Goal: Task Accomplishment & Management: Use online tool/utility

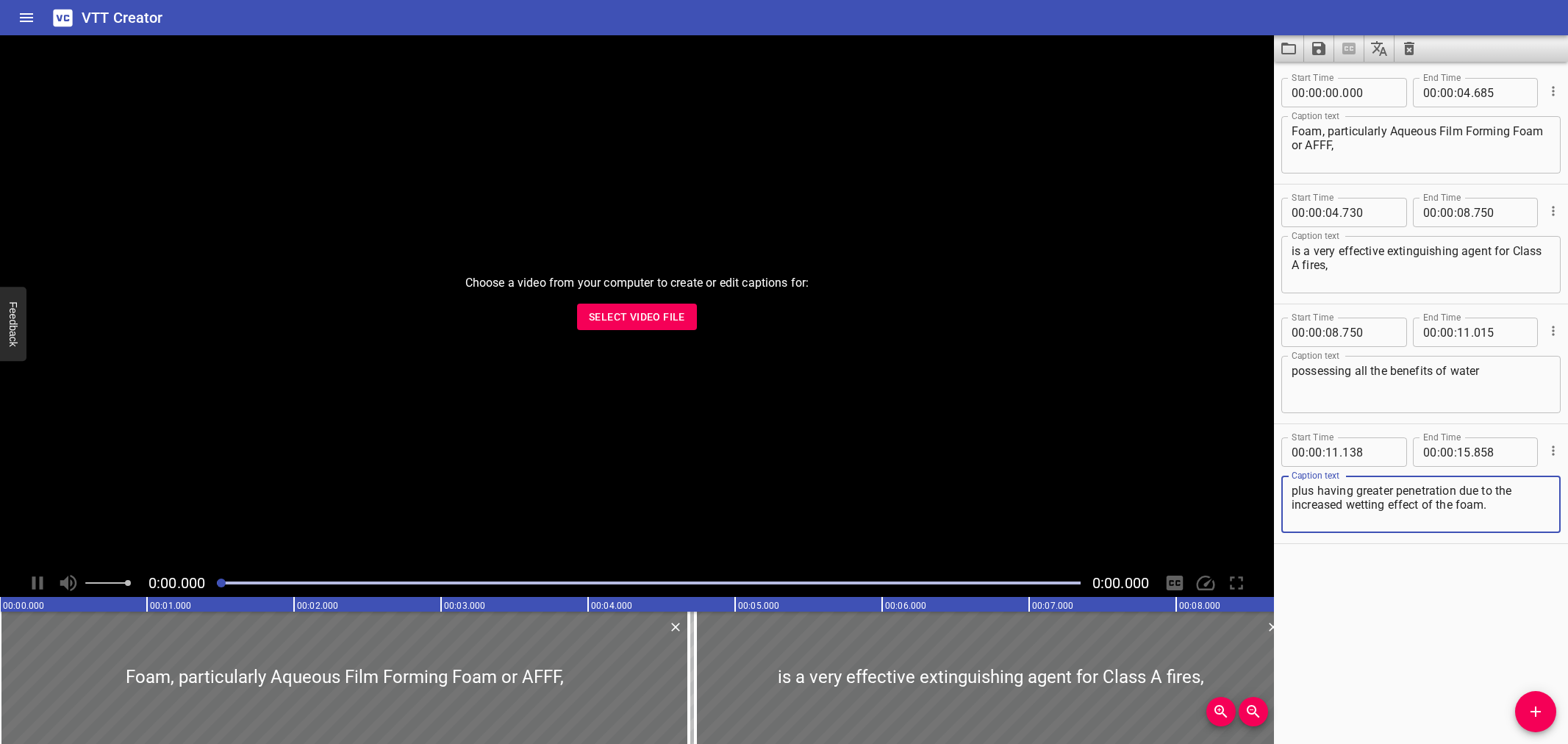
click at [663, 320] on span "Select Video File" at bounding box center [637, 318] width 96 height 18
click at [635, 311] on span "Select Video File" at bounding box center [637, 318] width 96 height 18
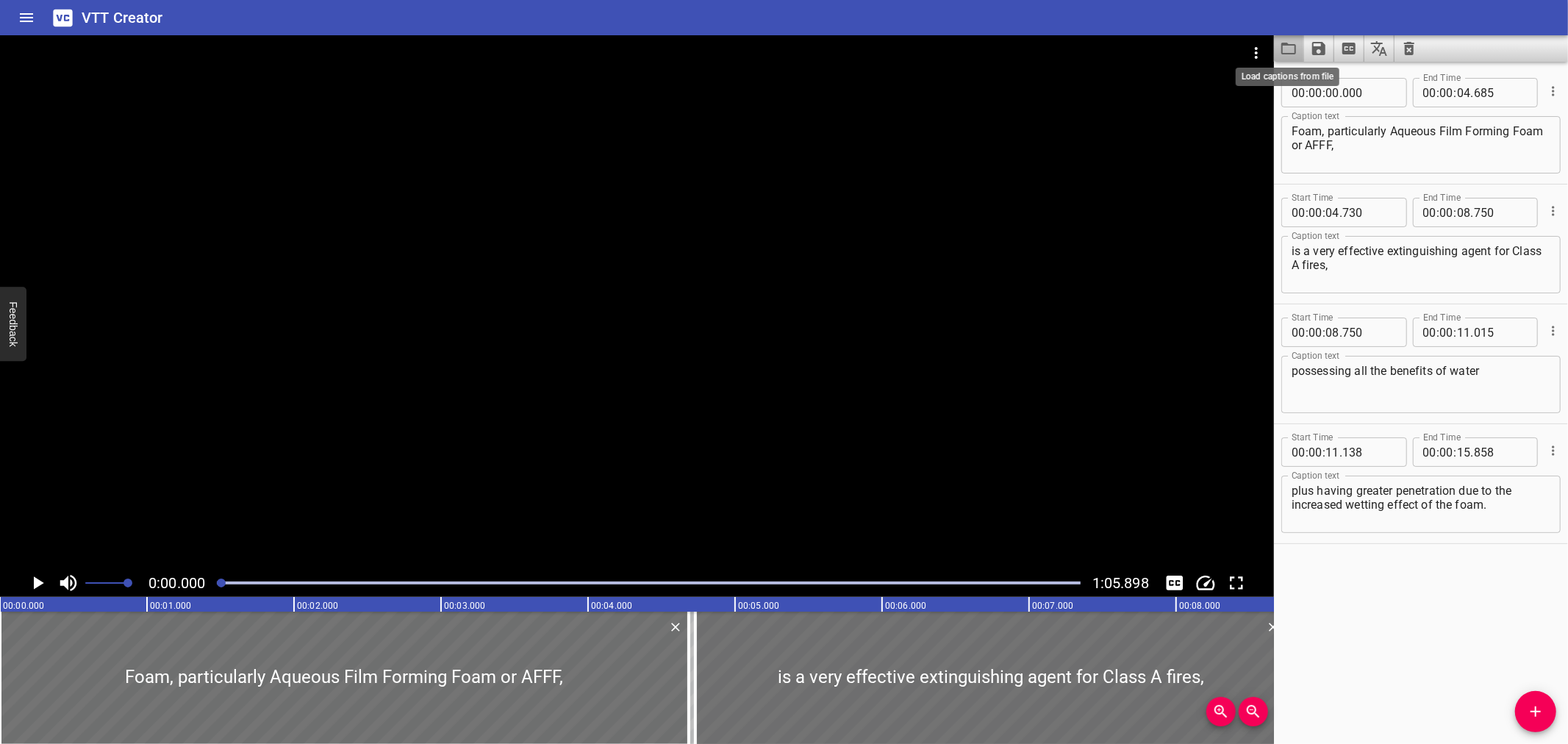
click at [1292, 50] on icon "Load captions from file" at bounding box center [1289, 49] width 18 height 18
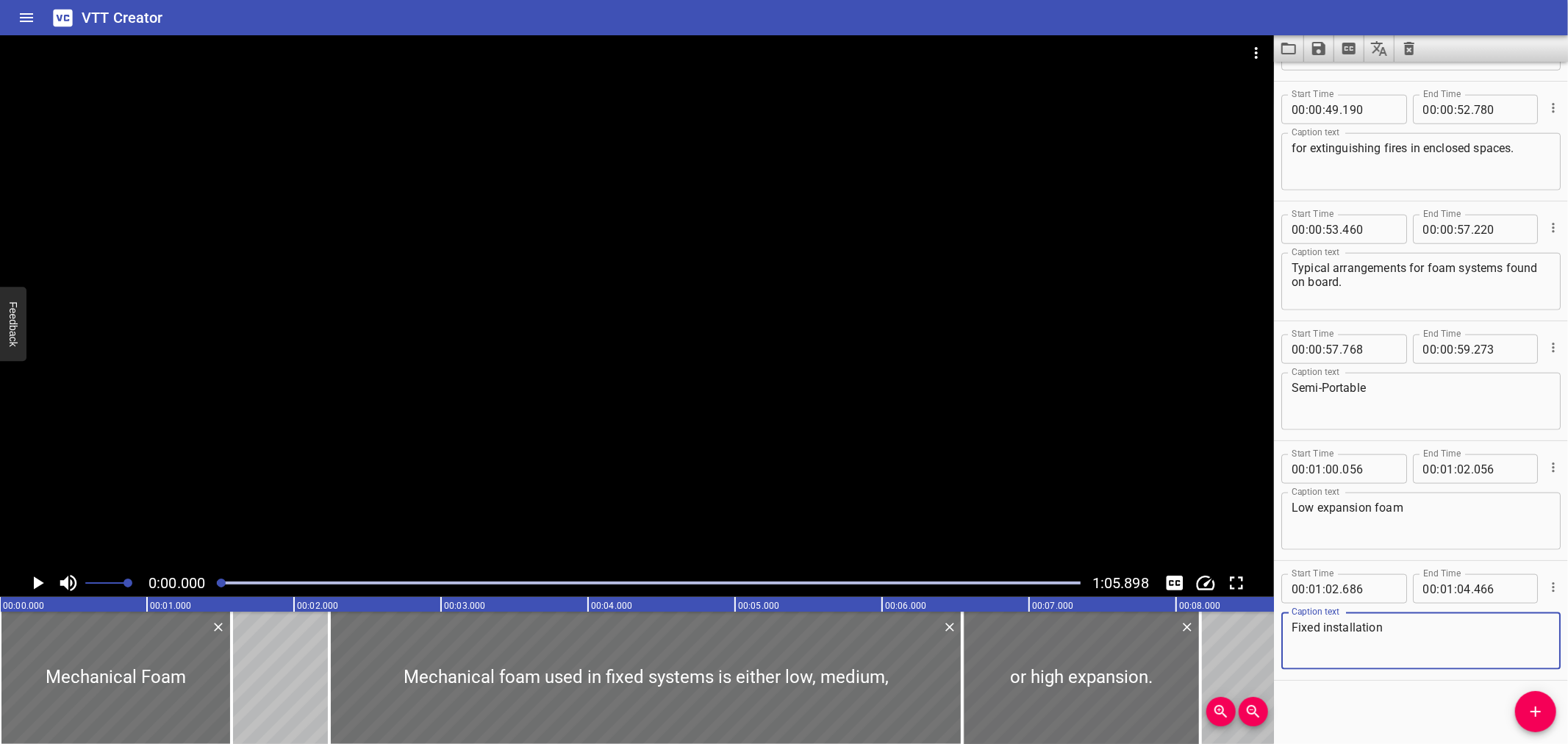
scroll to position [1304, 0]
click at [685, 409] on div at bounding box center [637, 302] width 1274 height 534
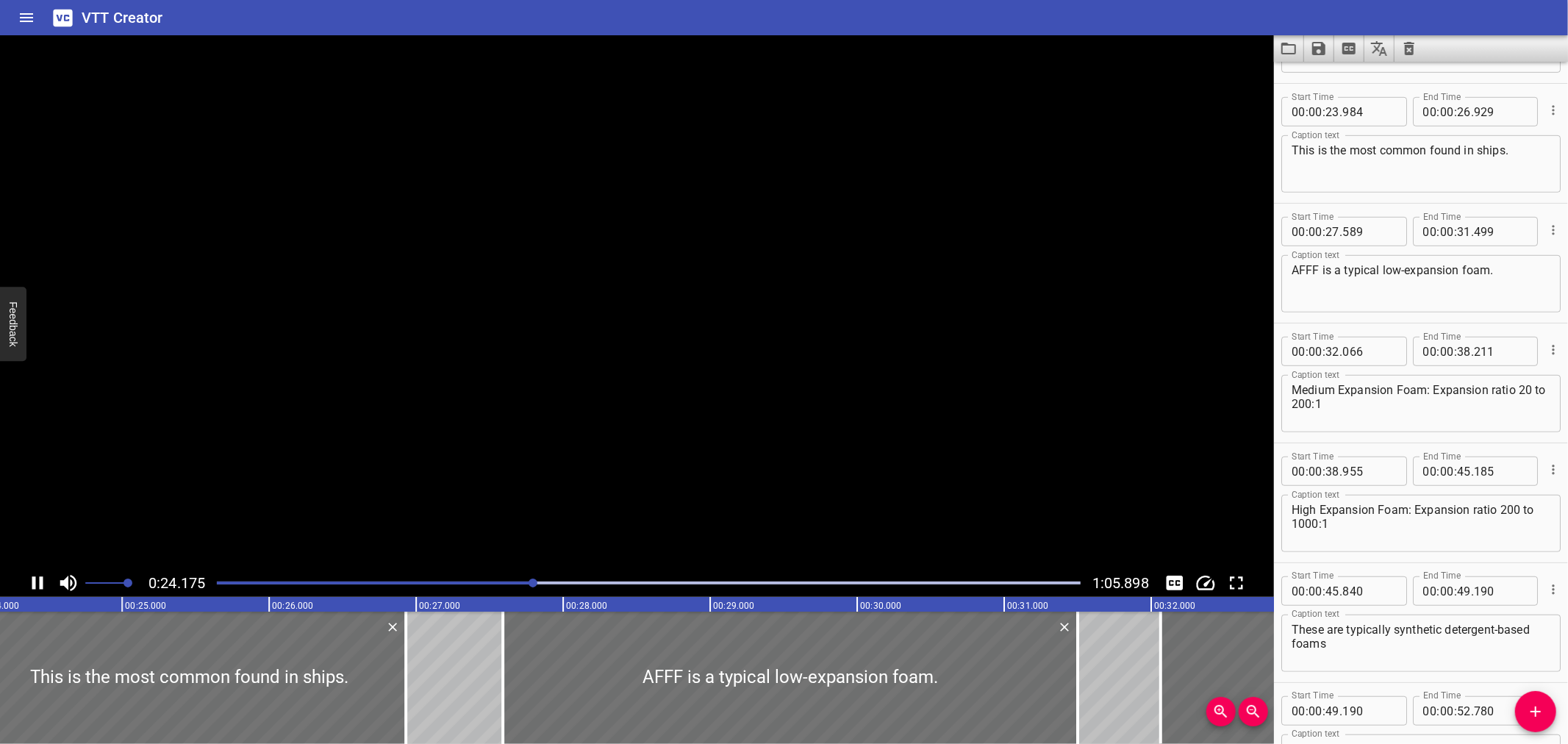
scroll to position [0, 0]
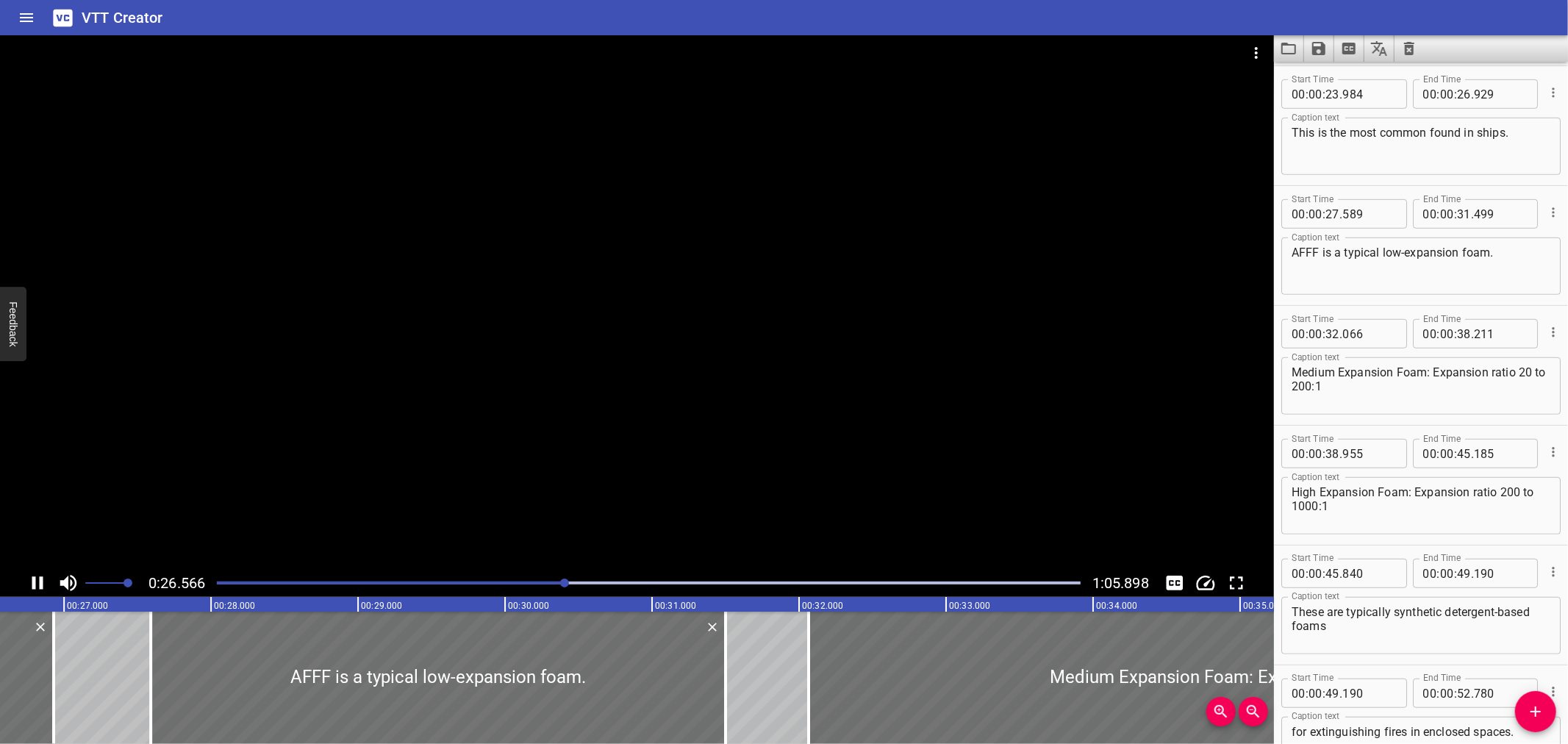
click at [690, 422] on div at bounding box center [637, 302] width 1274 height 534
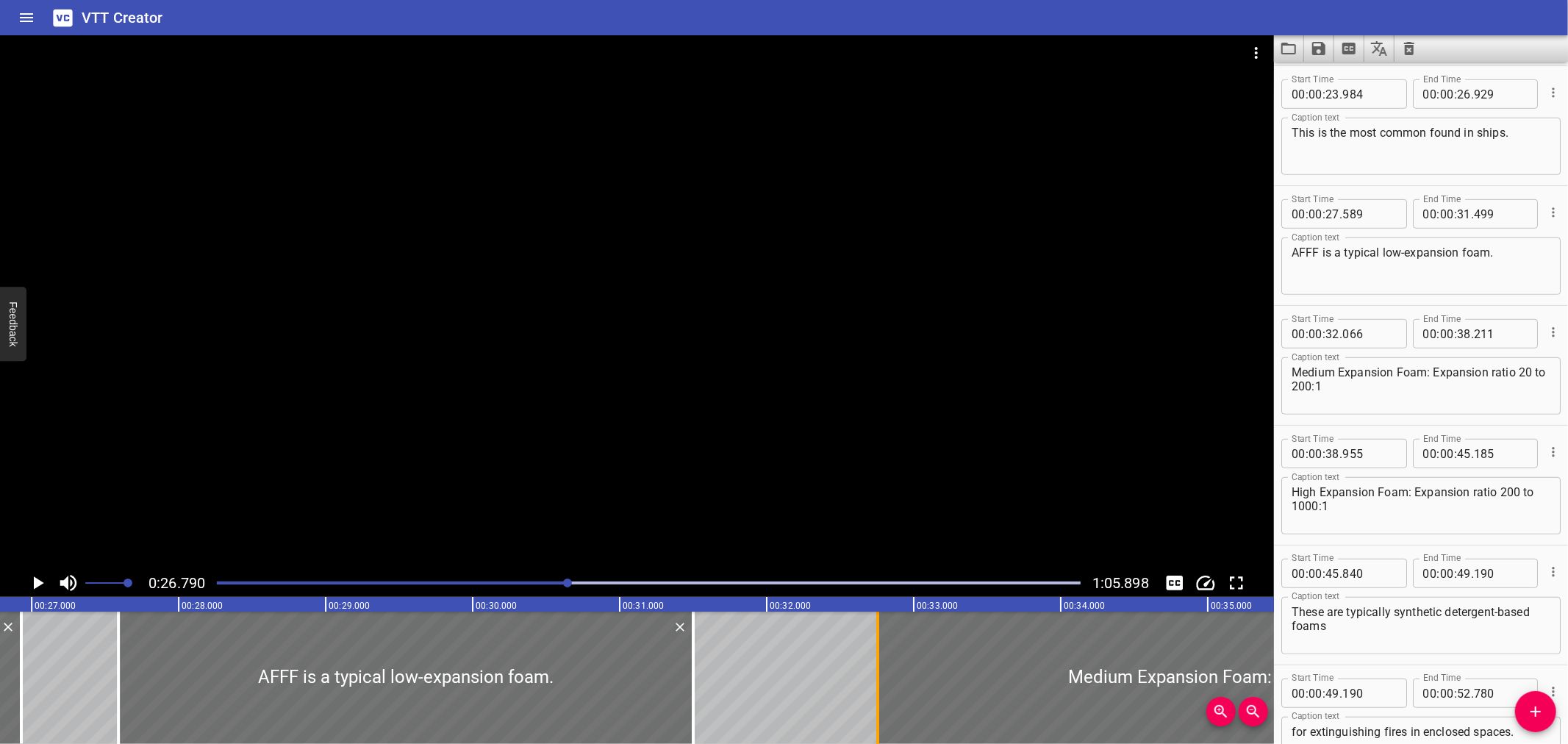
drag, startPoint x: 774, startPoint y: 664, endPoint x: 876, endPoint y: 667, distance: 102.0
click at [877, 667] on div at bounding box center [878, 677] width 3 height 132
type input "756"
click at [1350, 264] on textarea "AFFF is a typical low-expansion foam." at bounding box center [1421, 266] width 259 height 42
paste textarea "and FFF are typical low expansion foams"
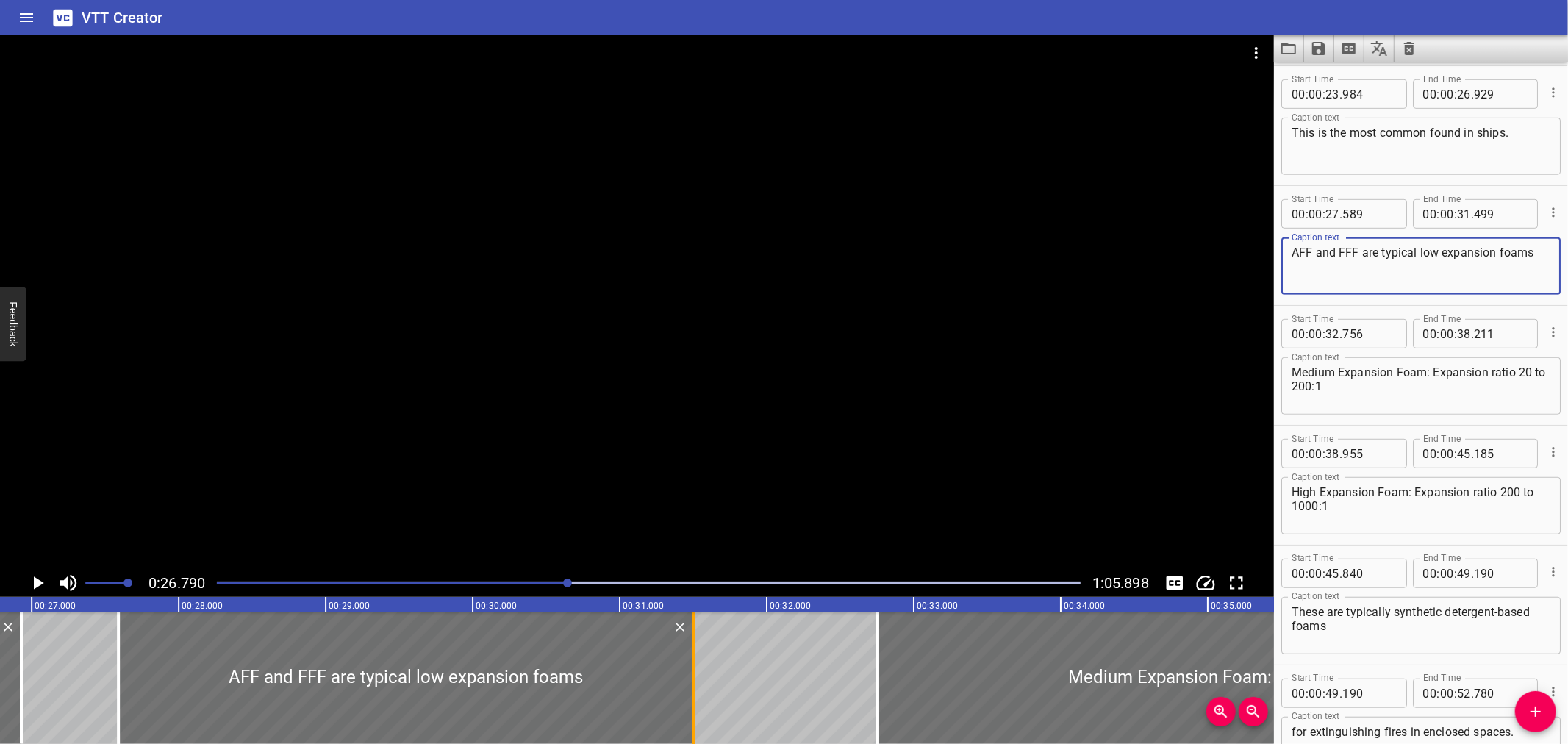
type textarea "AFF and FFF are typical low expansion foams"
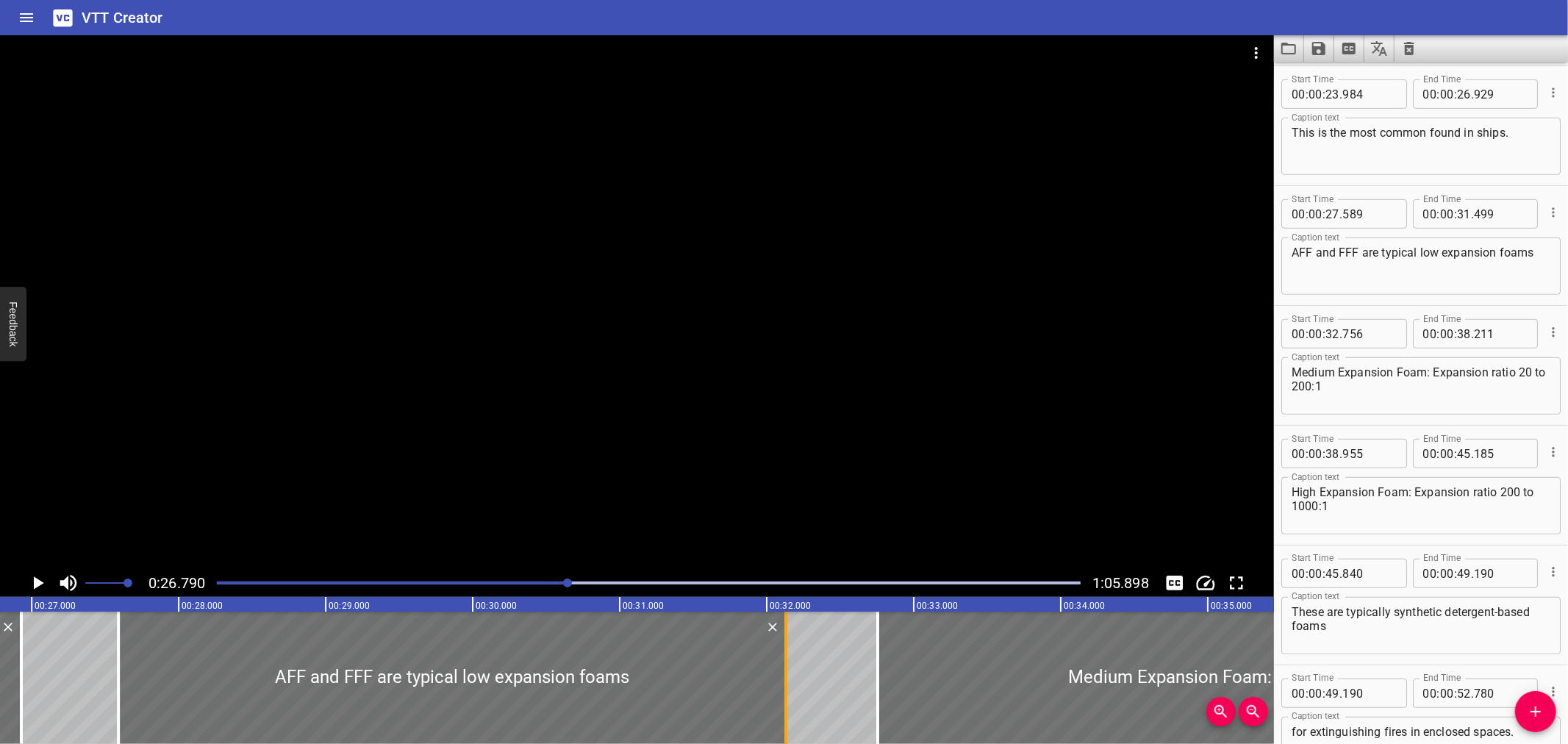
drag, startPoint x: 691, startPoint y: 657, endPoint x: 784, endPoint y: 664, distance: 93.3
click at [785, 665] on div at bounding box center [785, 677] width 3 height 132
type input "32"
type input "139"
click at [816, 489] on div at bounding box center [637, 302] width 1274 height 534
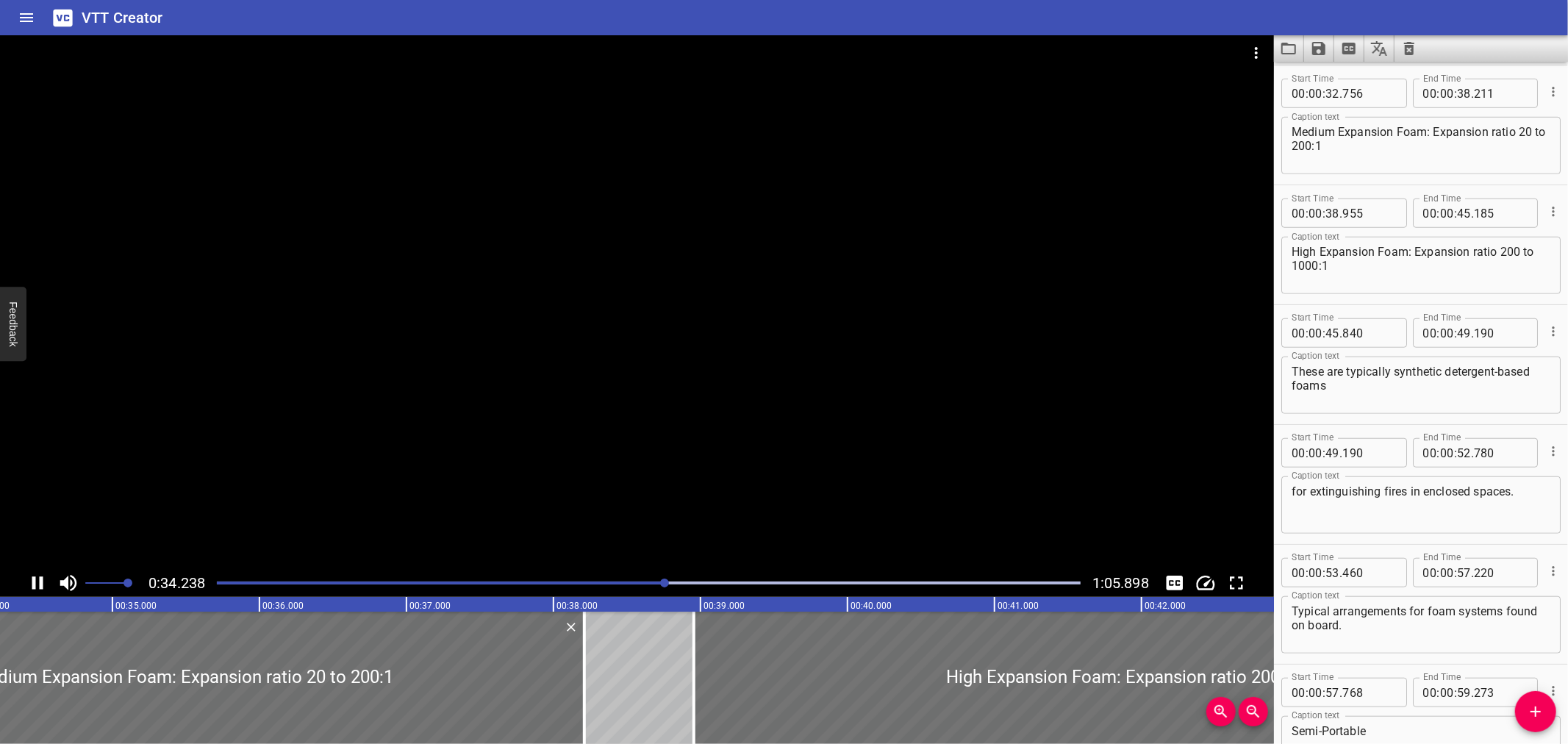
click at [673, 463] on div at bounding box center [637, 302] width 1274 height 534
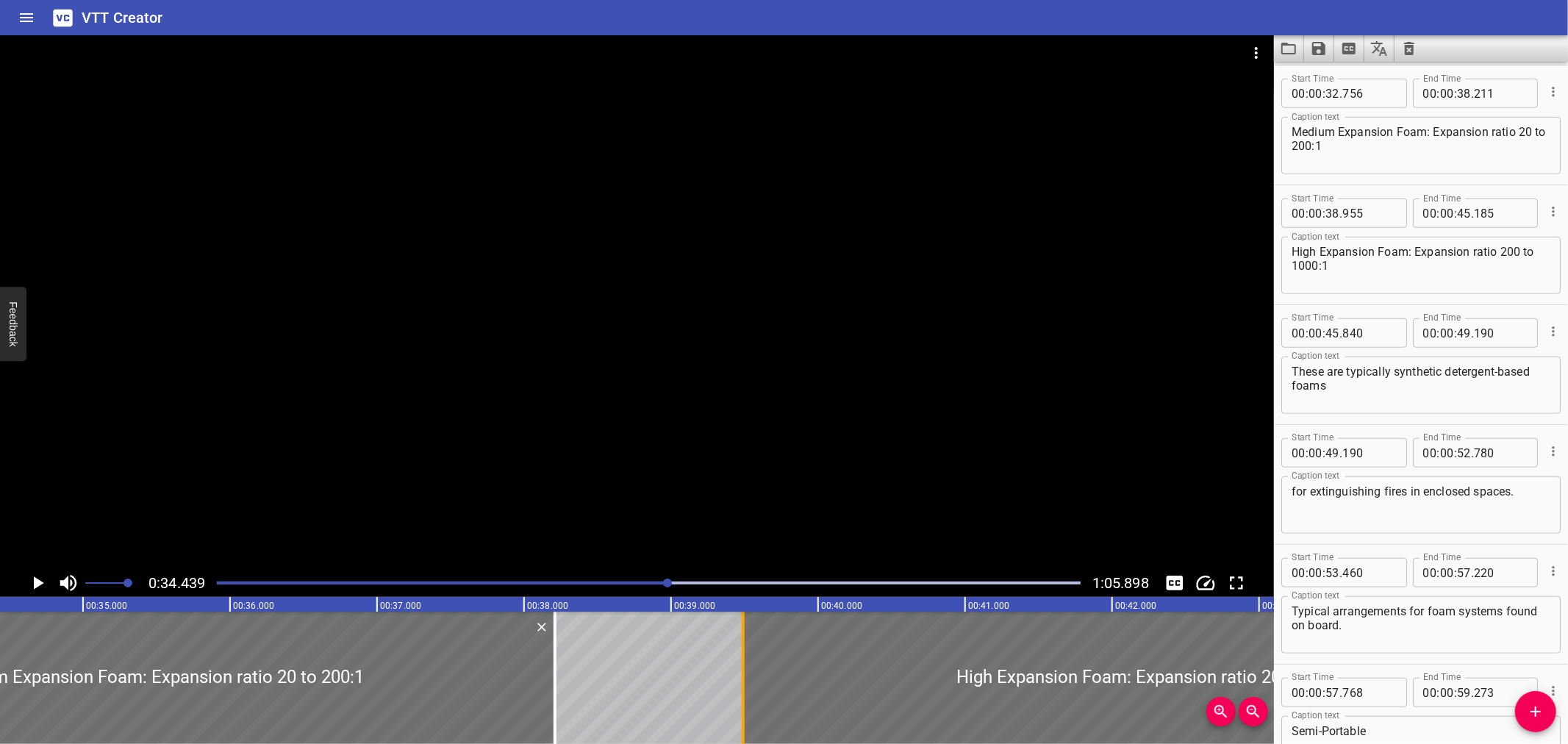
drag, startPoint x: 662, startPoint y: 666, endPoint x: 743, endPoint y: 667, distance: 81.0
click at [743, 667] on div at bounding box center [743, 677] width 14 height 132
type input "39"
type input "505"
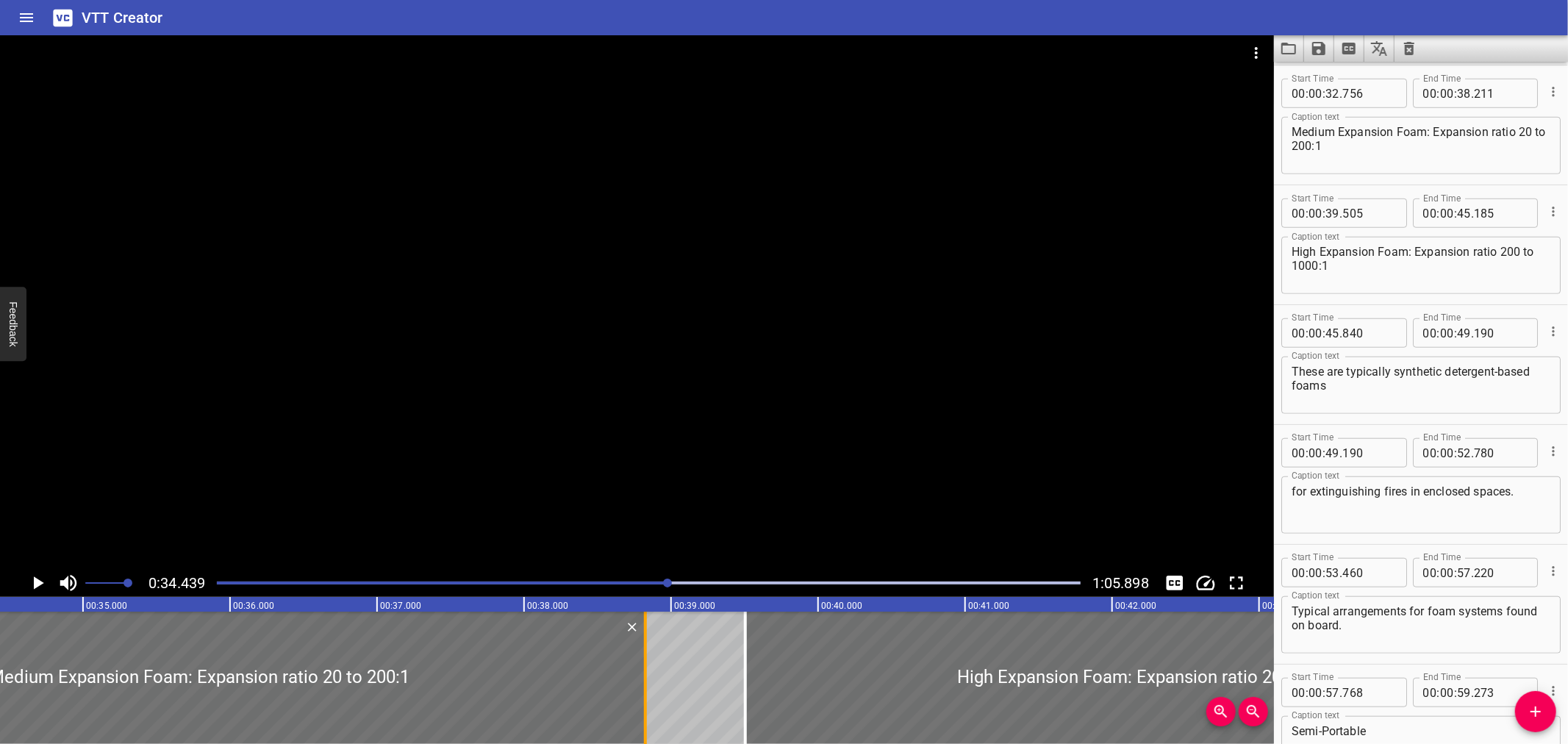
drag, startPoint x: 557, startPoint y: 662, endPoint x: 651, endPoint y: 651, distance: 94.6
click at [648, 652] on div at bounding box center [646, 677] width 14 height 132
type input "831"
click at [682, 482] on div at bounding box center [637, 302] width 1274 height 534
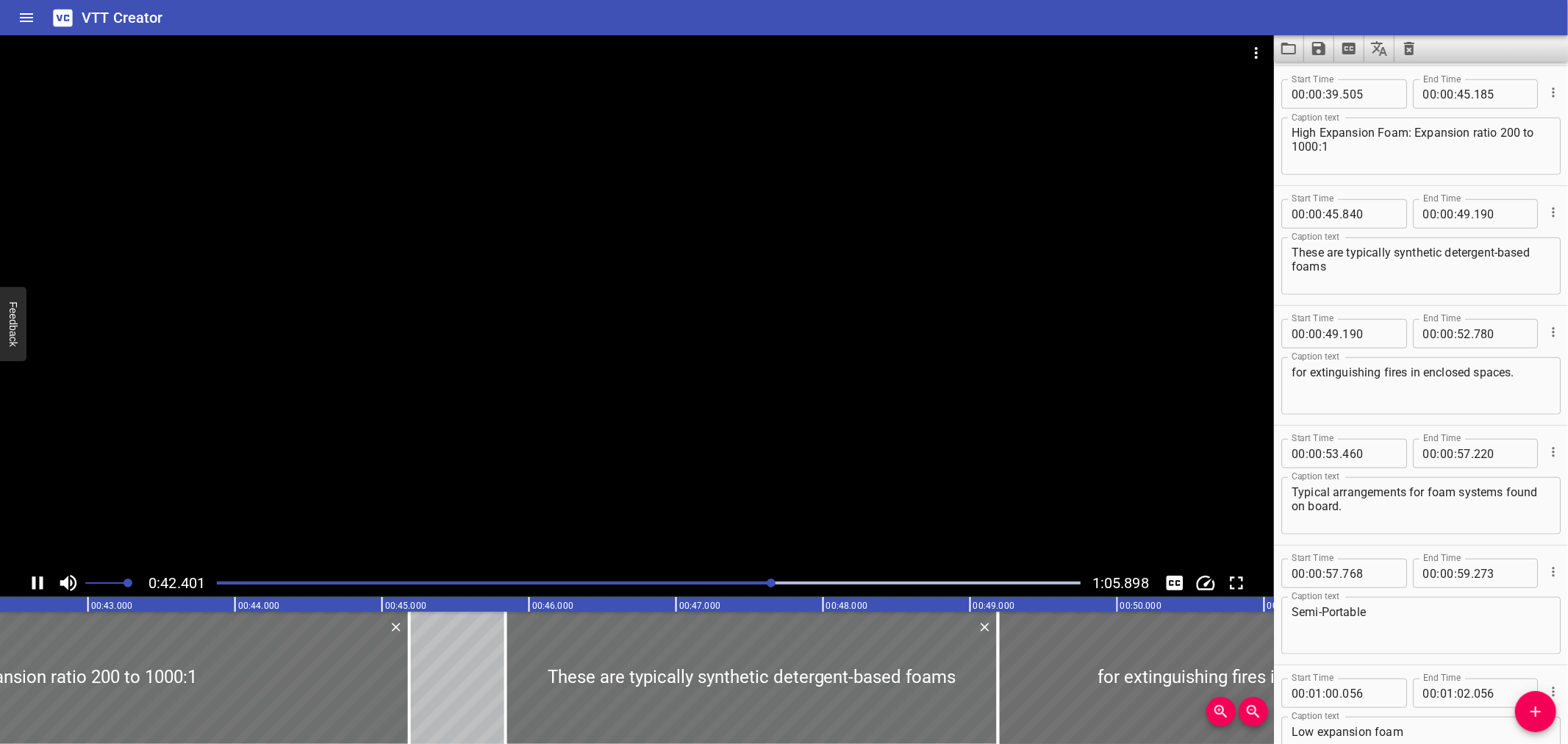
click at [553, 458] on div at bounding box center [637, 302] width 1274 height 534
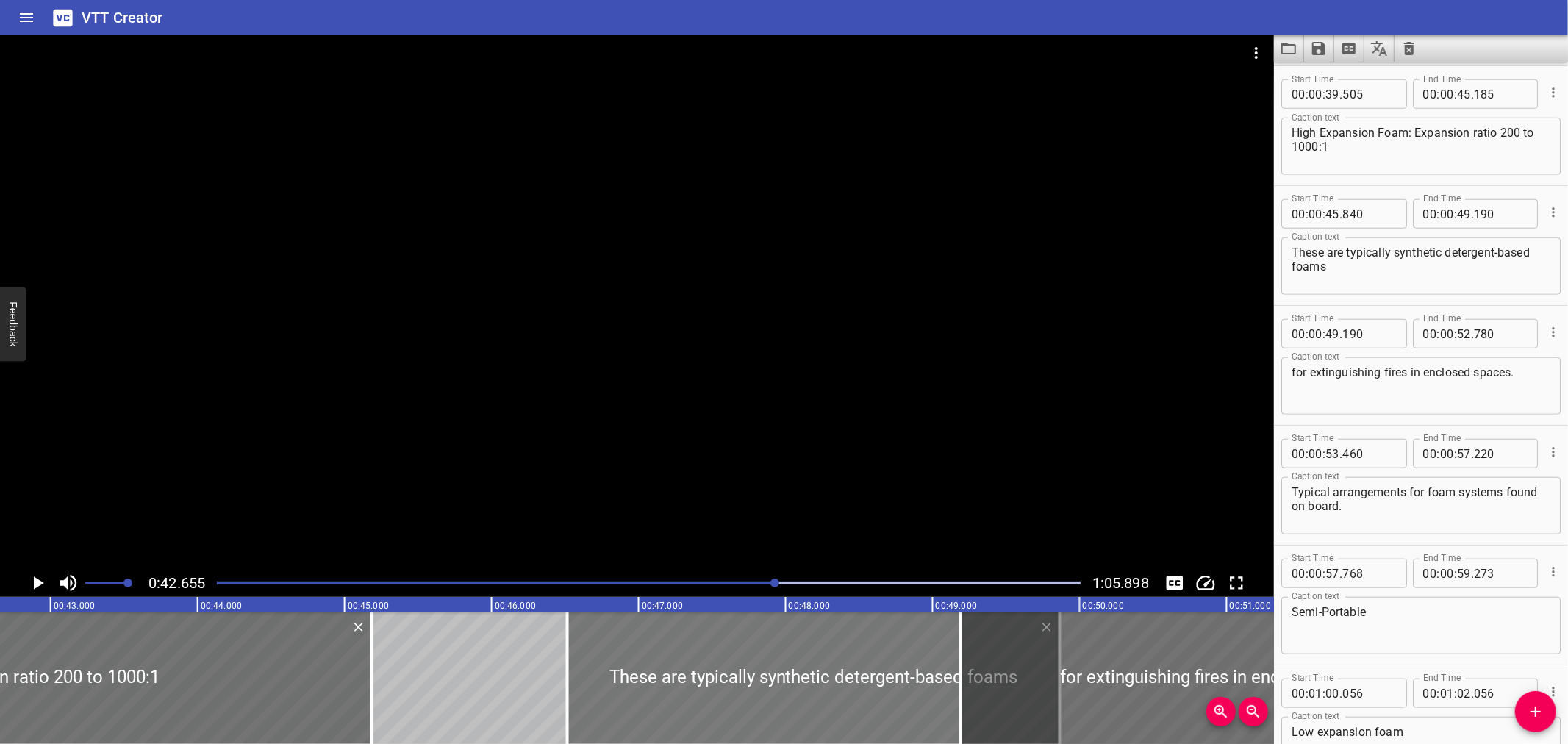
drag, startPoint x: 540, startPoint y: 700, endPoint x: 634, endPoint y: 683, distance: 95.5
click at [640, 683] on div at bounding box center [814, 677] width 493 height 132
type input "46"
type input "520"
type input "870"
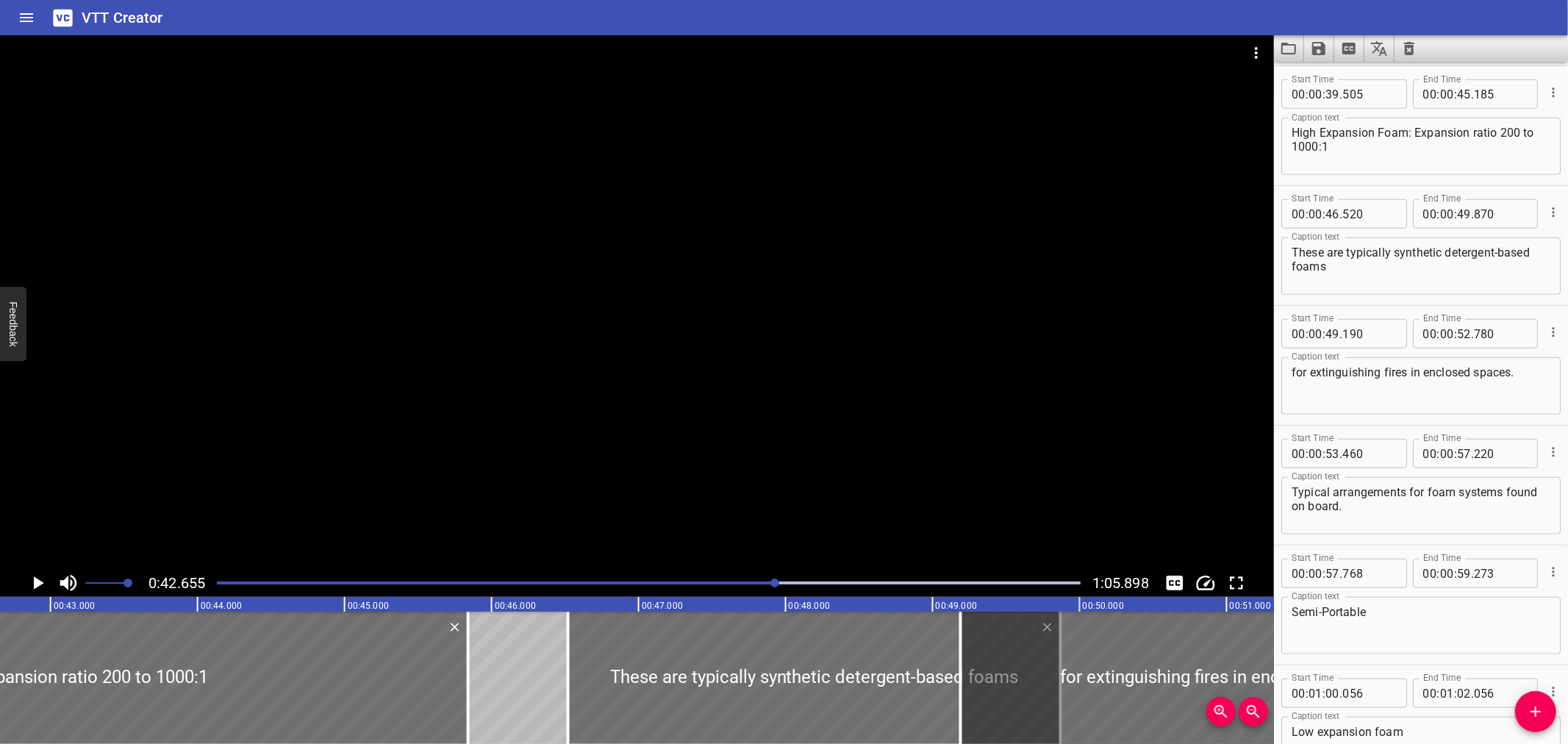
drag, startPoint x: 369, startPoint y: 692, endPoint x: 537, endPoint y: 681, distance: 168.4
click at [466, 694] on div at bounding box center [468, 677] width 14 height 132
type input "850"
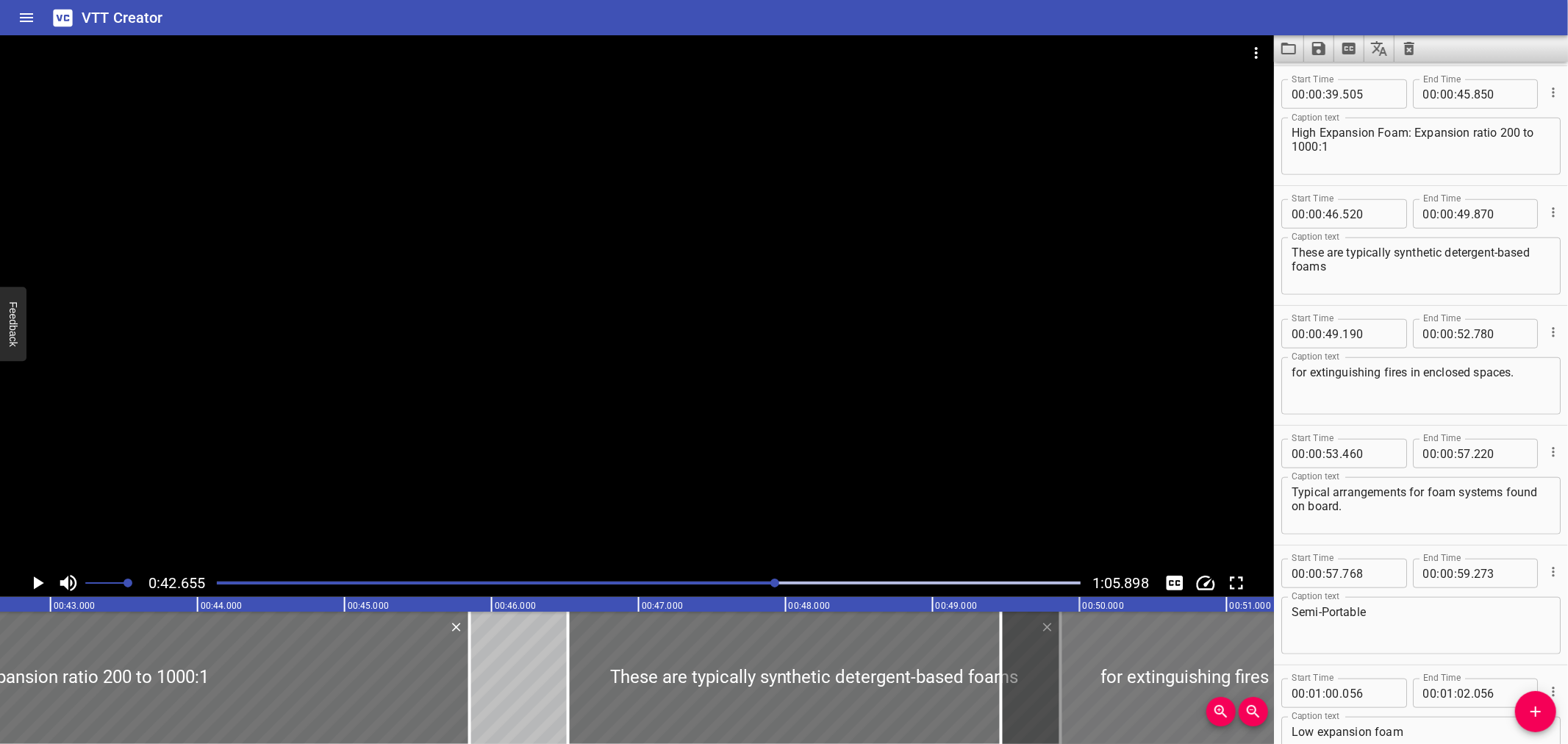
drag, startPoint x: 1114, startPoint y: 693, endPoint x: 1148, endPoint y: 681, distance: 36.1
click at [1162, 684] on div at bounding box center [1265, 677] width 528 height 132
type input "525"
type input "53"
type input "115"
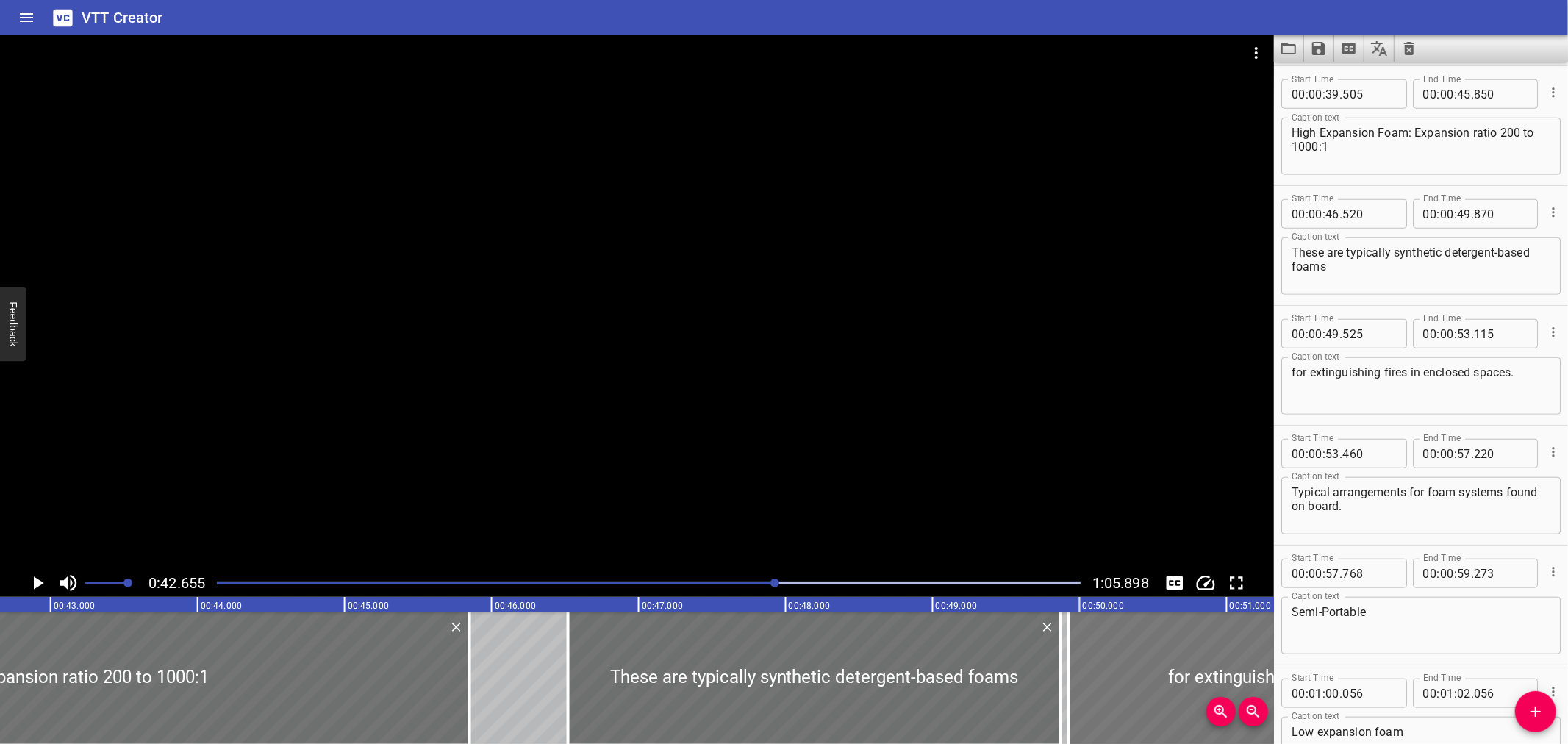
click at [1147, 695] on div at bounding box center [1332, 677] width 528 height 132
type input "925"
type input "515"
click at [917, 435] on div at bounding box center [637, 302] width 1274 height 534
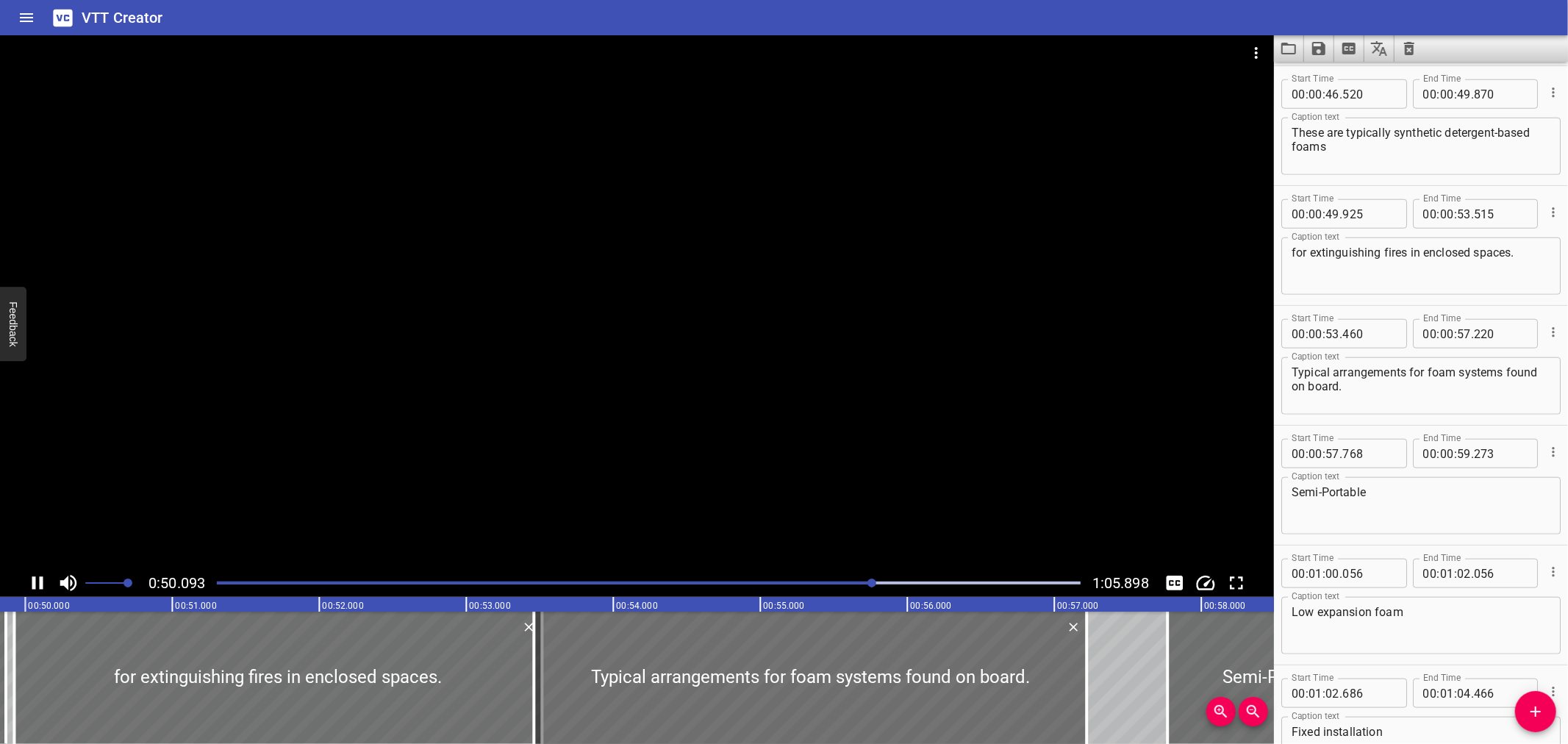
scroll to position [1303, 0]
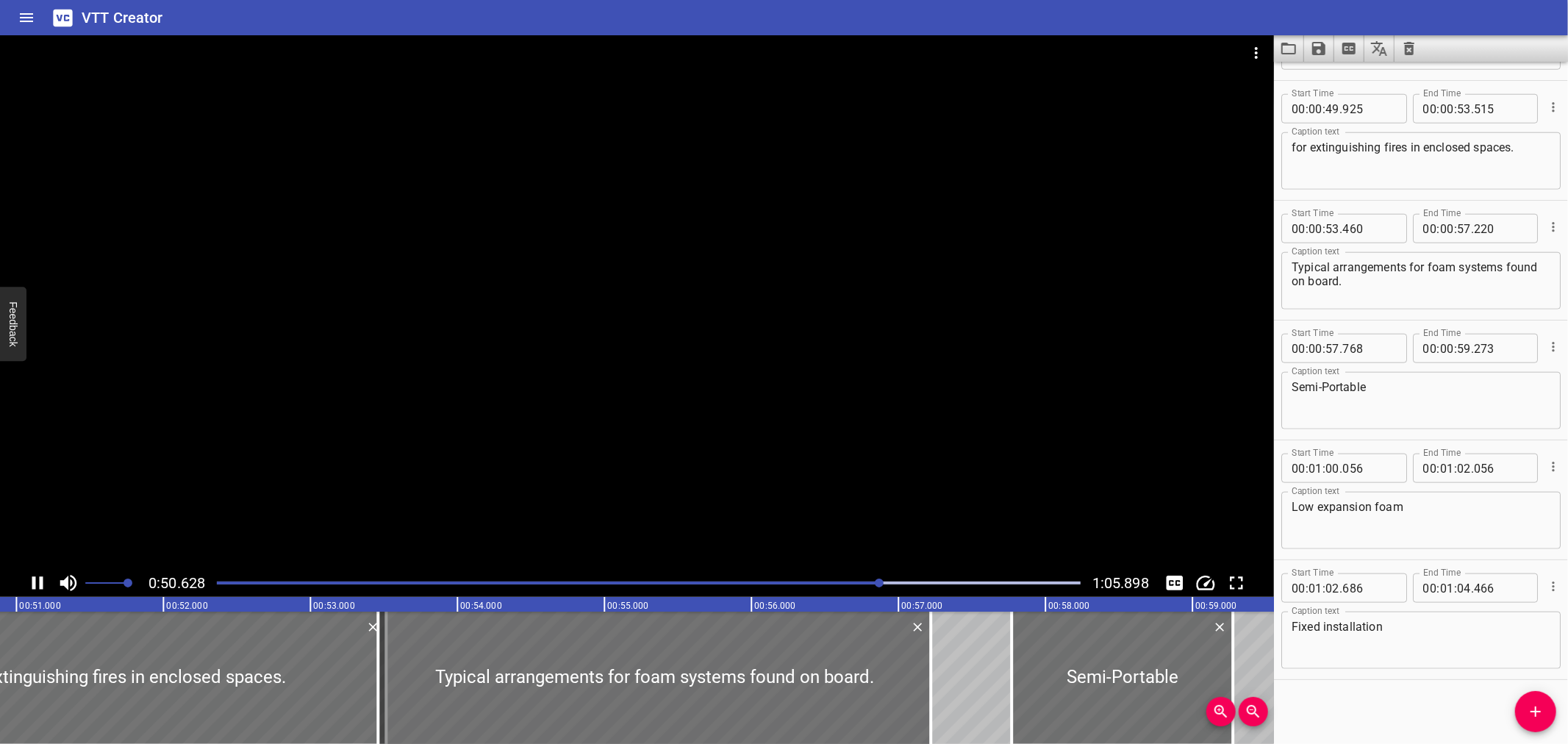
click at [647, 502] on div at bounding box center [637, 302] width 1274 height 534
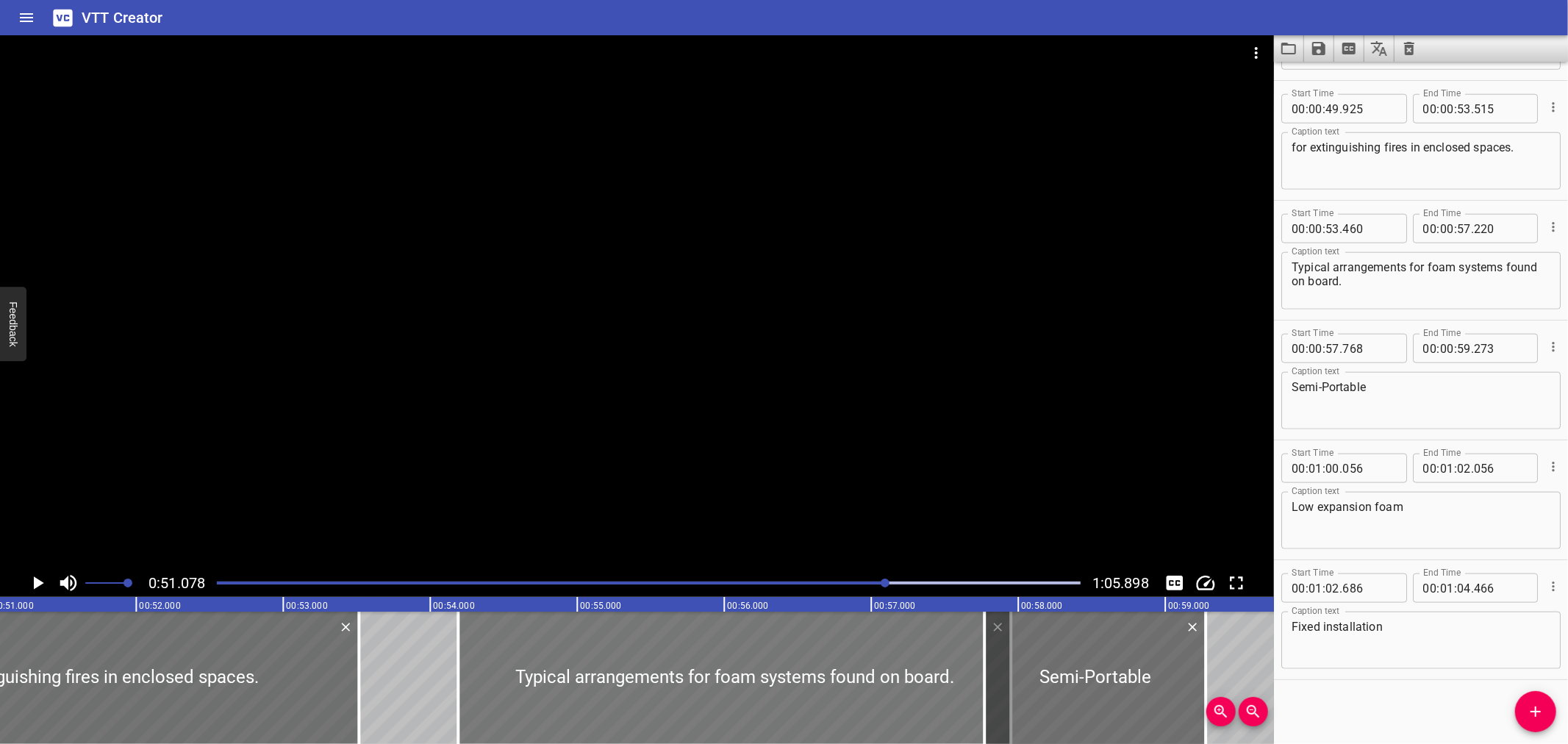
drag, startPoint x: 555, startPoint y: 703, endPoint x: 663, endPoint y: 677, distance: 111.1
click at [663, 677] on div at bounding box center [734, 677] width 553 height 132
type input "54"
type input "190"
type input "950"
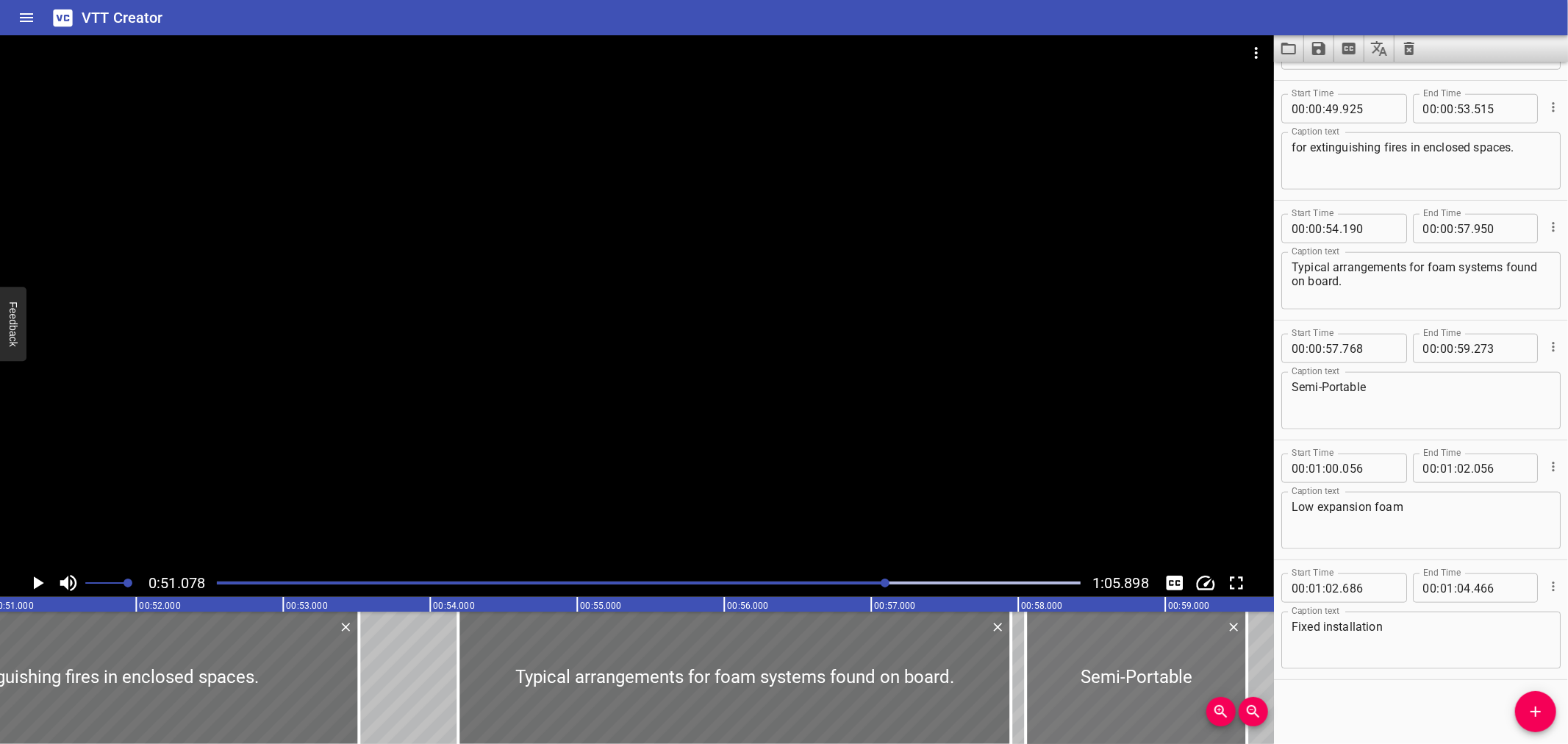
drag, startPoint x: 1083, startPoint y: 694, endPoint x: 1206, endPoint y: 674, distance: 124.6
click at [1206, 674] on div at bounding box center [1136, 677] width 221 height 132
type input "58"
type input "598"
type input "01"
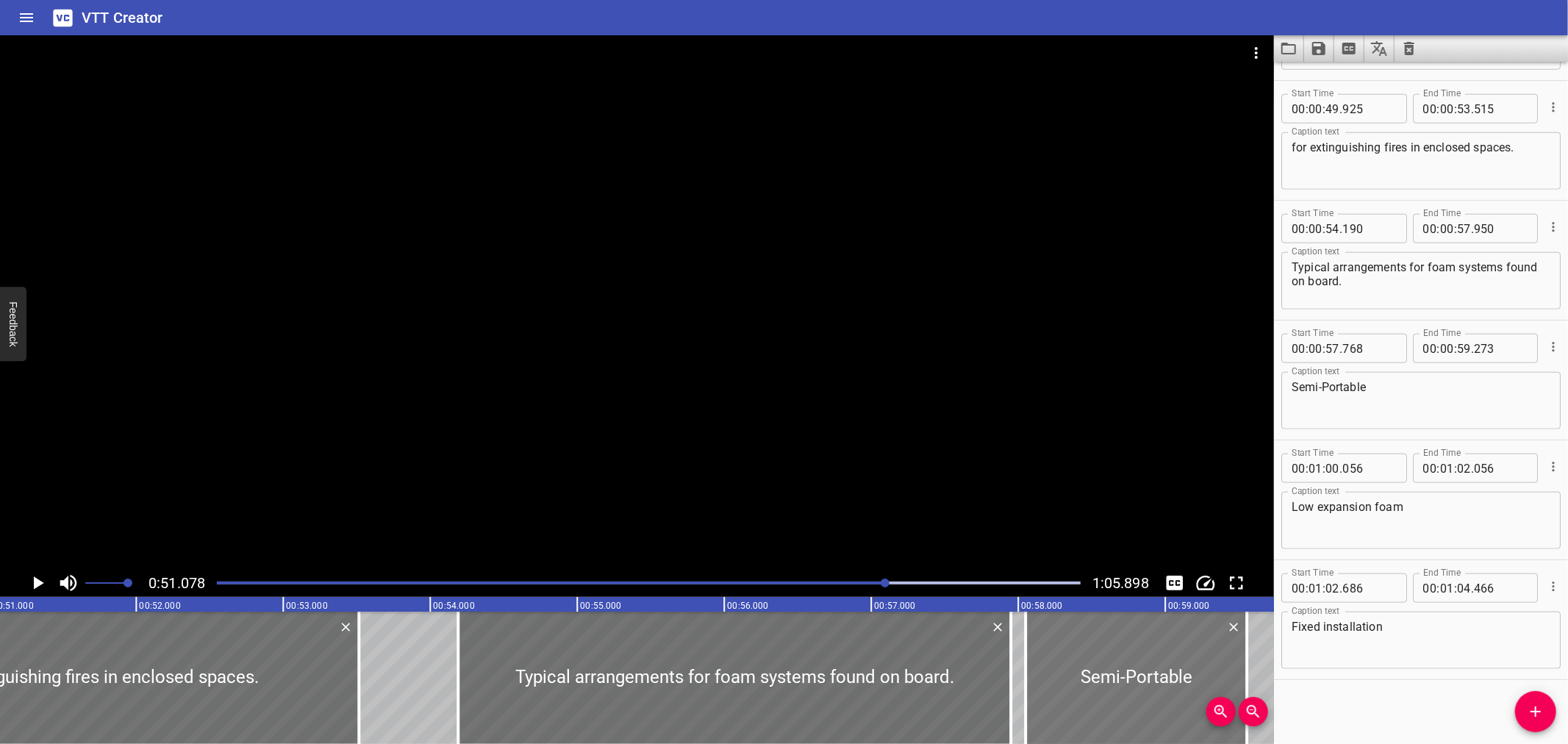
type input "00"
type input "103"
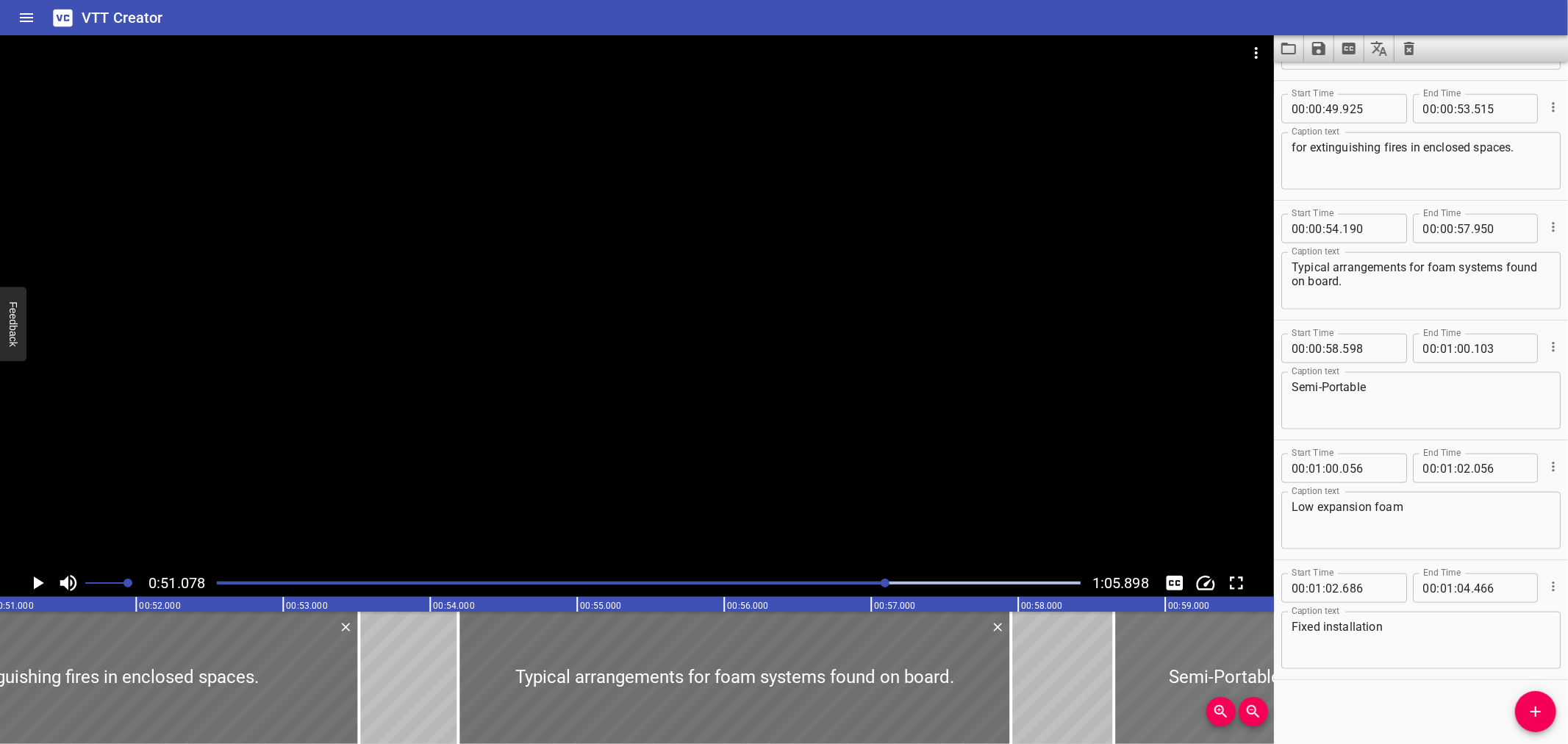
drag, startPoint x: 1155, startPoint y: 685, endPoint x: 1163, endPoint y: 681, distance: 8.9
click at [1163, 681] on div at bounding box center [1225, 677] width 221 height 132
type input "648"
type input "153"
click at [838, 381] on div at bounding box center [637, 302] width 1274 height 534
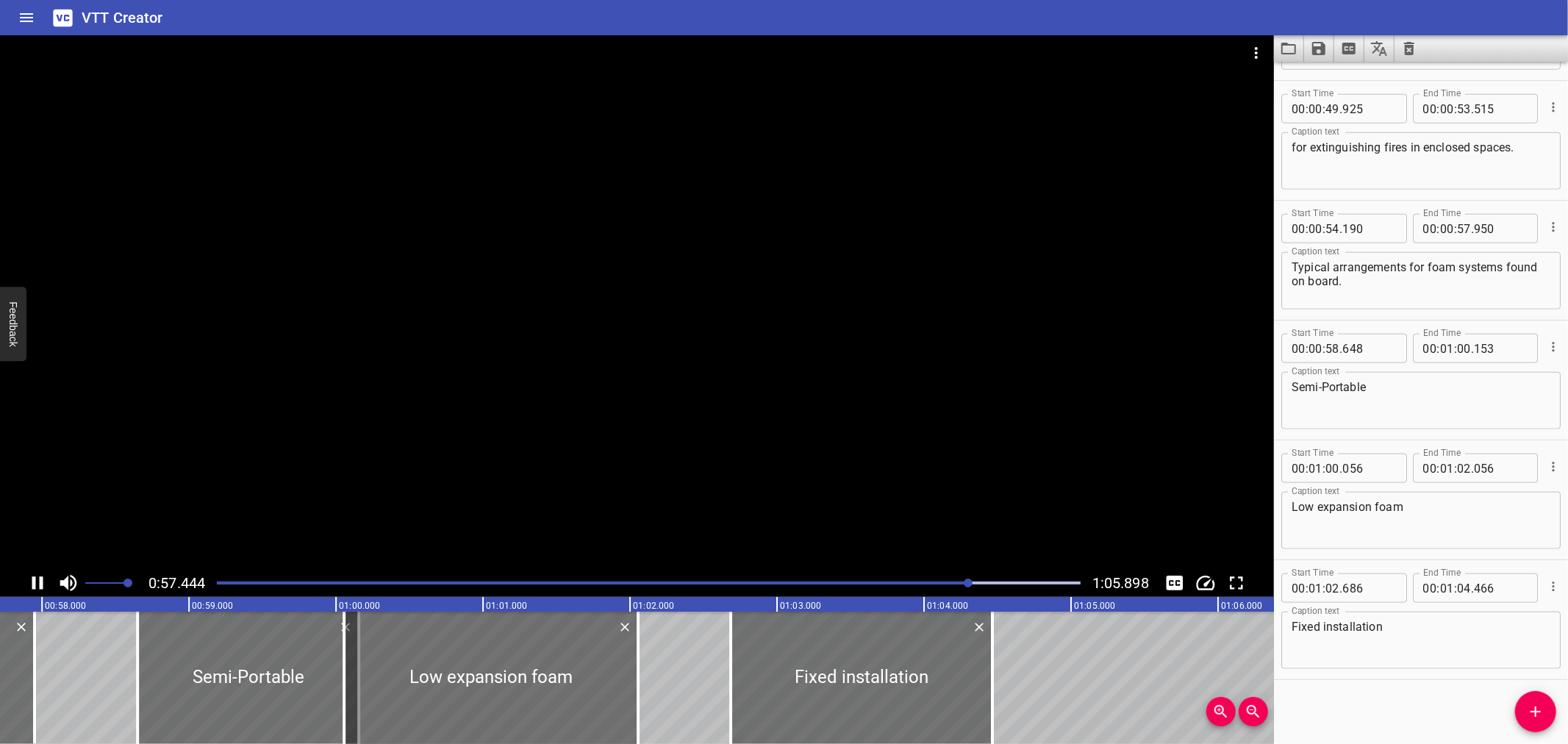
click at [637, 460] on div at bounding box center [637, 302] width 1274 height 534
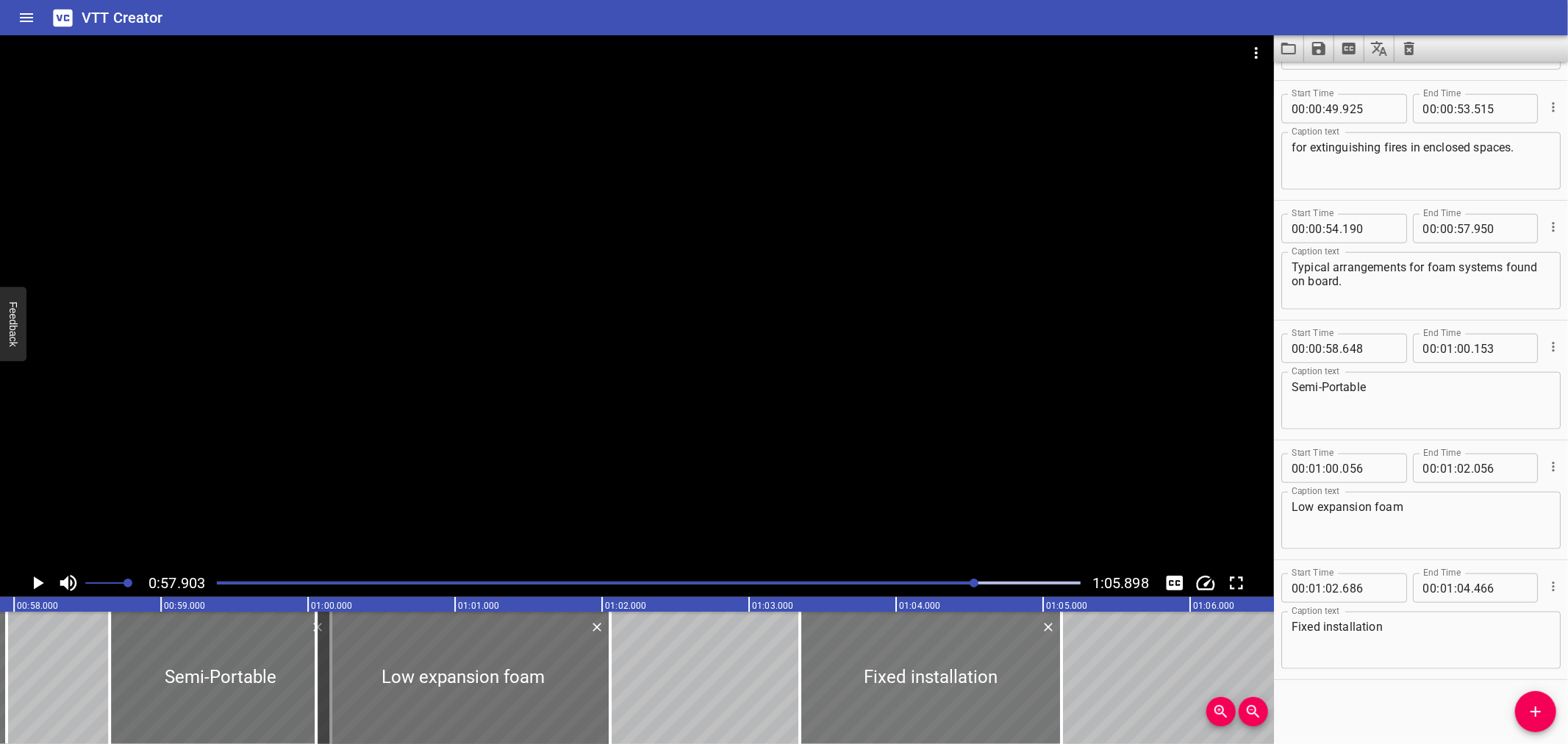
drag, startPoint x: 796, startPoint y: 696, endPoint x: 890, endPoint y: 683, distance: 94.9
click at [890, 683] on div at bounding box center [931, 677] width 262 height 132
type input "03"
type input "351"
type input "05"
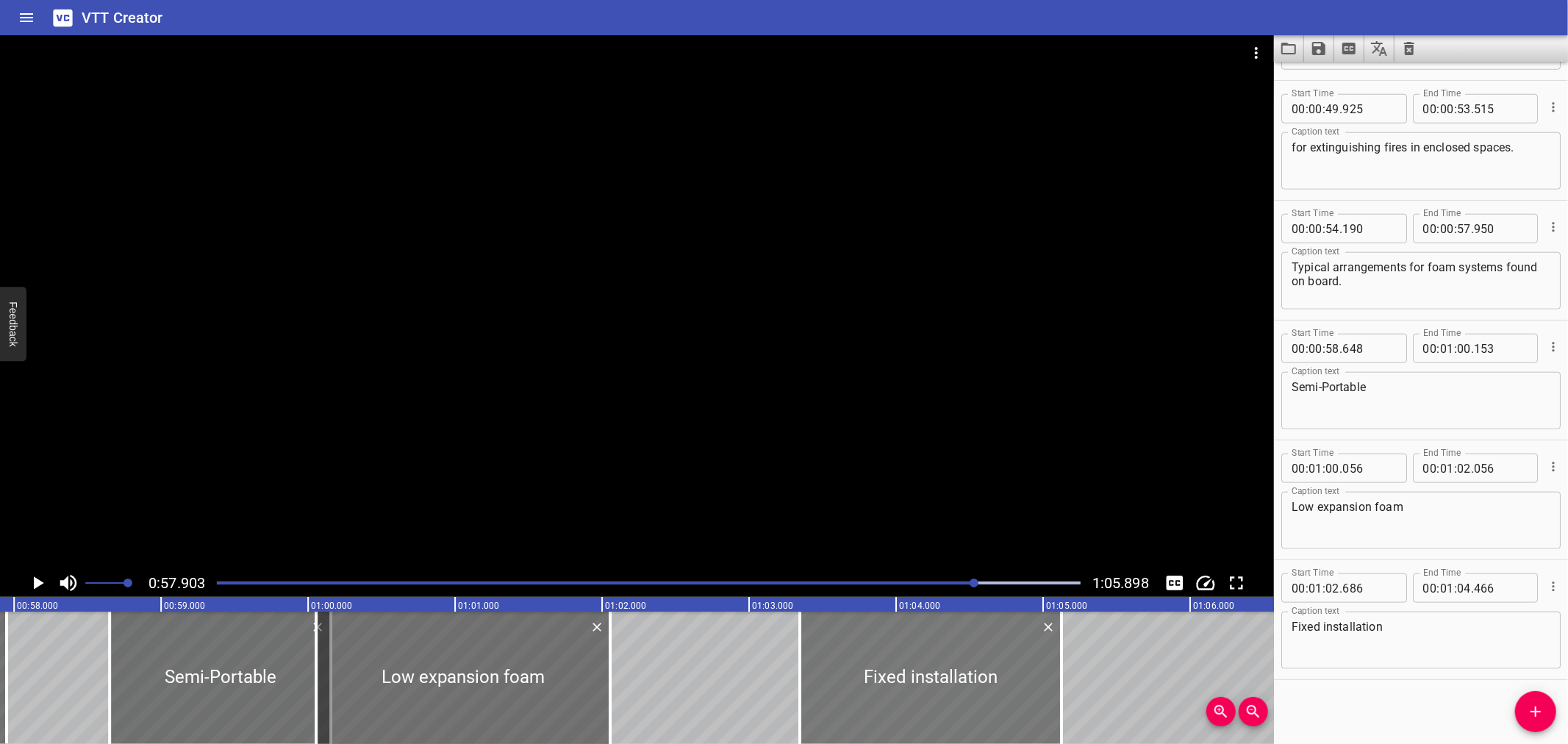
type input "131"
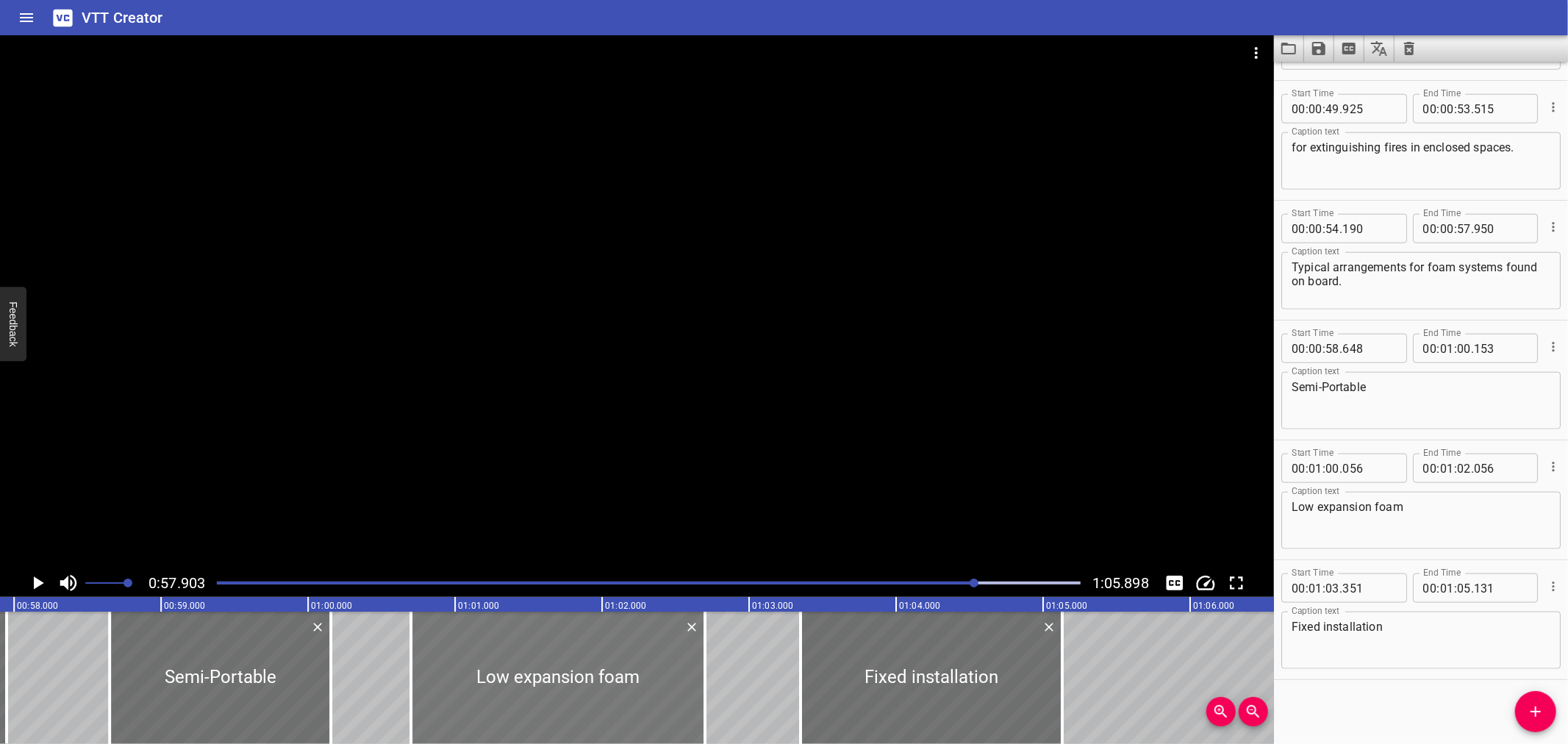
drag, startPoint x: 515, startPoint y: 677, endPoint x: 601, endPoint y: 683, distance: 86.2
click at [601, 683] on div at bounding box center [557, 677] width 294 height 132
type input "701"
click at [655, 435] on div at bounding box center [637, 302] width 1274 height 534
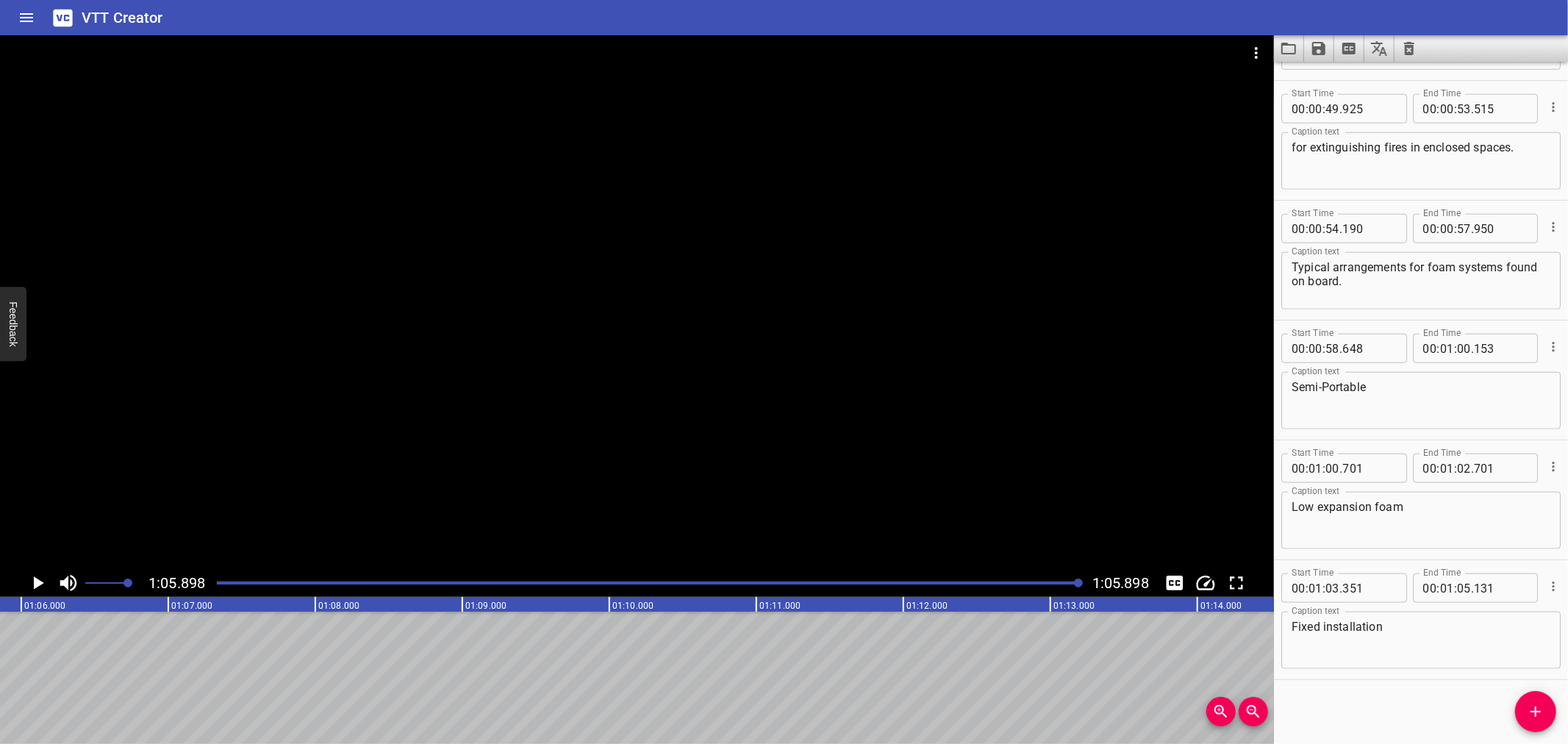
scroll to position [0, 9689]
drag, startPoint x: 1326, startPoint y: 387, endPoint x: 1324, endPoint y: 394, distance: 7.3
click at [1324, 394] on textarea "Semi-Portable" at bounding box center [1421, 401] width 259 height 42
click at [1373, 417] on textarea "Semi-Portable" at bounding box center [1421, 401] width 259 height 42
click at [1322, 389] on textarea "Semi-Portable" at bounding box center [1421, 401] width 259 height 42
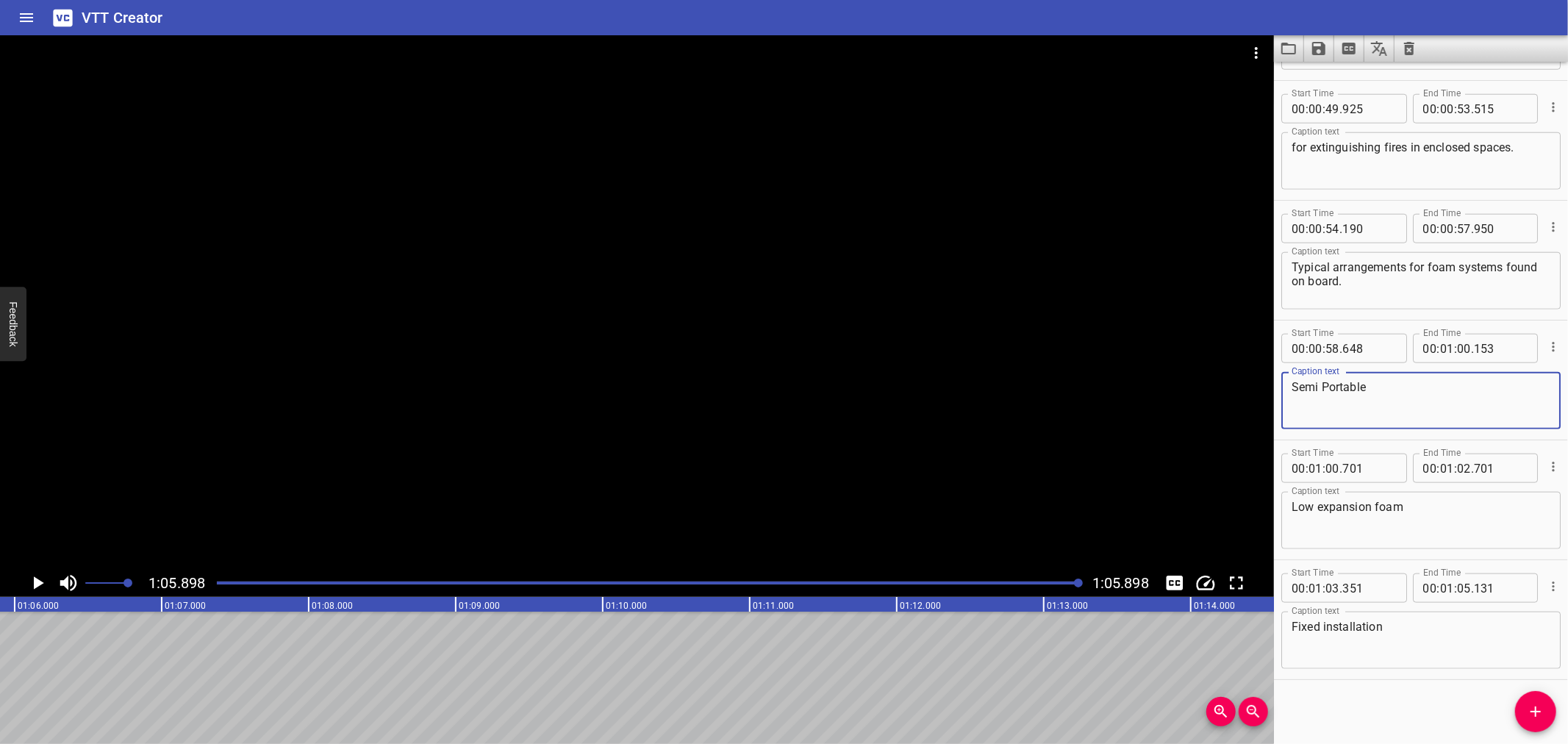
type textarea "Semi Portable"
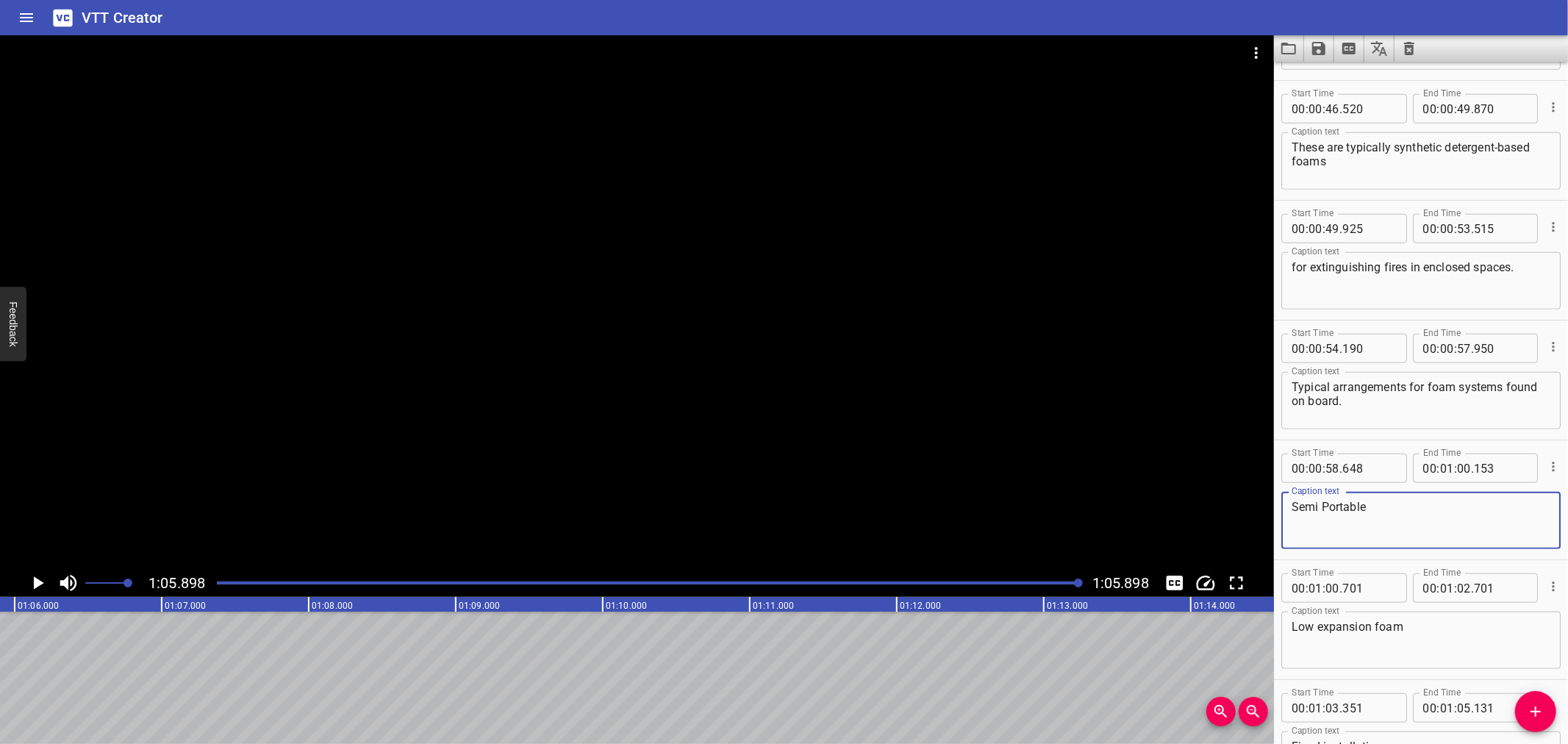
scroll to position [1139, 0]
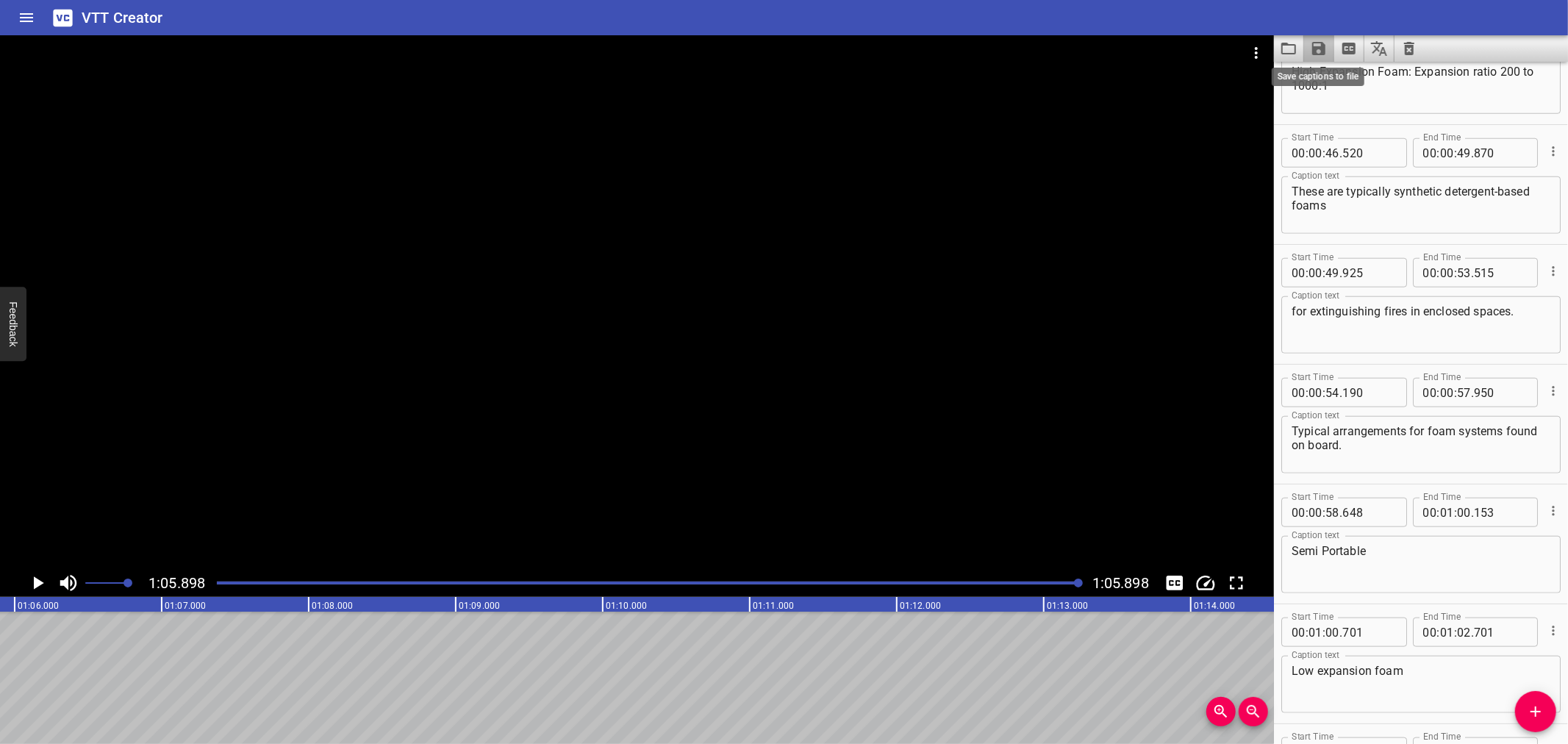
click at [1314, 49] on icon "Save captions to file" at bounding box center [1319, 49] width 13 height 13
click at [1324, 76] on li "Save to VTT file" at bounding box center [1359, 80] width 108 height 26
click at [1256, 58] on icon "Video Options" at bounding box center [1256, 52] width 3 height 12
click at [1258, 56] on li "Select New Video File..." at bounding box center [1312, 54] width 147 height 26
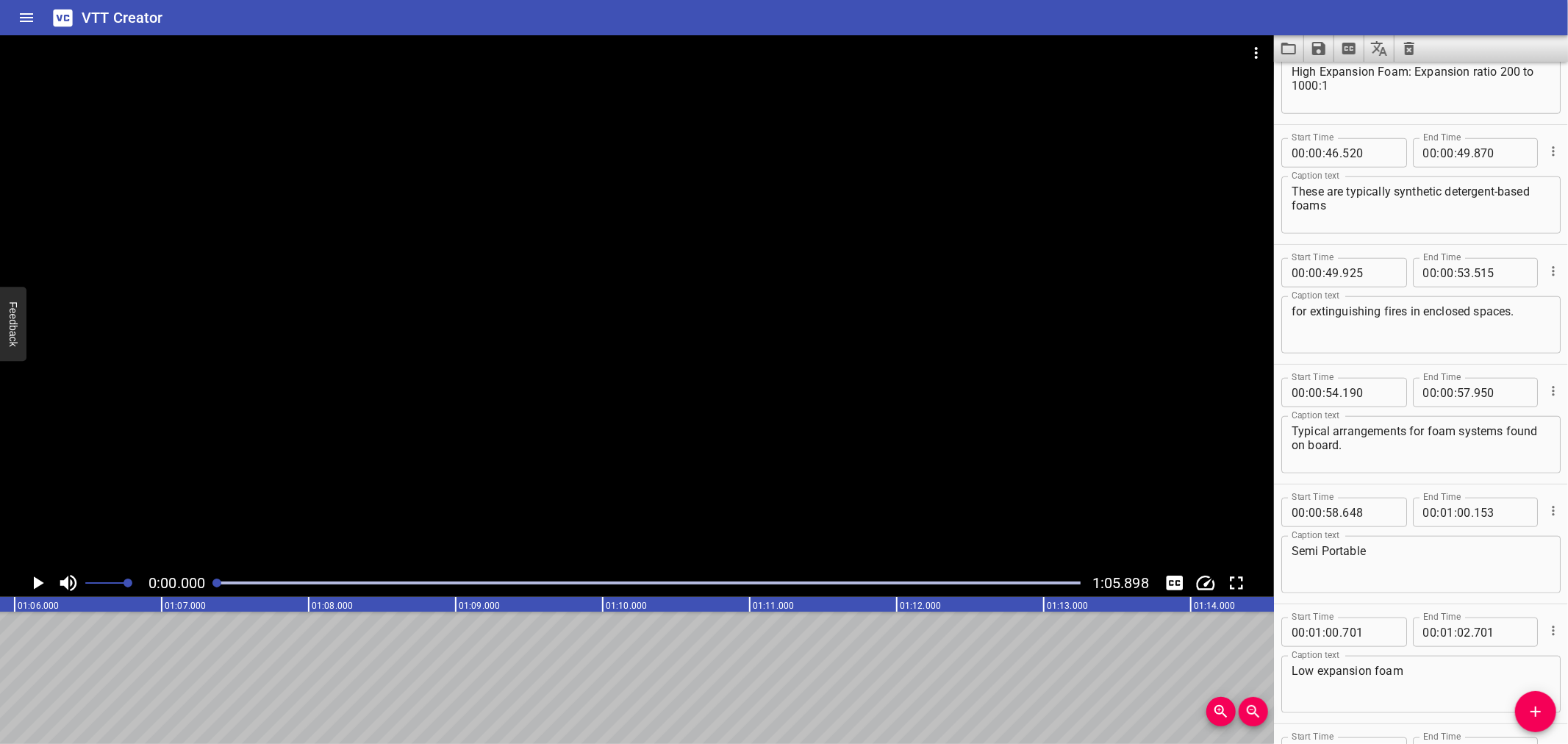
scroll to position [1303, 0]
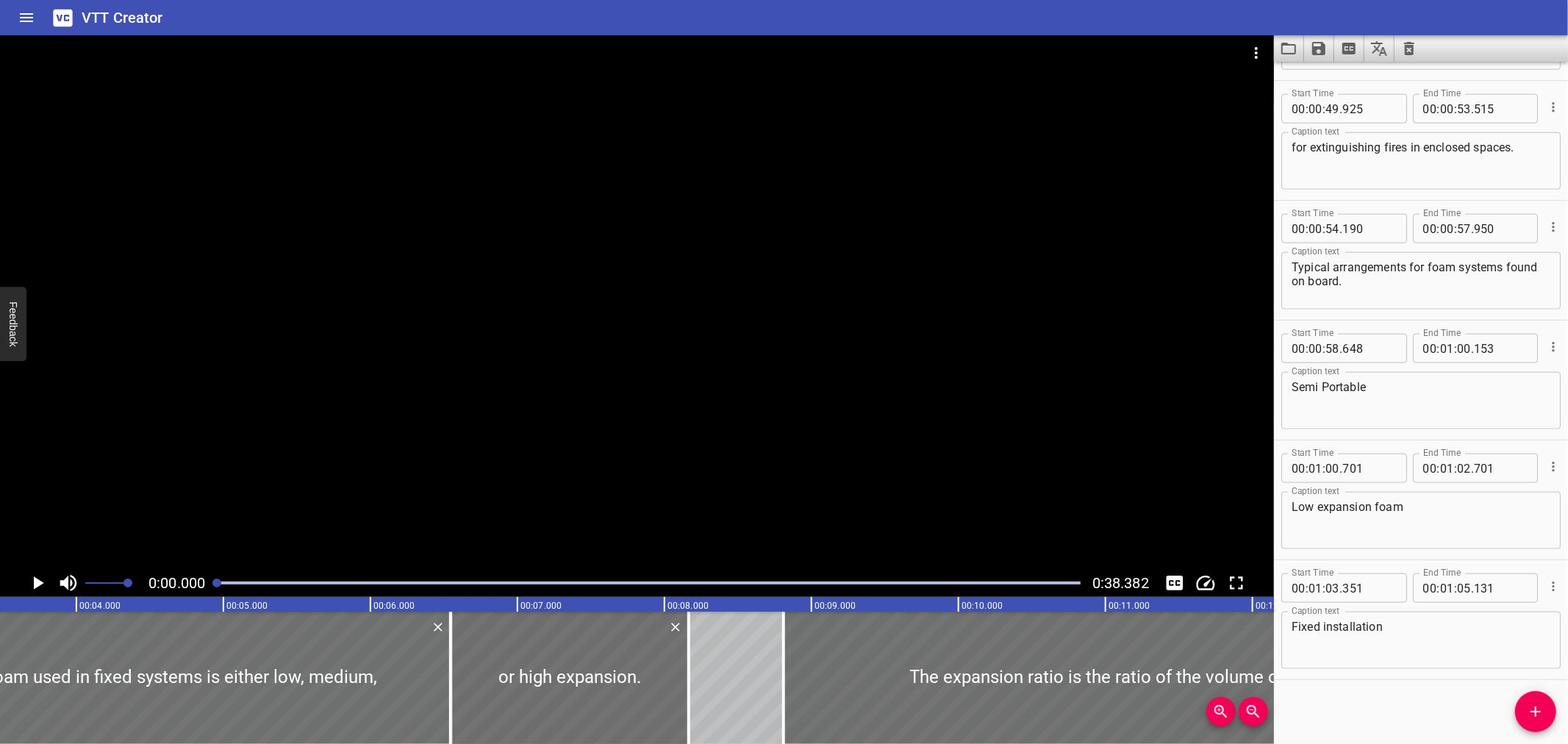
click at [1287, 48] on icon "Load captions from file" at bounding box center [1289, 49] width 18 height 18
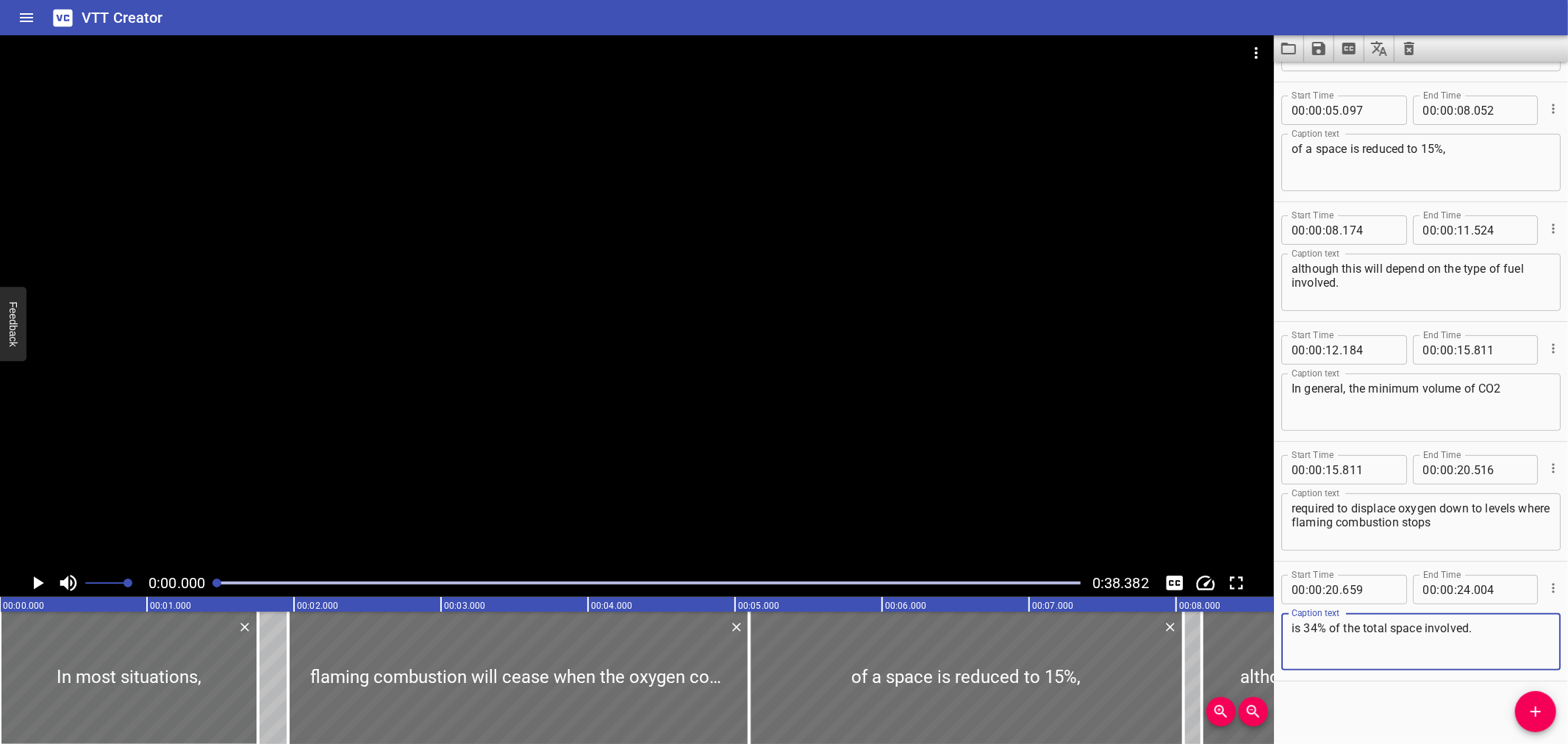
scroll to position [225, 0]
click at [505, 304] on div at bounding box center [637, 302] width 1274 height 534
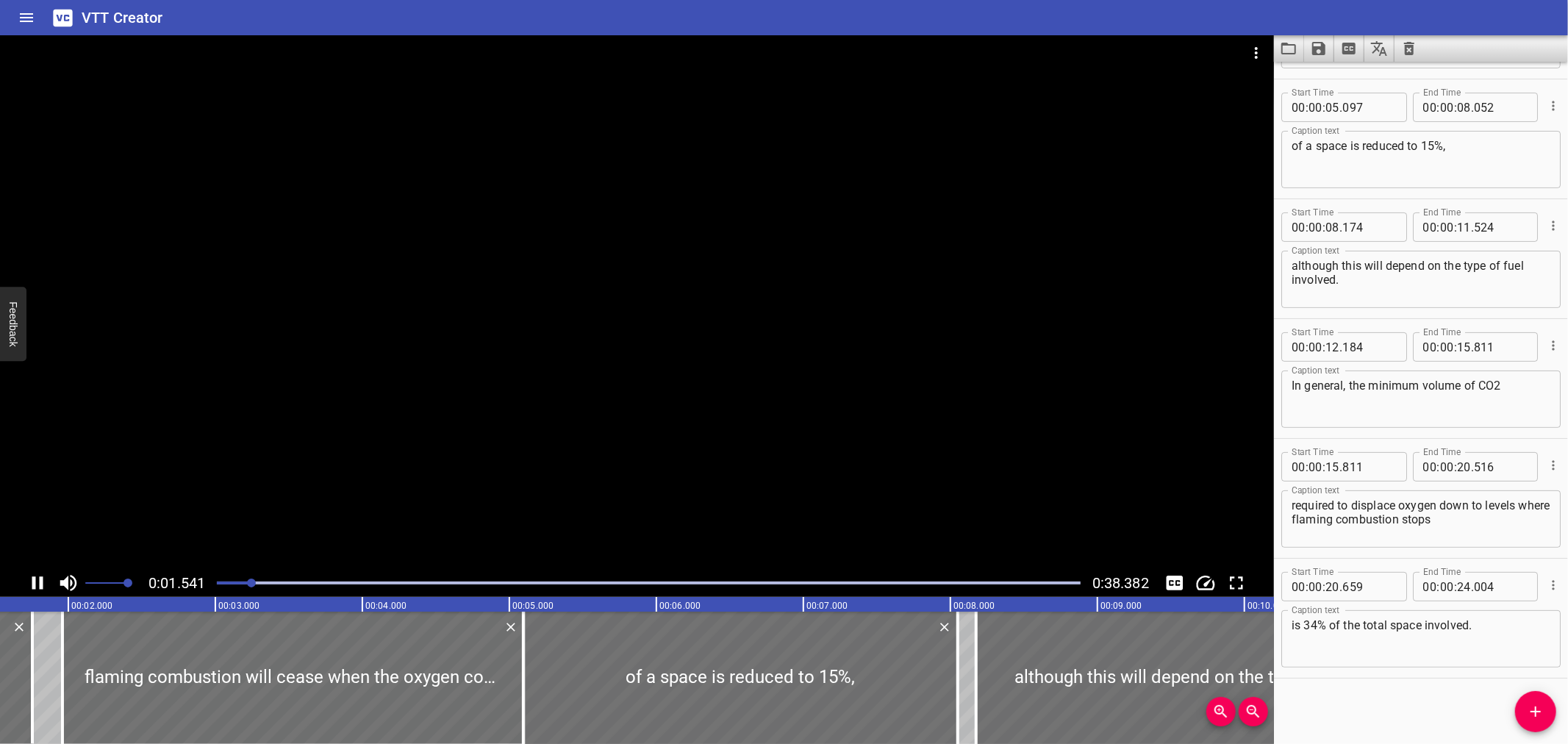
click at [509, 255] on div at bounding box center [637, 302] width 1274 height 534
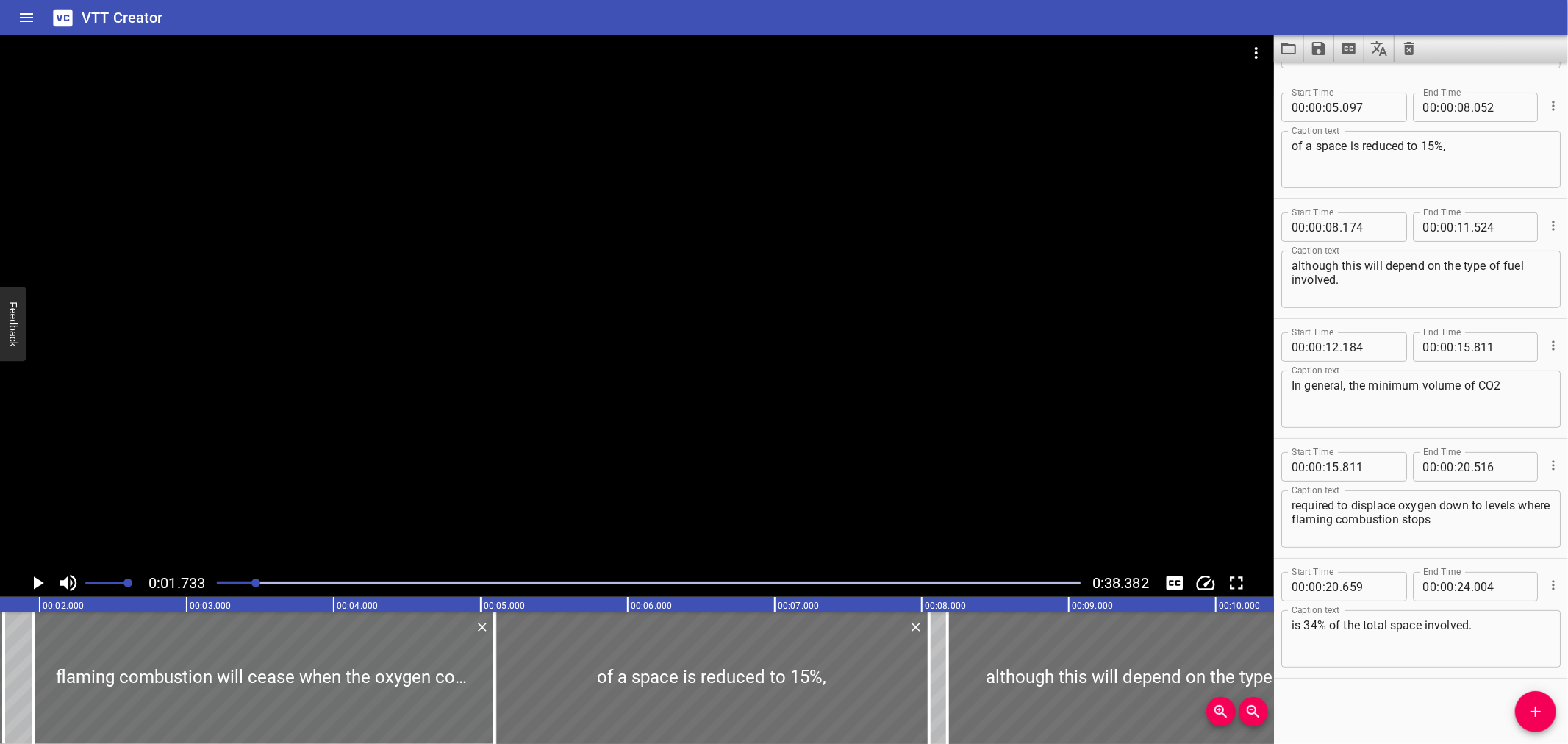
click at [220, 579] on div at bounding box center [648, 583] width 881 height 21
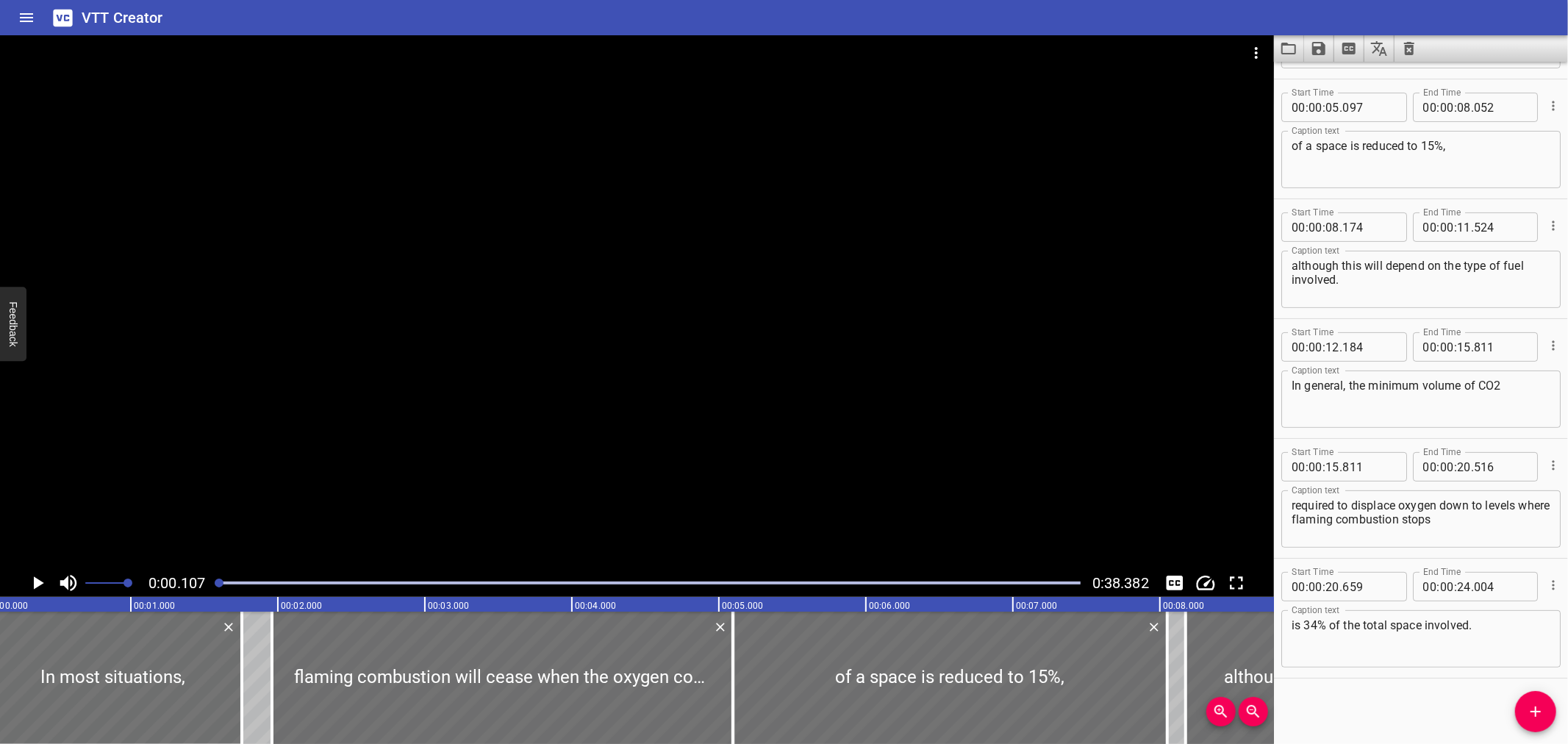
scroll to position [0, 15]
drag, startPoint x: 274, startPoint y: 707, endPoint x: 260, endPoint y: 692, distance: 20.5
click at [260, 699] on div at bounding box center [259, 677] width 14 height 132
type input "864"
click at [744, 378] on div at bounding box center [637, 302] width 1274 height 534
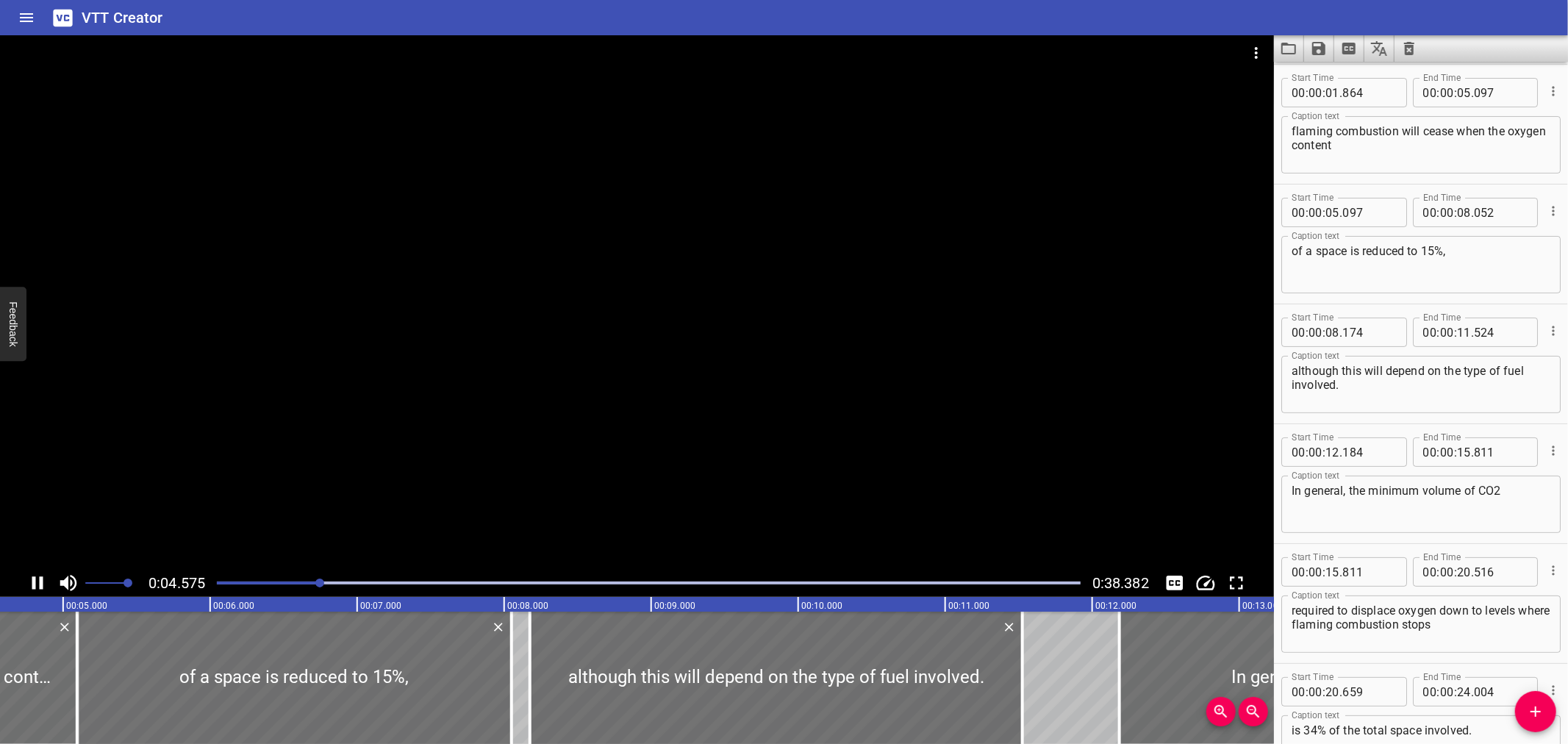
scroll to position [0, 710]
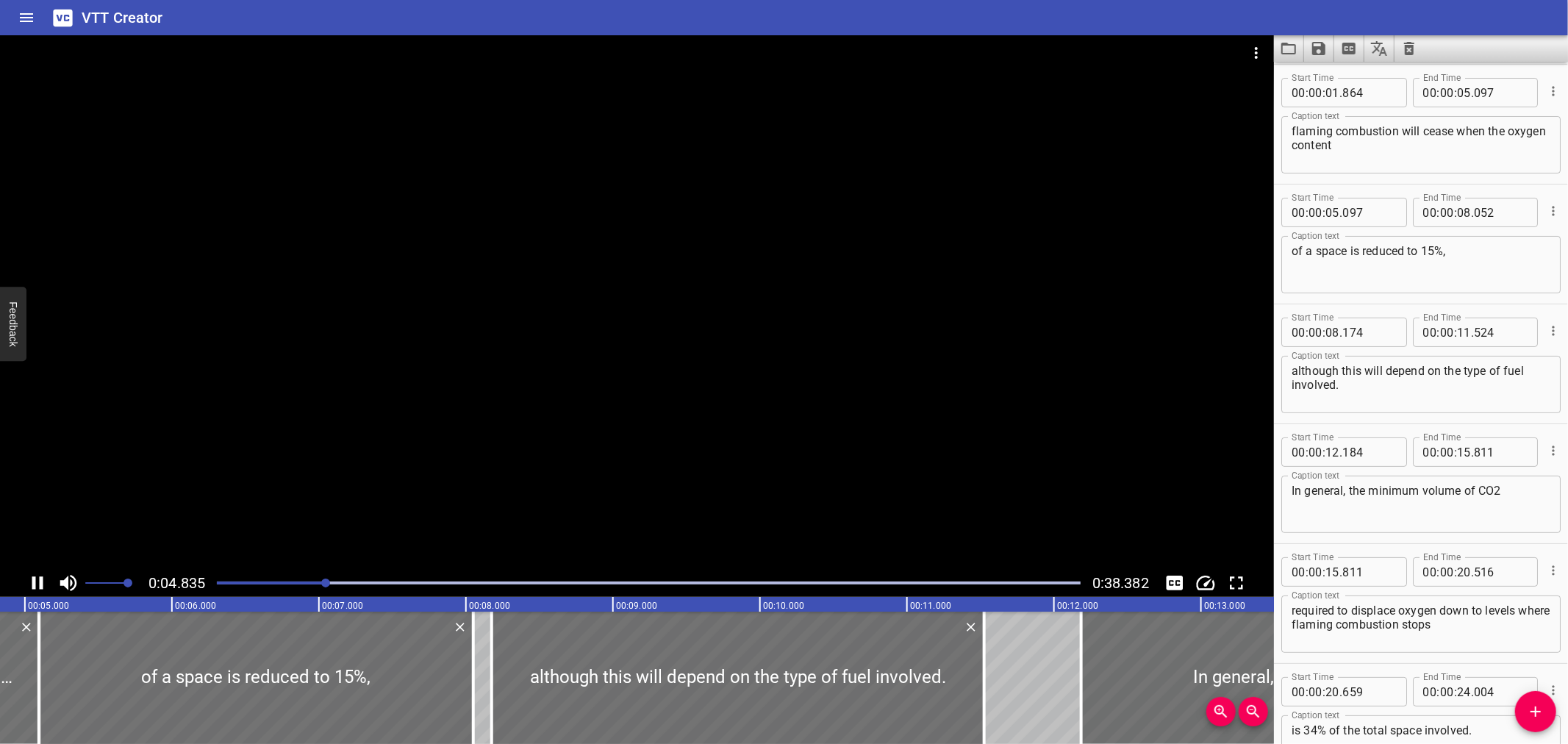
click at [712, 419] on div at bounding box center [637, 302] width 1274 height 534
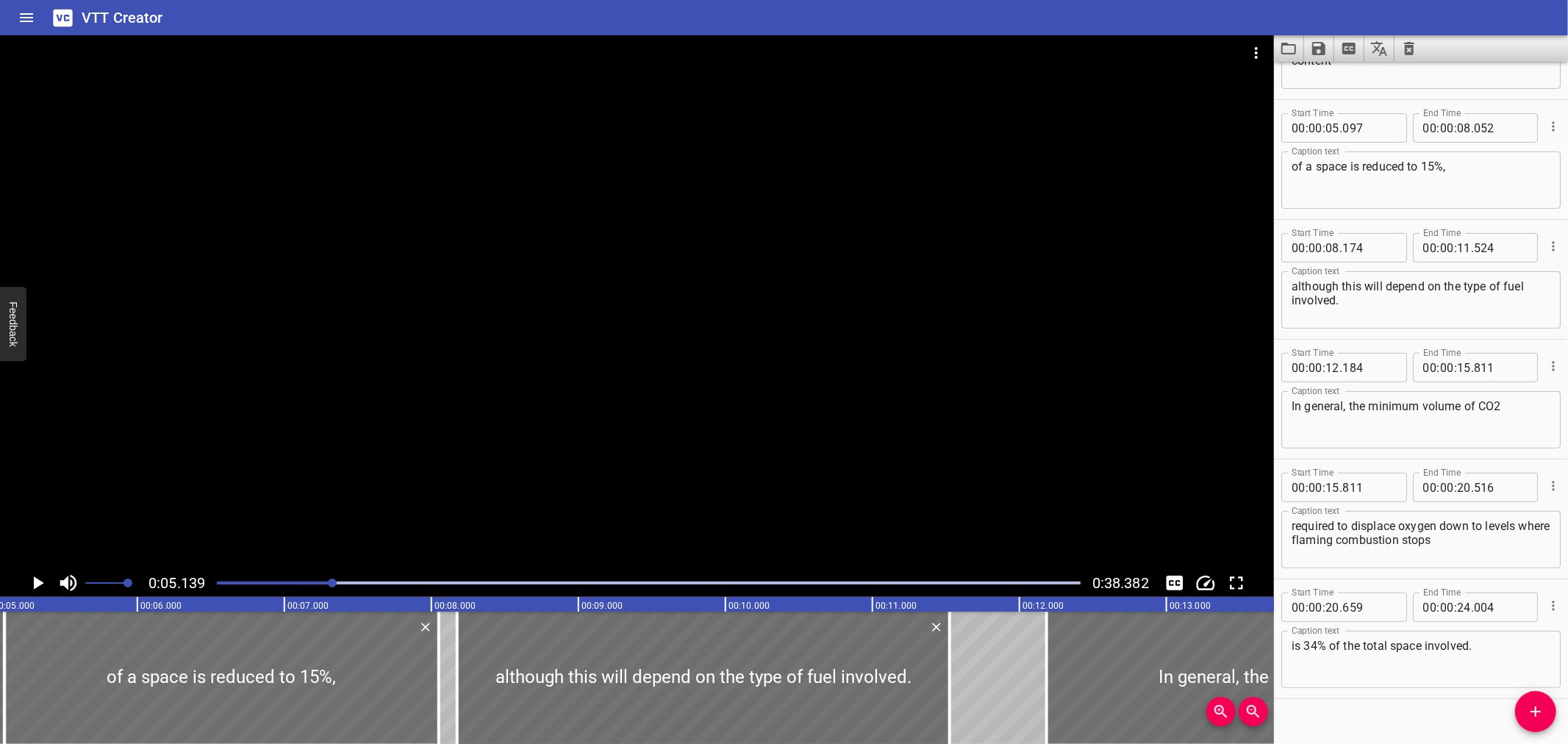
scroll to position [0, 755]
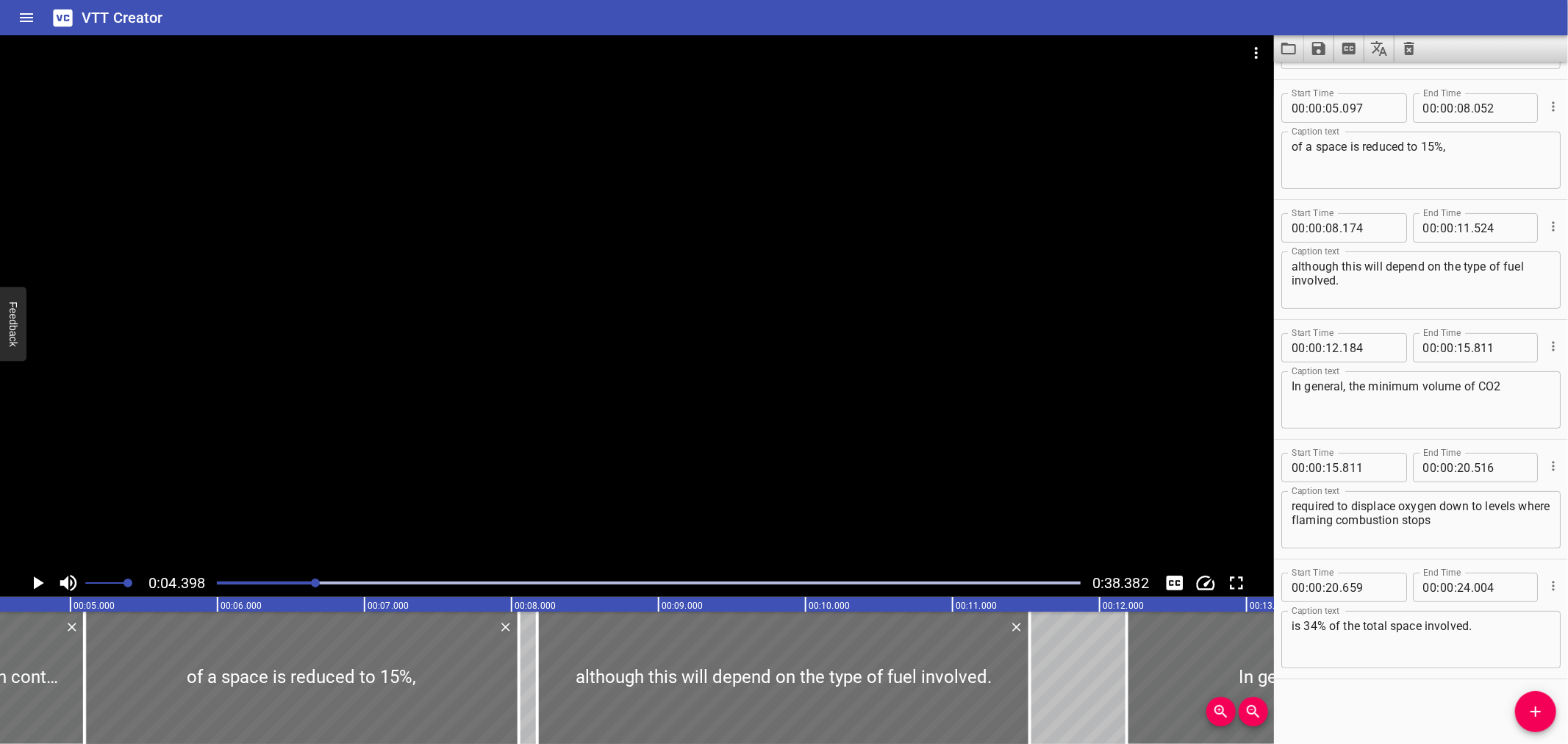
drag, startPoint x: 364, startPoint y: 479, endPoint x: 377, endPoint y: 471, distance: 15.3
click at [365, 479] on div at bounding box center [637, 302] width 1274 height 534
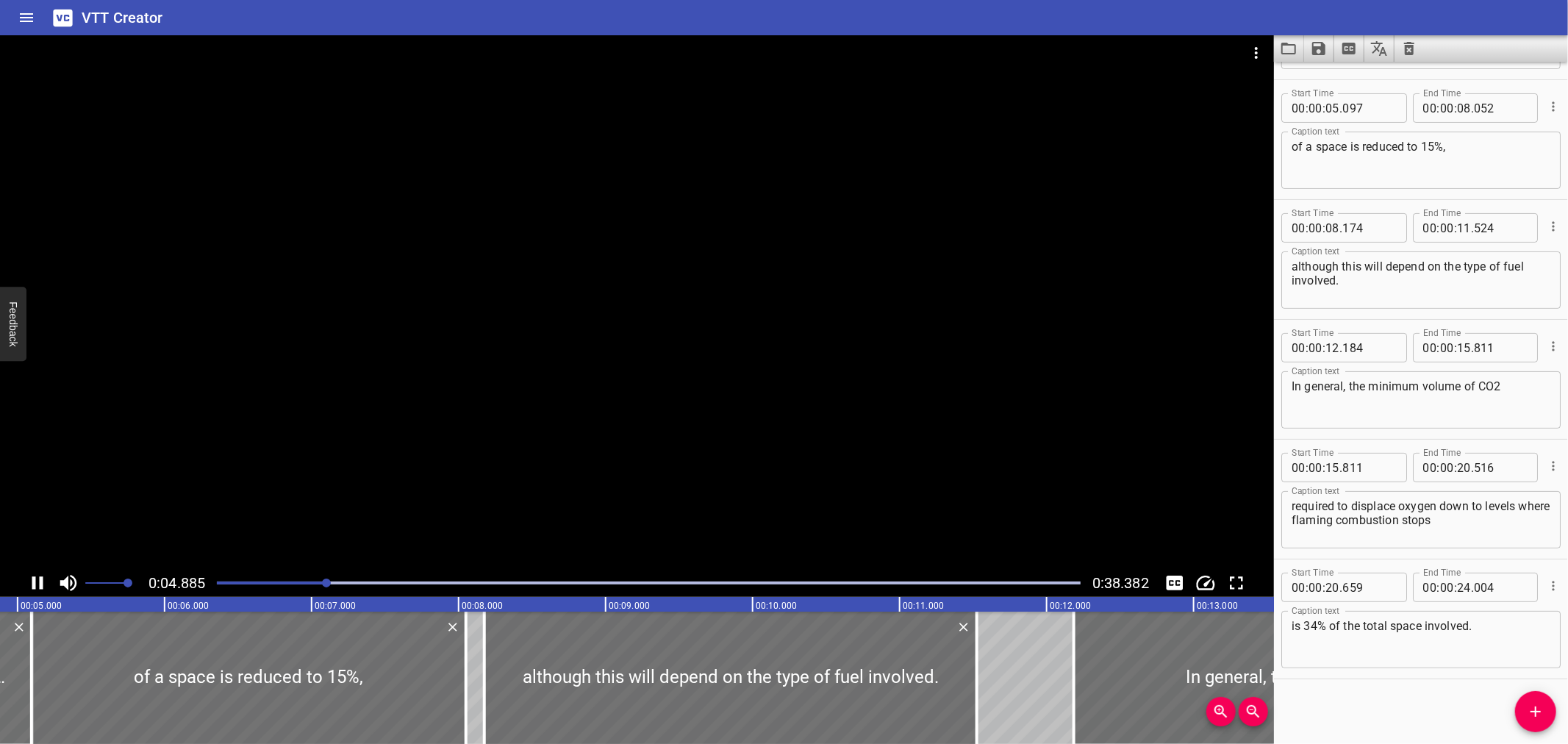
click at [619, 409] on div at bounding box center [637, 302] width 1274 height 534
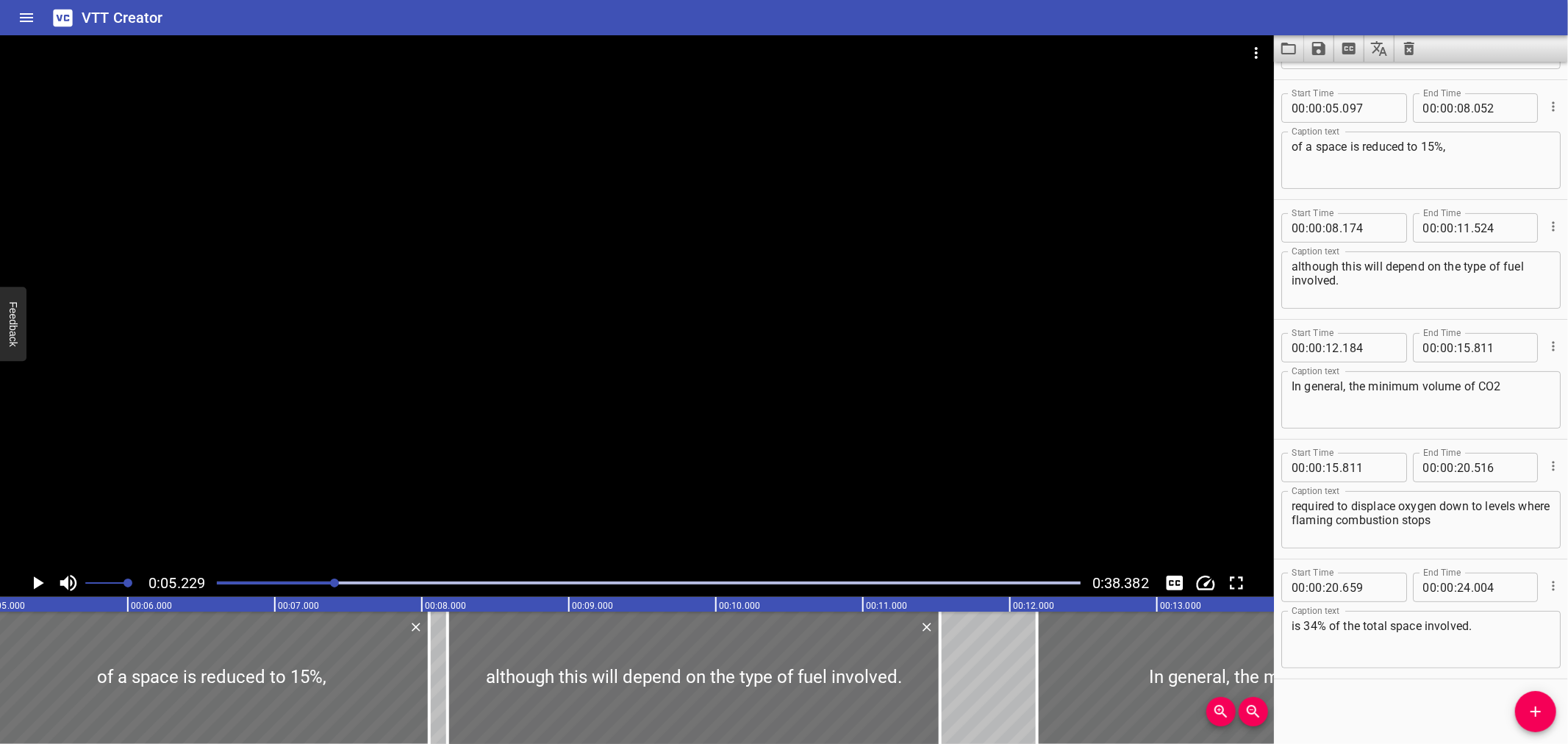
scroll to position [0, 768]
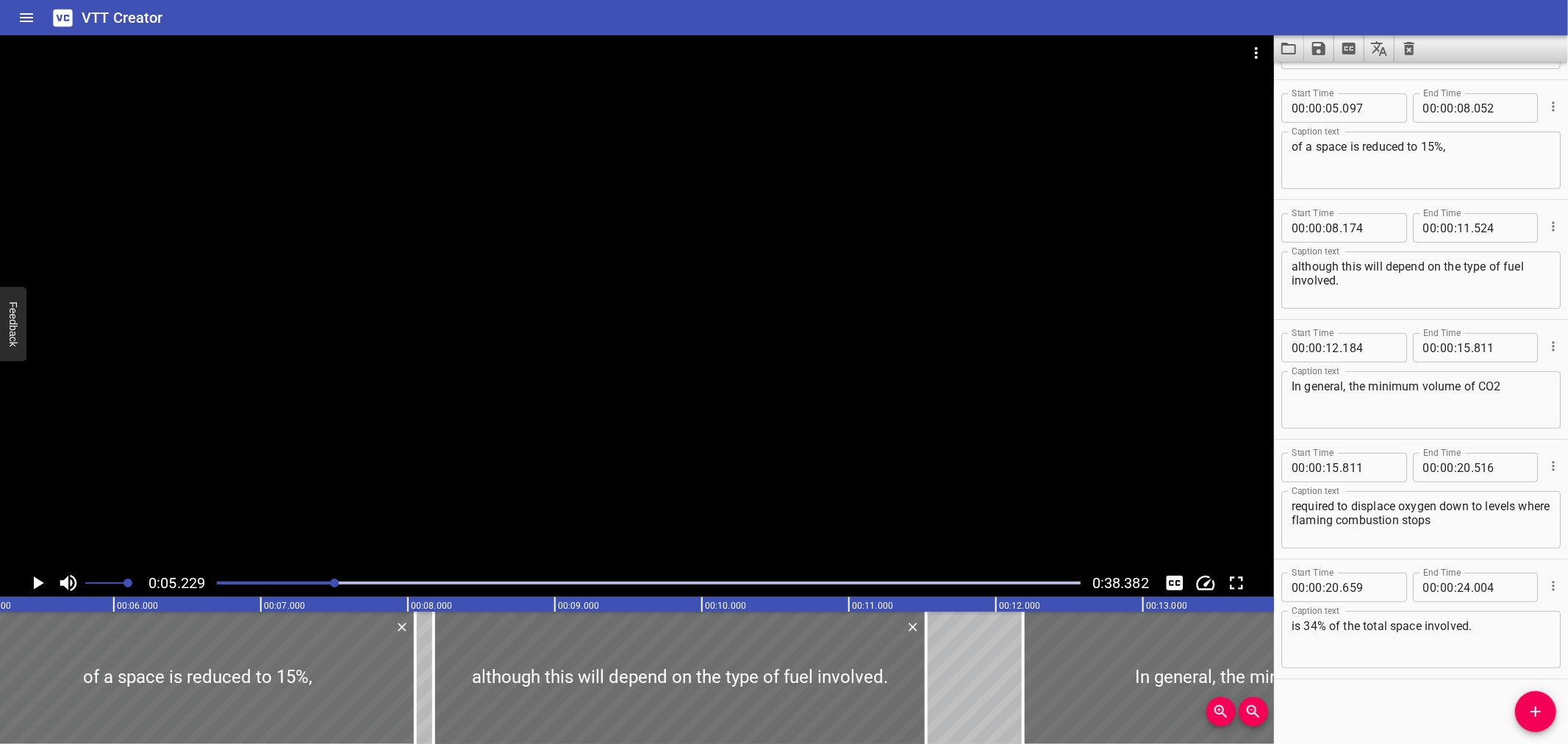
click at [309, 589] on div at bounding box center [648, 583] width 881 height 21
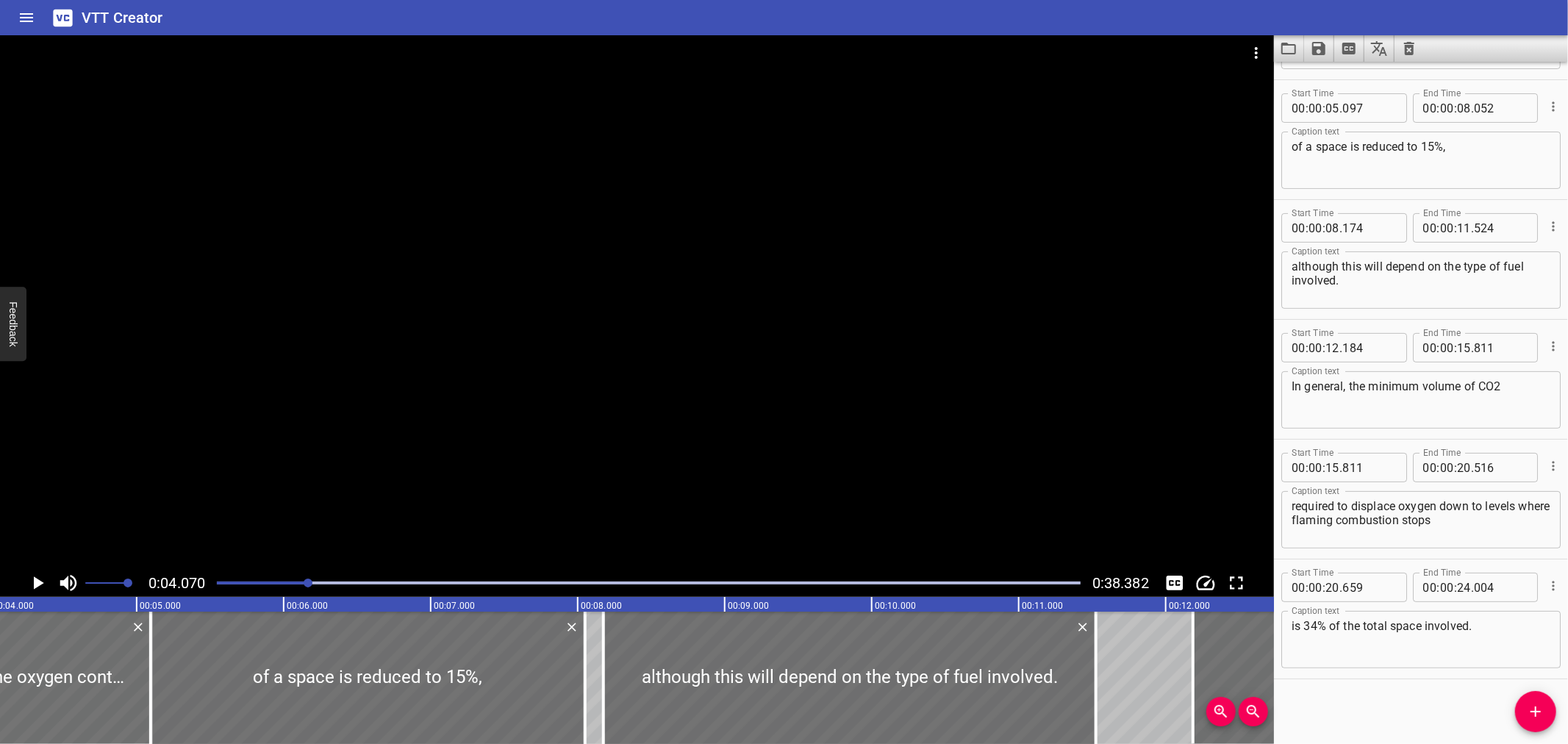
click at [435, 497] on div at bounding box center [637, 302] width 1274 height 534
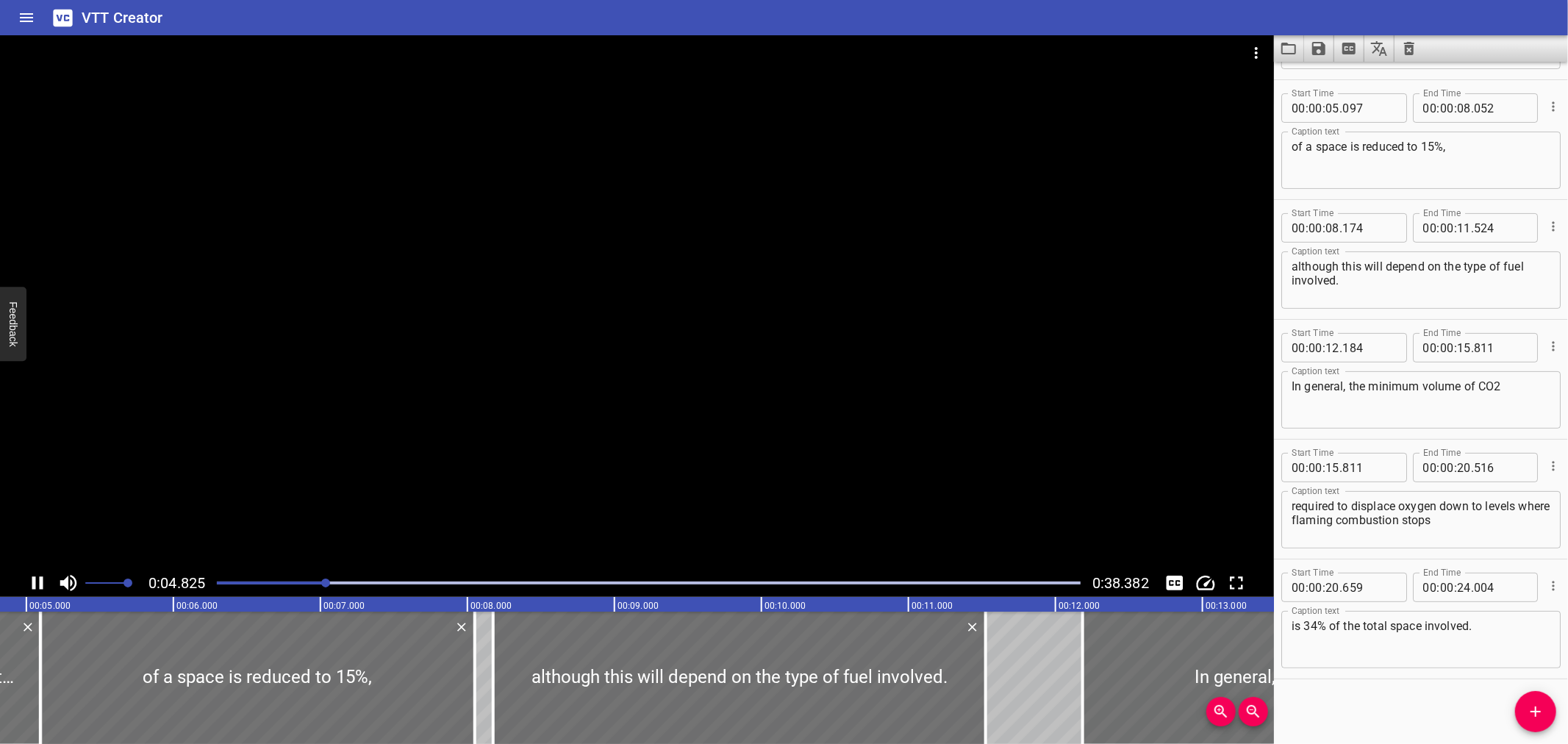
click at [578, 416] on div at bounding box center [637, 302] width 1274 height 534
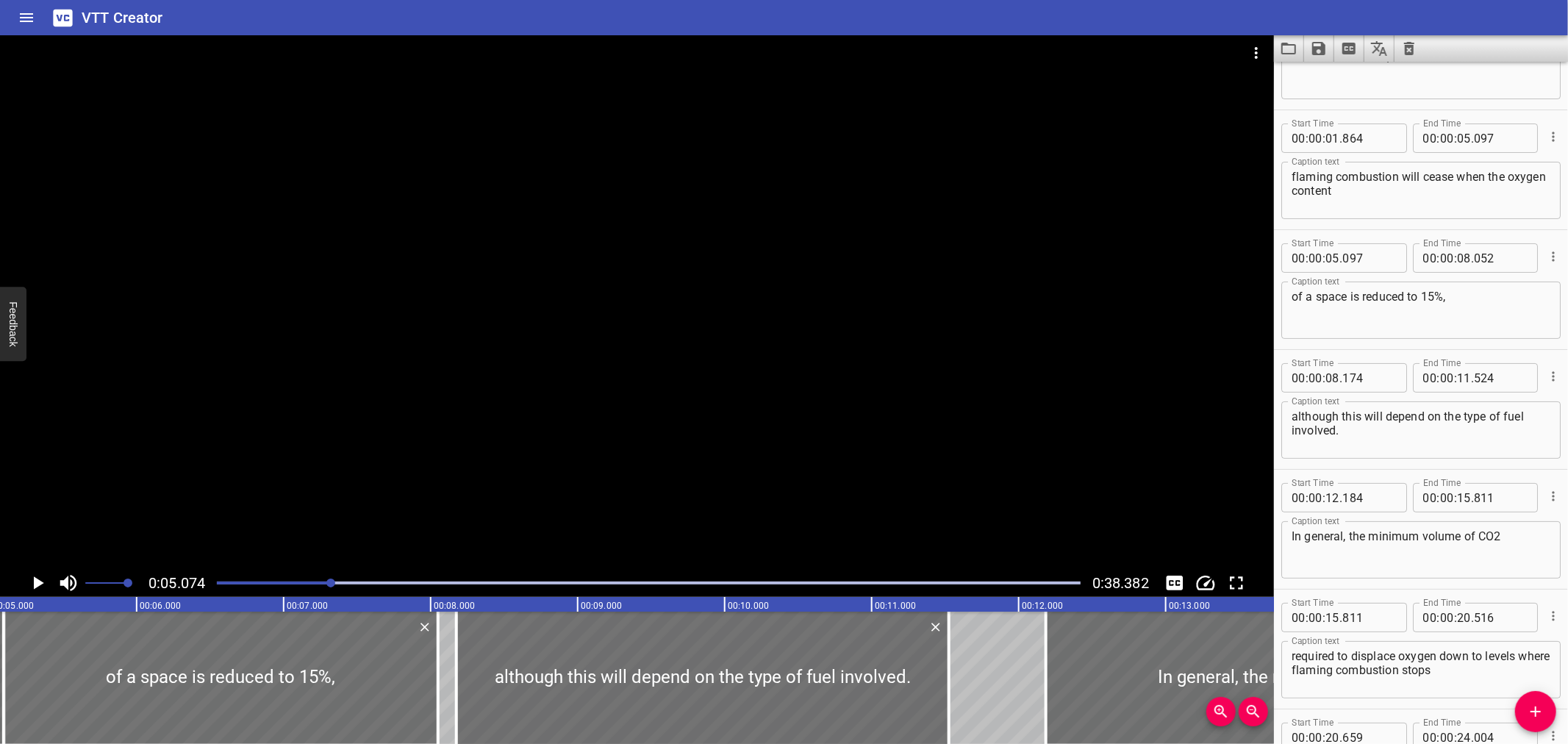
scroll to position [61, 0]
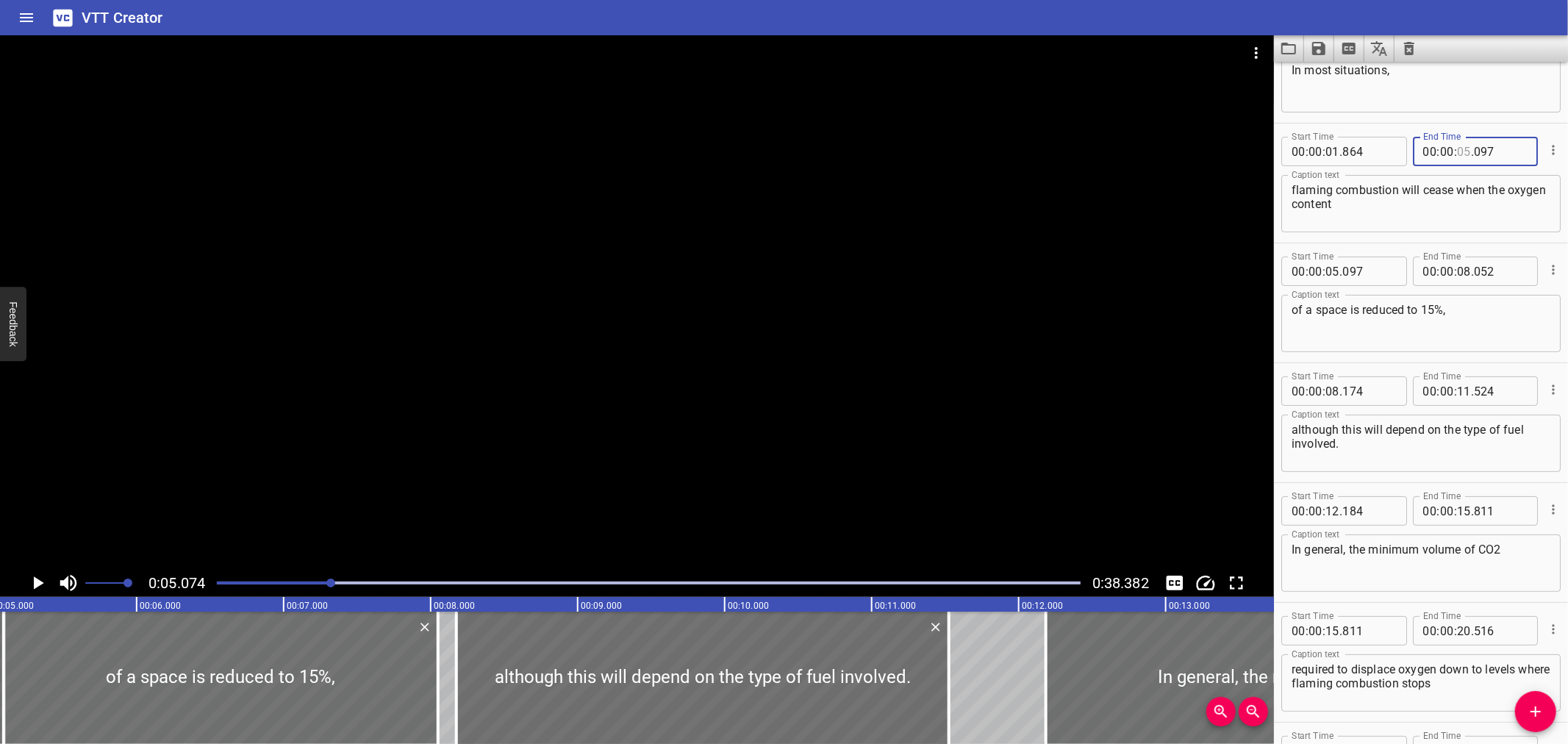
click at [1463, 159] on input "number" at bounding box center [1465, 151] width 14 height 30
type input "05"
type input "074"
type input "00"
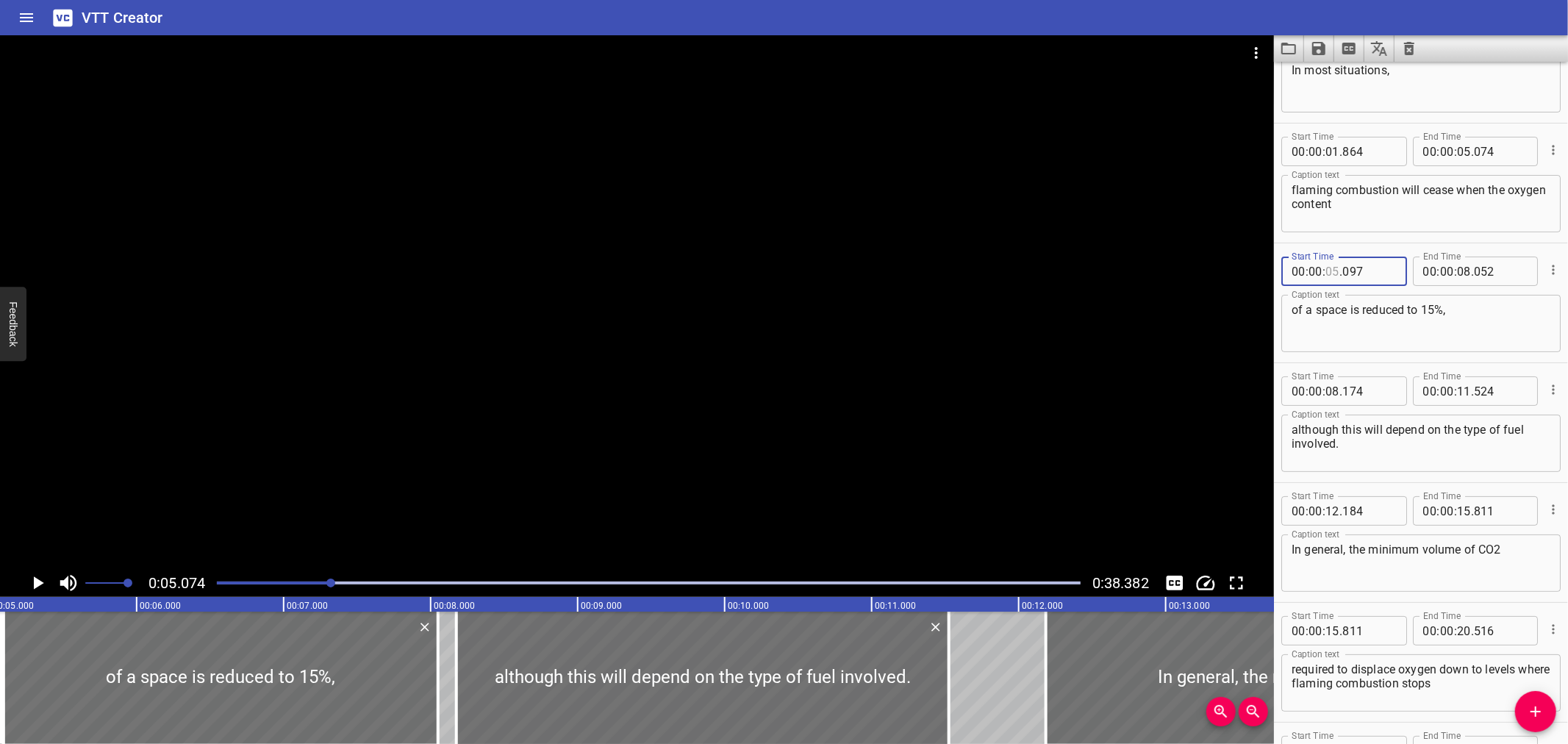
type input "05"
type input "074"
drag, startPoint x: 439, startPoint y: 701, endPoint x: 420, endPoint y: 704, distance: 19.2
click at [407, 708] on div at bounding box center [406, 677] width 3 height 132
type input "07"
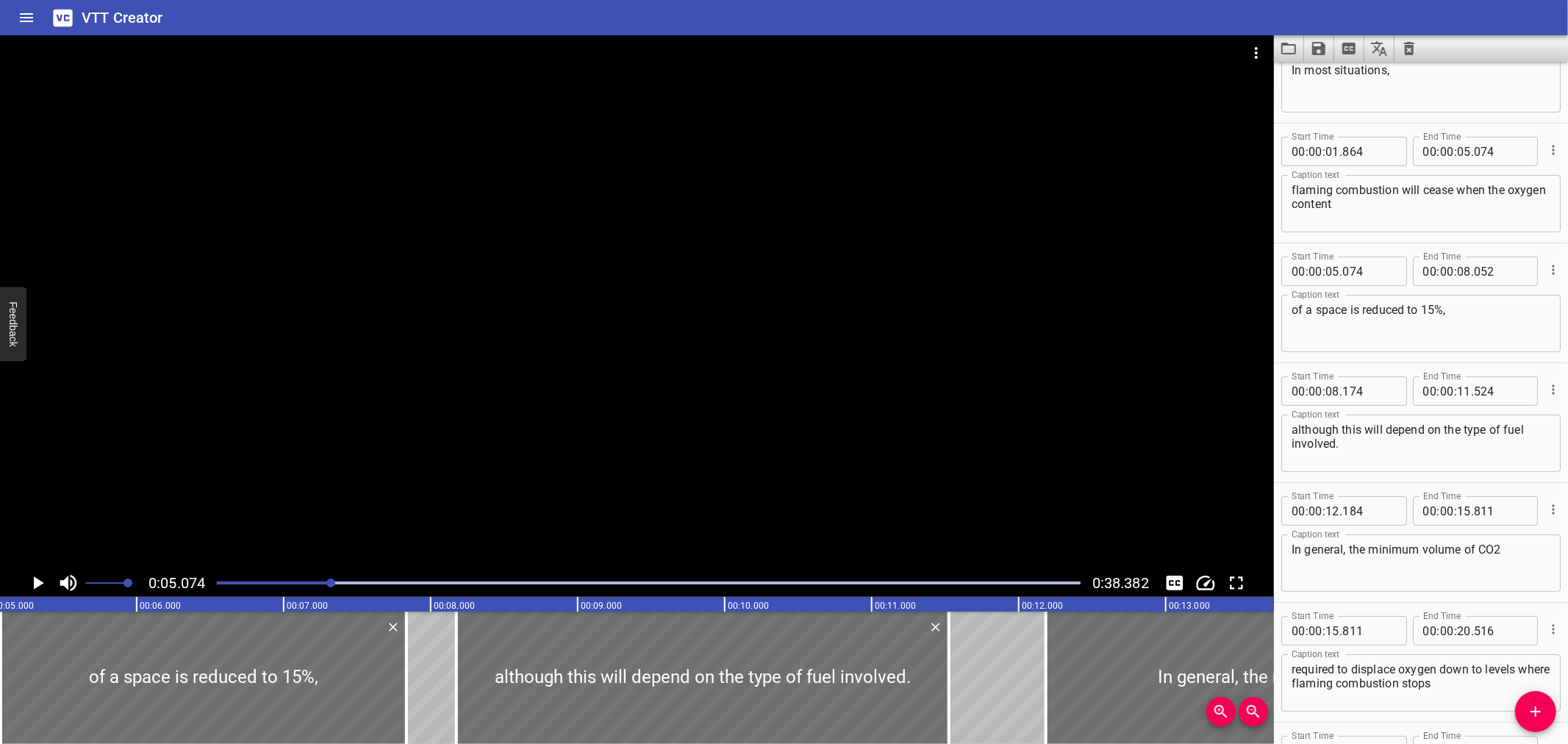
type input "837"
click at [720, 498] on div at bounding box center [637, 302] width 1274 height 534
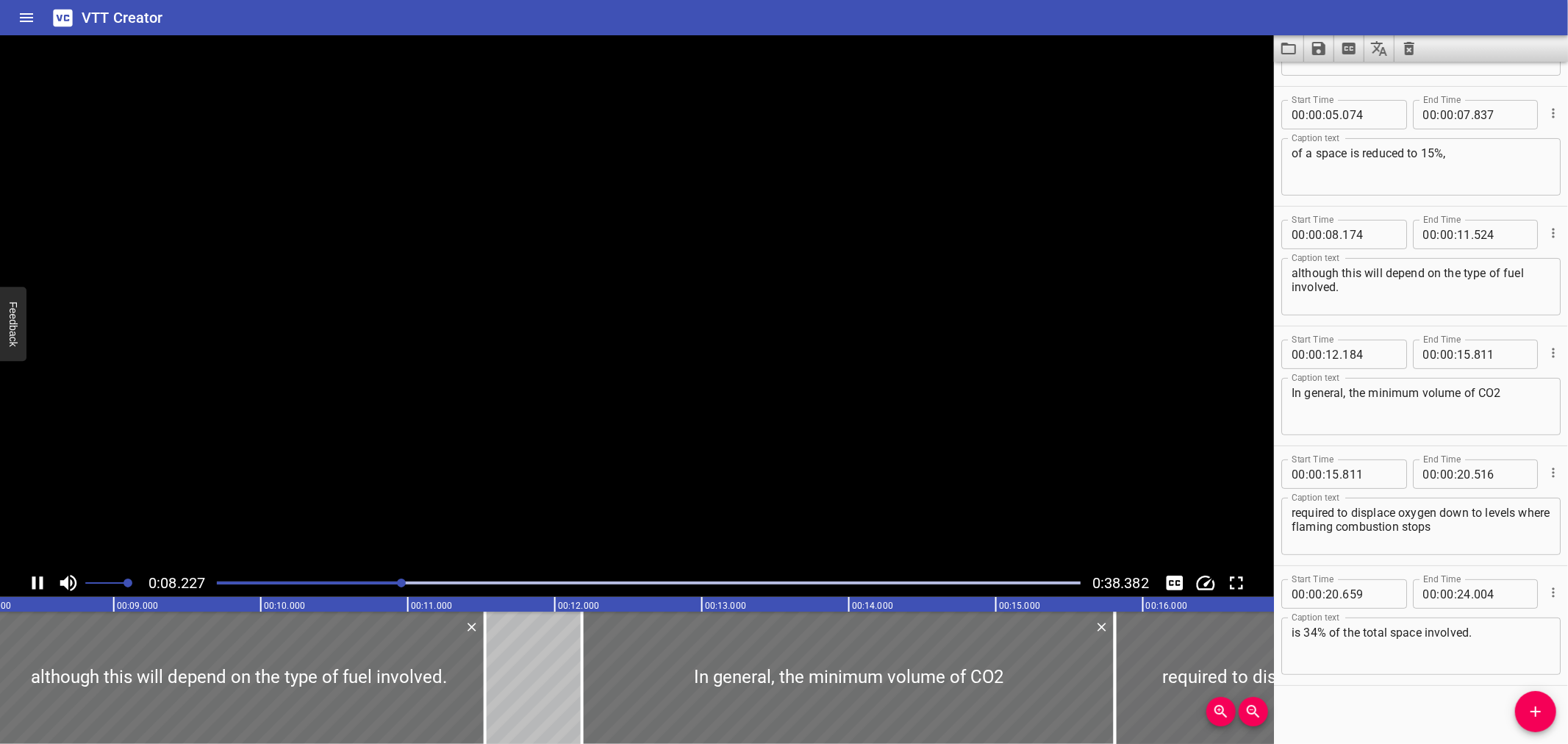
scroll to position [224, 0]
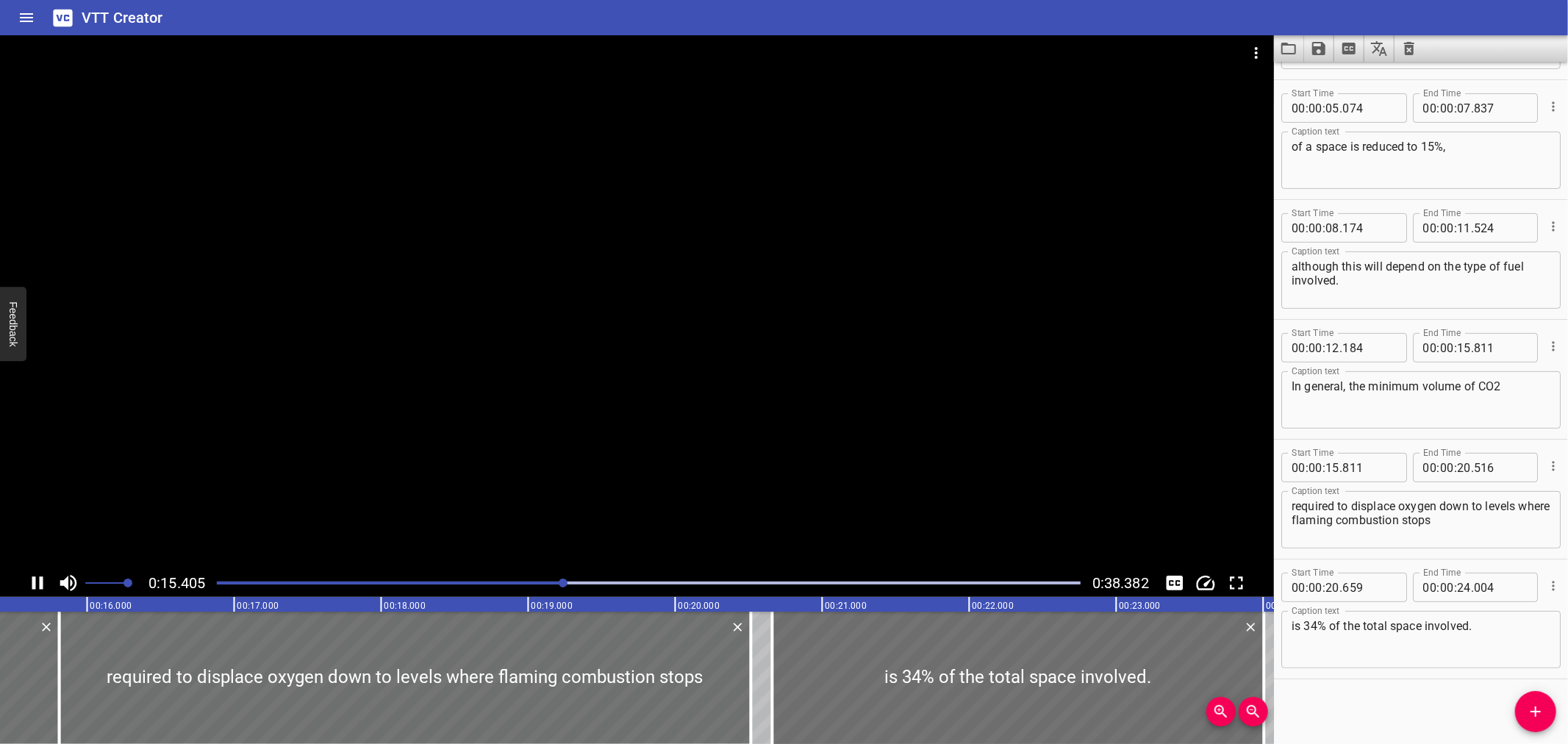
click at [776, 526] on div at bounding box center [637, 302] width 1274 height 534
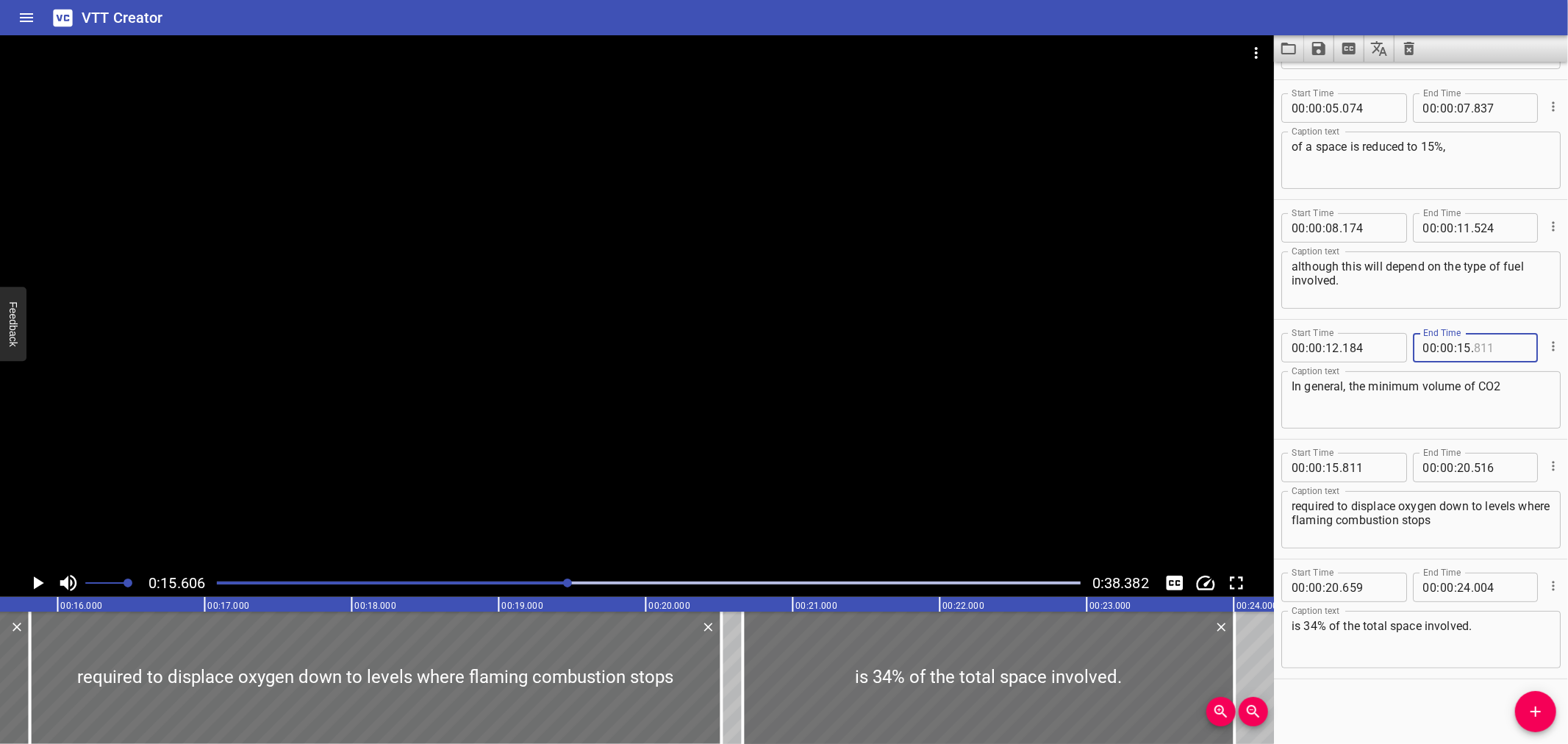
click at [1487, 351] on input "number" at bounding box center [1501, 347] width 54 height 30
type input "606"
type input "00"
type input "15"
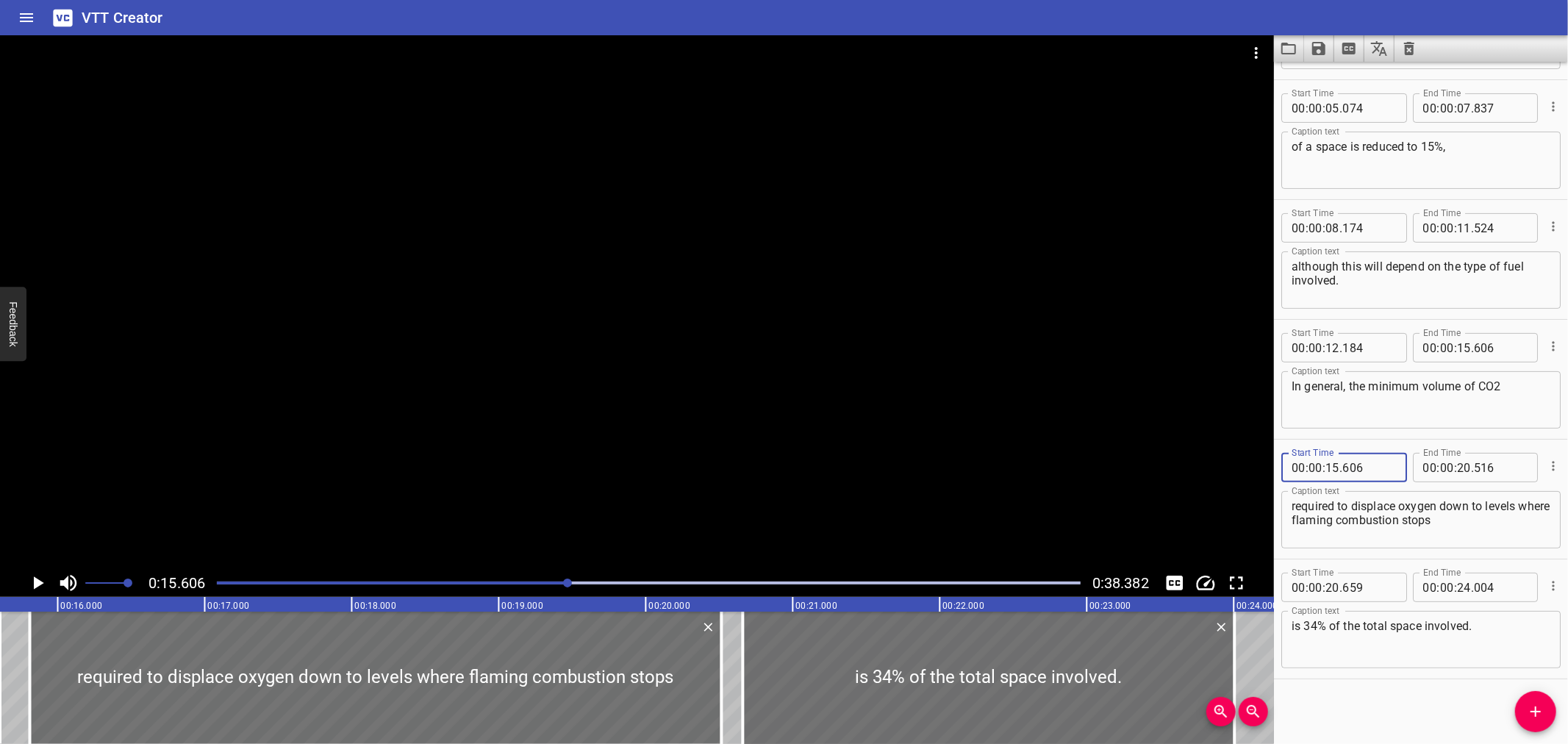
type input "606"
click at [551, 590] on div at bounding box center [648, 583] width 881 height 21
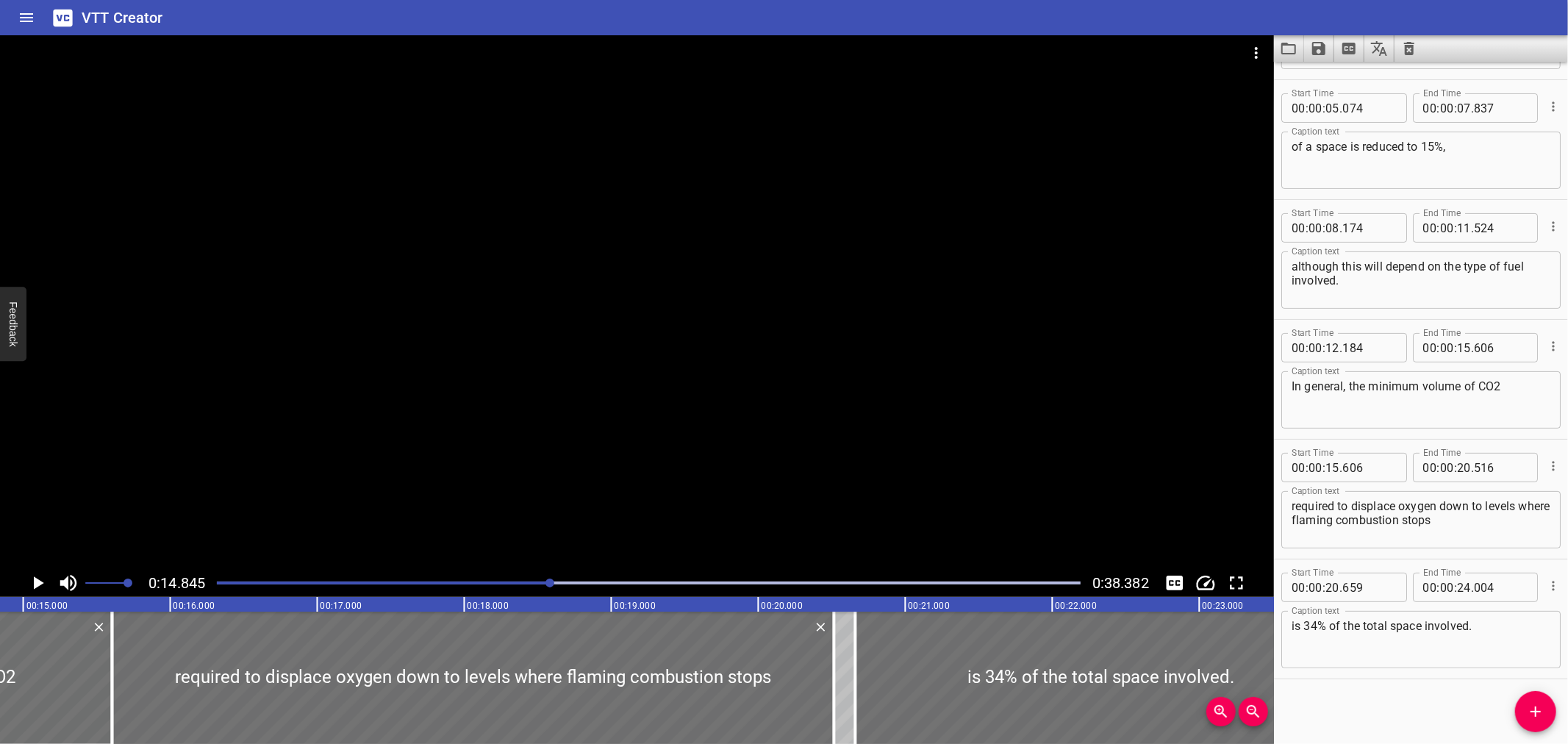
click at [619, 496] on div at bounding box center [637, 302] width 1274 height 534
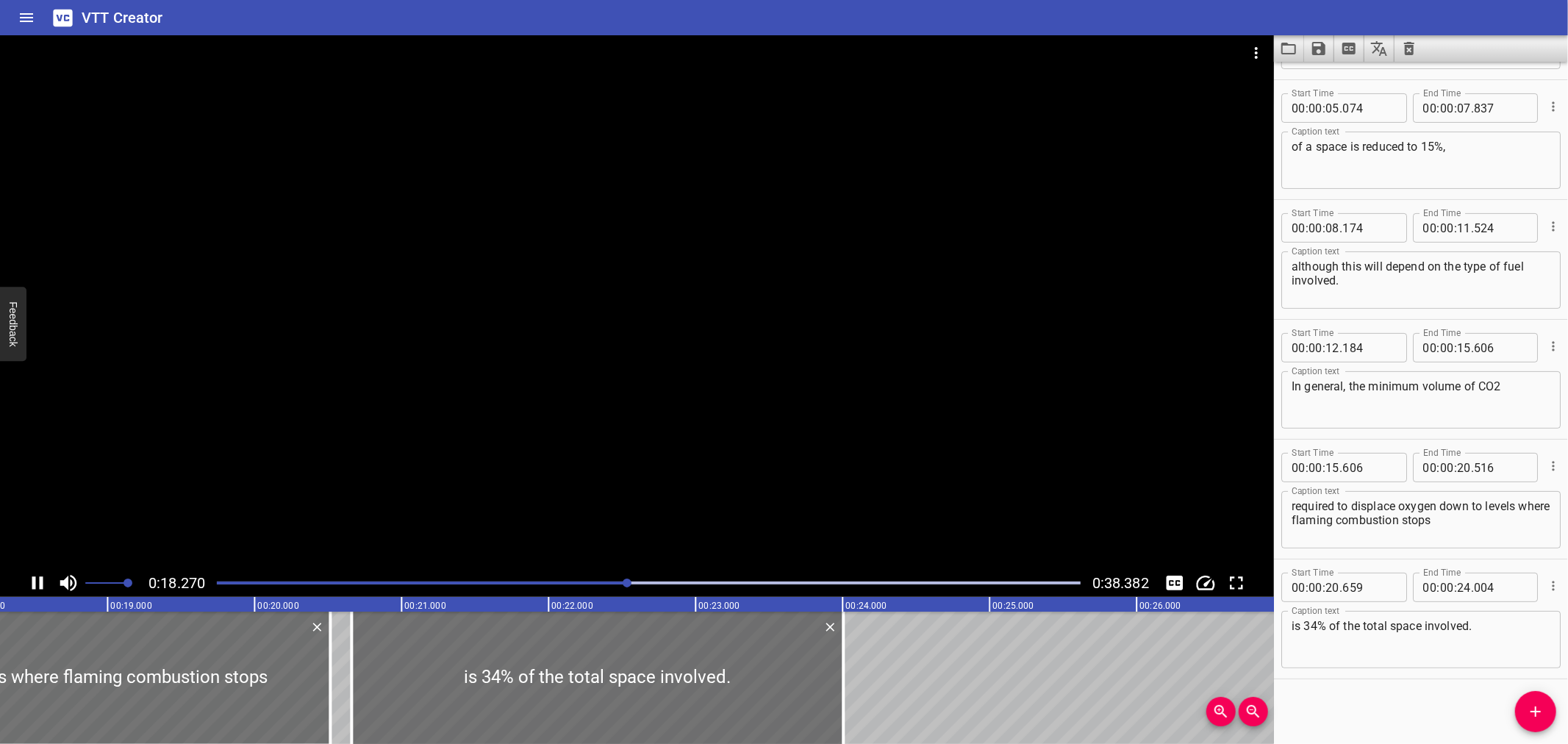
click at [669, 419] on div at bounding box center [637, 302] width 1274 height 534
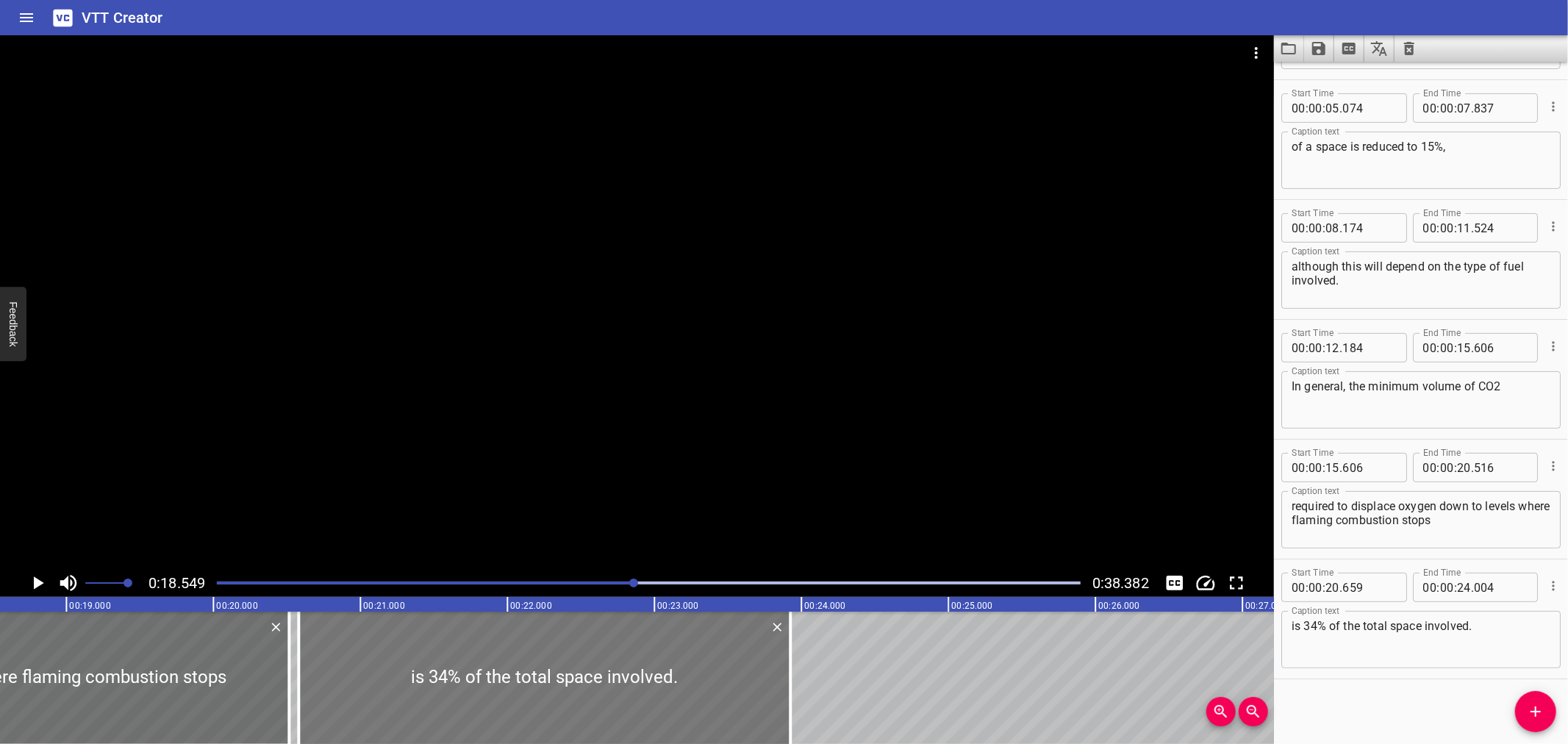
drag, startPoint x: 625, startPoint y: 690, endPoint x: 613, endPoint y: 696, distance: 13.4
click at [613, 696] on div at bounding box center [544, 677] width 492 height 132
type input "579"
type input "23"
type input "924"
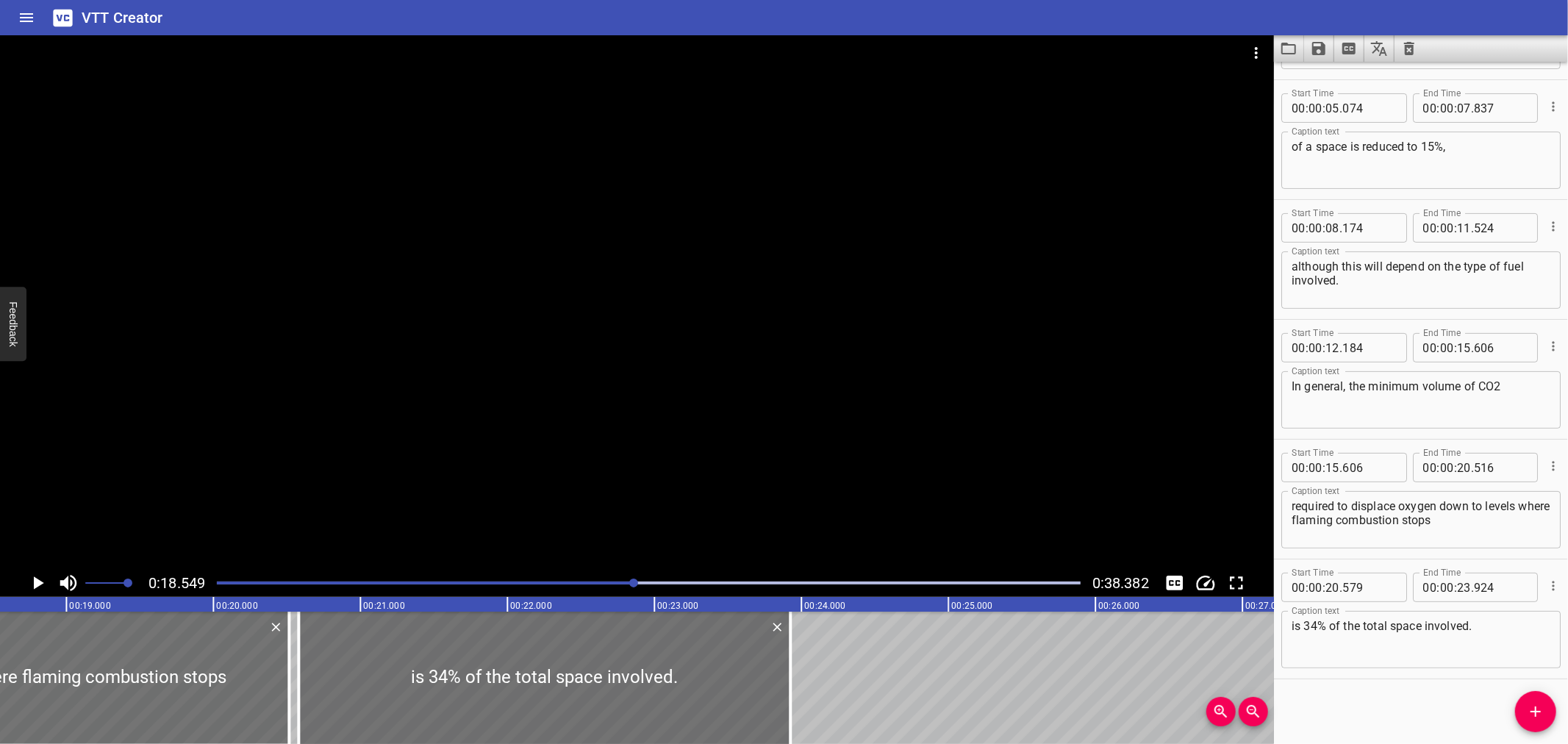
click at [724, 442] on div at bounding box center [637, 302] width 1274 height 534
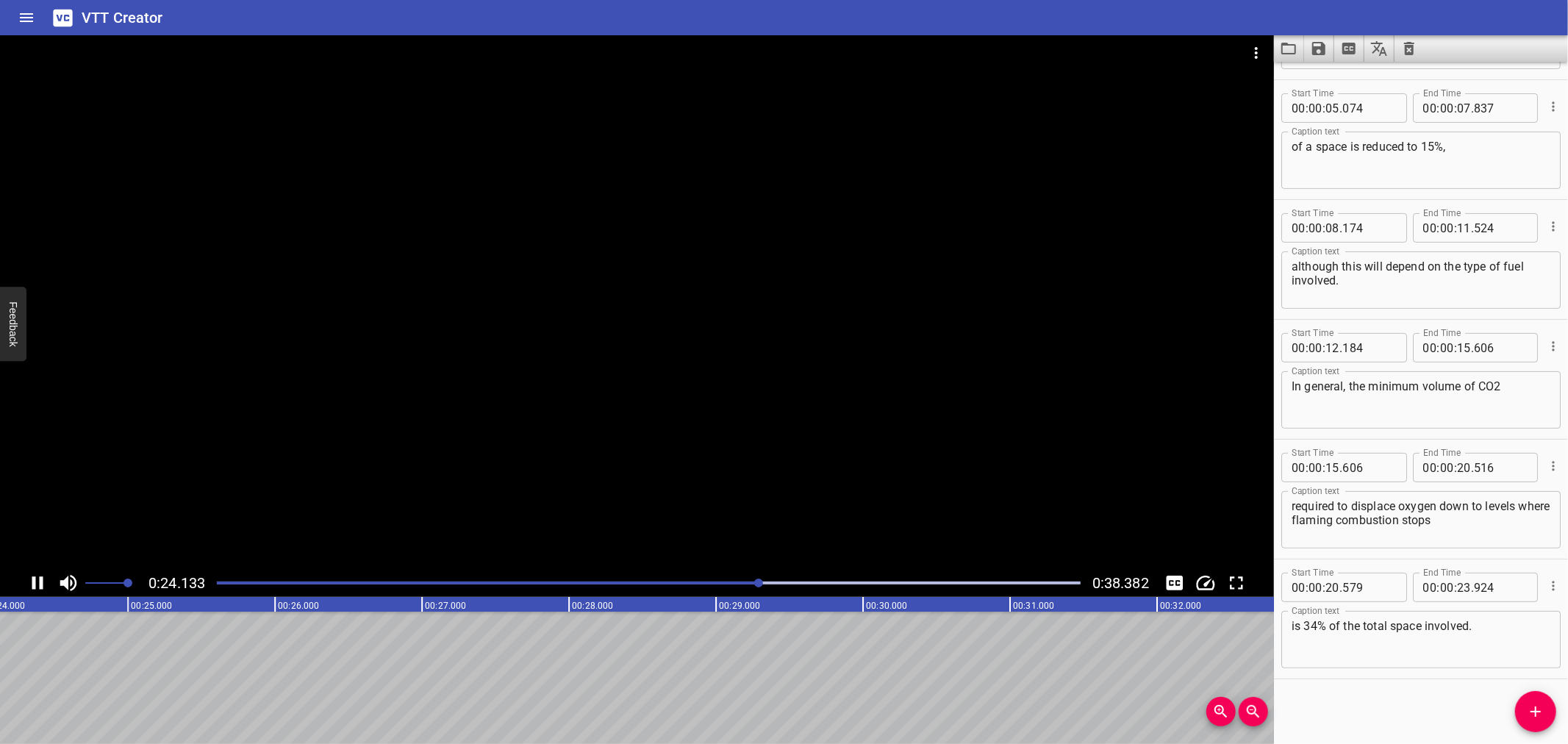
click at [762, 439] on div at bounding box center [637, 302] width 1274 height 534
drag, startPoint x: 1528, startPoint y: 709, endPoint x: 1494, endPoint y: 709, distance: 34.0
click at [1530, 709] on icon "Add Cue" at bounding box center [1536, 713] width 18 height 18
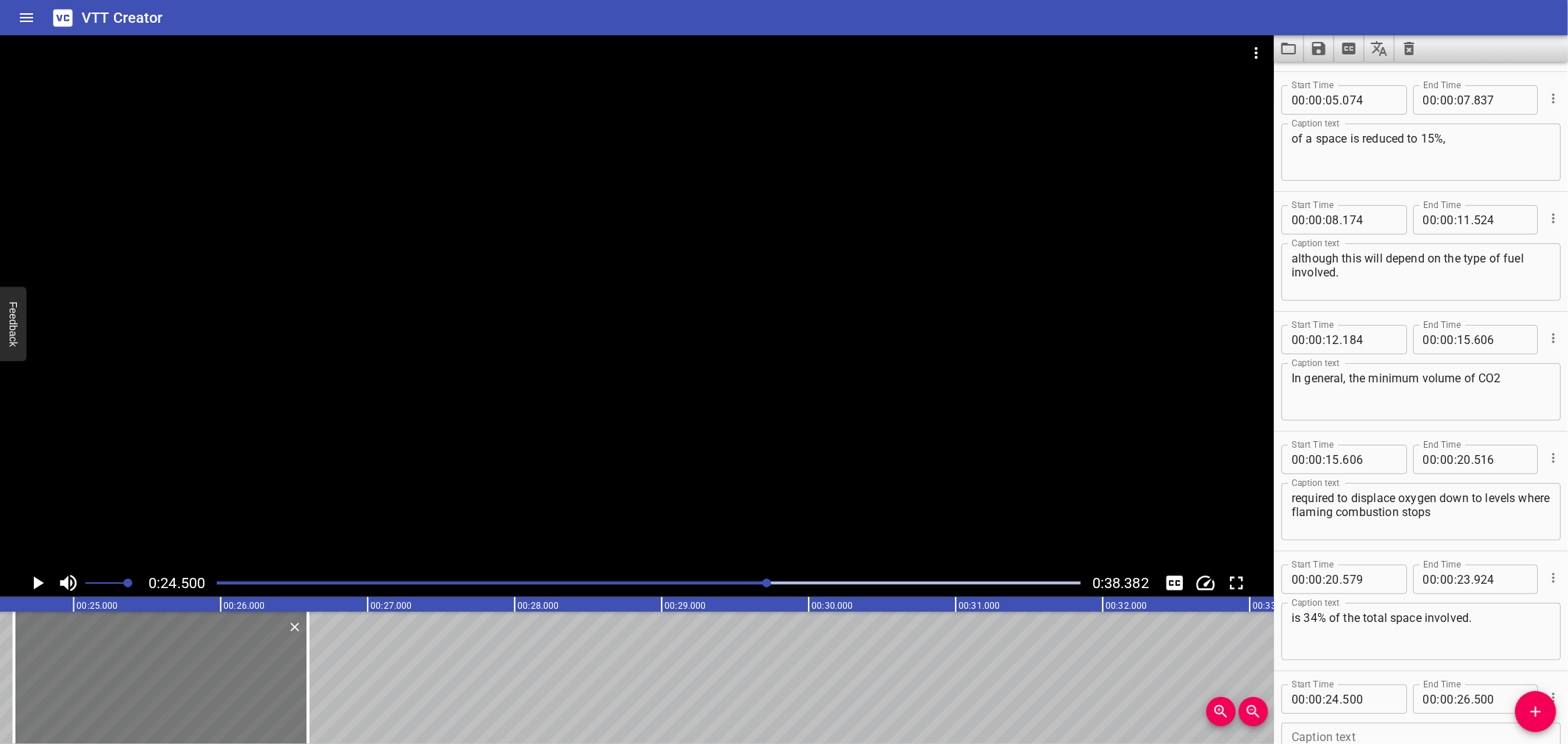
drag, startPoint x: 227, startPoint y: 696, endPoint x: 236, endPoint y: 692, distance: 9.8
click at [236, 692] on div at bounding box center [161, 677] width 294 height 132
type input "595"
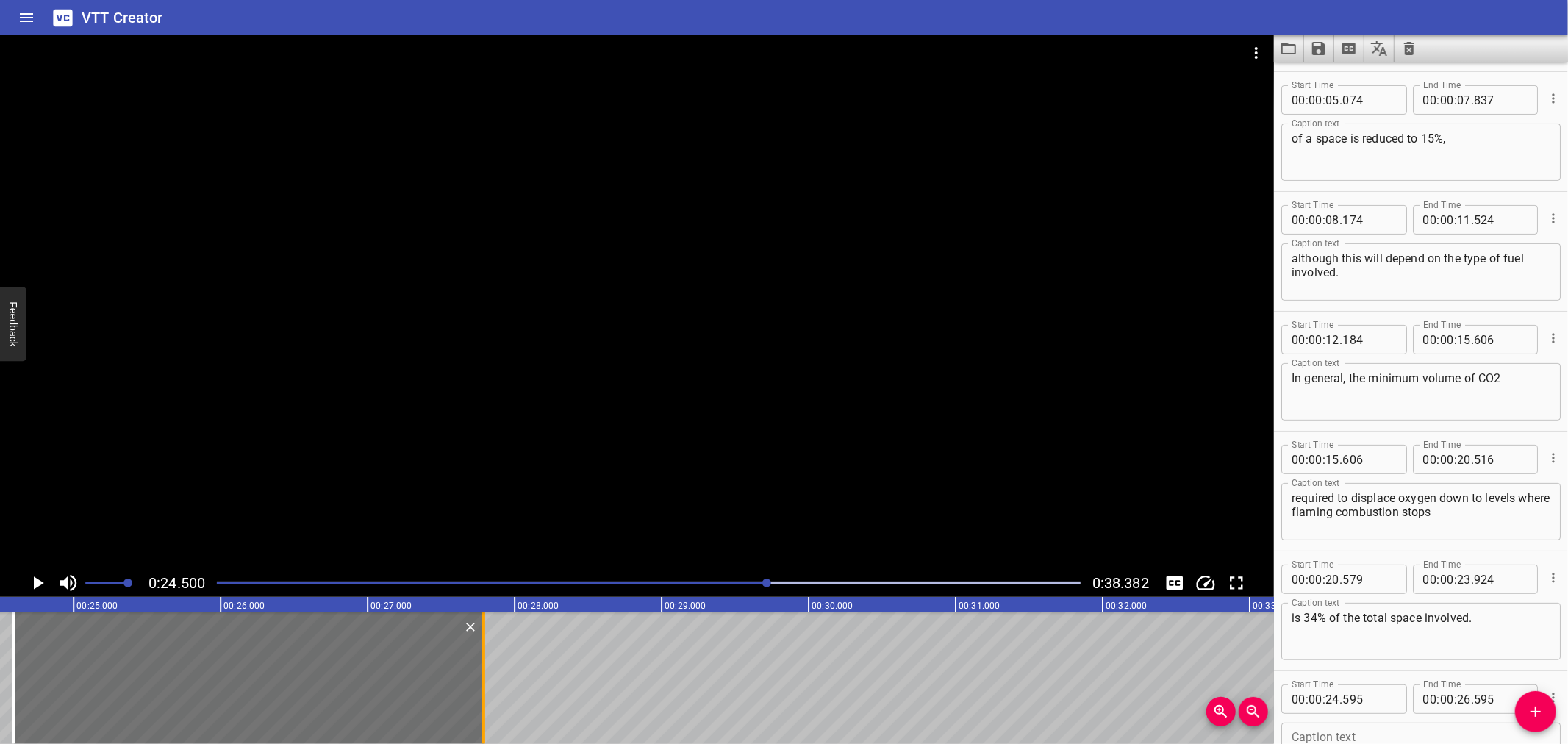
drag, startPoint x: 309, startPoint y: 707, endPoint x: 486, endPoint y: 696, distance: 177.3
click at [486, 696] on div at bounding box center [484, 677] width 14 height 132
type input "27"
type input "790"
click at [721, 424] on div at bounding box center [637, 302] width 1274 height 534
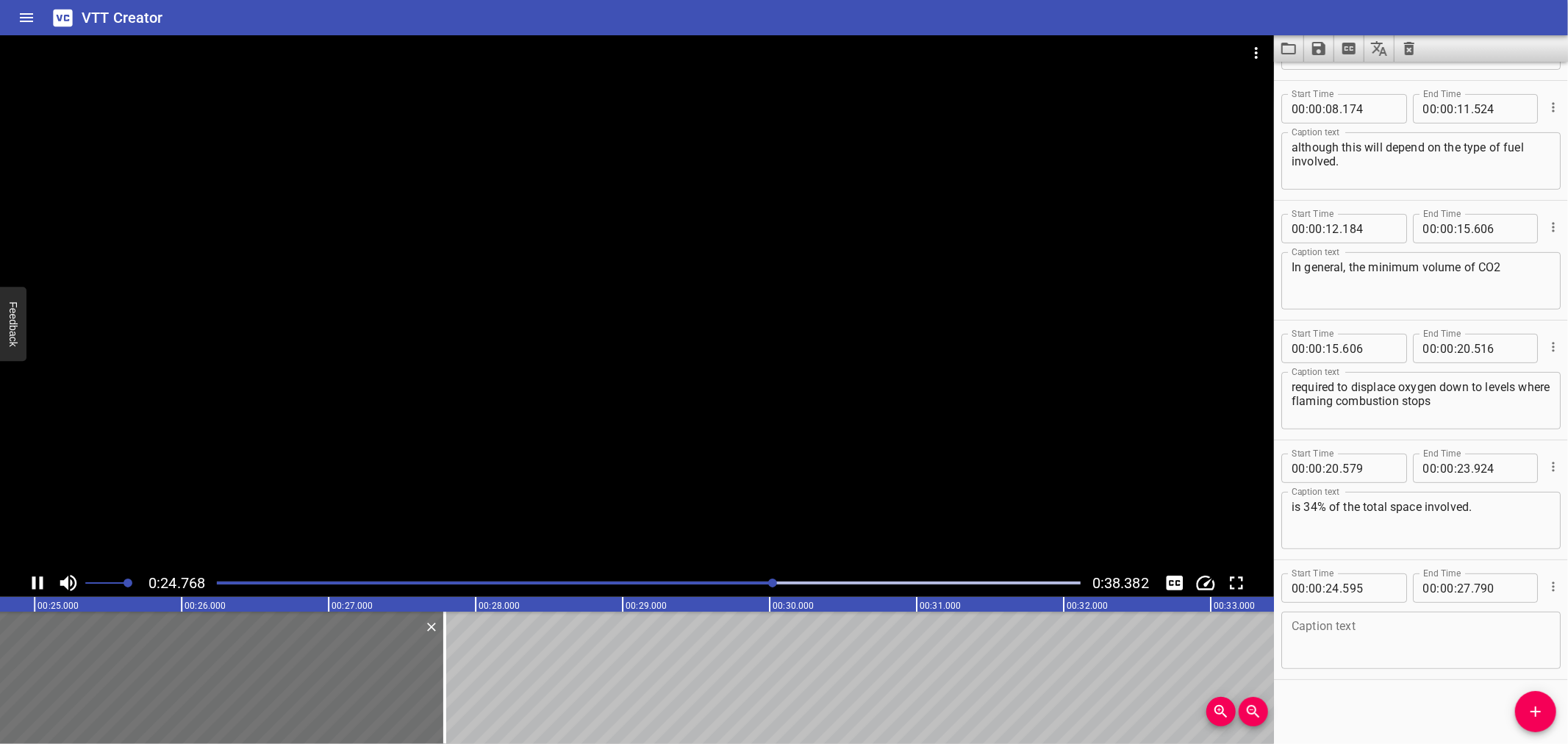
scroll to position [345, 0]
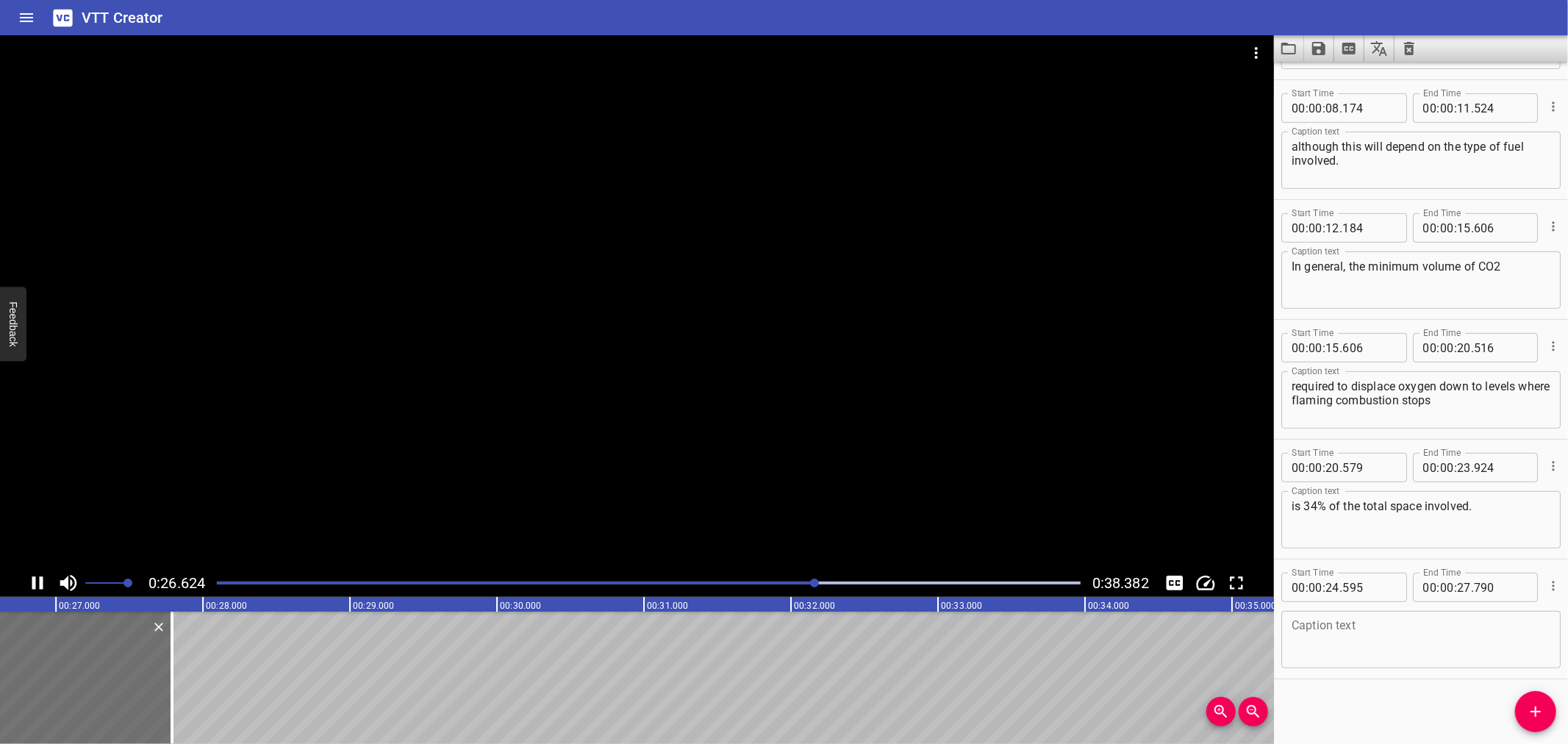
click at [732, 365] on div at bounding box center [637, 302] width 1274 height 534
click at [1371, 640] on textarea at bounding box center [1421, 640] width 259 height 42
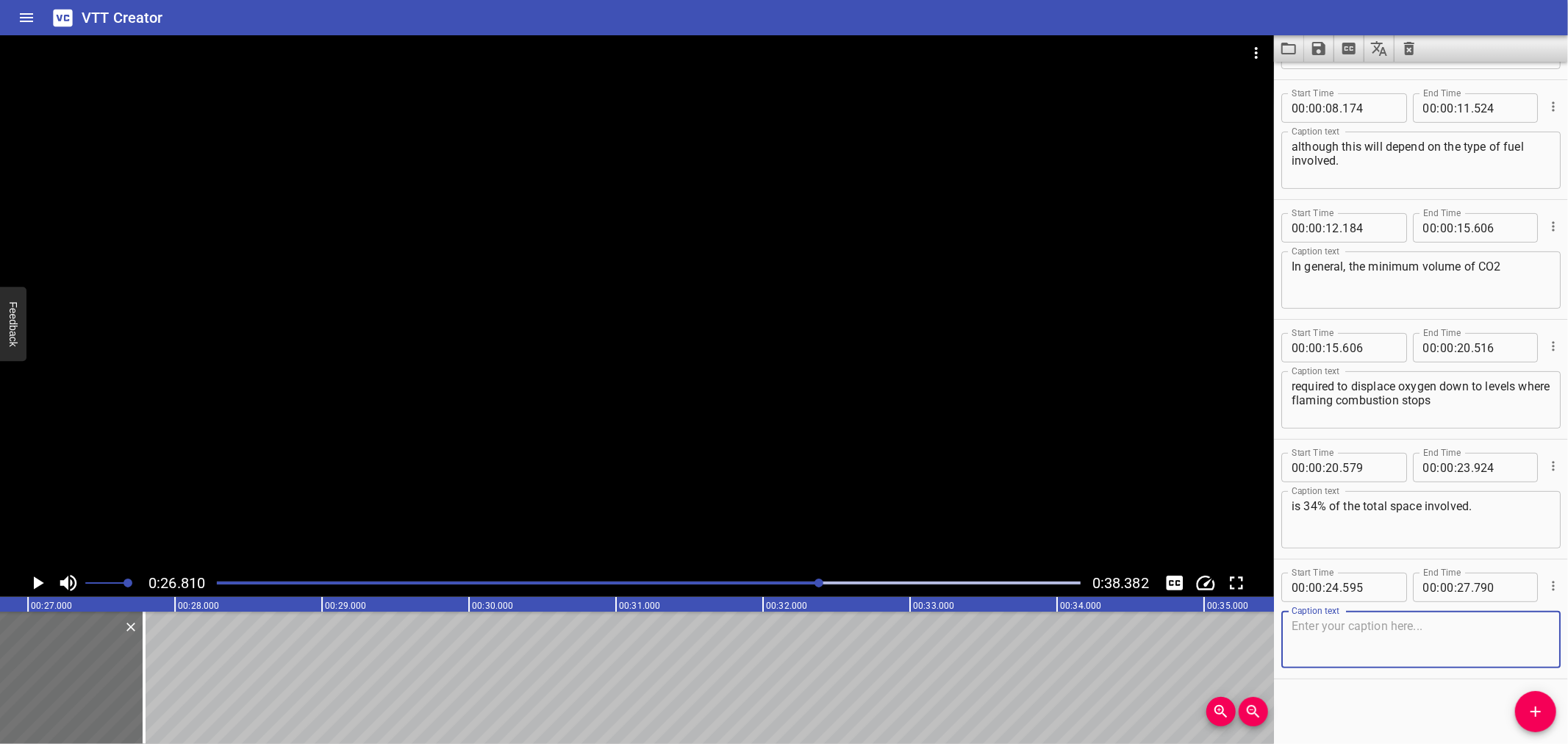
click at [776, 578] on div at bounding box center [648, 583] width 881 height 21
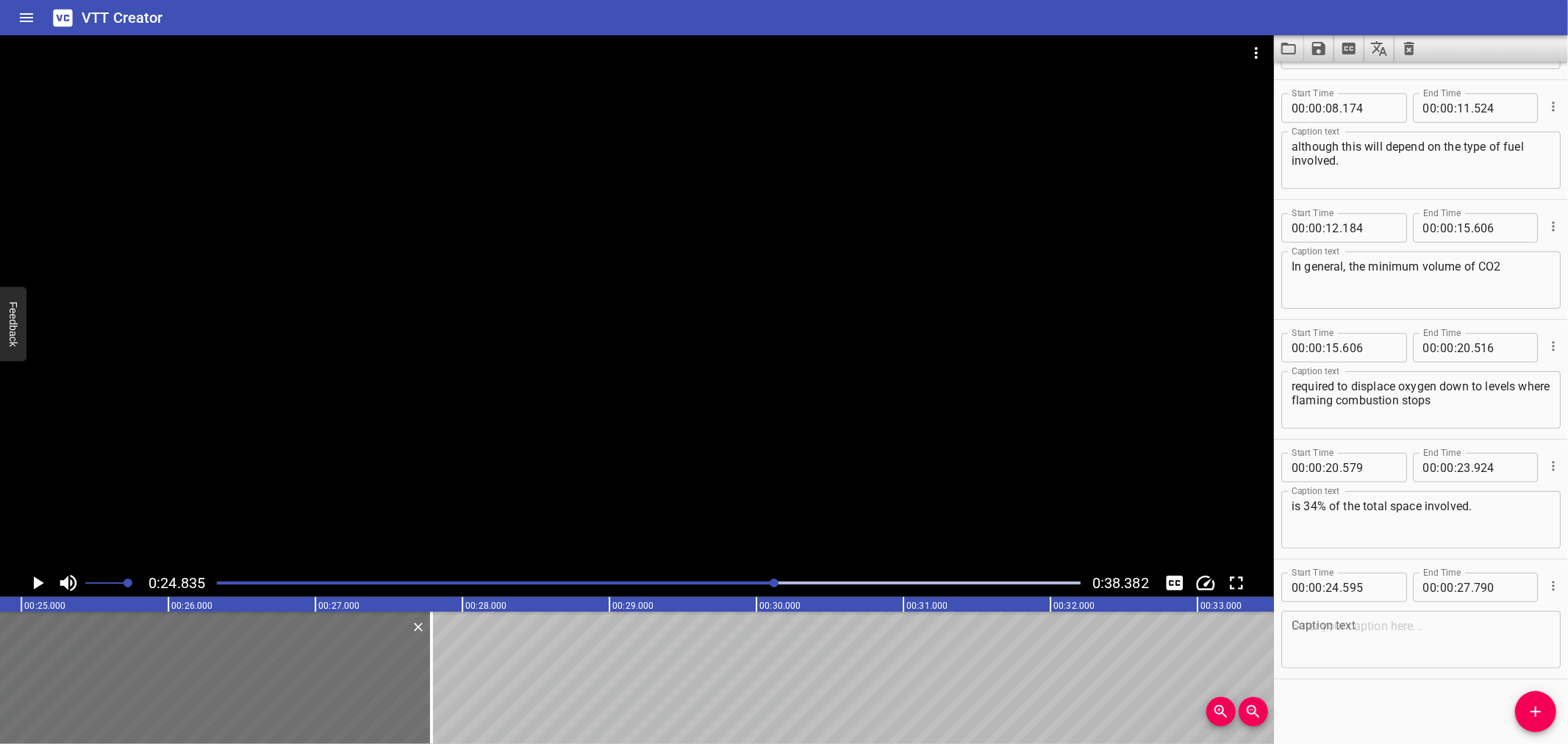
scroll to position [0, 3651]
click at [706, 578] on div at bounding box center [648, 583] width 881 height 21
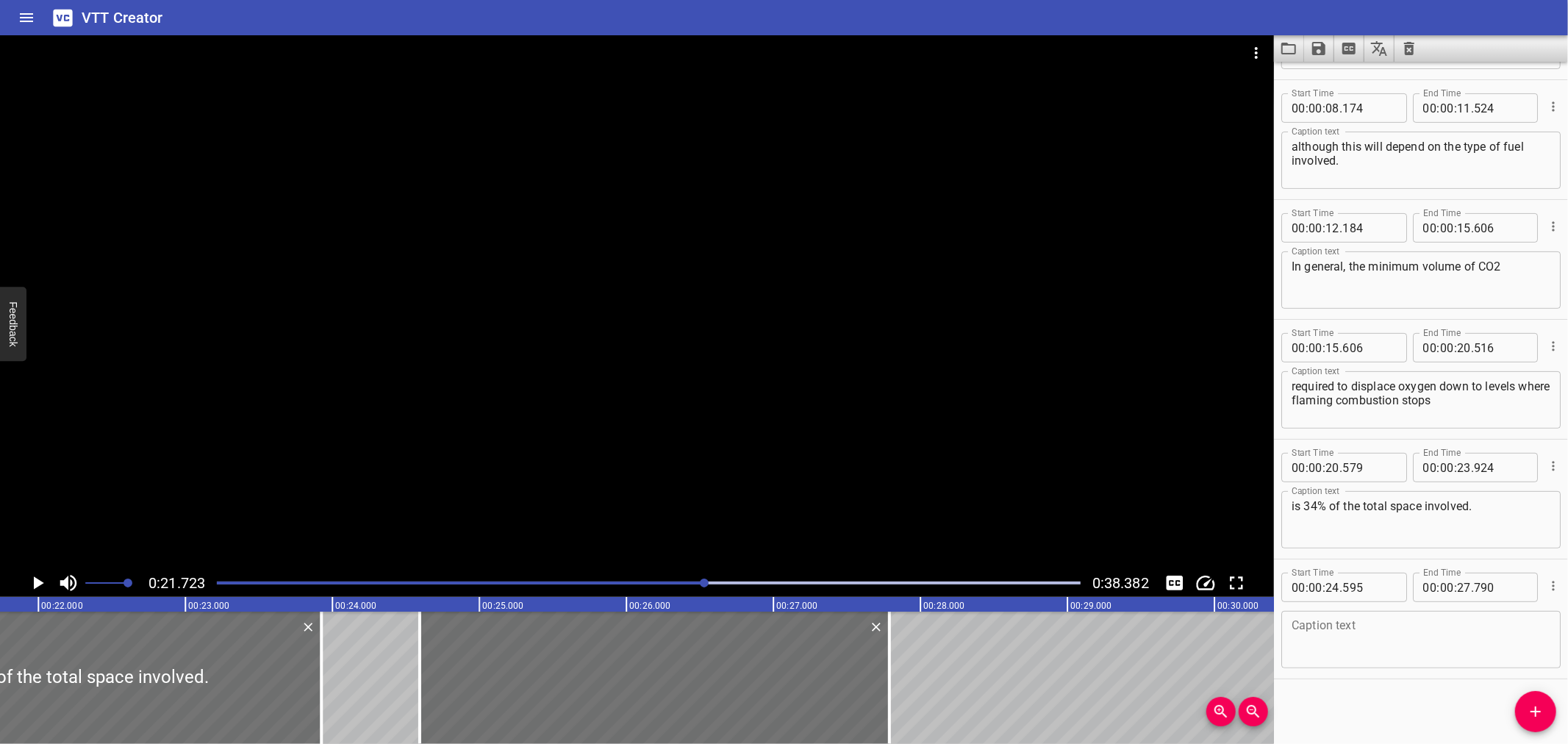
click at [788, 468] on div at bounding box center [637, 302] width 1274 height 534
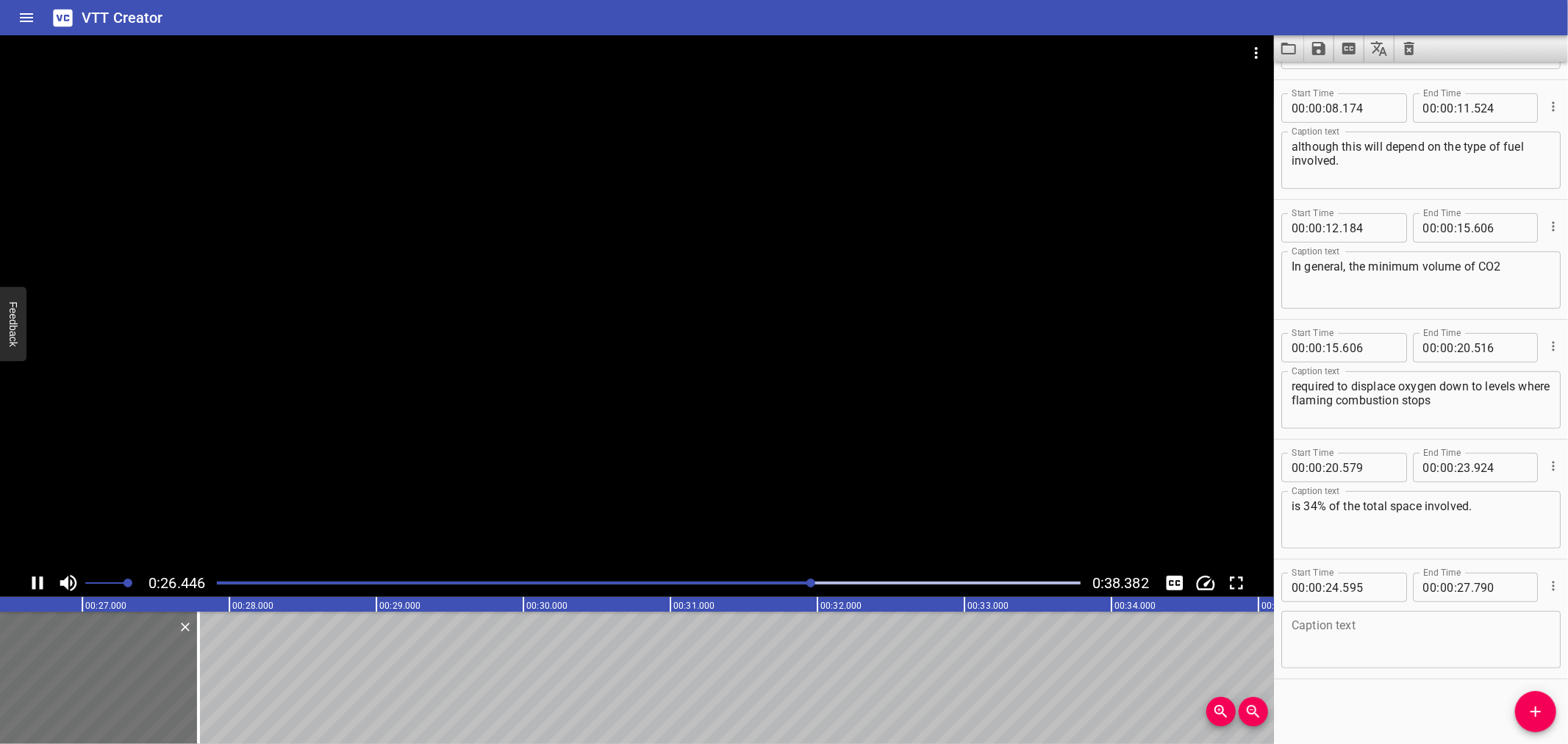
drag, startPoint x: 913, startPoint y: 421, endPoint x: 1047, endPoint y: 482, distance: 147.2
click at [913, 421] on div at bounding box center [637, 302] width 1274 height 534
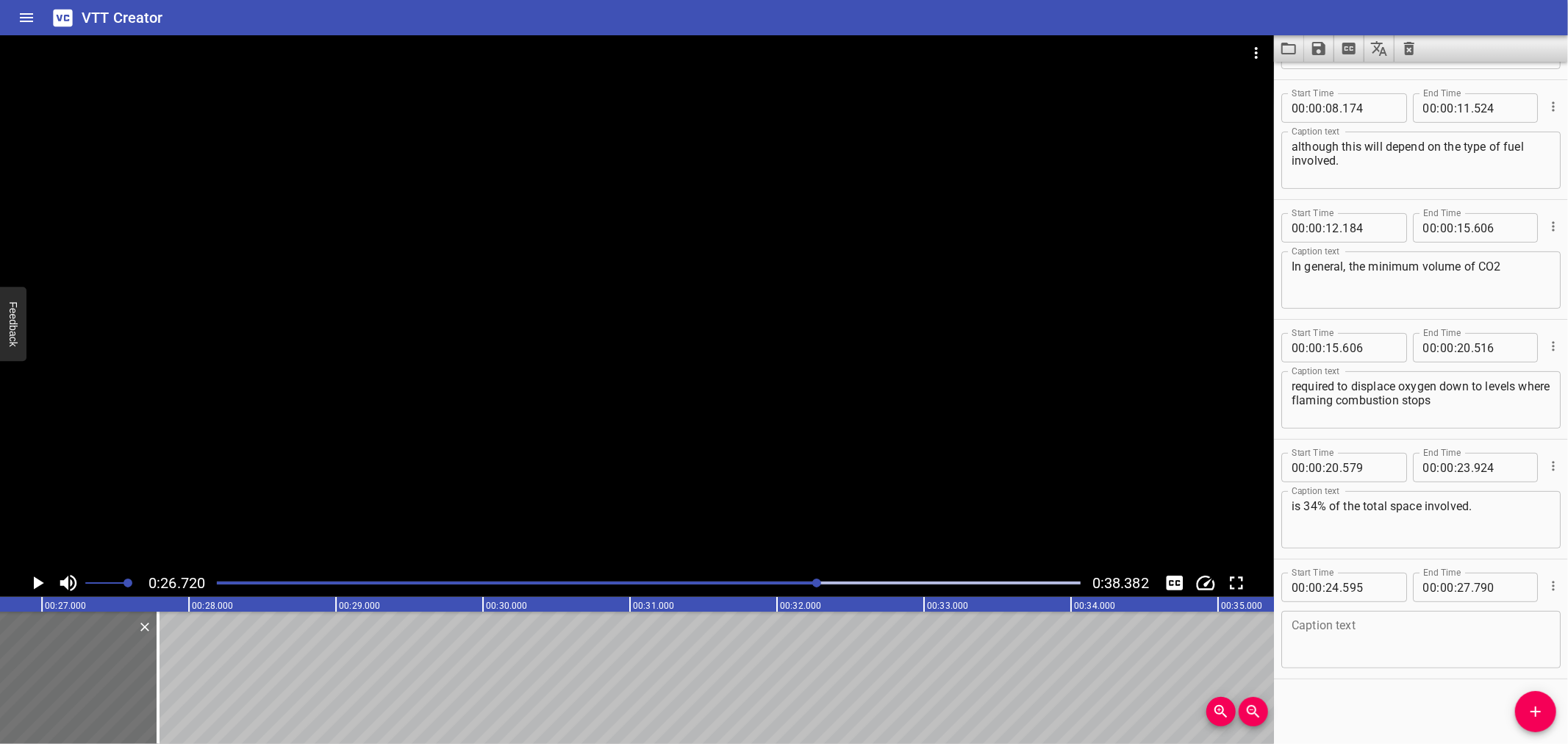
scroll to position [0, 3929]
click at [1354, 626] on textarea at bounding box center [1421, 640] width 259 height 42
type textarea "A volume of 34% of CO2"
click at [700, 388] on div at bounding box center [637, 302] width 1274 height 534
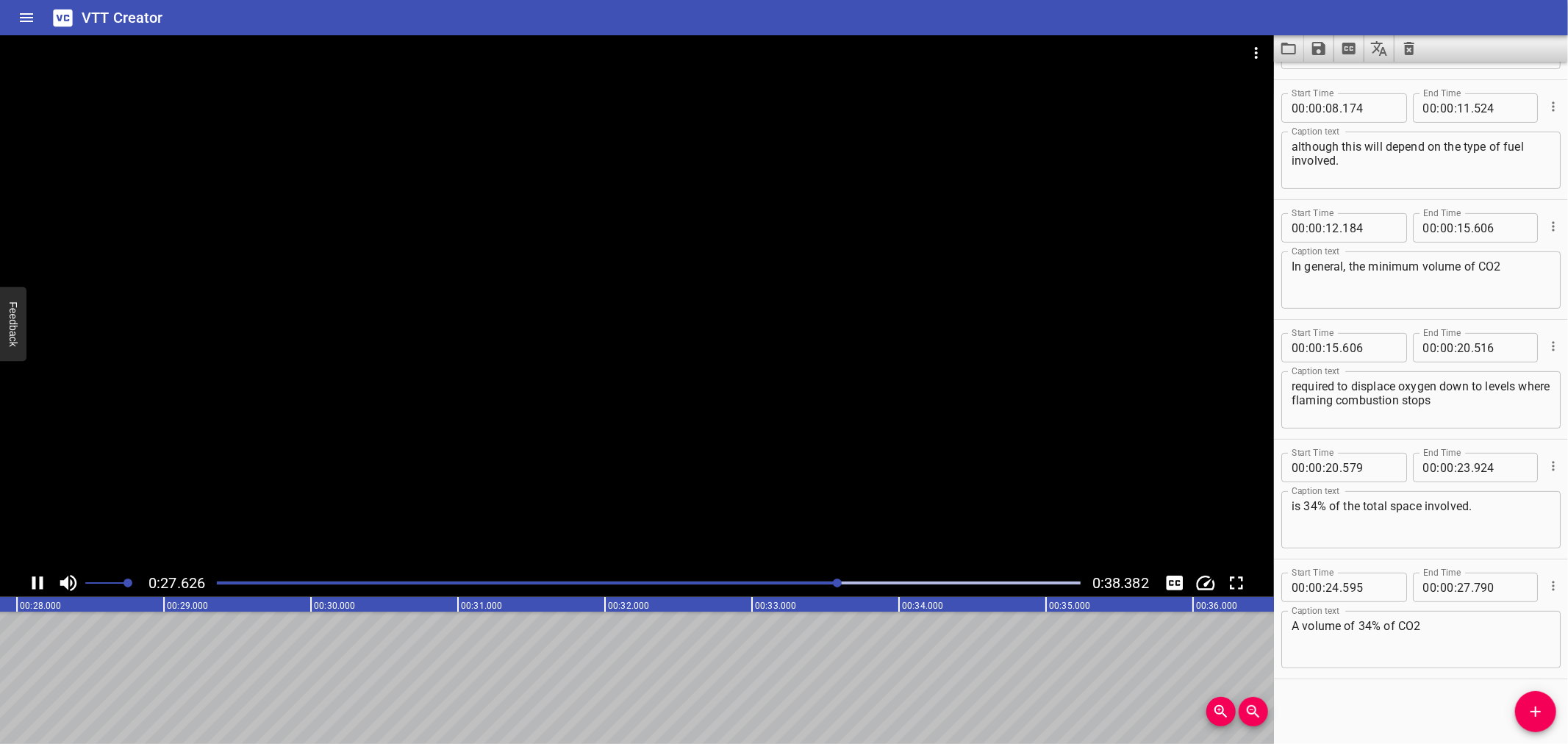
click at [714, 396] on div at bounding box center [637, 302] width 1274 height 534
click at [1542, 720] on icon "Add Cue" at bounding box center [1536, 713] width 18 height 18
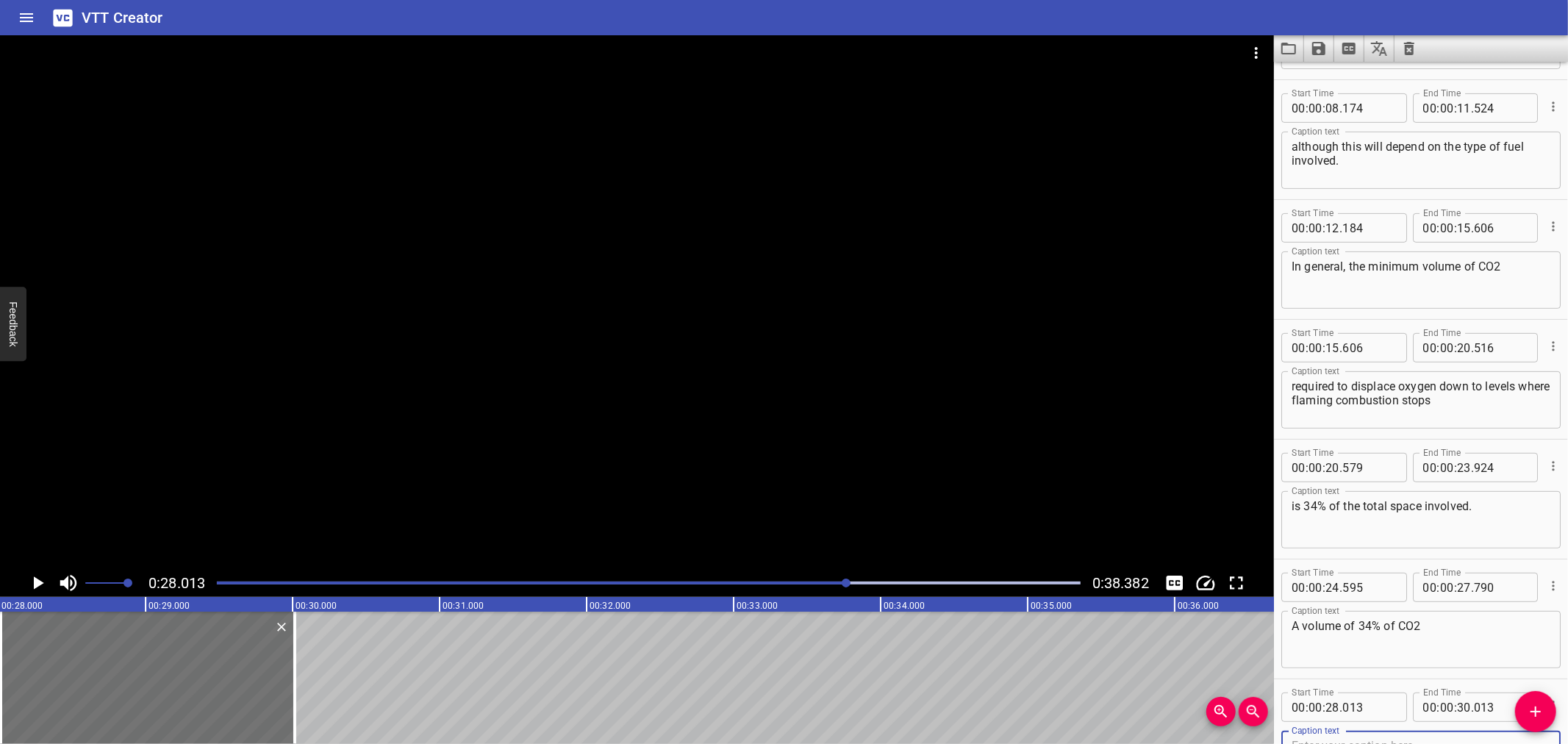
scroll to position [352, 0]
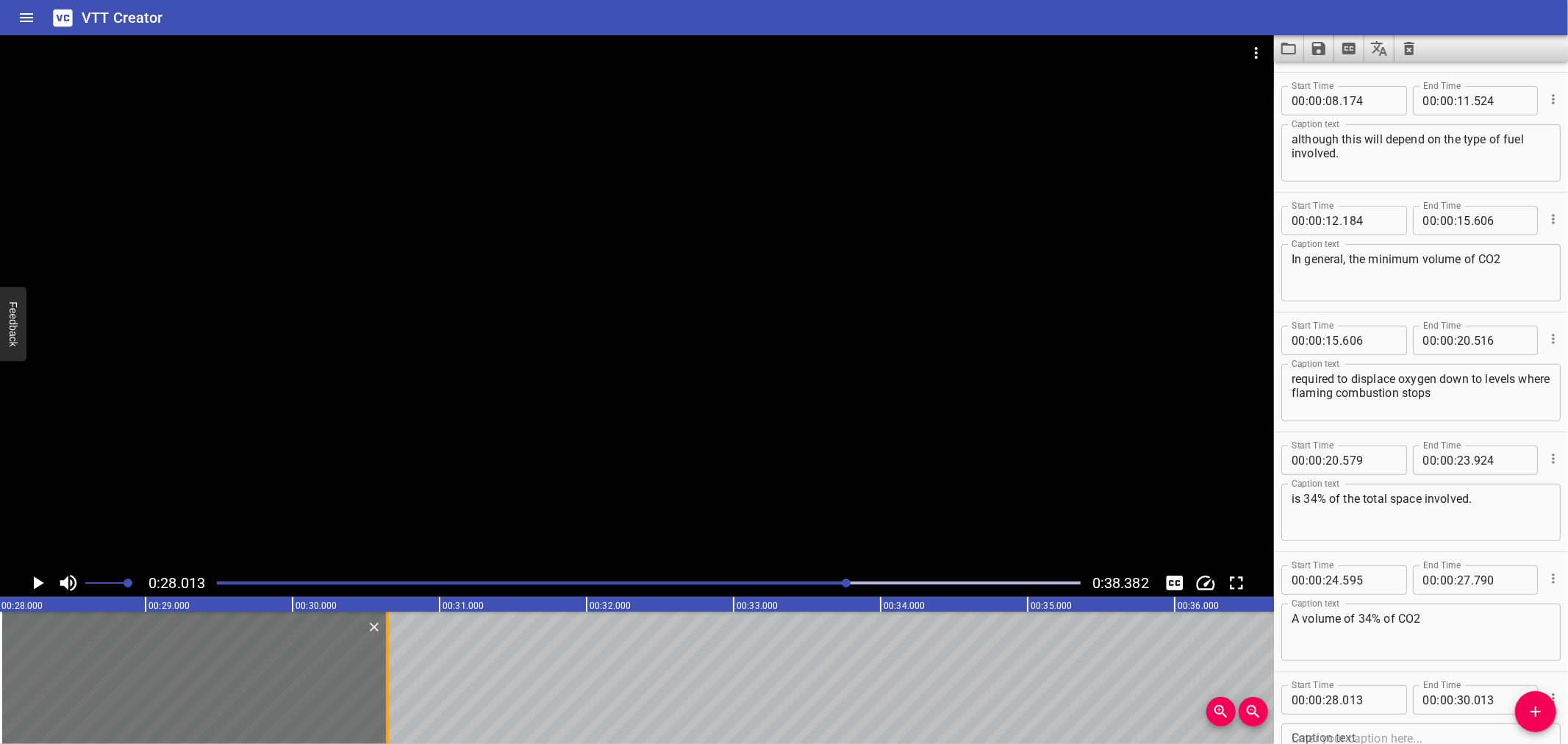
drag, startPoint x: 290, startPoint y: 714, endPoint x: 382, endPoint y: 689, distance: 95.3
click at [382, 689] on div at bounding box center [388, 677] width 14 height 132
type input "643"
click at [743, 349] on div at bounding box center [637, 302] width 1274 height 534
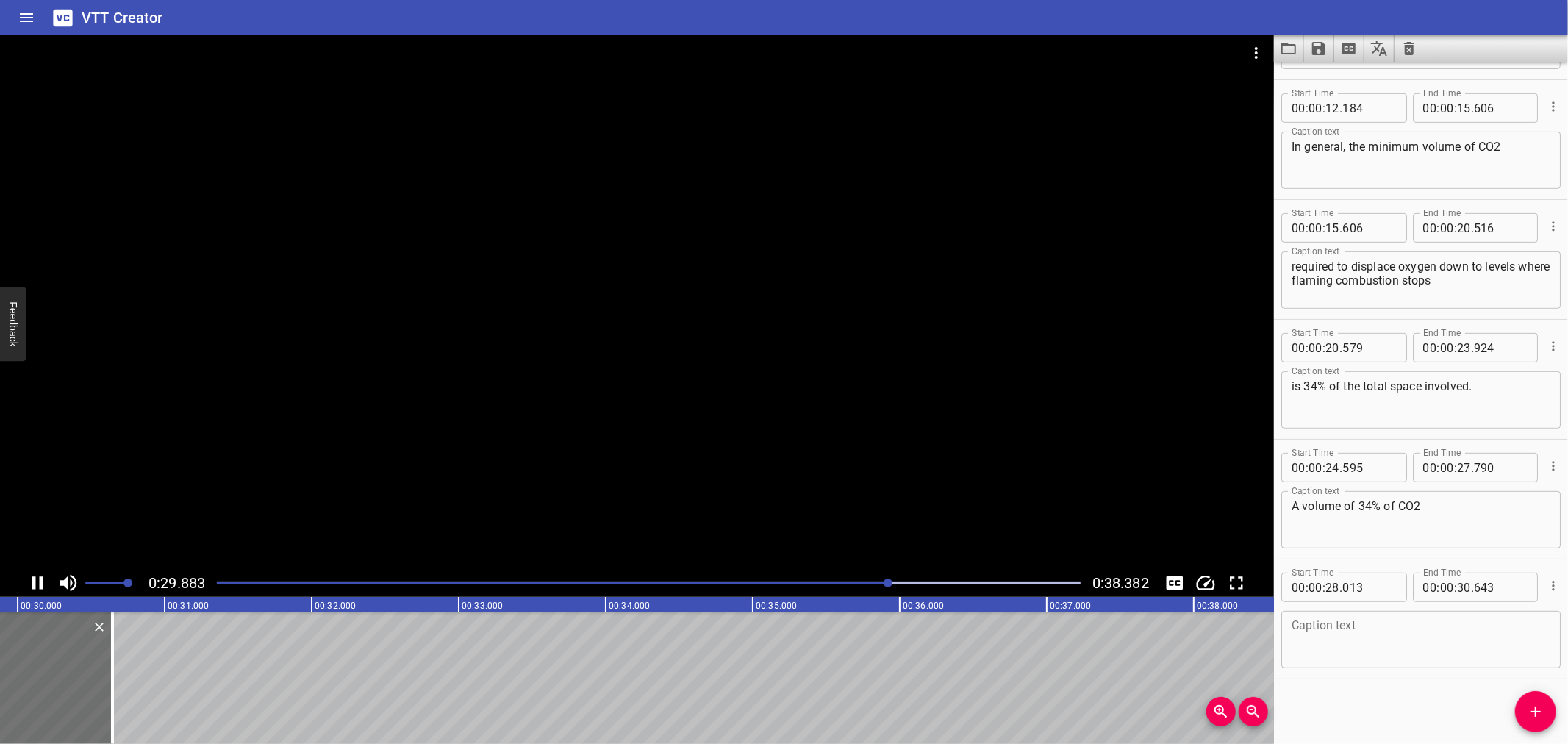
click at [816, 399] on div at bounding box center [637, 302] width 1274 height 534
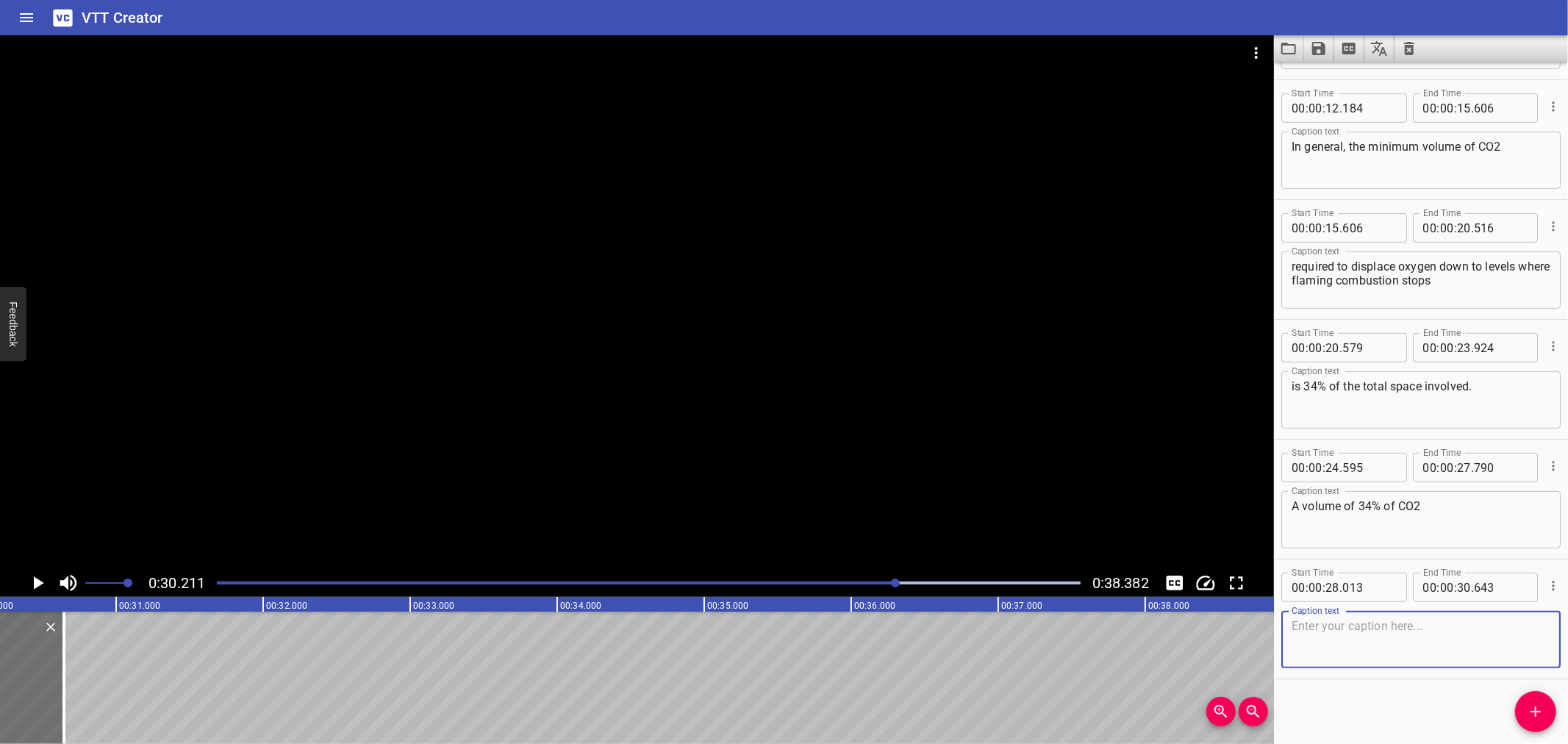
click at [1350, 635] on textarea at bounding box center [1421, 640] width 259 height 42
type textarea "P"
type textarea "provides an additional margin of safety"
drag, startPoint x: 868, startPoint y: 586, endPoint x: 802, endPoint y: 586, distance: 66.0
click at [868, 586] on div at bounding box center [648, 583] width 881 height 21
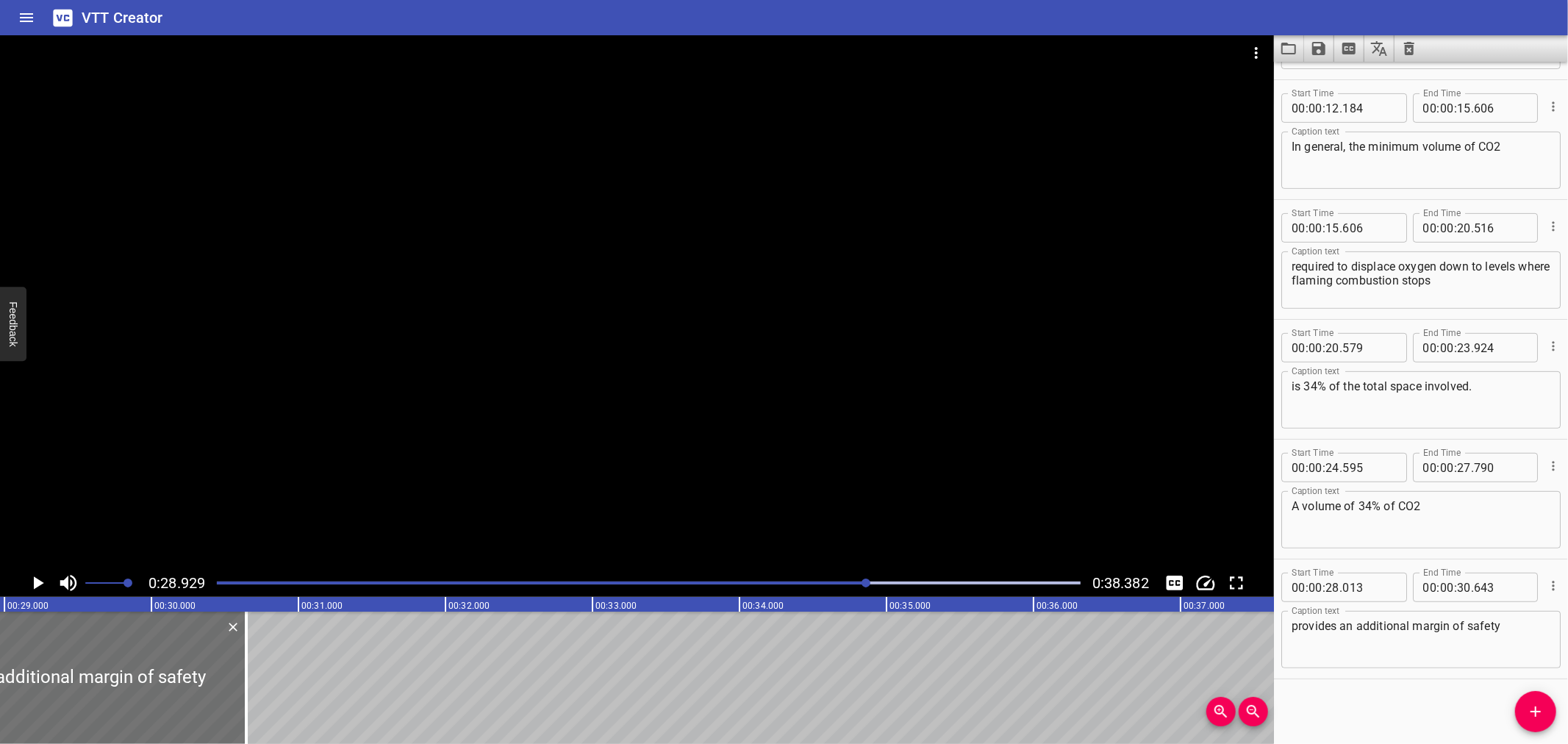
scroll to position [0, 4253]
drag, startPoint x: 810, startPoint y: 583, endPoint x: 853, endPoint y: 524, distance: 73.0
click at [812, 583] on div "Play progress" at bounding box center [436, 583] width 864 height 3
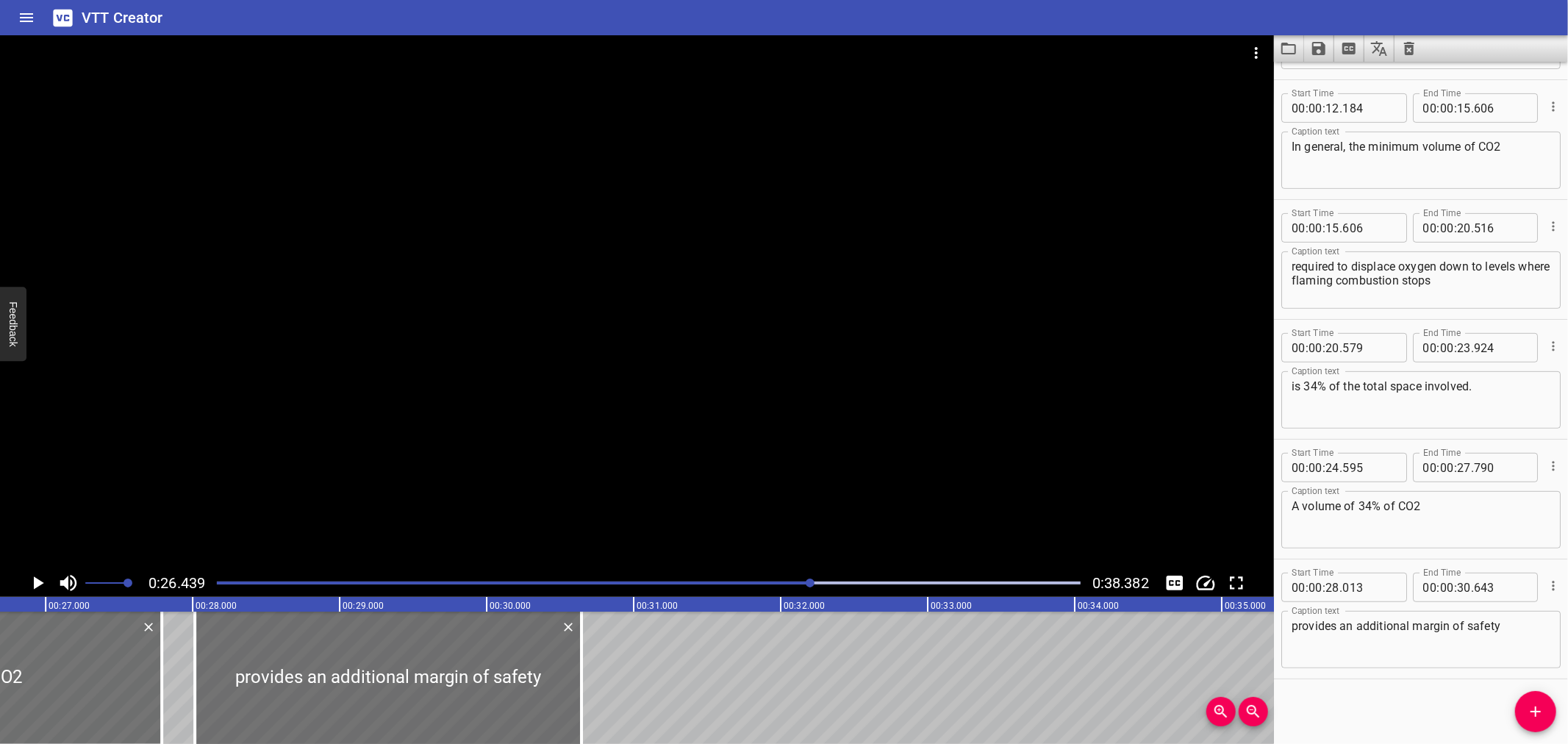
click at [890, 474] on div at bounding box center [637, 302] width 1274 height 534
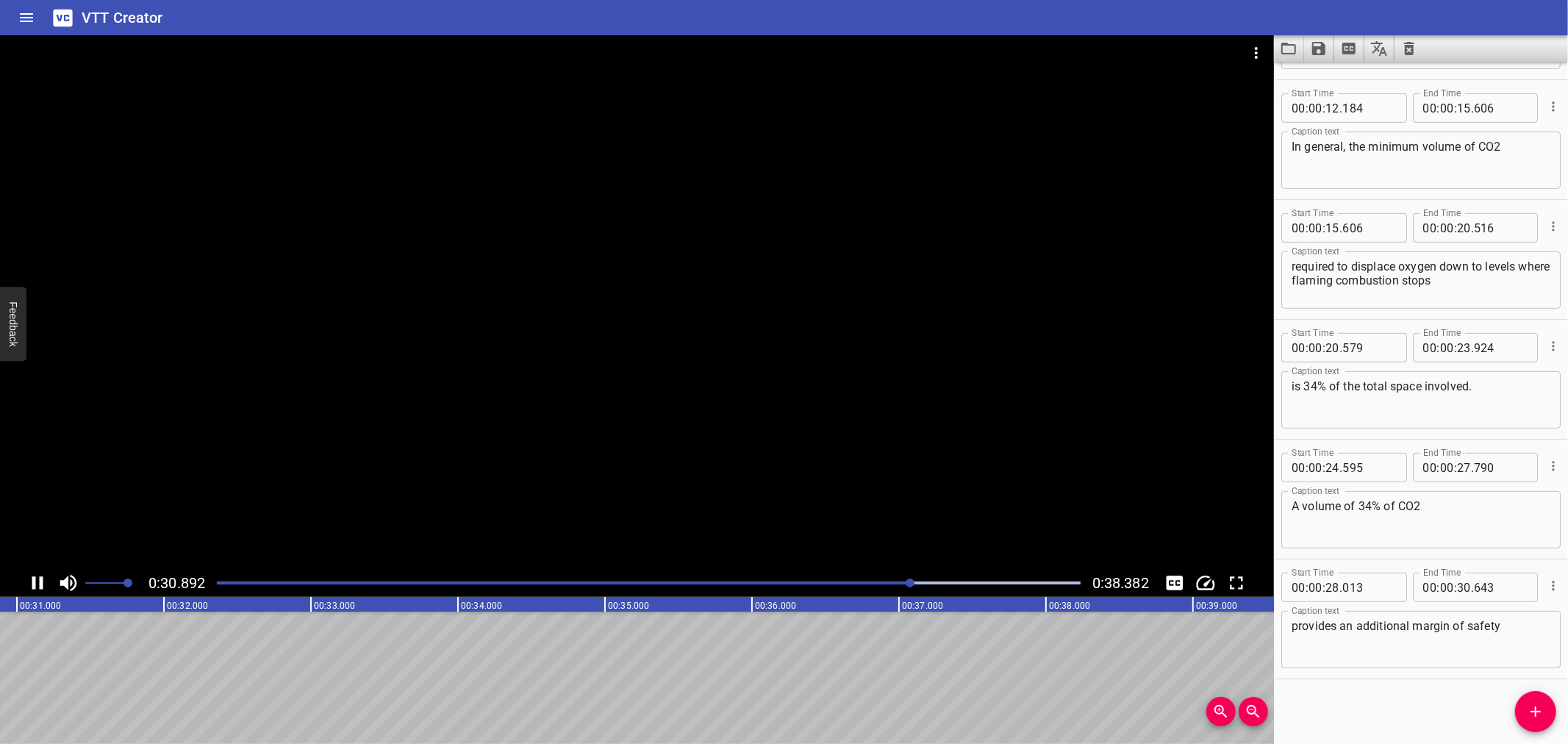
drag, startPoint x: 811, startPoint y: 490, endPoint x: 815, endPoint y: 466, distance: 24.3
click at [815, 467] on div at bounding box center [637, 302] width 1274 height 534
drag, startPoint x: 885, startPoint y: 586, endPoint x: 904, endPoint y: 569, distance: 25.5
click at [889, 584] on div at bounding box center [648, 583] width 881 height 21
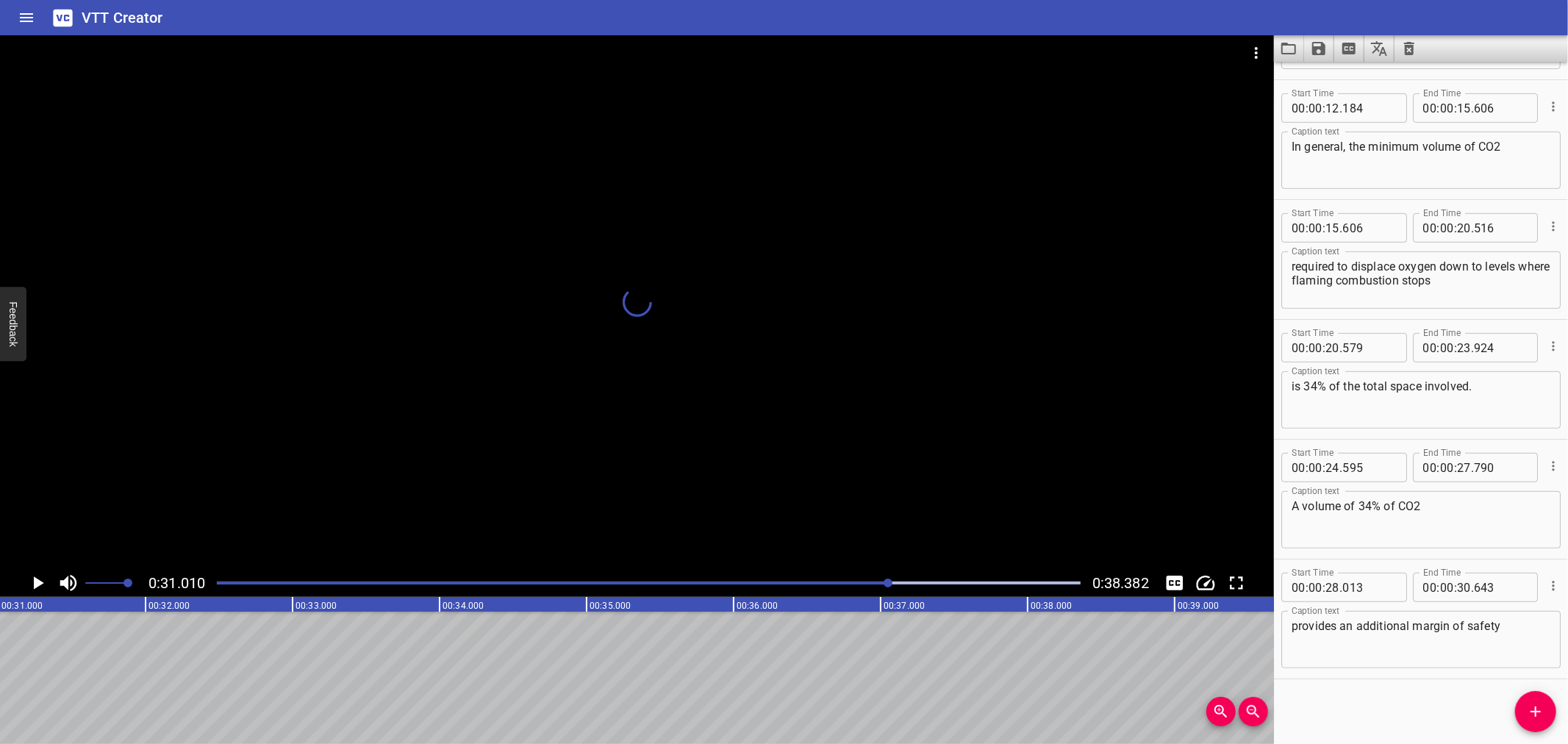
click at [956, 517] on div at bounding box center [637, 302] width 1274 height 534
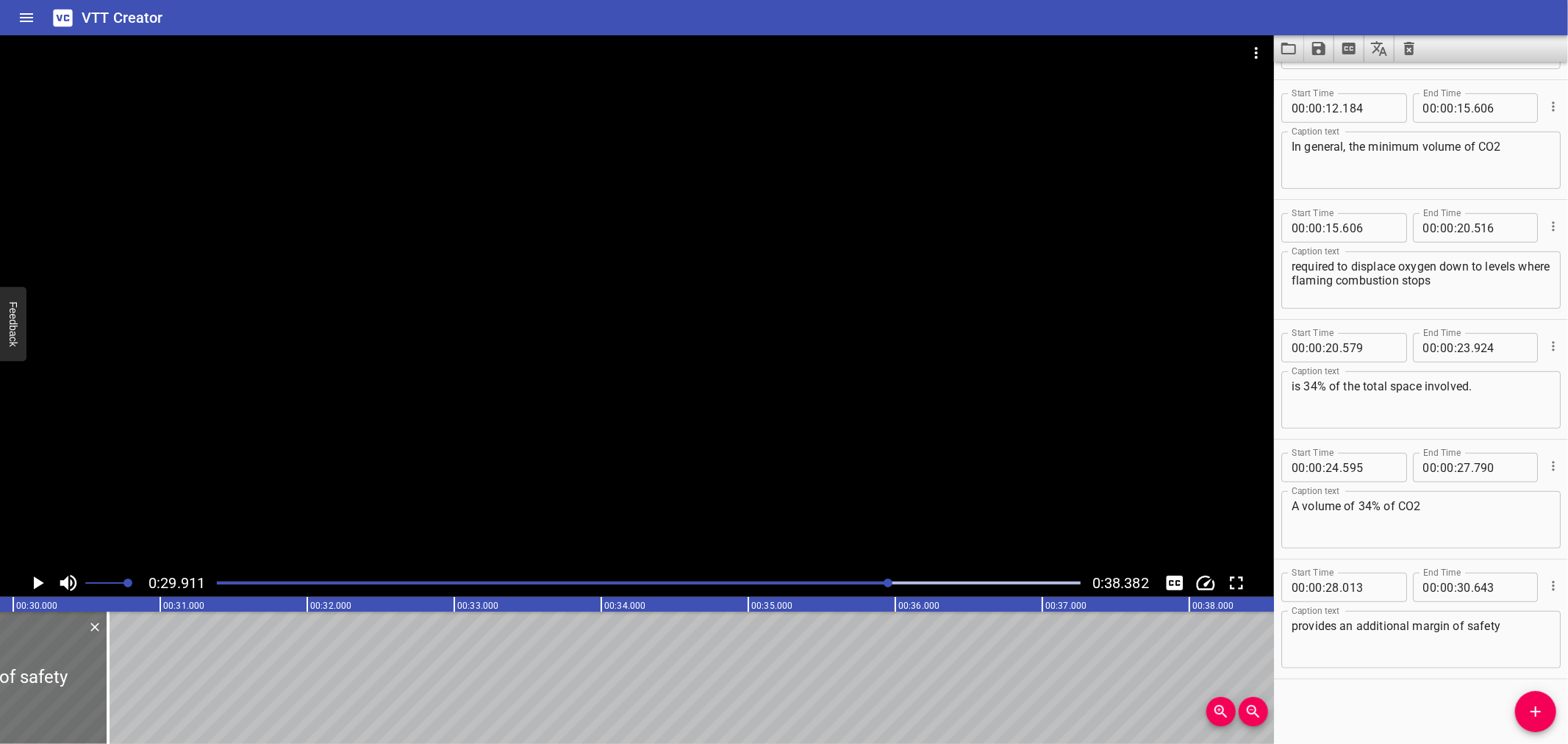
click at [978, 498] on div at bounding box center [637, 302] width 1274 height 534
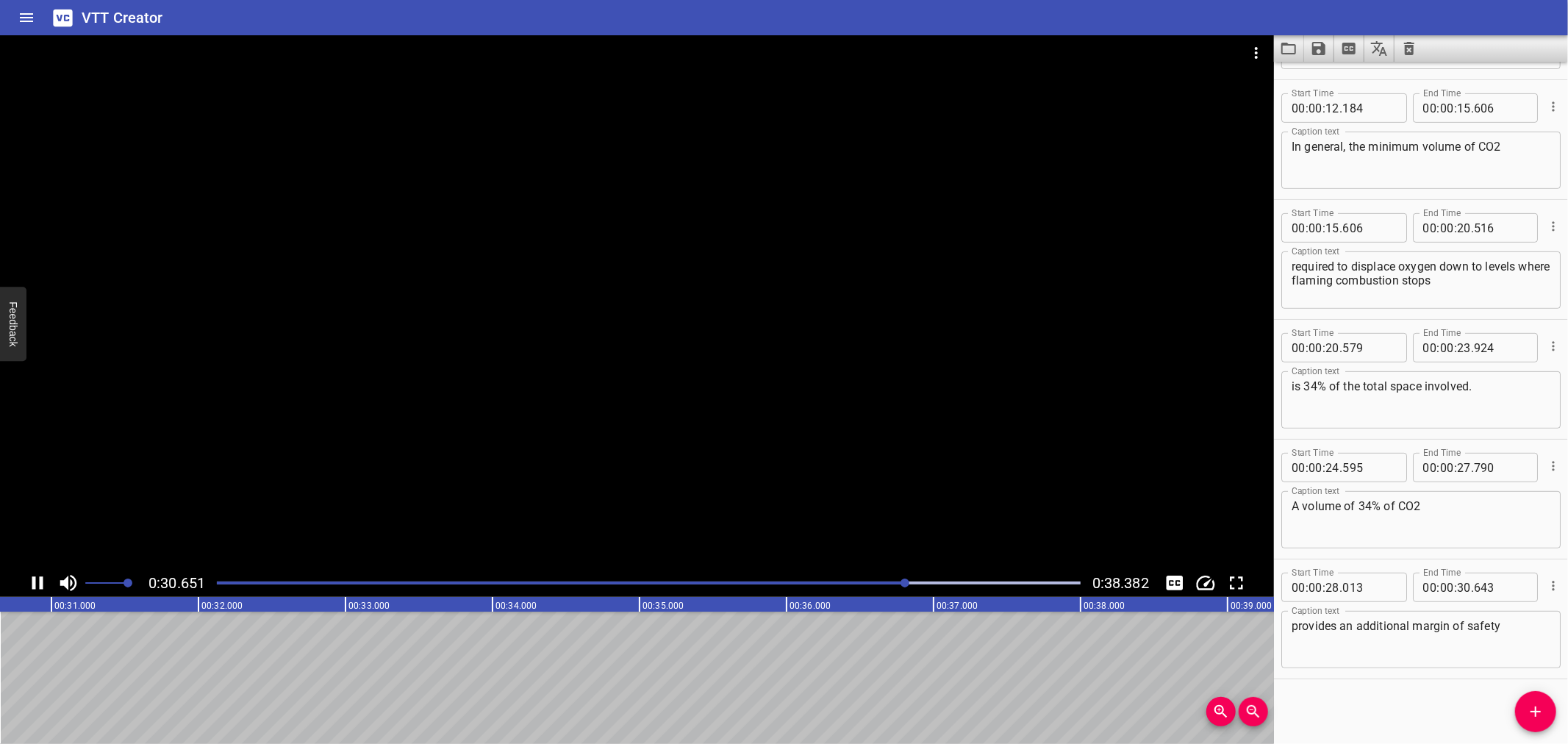
click at [982, 459] on div at bounding box center [637, 302] width 1274 height 534
click at [1533, 702] on button "Add Cue" at bounding box center [1536, 713] width 41 height 41
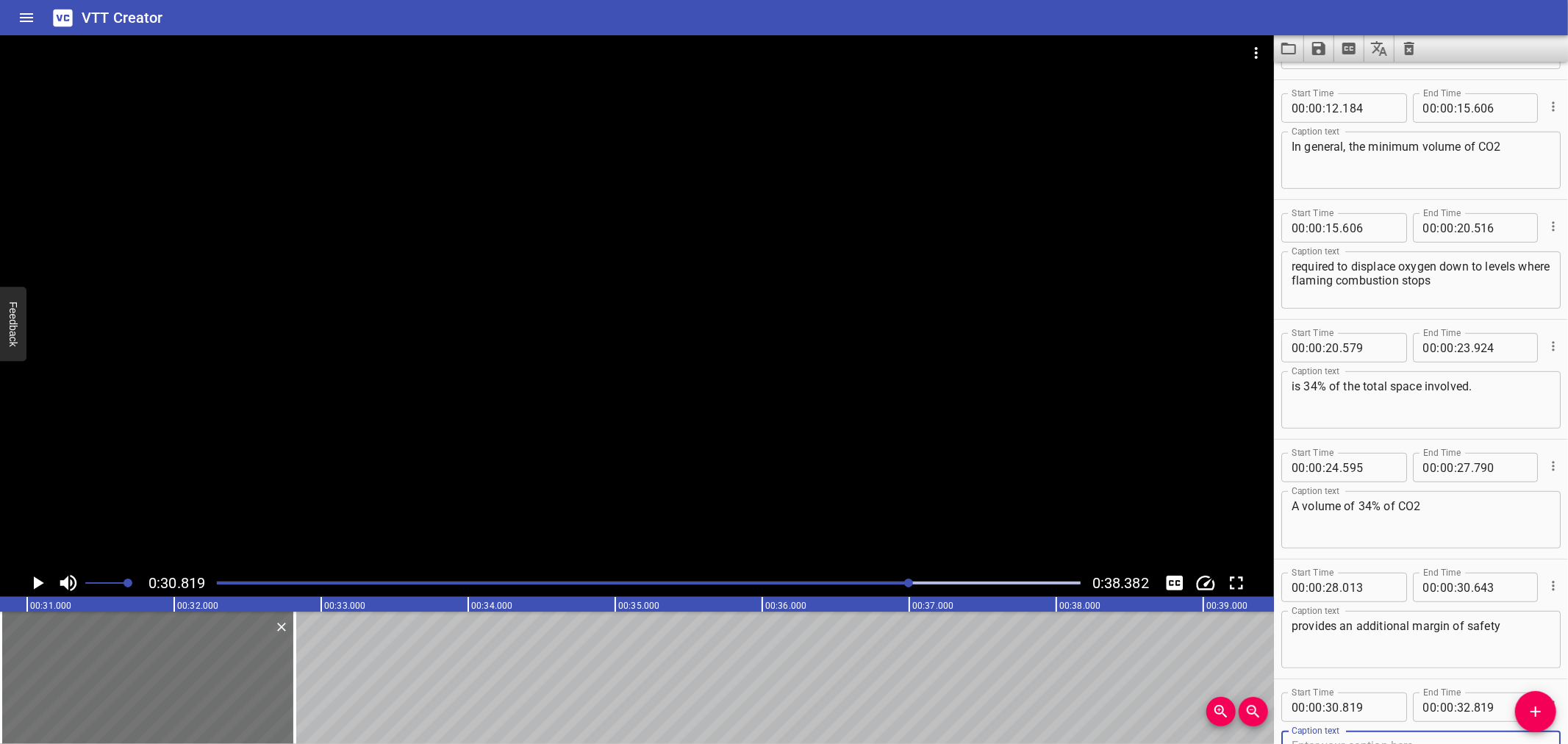
scroll to position [472, 0]
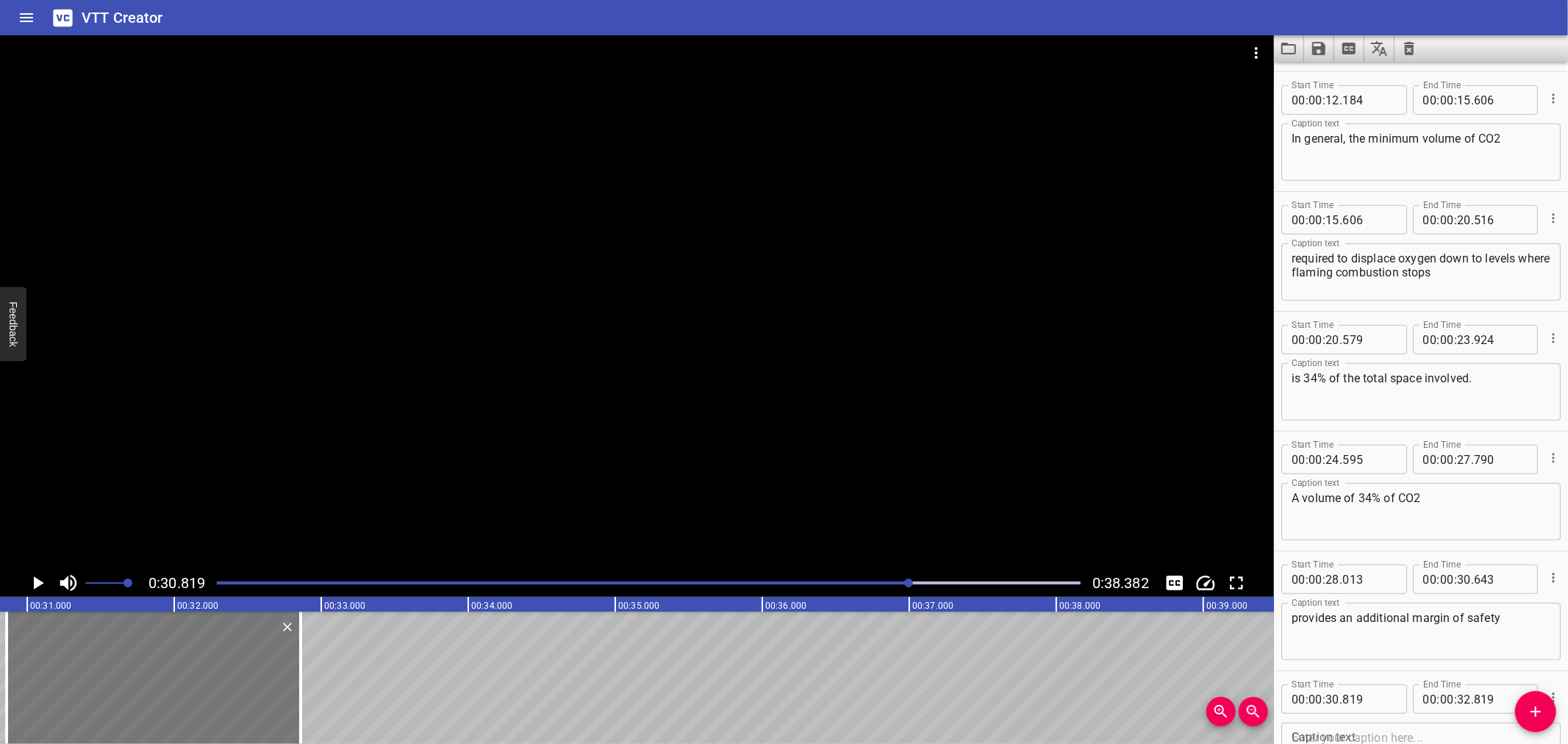
drag, startPoint x: 143, startPoint y: 696, endPoint x: 151, endPoint y: 690, distance: 10.0
click at [151, 694] on div at bounding box center [153, 677] width 294 height 132
type input "869"
click at [672, 350] on div at bounding box center [637, 302] width 1274 height 534
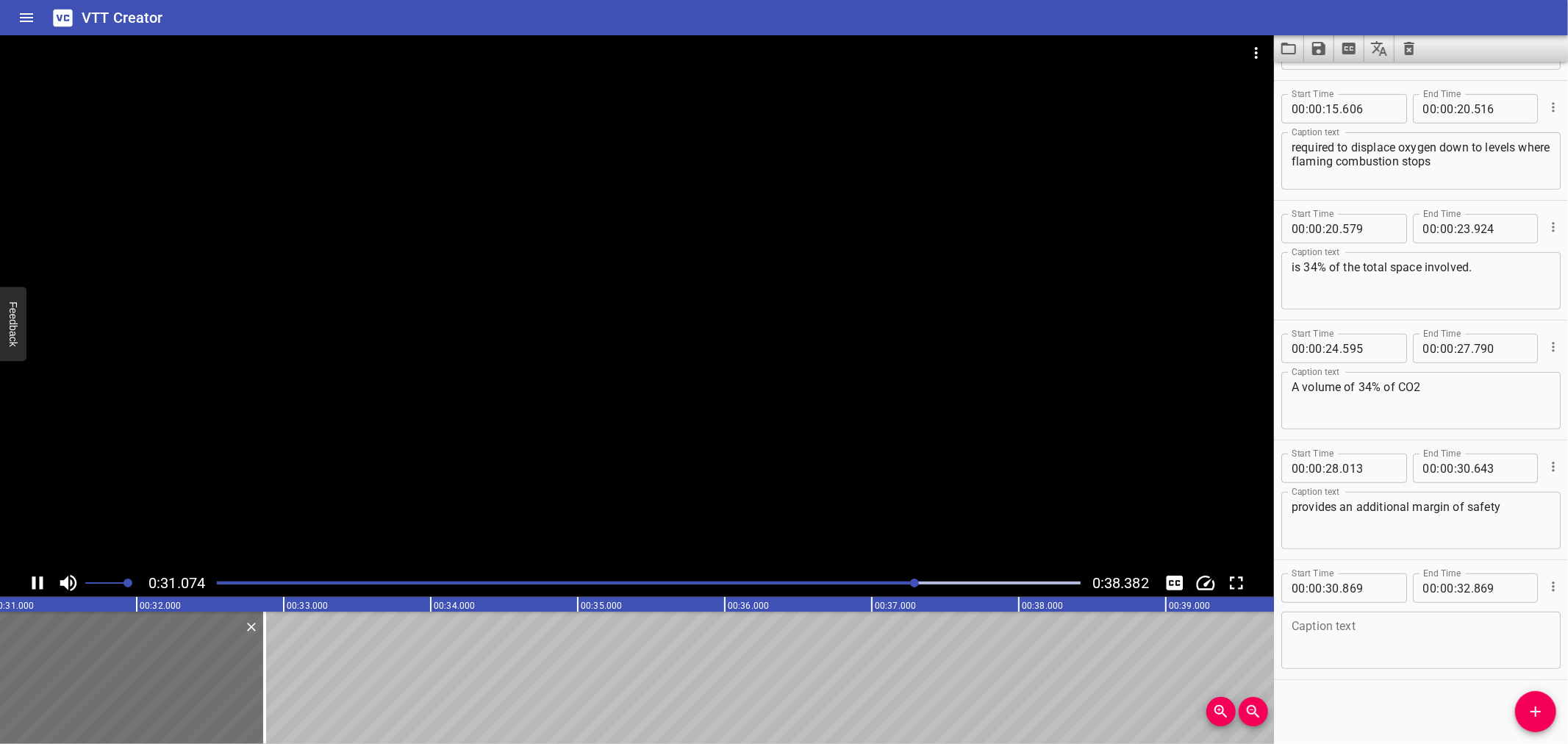
scroll to position [584, 0]
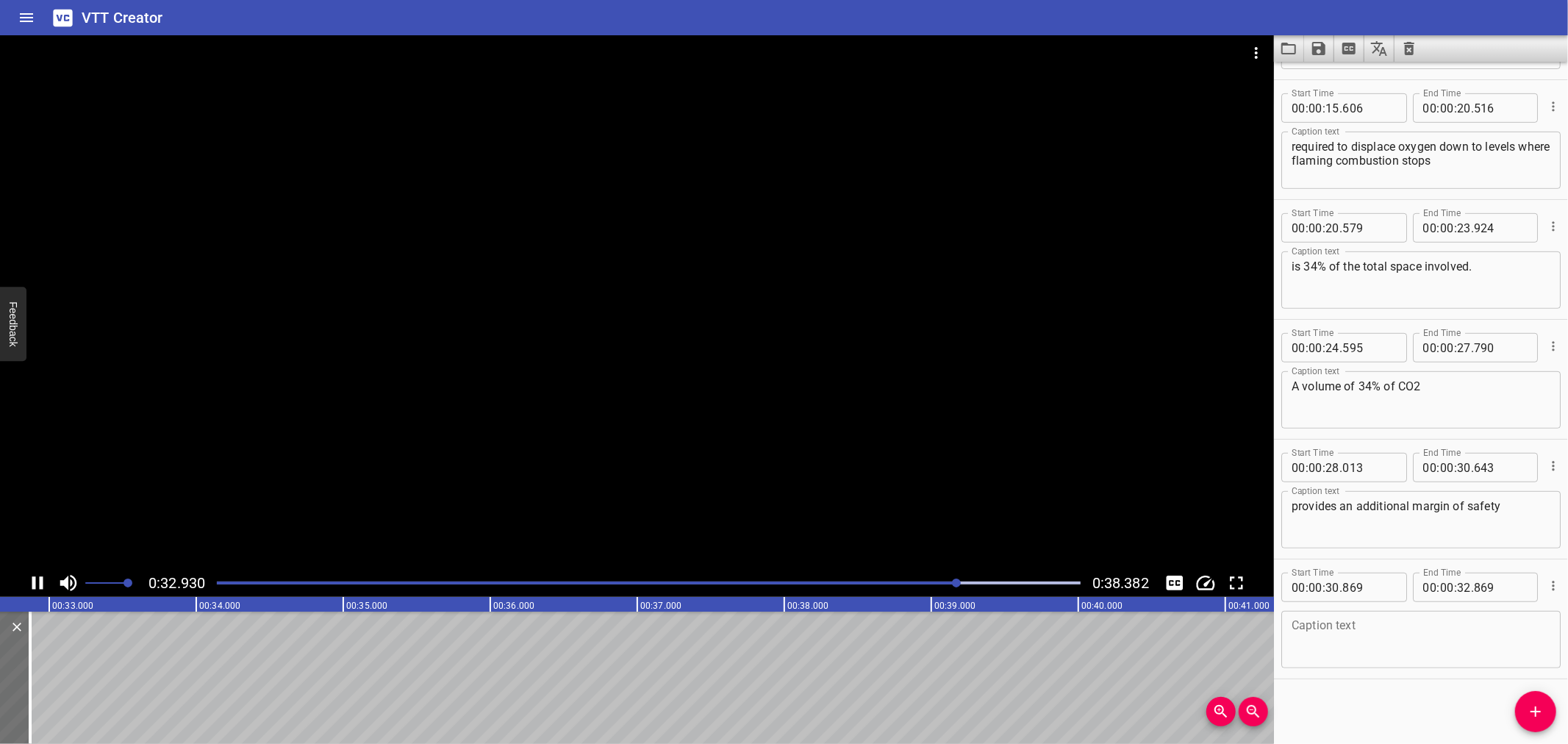
click at [754, 378] on div at bounding box center [637, 302] width 1274 height 534
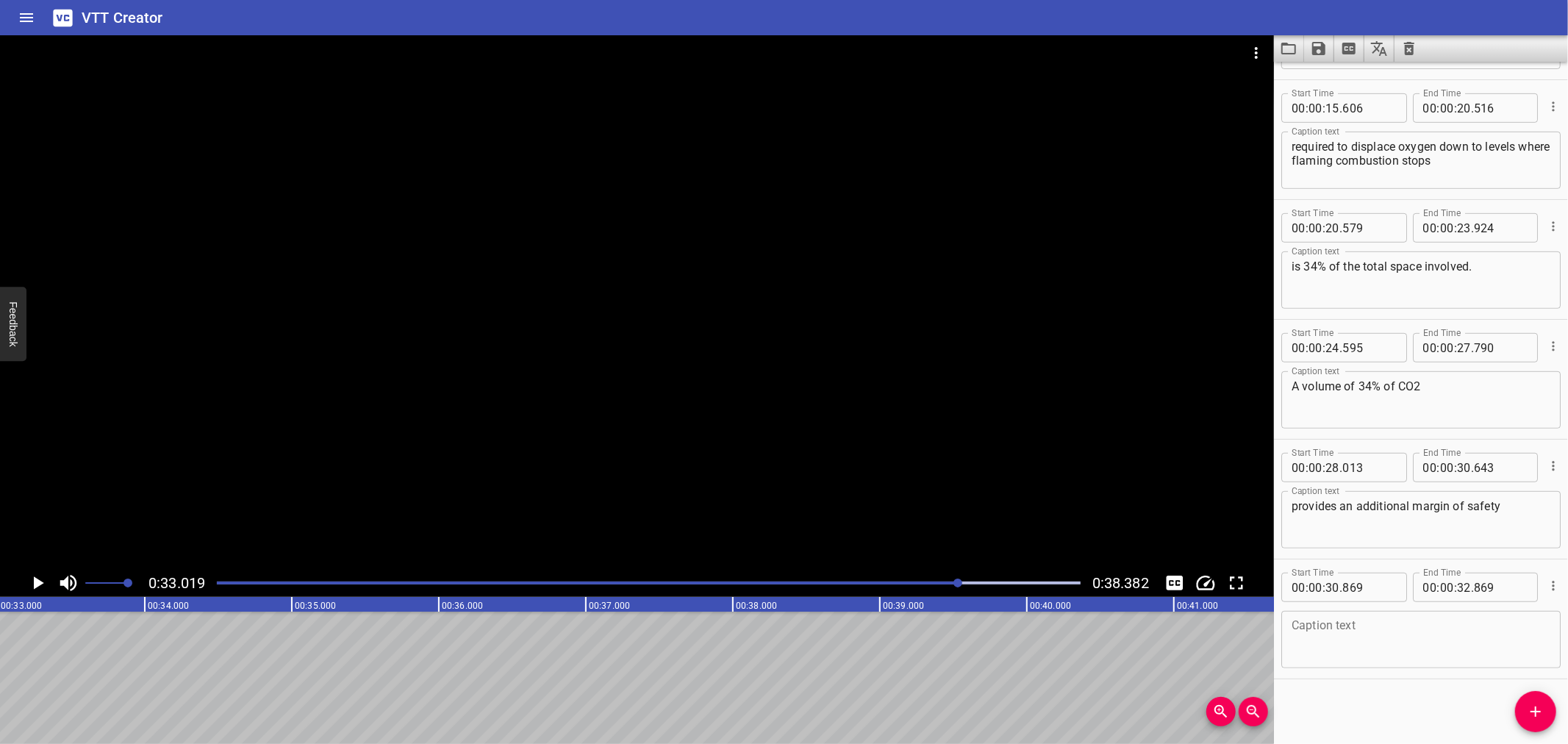
click at [1373, 646] on textarea at bounding box center [1421, 640] width 259 height 42
click at [916, 576] on div at bounding box center [648, 583] width 881 height 21
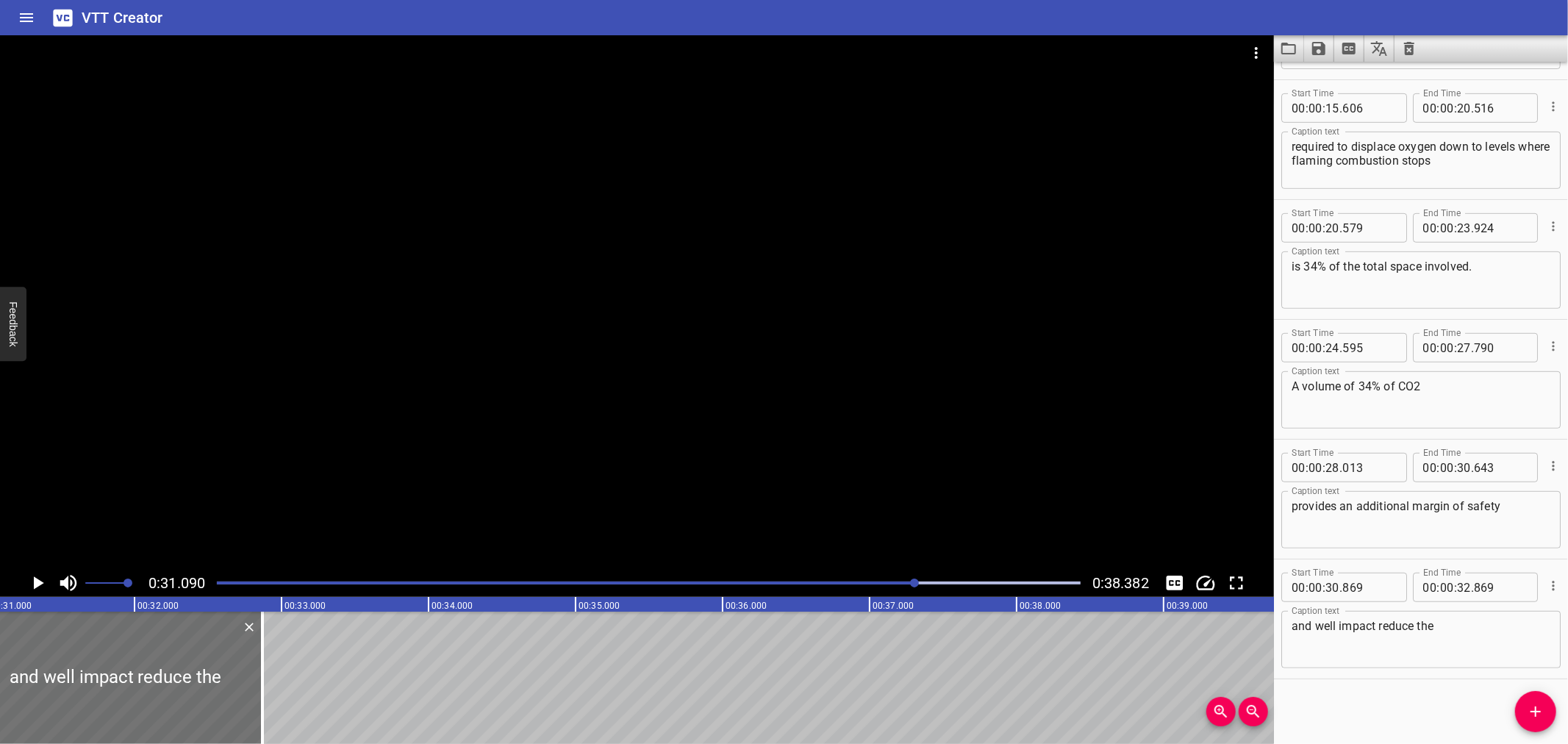
click at [849, 385] on div at bounding box center [637, 302] width 1274 height 534
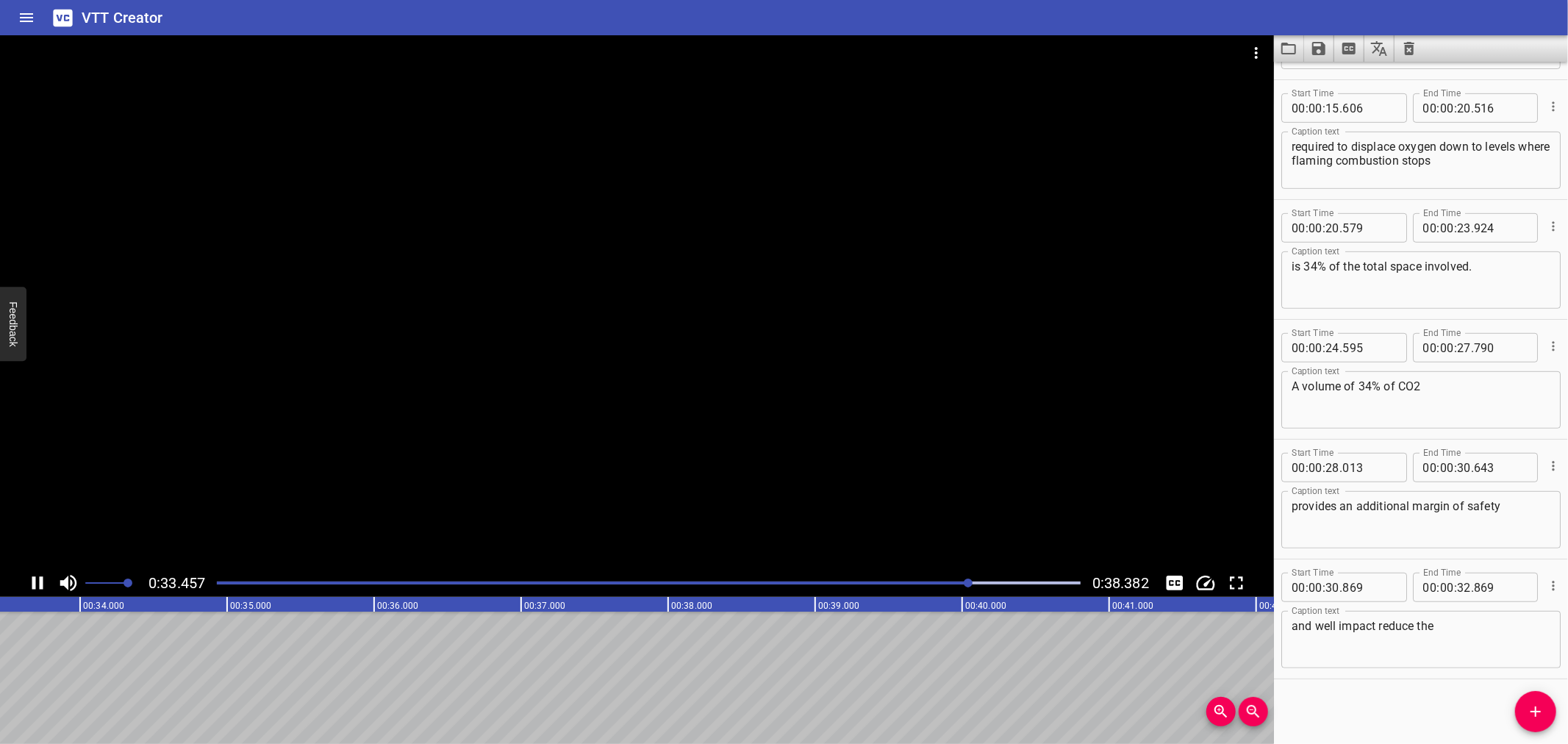
click at [826, 435] on div at bounding box center [637, 302] width 1274 height 534
click at [908, 579] on div at bounding box center [648, 583] width 881 height 21
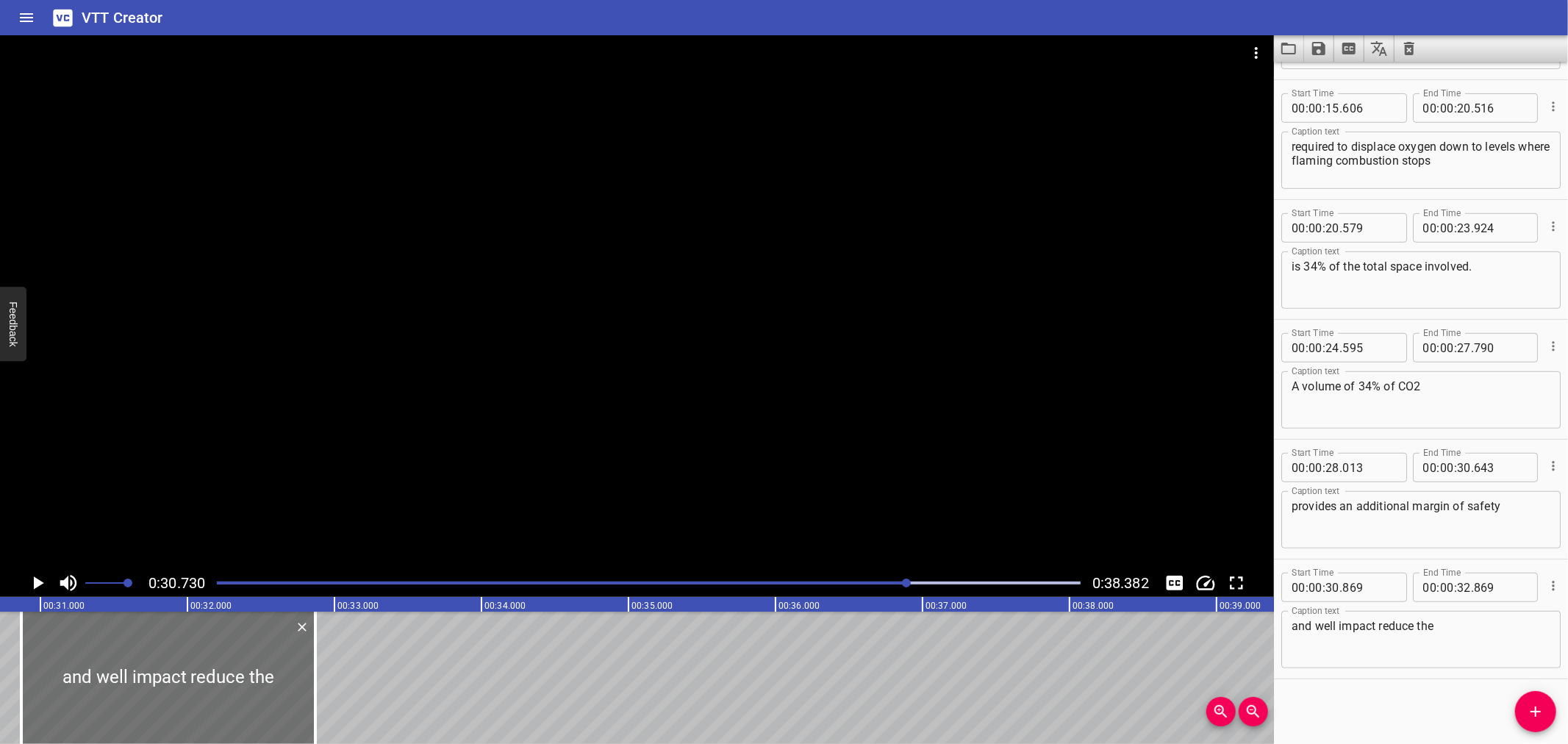
click at [961, 436] on div at bounding box center [637, 302] width 1274 height 534
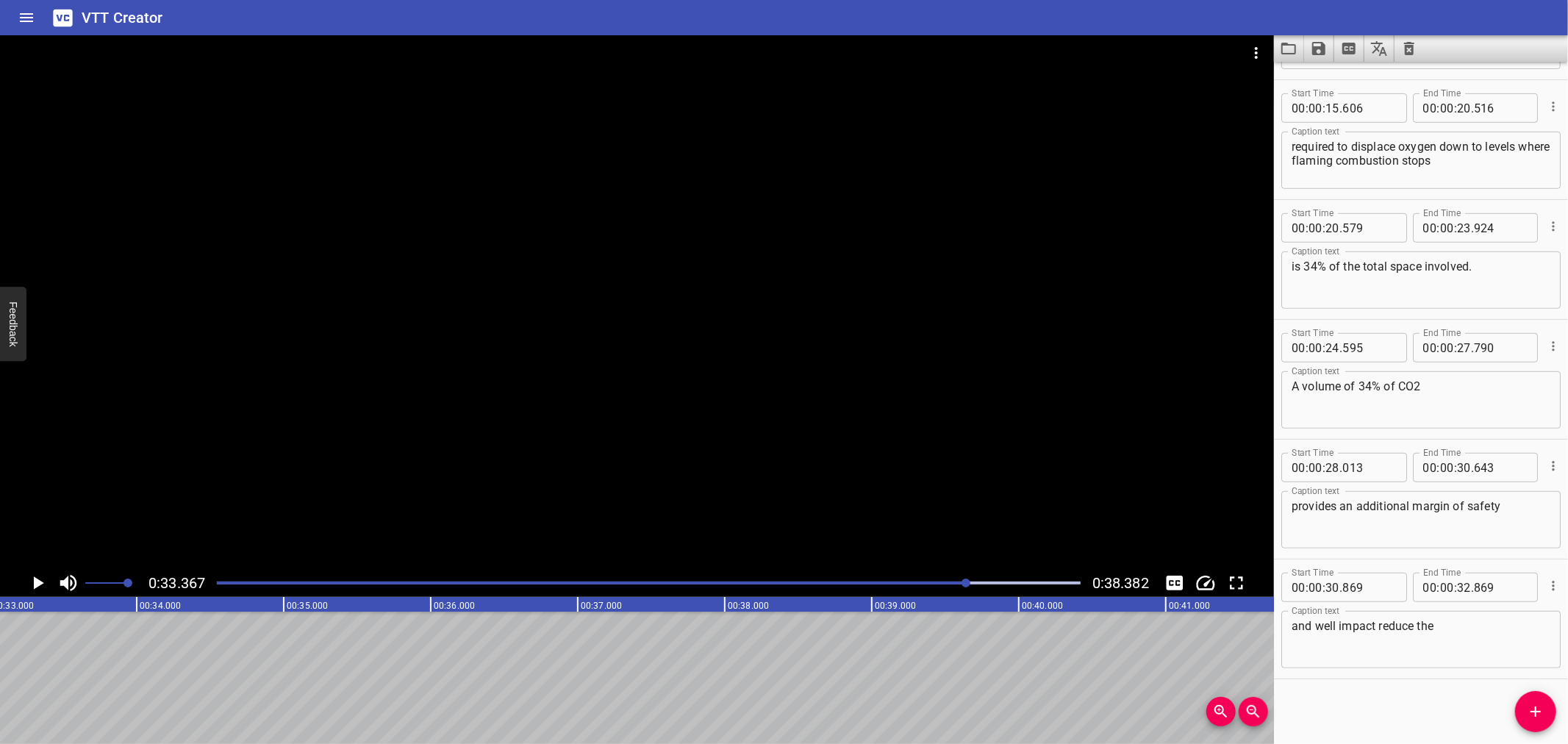
scroll to position [0, 4905]
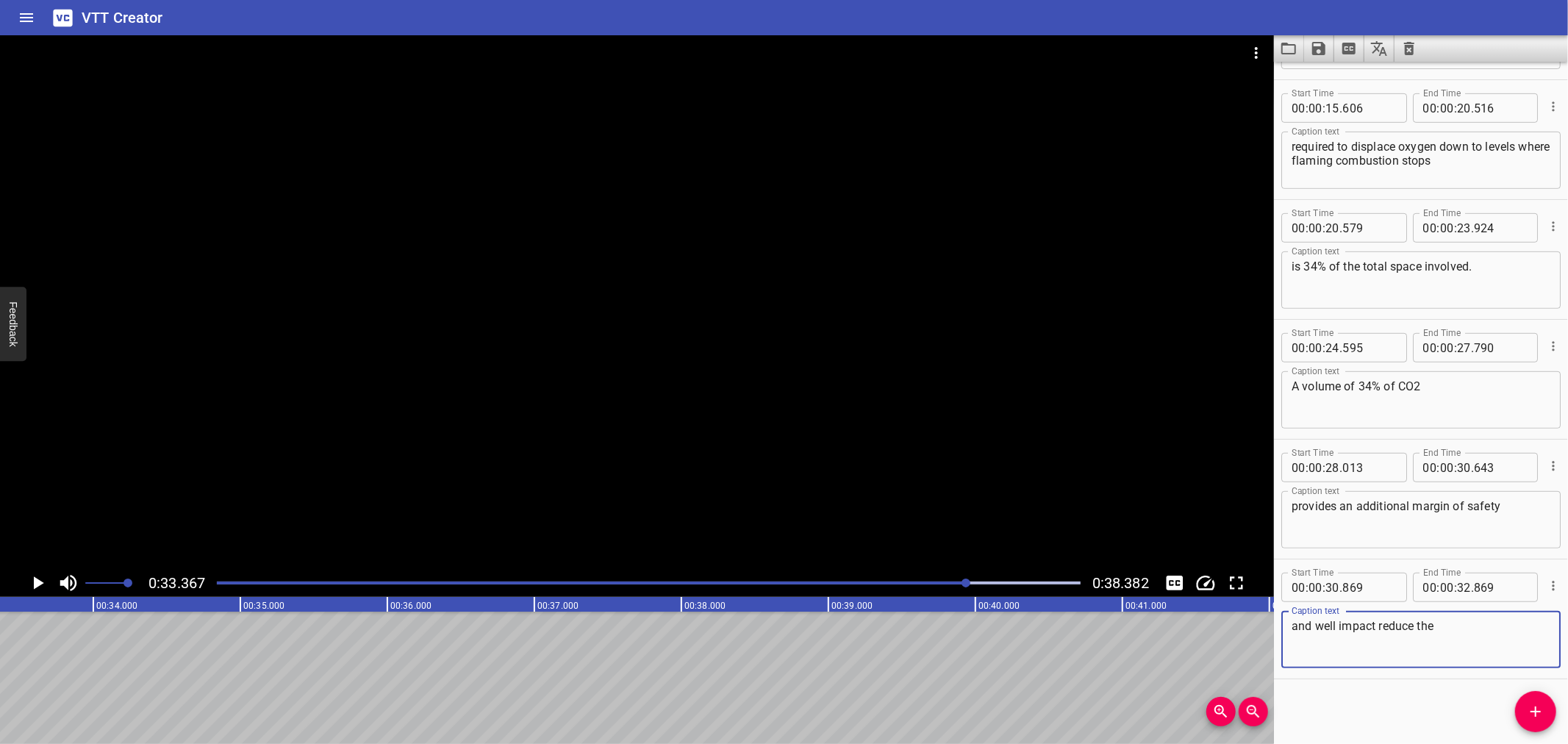
click at [1328, 629] on textarea "and well impact reduce the" at bounding box center [1421, 640] width 259 height 42
drag, startPoint x: 902, startPoint y: 596, endPoint x: 901, endPoint y: 578, distance: 18.0
click at [903, 596] on div "0:33.367 0:38.382" at bounding box center [637, 583] width 1274 height 28
click at [901, 575] on div at bounding box center [648, 583] width 881 height 21
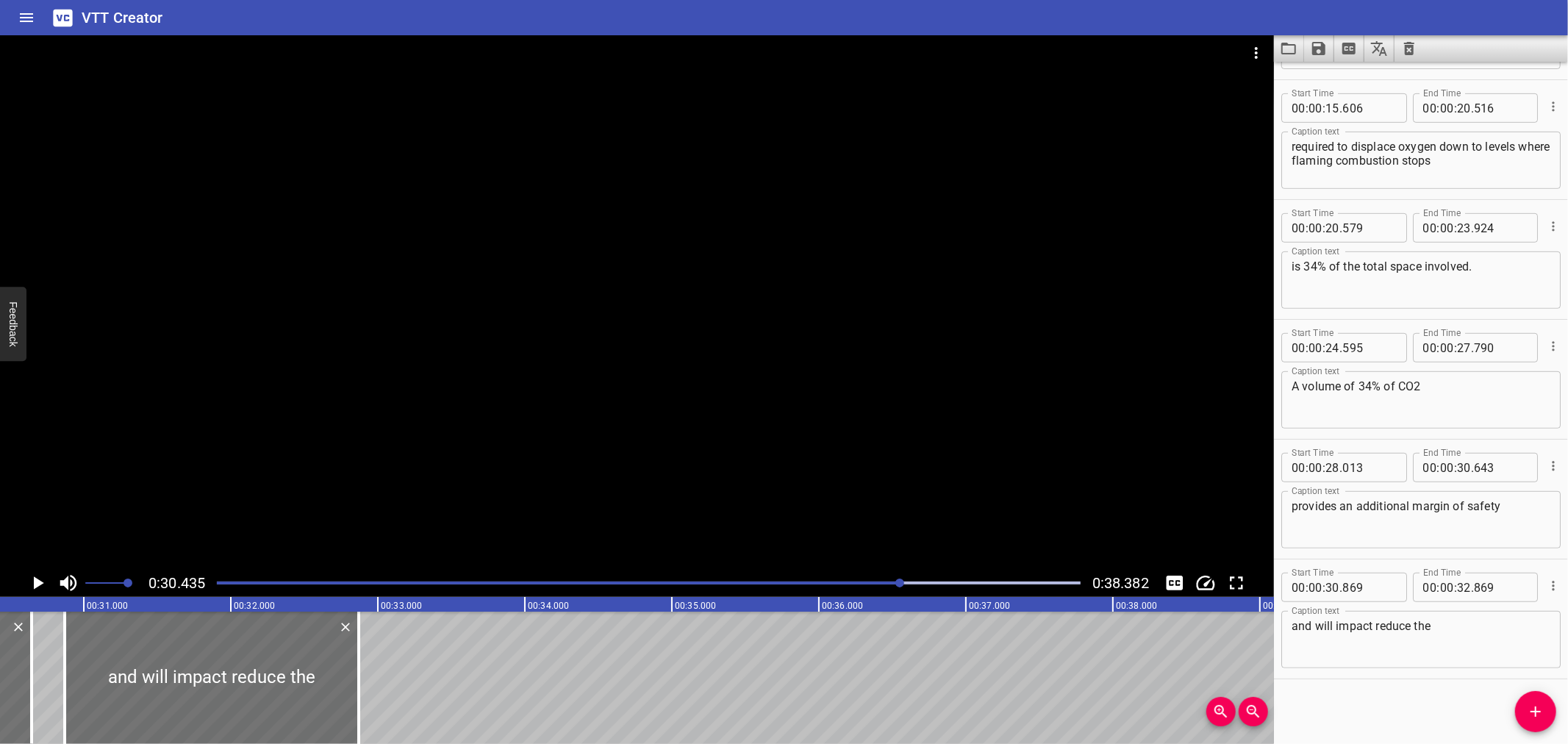
click at [842, 401] on div at bounding box center [637, 302] width 1274 height 534
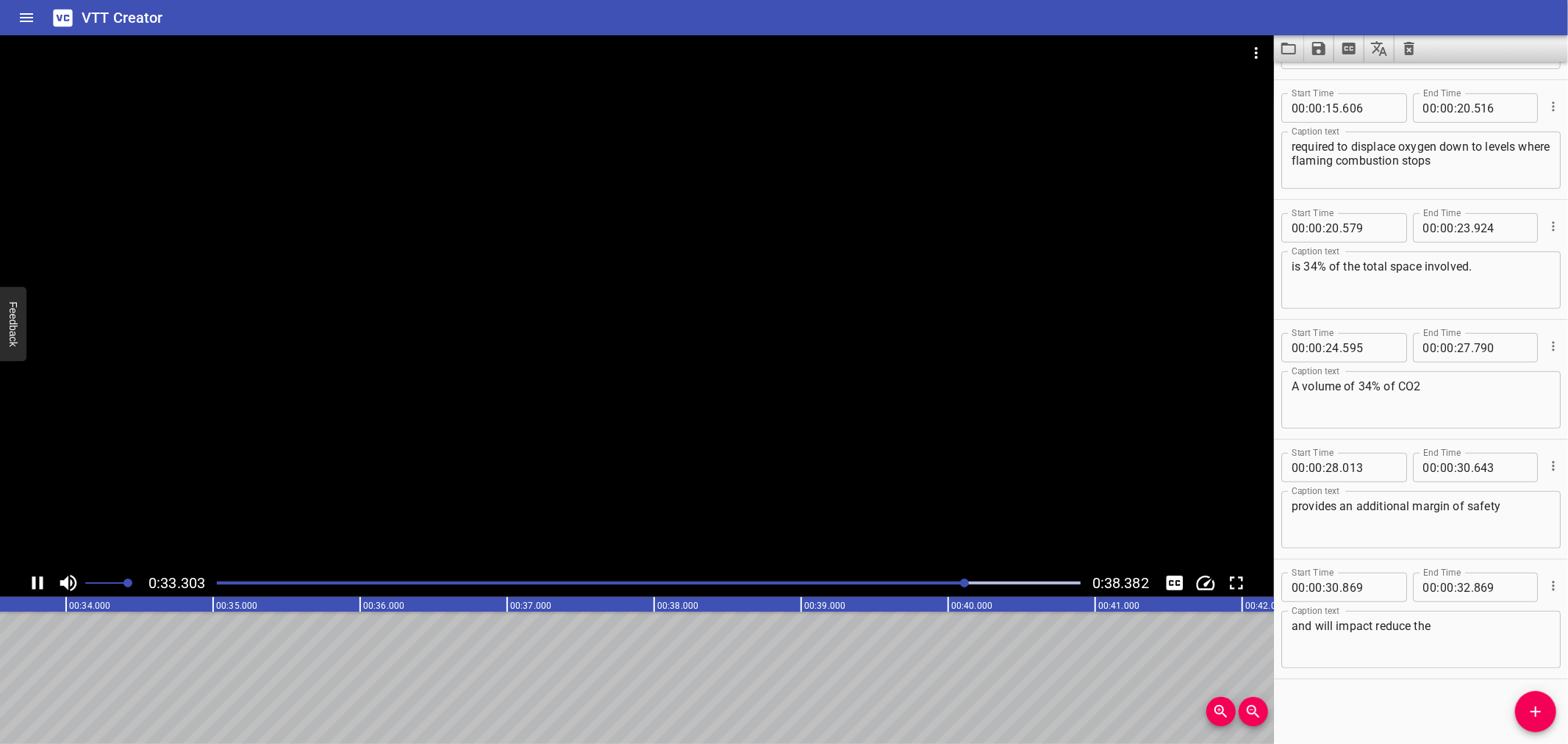
click at [835, 399] on div at bounding box center [637, 302] width 1274 height 534
click at [1452, 631] on textarea "and will impact reduce the" at bounding box center [1421, 640] width 259 height 42
click at [1414, 670] on div "Caption text and will impact reduce the O2 content Caption text" at bounding box center [1421, 639] width 280 height 67
click at [919, 585] on div at bounding box center [648, 583] width 881 height 21
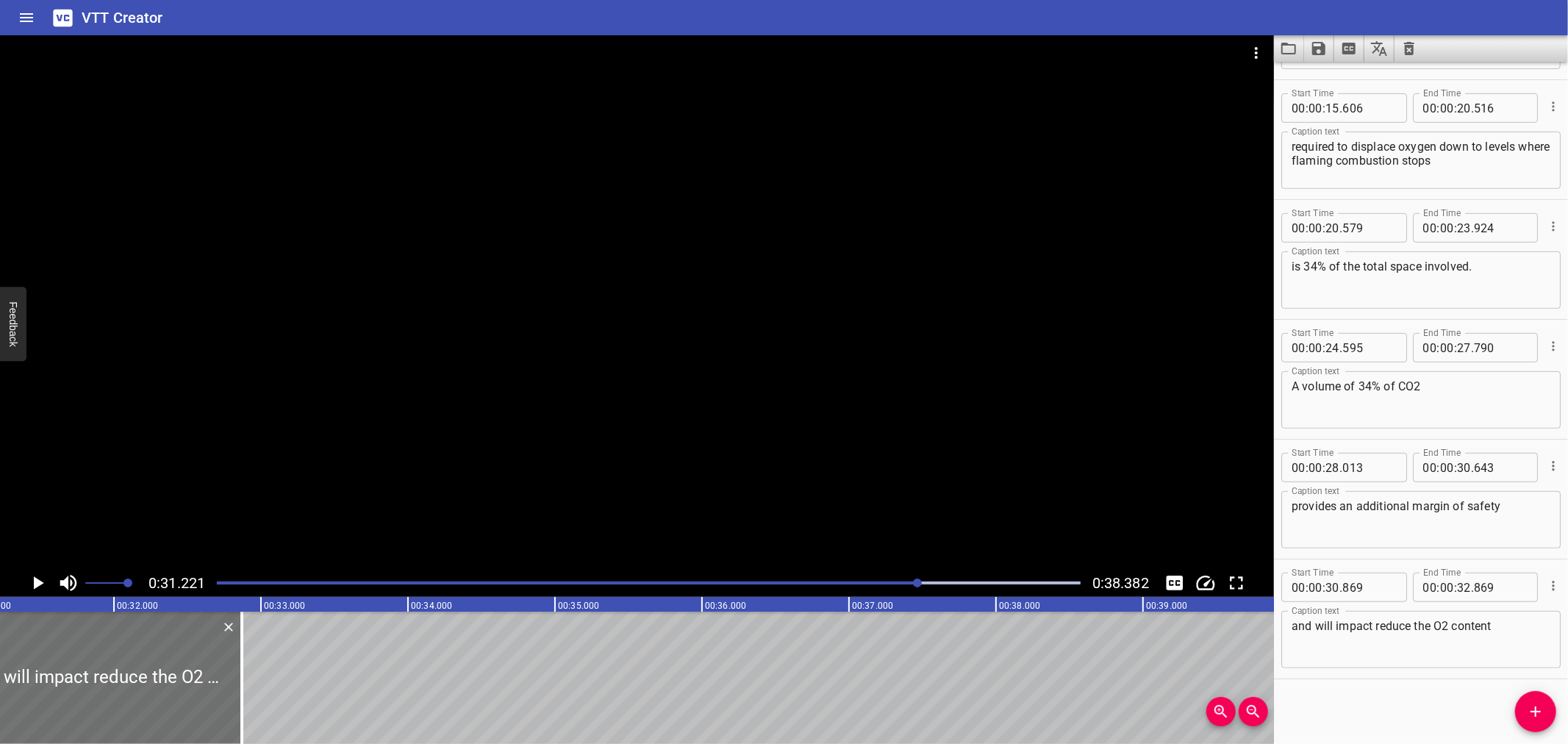
scroll to position [0, 4591]
click at [688, 378] on div at bounding box center [637, 302] width 1274 height 534
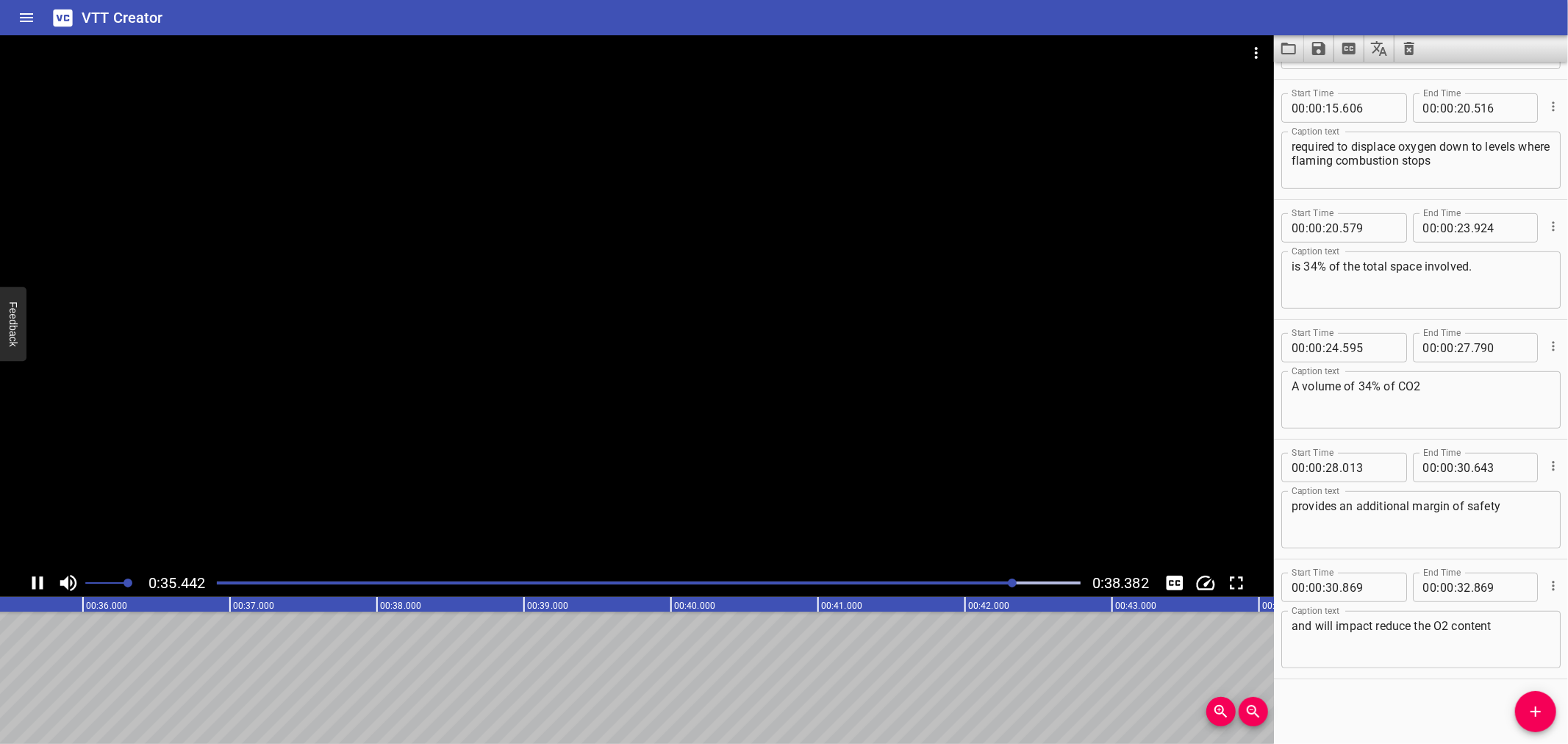
click at [879, 403] on div at bounding box center [637, 302] width 1274 height 534
click at [1501, 636] on textarea "and will impact reduce the O2 content" at bounding box center [1421, 640] width 259 height 42
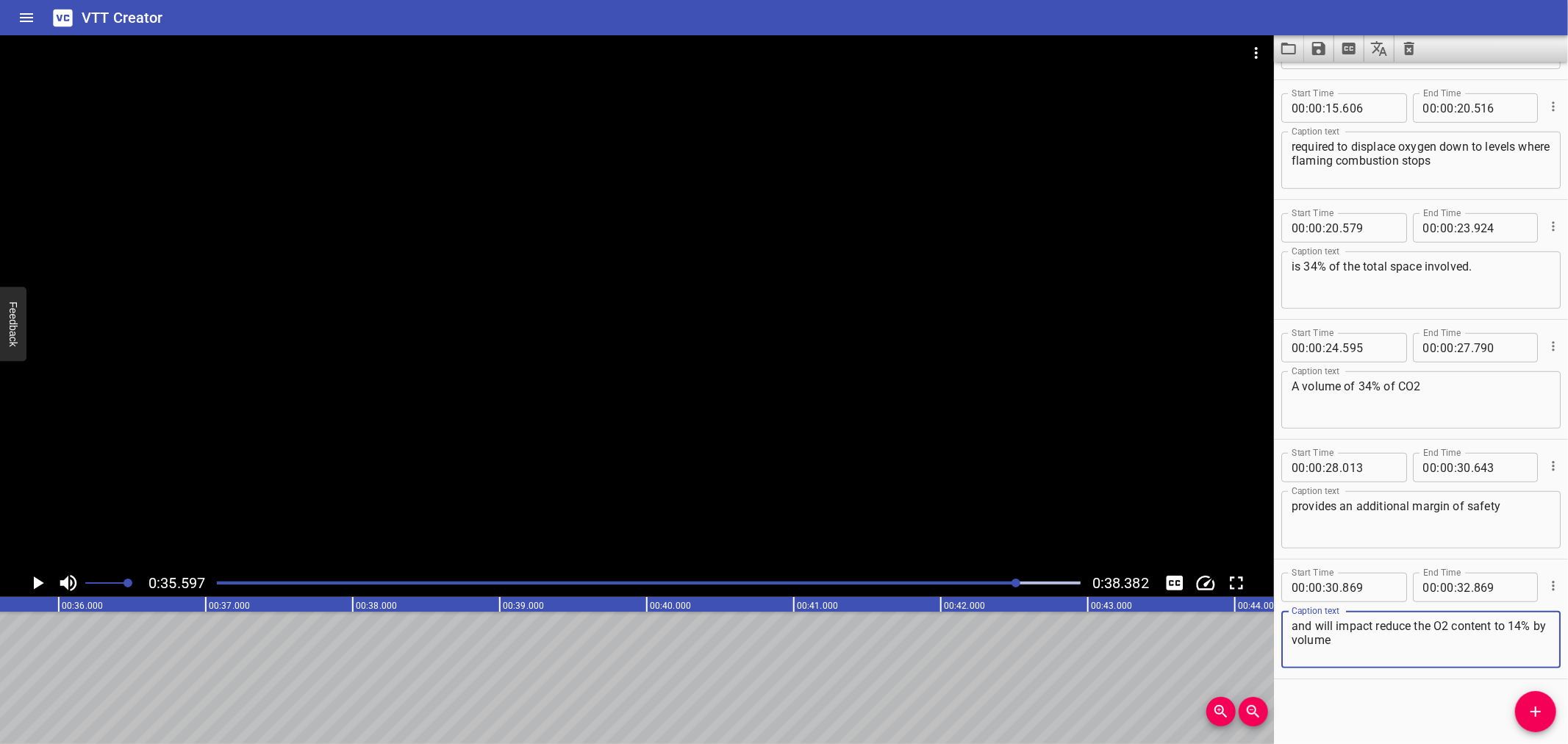
type textarea "and will impact reduce the O2 content to 14% by volume"
click at [1546, 716] on span "Add Cue" at bounding box center [1536, 713] width 41 height 18
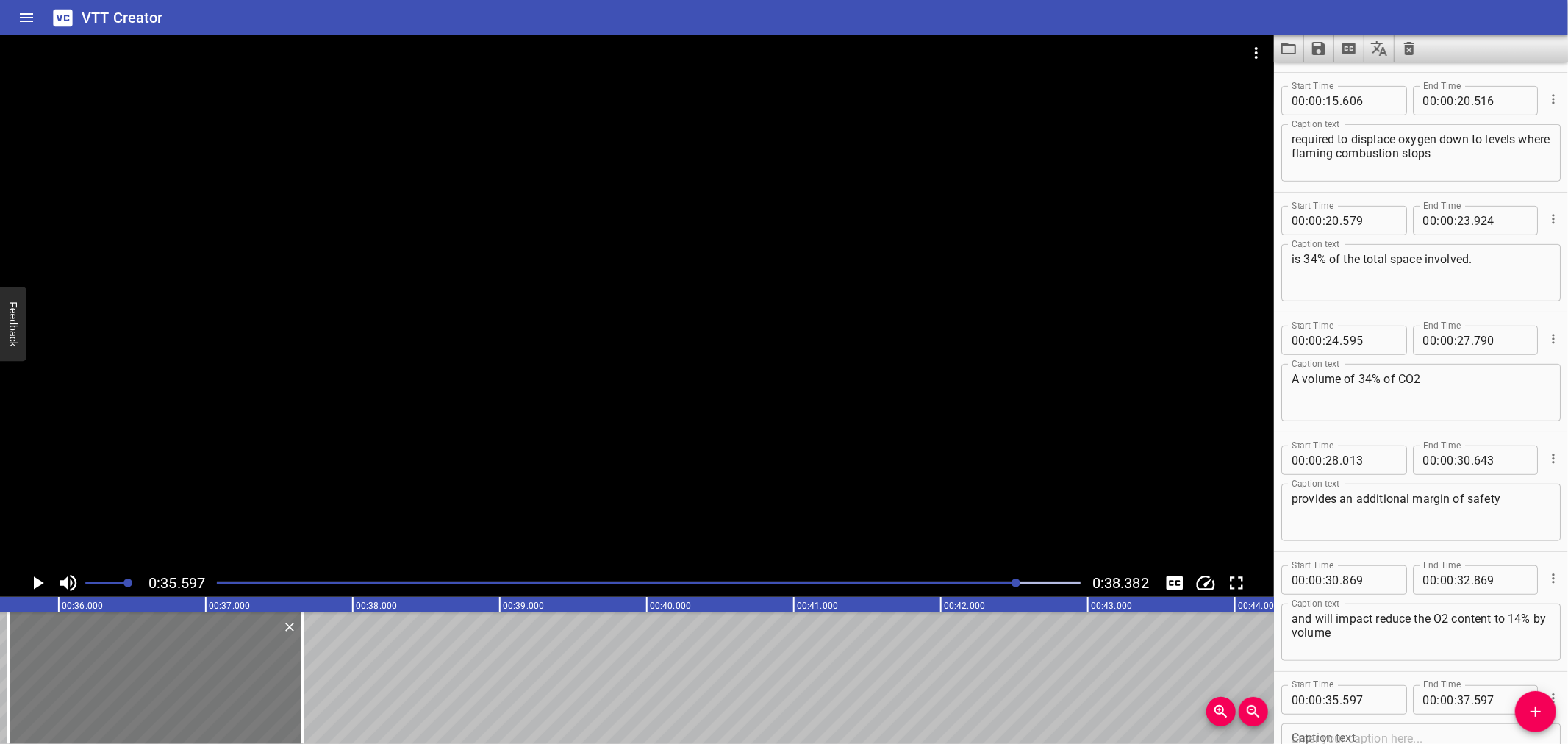
drag, startPoint x: 246, startPoint y: 701, endPoint x: 263, endPoint y: 695, distance: 18.0
click at [258, 696] on div at bounding box center [156, 677] width 294 height 132
type input "677"
drag, startPoint x: 304, startPoint y: 704, endPoint x: 325, endPoint y: 639, distance: 68.3
click at [276, 706] on div at bounding box center [277, 677] width 3 height 132
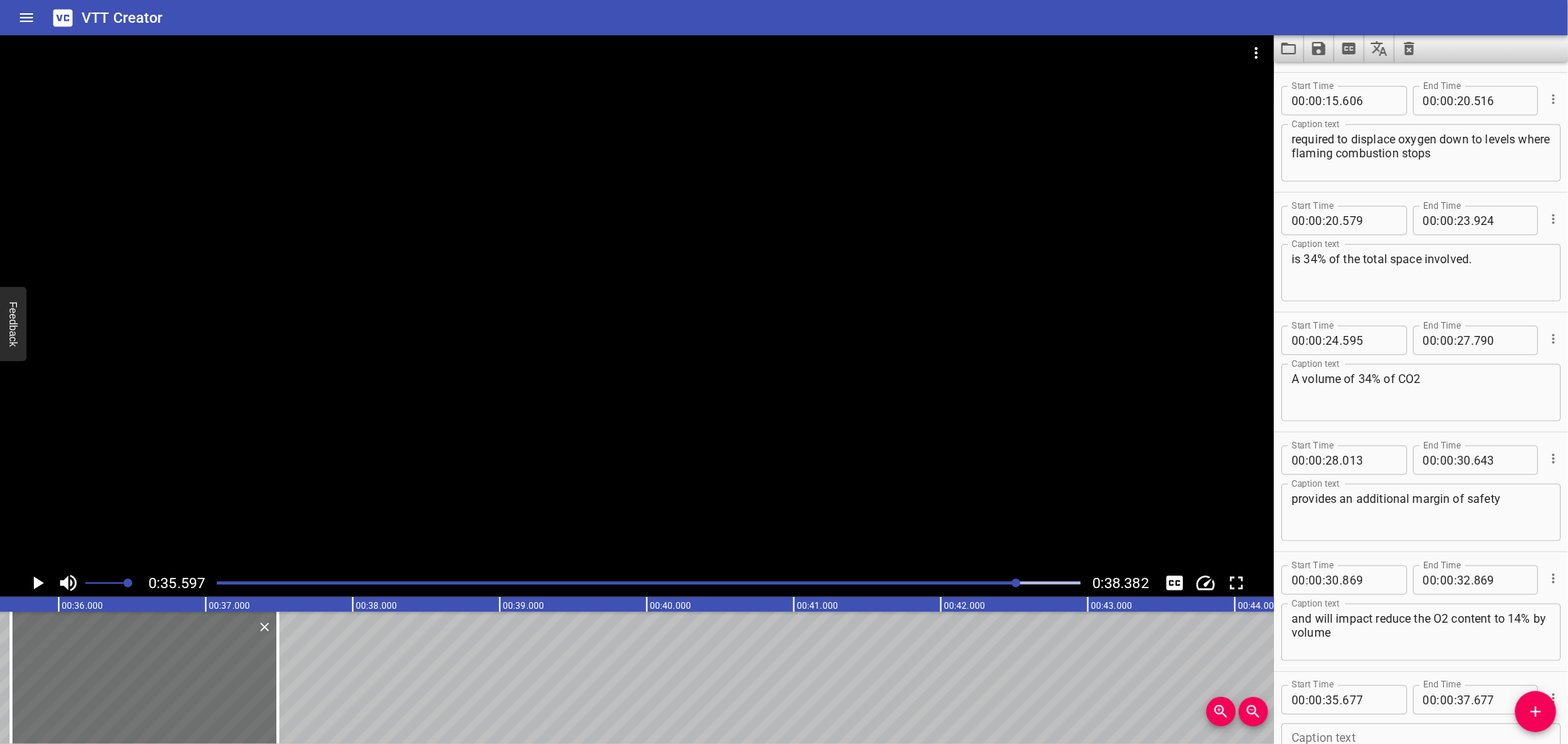
type input "487"
click at [629, 398] on div at bounding box center [637, 302] width 1274 height 534
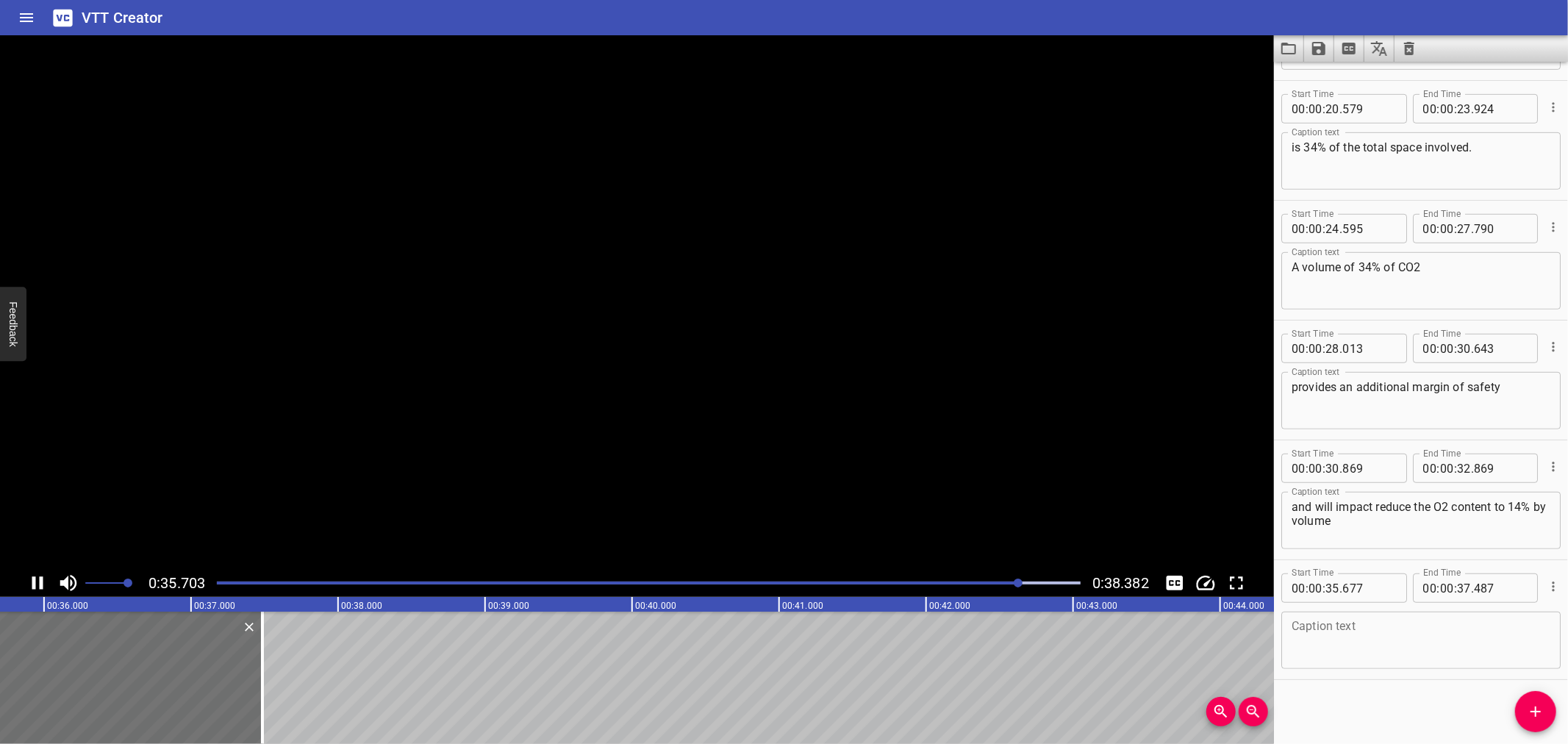
scroll to position [704, 0]
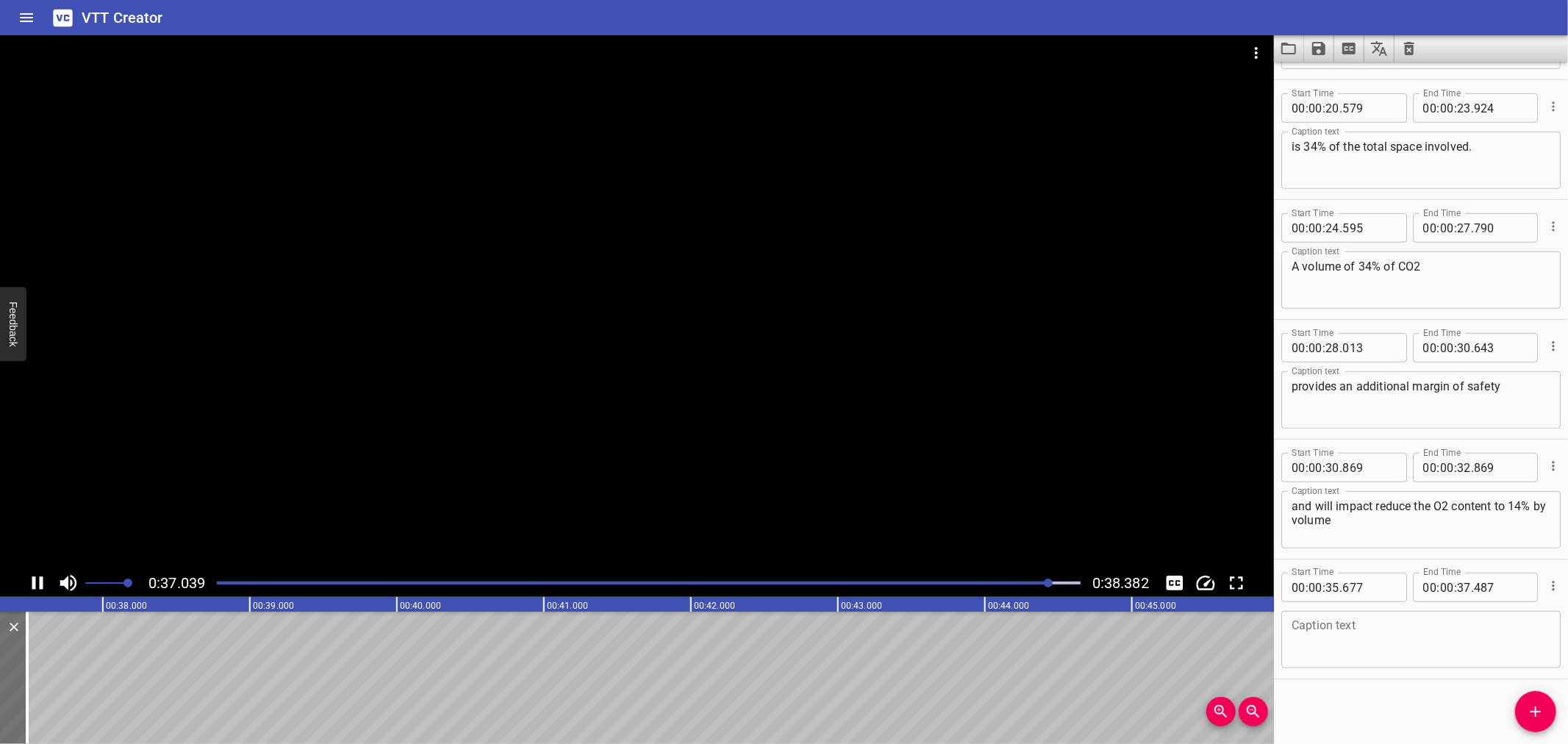
click at [634, 454] on div at bounding box center [637, 302] width 1274 height 534
click at [1349, 655] on textarea at bounding box center [1421, 640] width 259 height 42
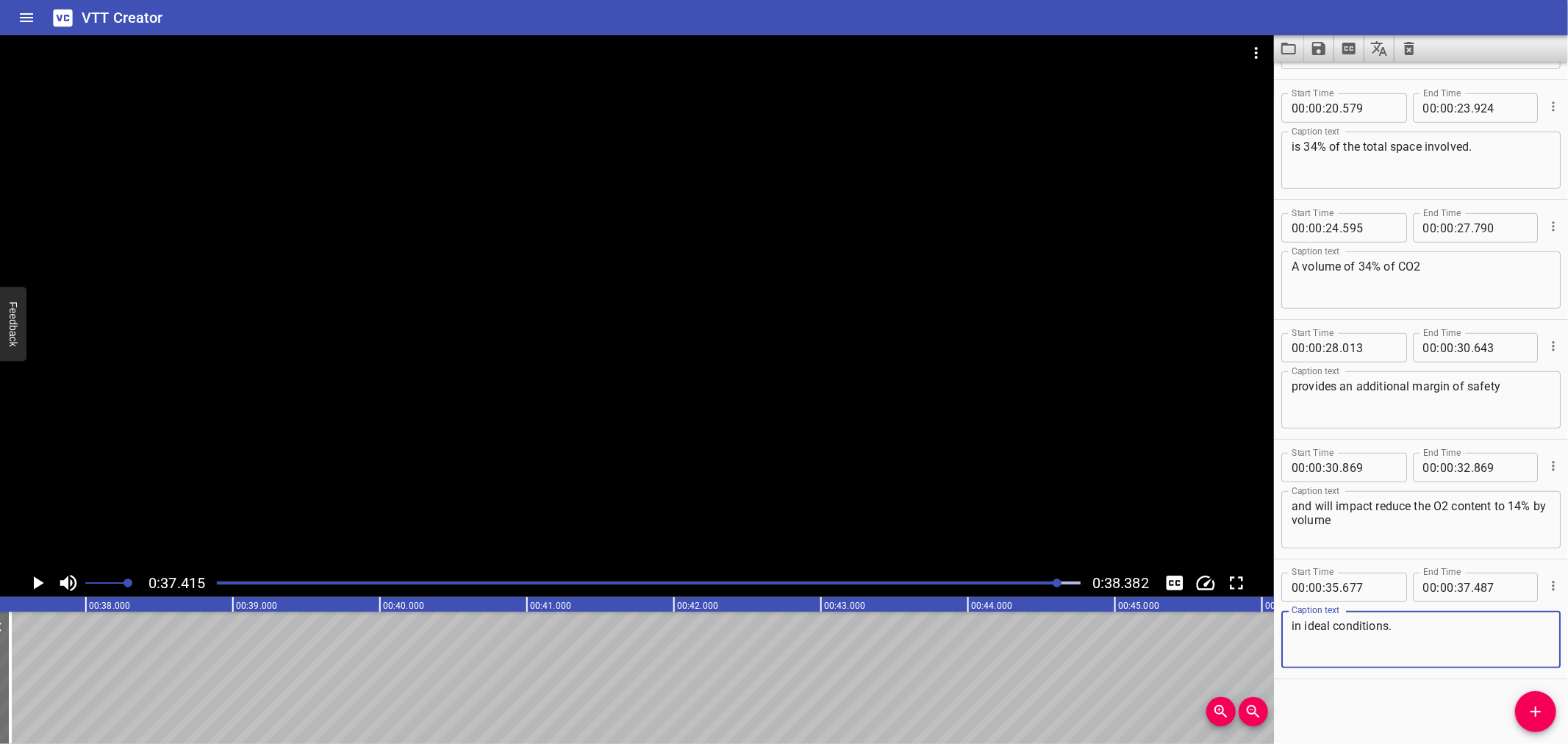
type textarea "in ideal conditions."
click at [878, 579] on div at bounding box center [648, 583] width 881 height 21
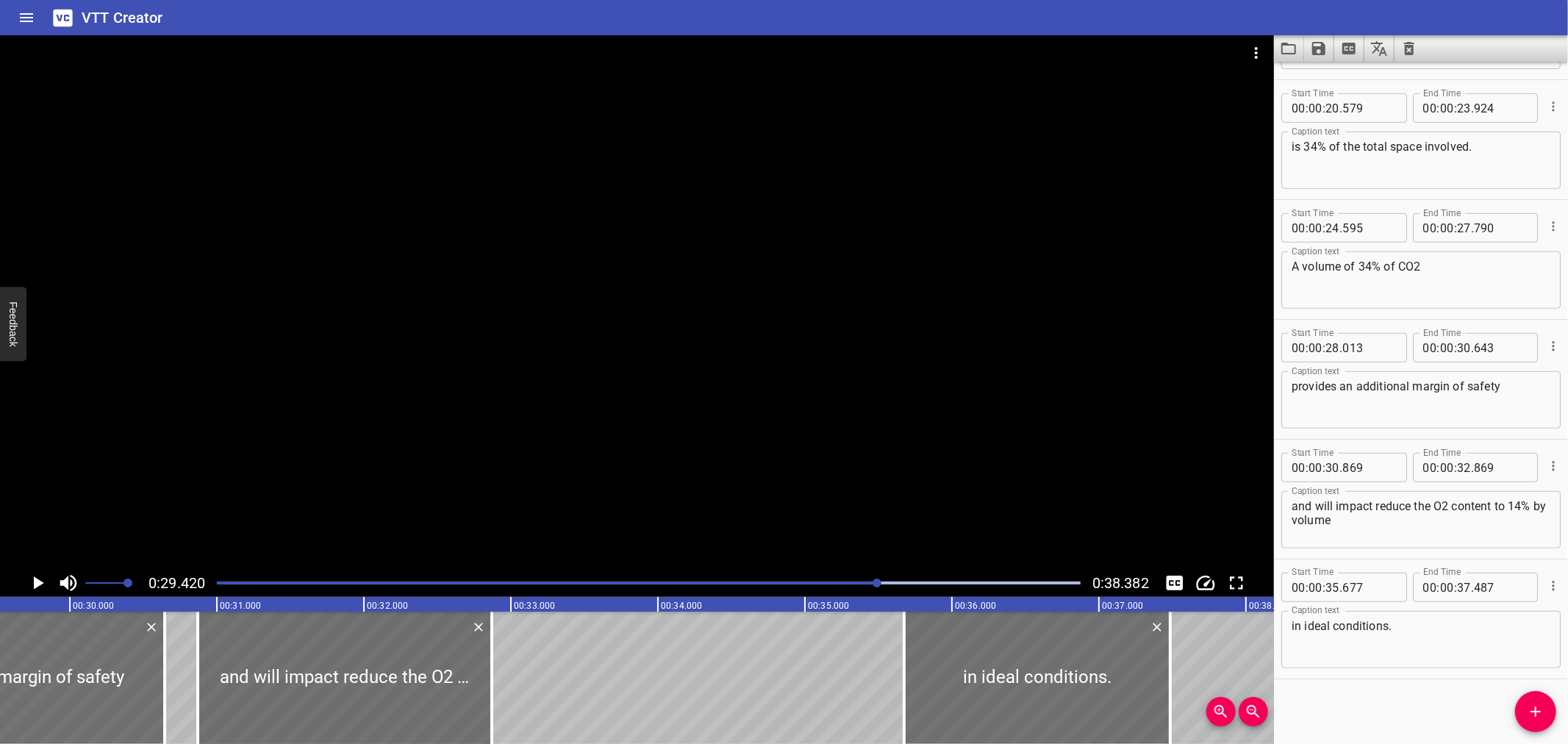
scroll to position [0, 4325]
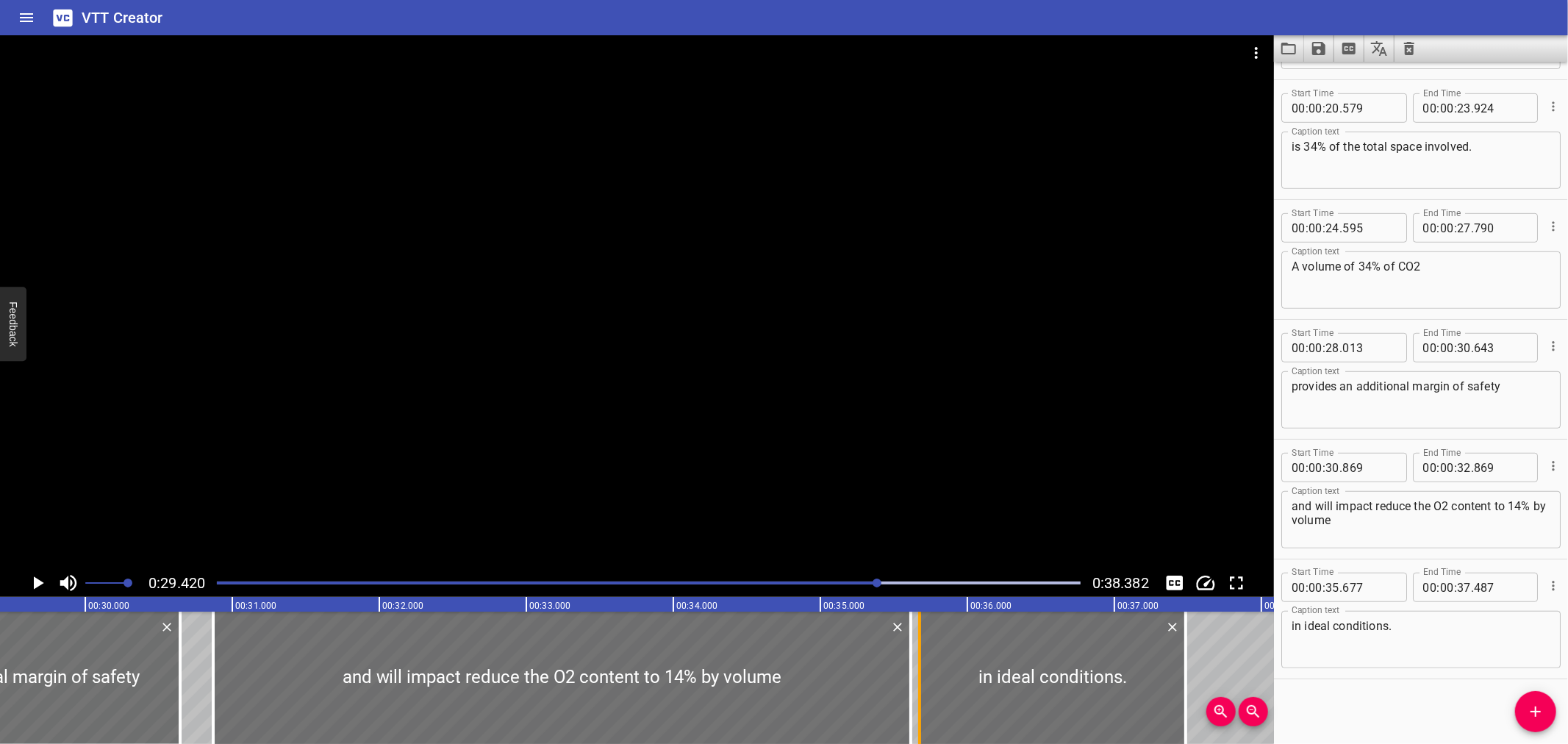
drag, startPoint x: 512, startPoint y: 716, endPoint x: 915, endPoint y: 685, distance: 404.2
click at [915, 687] on div "In most situations, flaming combustion will cease when the oxygen content of a …" at bounding box center [85, 677] width 8822 height 132
type input "35"
type input "614"
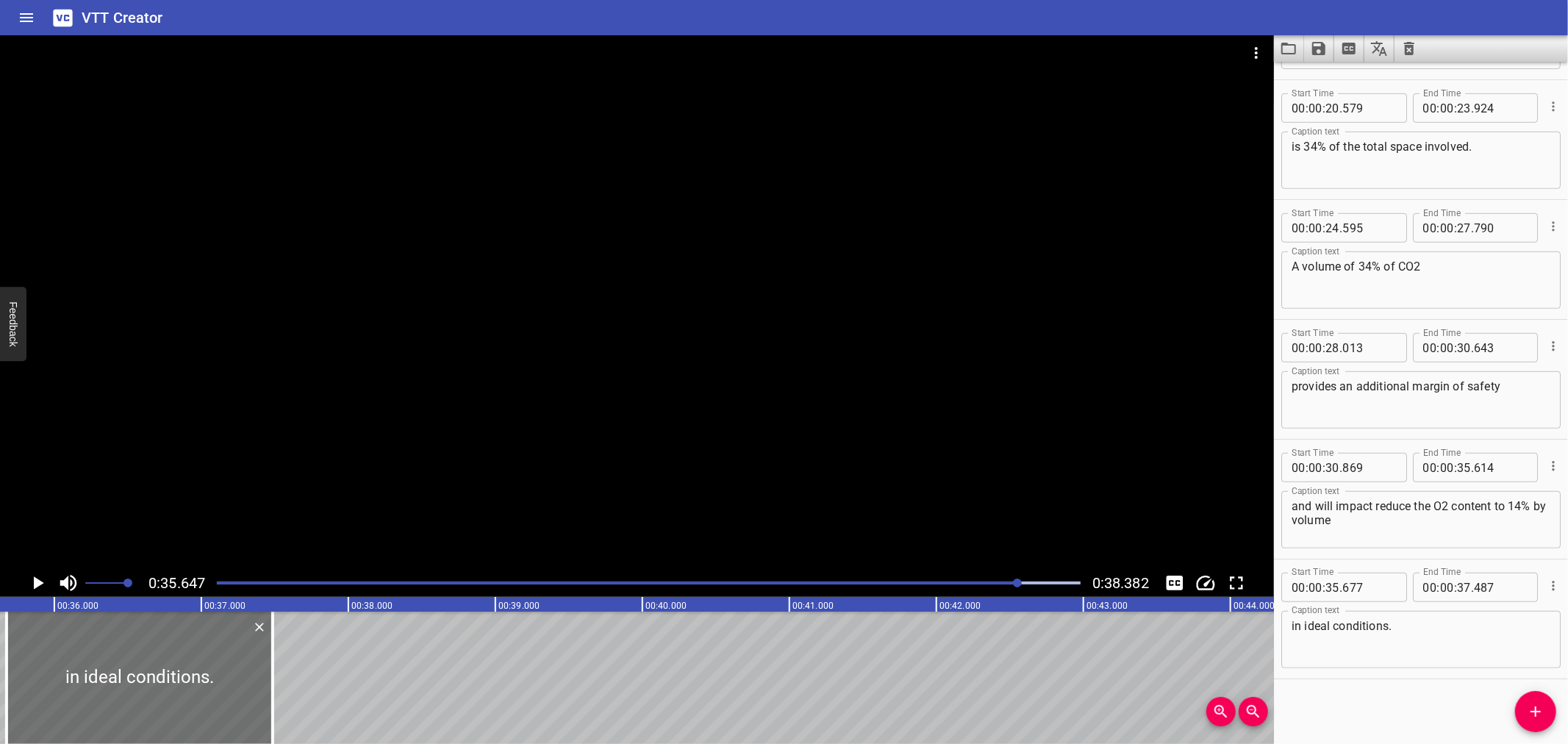
scroll to position [0, 5242]
drag, startPoint x: 801, startPoint y: 575, endPoint x: 736, endPoint y: 591, distance: 66.9
click at [800, 576] on div at bounding box center [648, 583] width 881 height 21
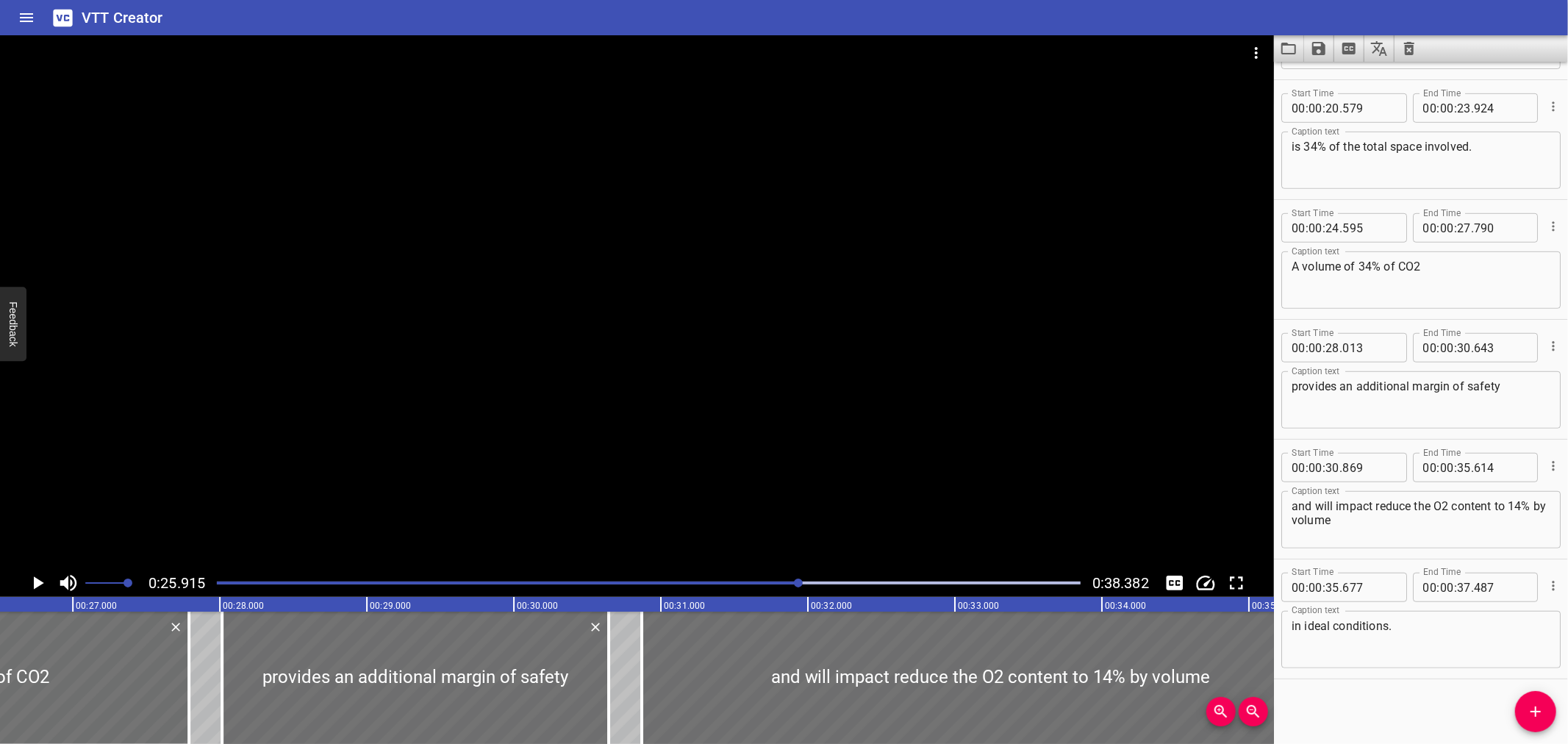
click at [706, 584] on div "Play progress" at bounding box center [369, 583] width 864 height 3
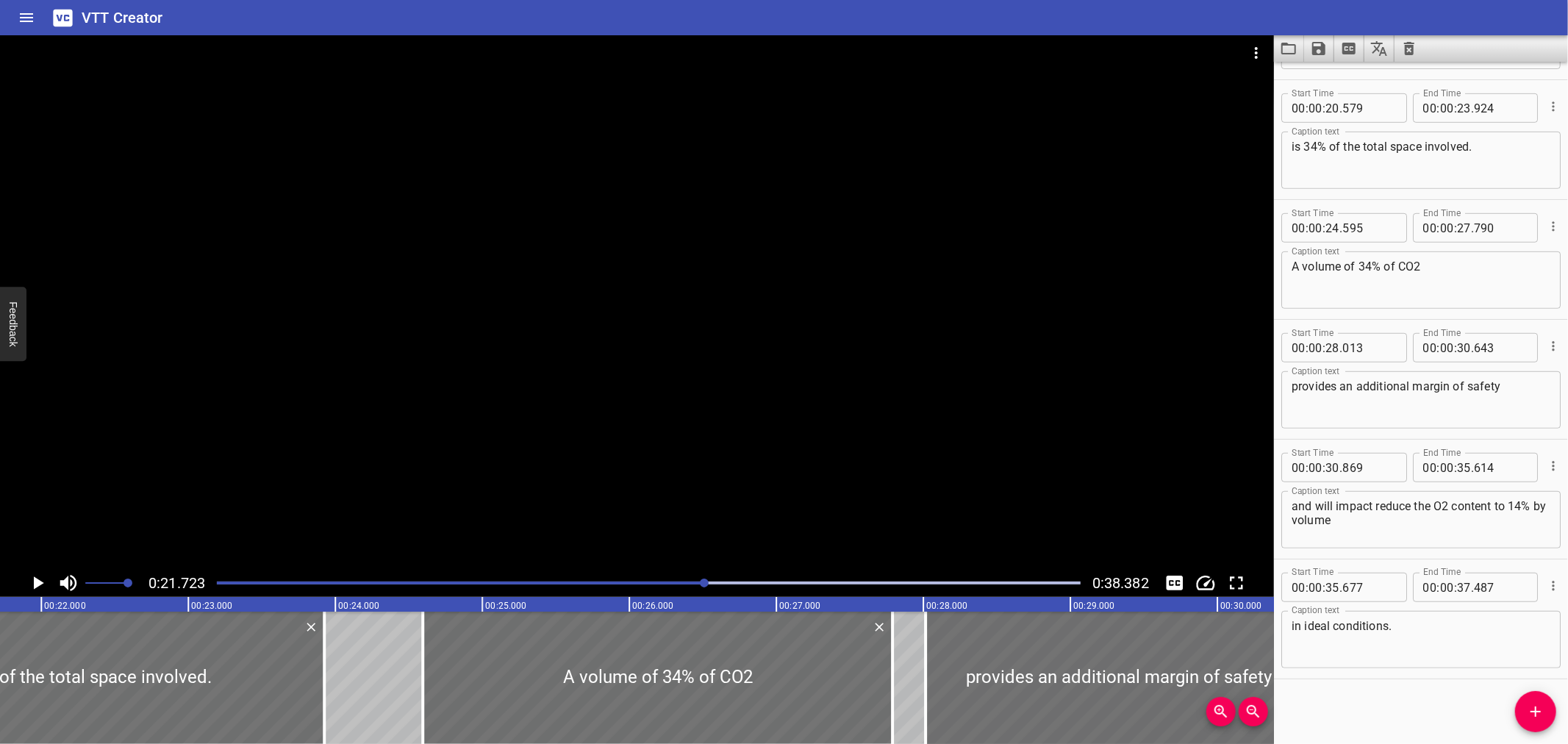
click at [877, 464] on div at bounding box center [637, 302] width 1274 height 534
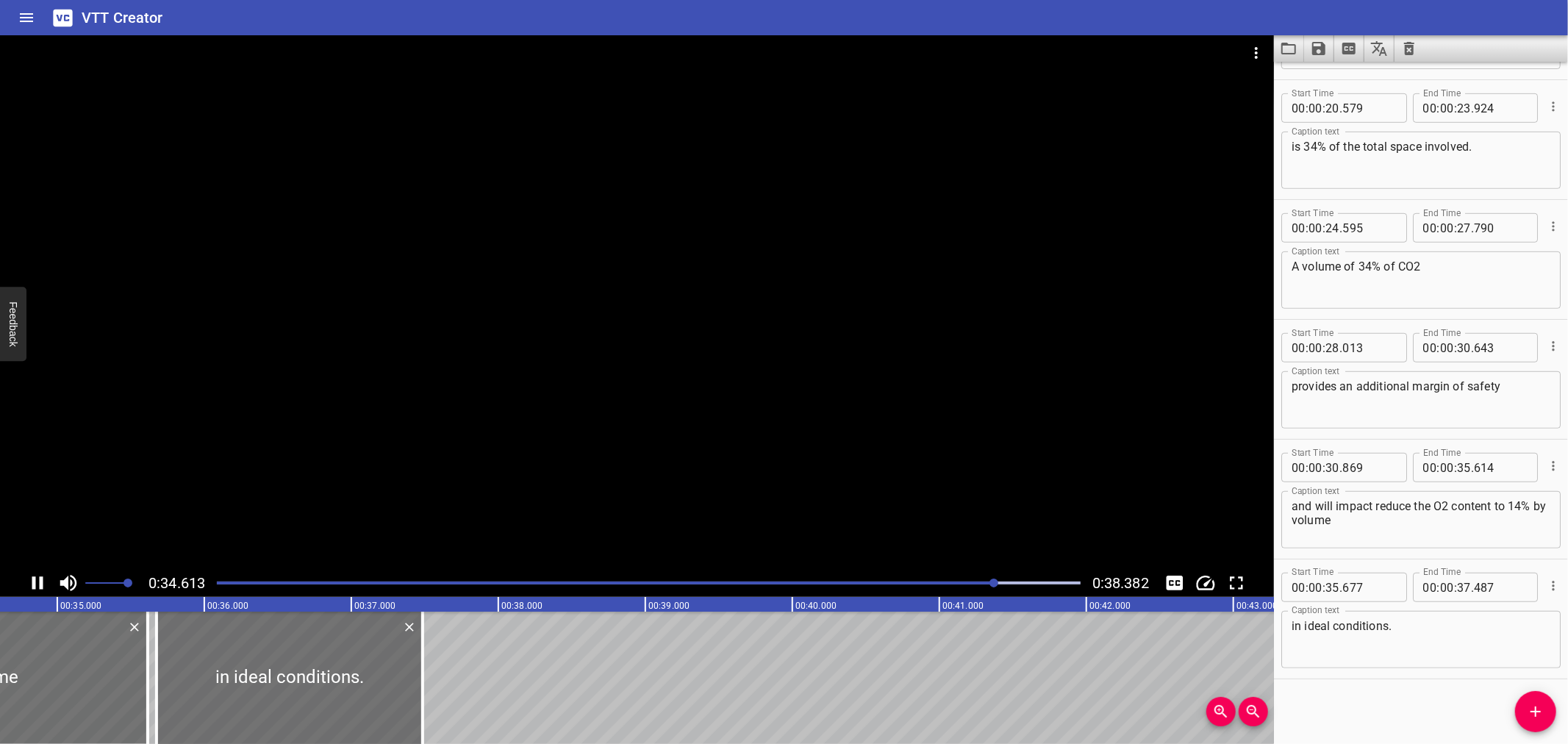
click at [723, 472] on div at bounding box center [637, 302] width 1274 height 534
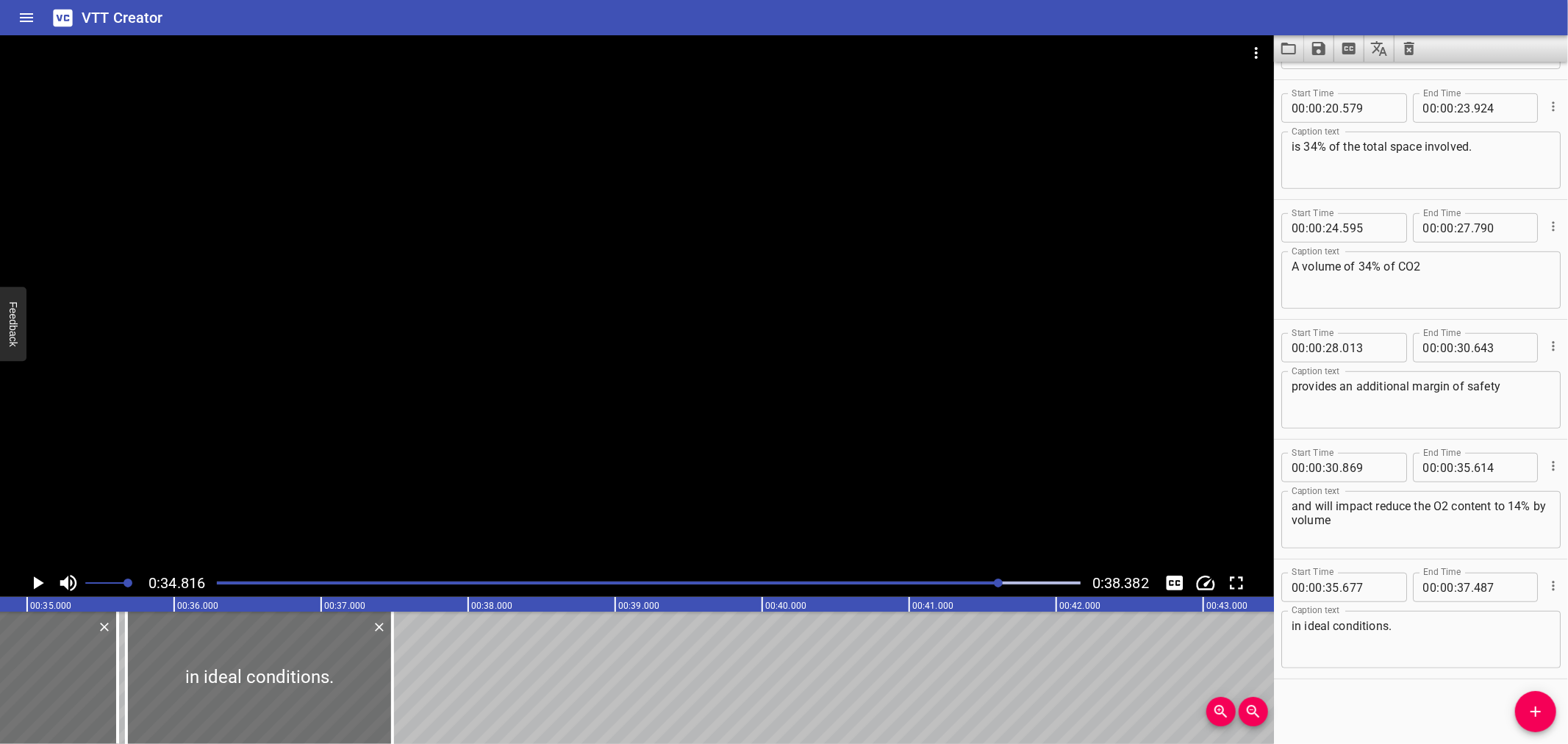
click at [930, 579] on div at bounding box center [648, 583] width 881 height 21
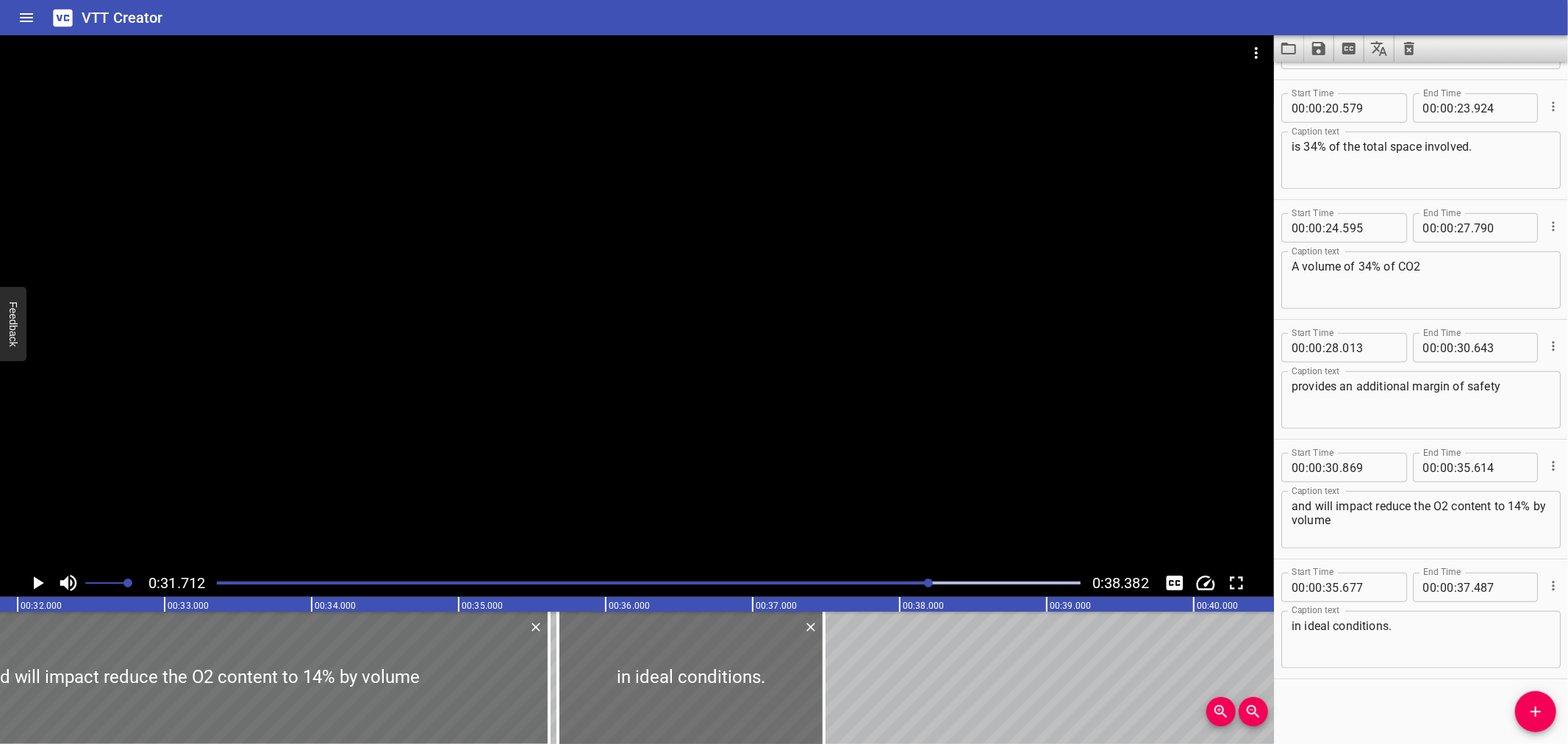
click at [913, 586] on div at bounding box center [648, 583] width 881 height 21
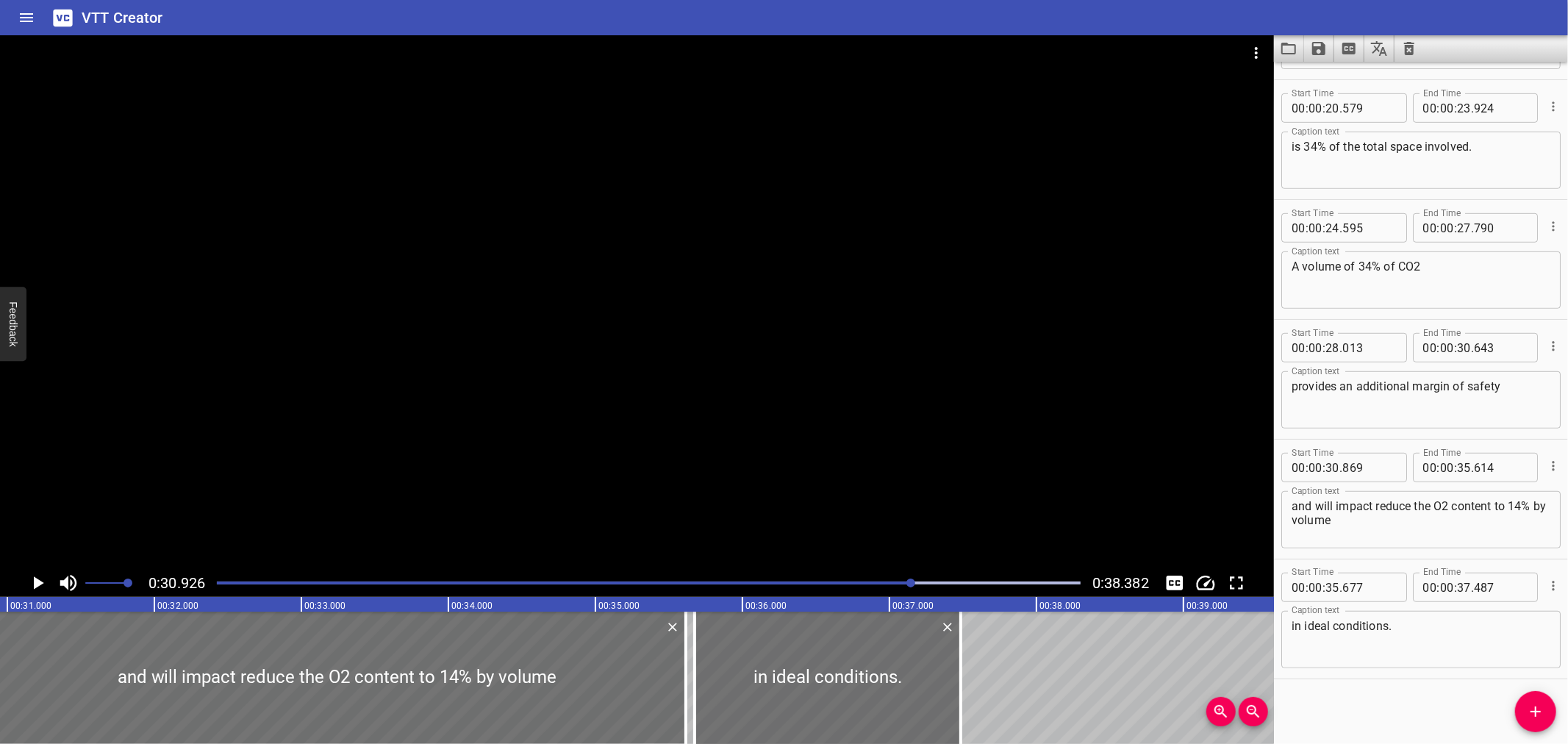
scroll to position [0, 4547]
click at [913, 586] on div at bounding box center [911, 584] width 9 height 9
click at [869, 582] on div "Play progress" at bounding box center [481, 583] width 864 height 3
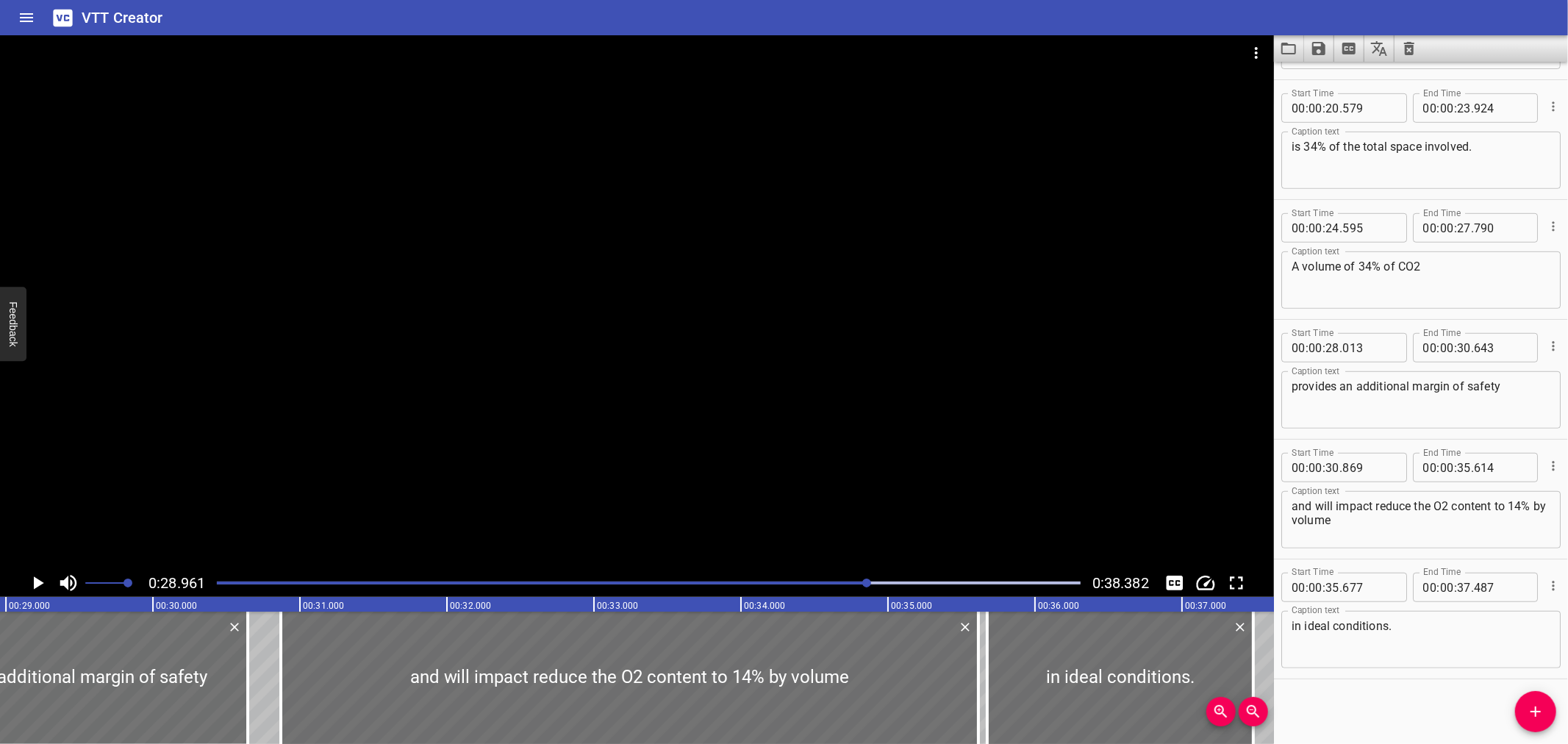
click at [912, 341] on div at bounding box center [637, 302] width 1274 height 534
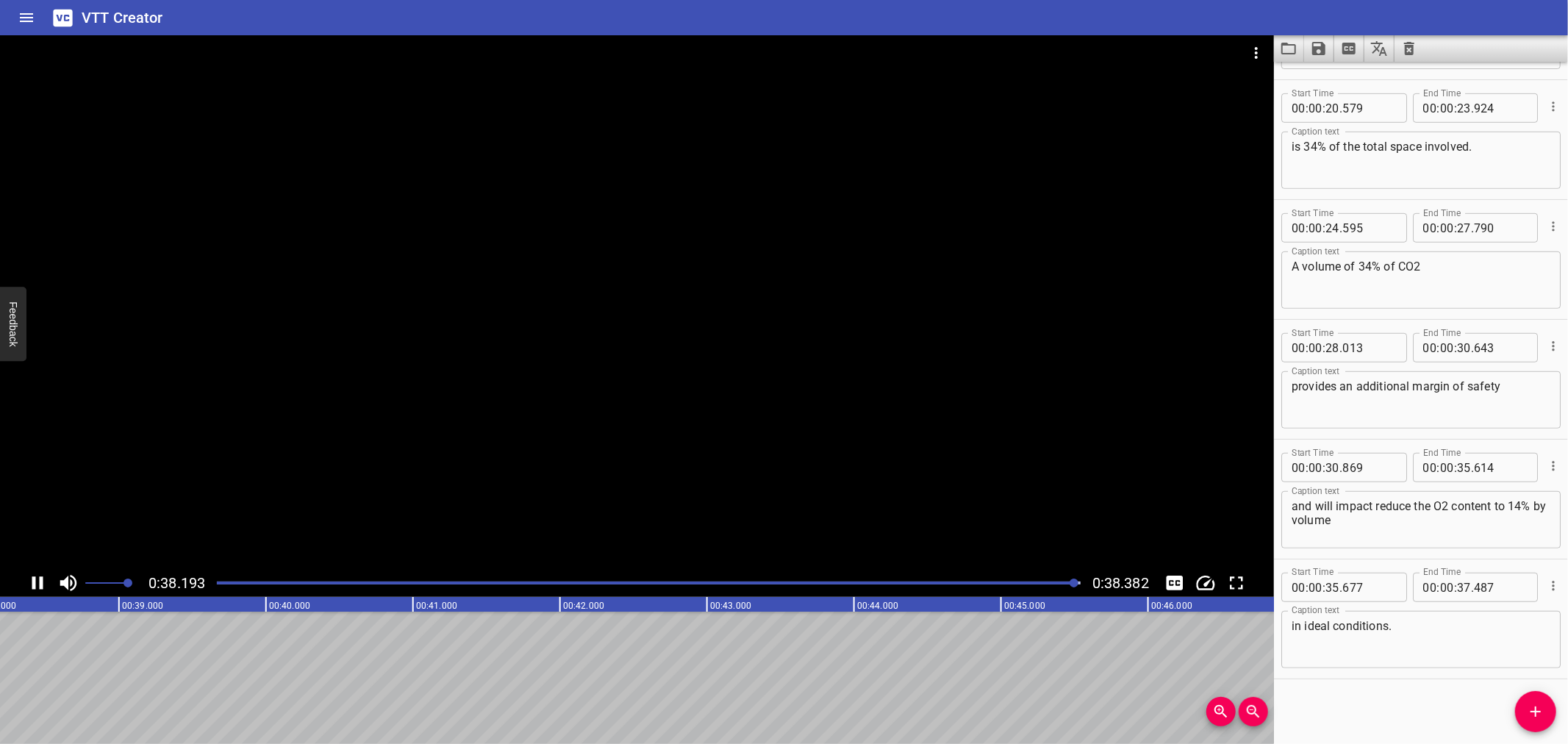
scroll to position [0, 5644]
click at [1321, 50] on icon "Save captions to file" at bounding box center [1319, 49] width 13 height 13
click at [1344, 72] on li "Save to VTT file" at bounding box center [1359, 80] width 108 height 26
click at [1259, 52] on icon "Video Options" at bounding box center [1257, 53] width 18 height 18
click at [1259, 52] on li "Select New Video File..." at bounding box center [1312, 54] width 147 height 26
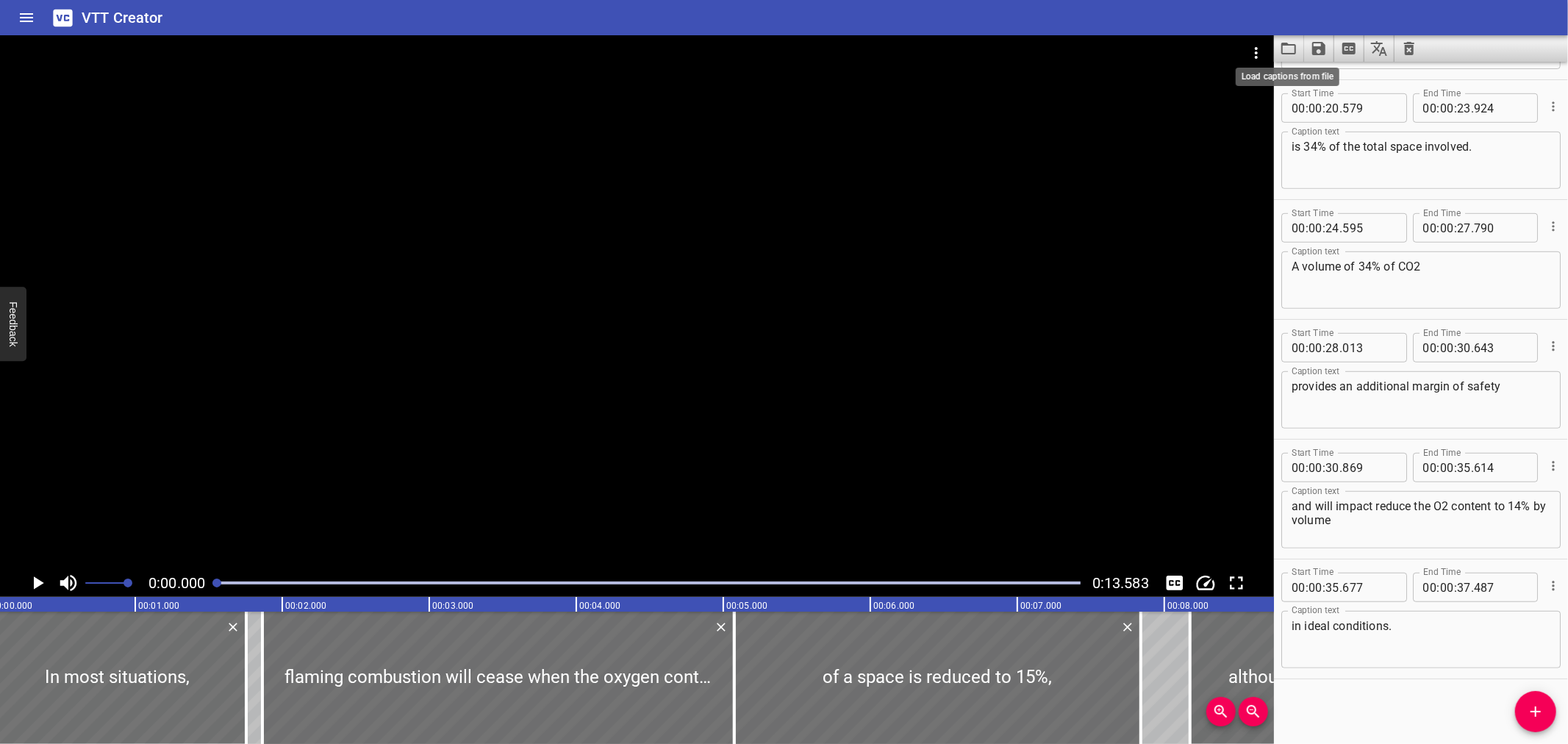
scroll to position [0, 0]
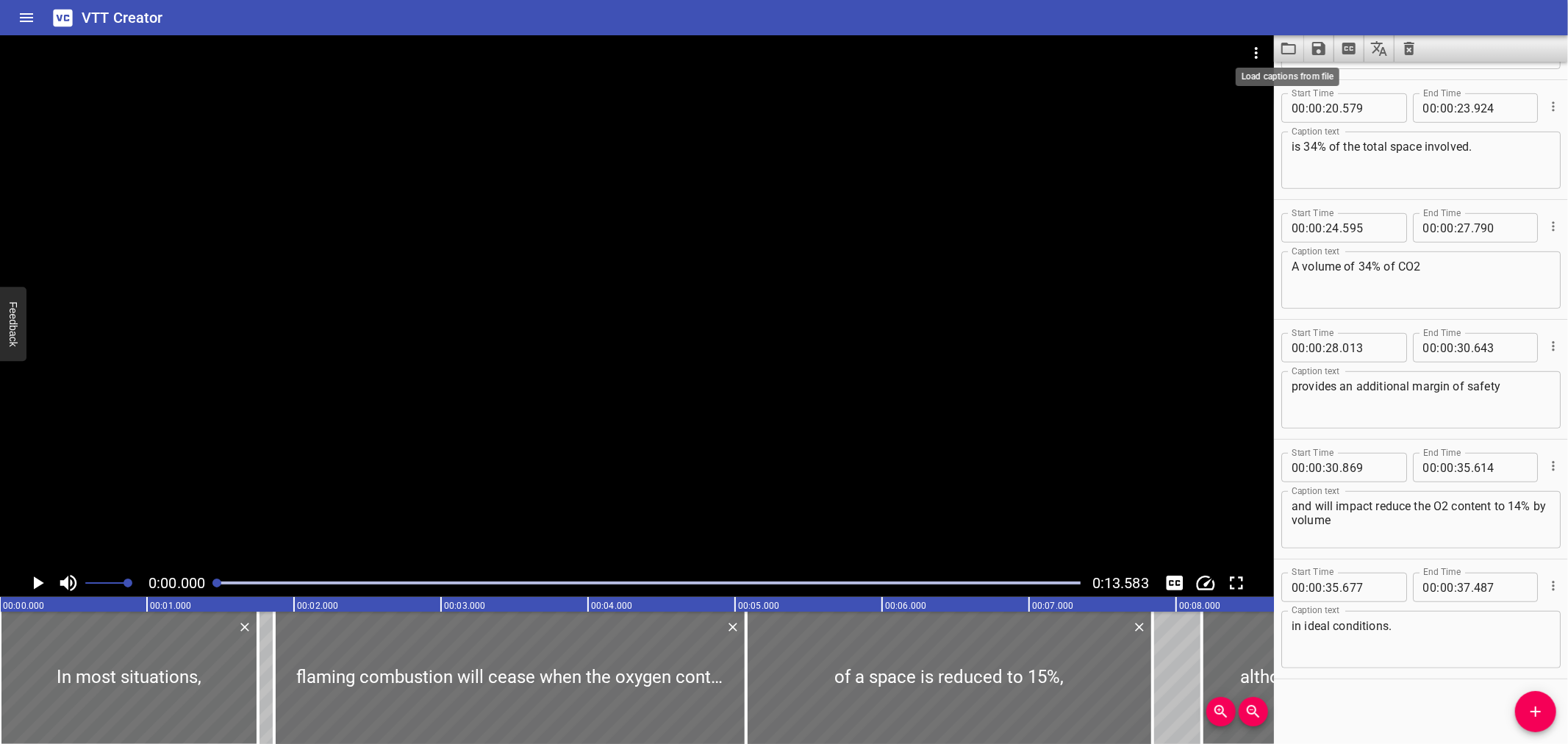
click at [1292, 47] on icon "Load captions from file" at bounding box center [1289, 49] width 18 height 18
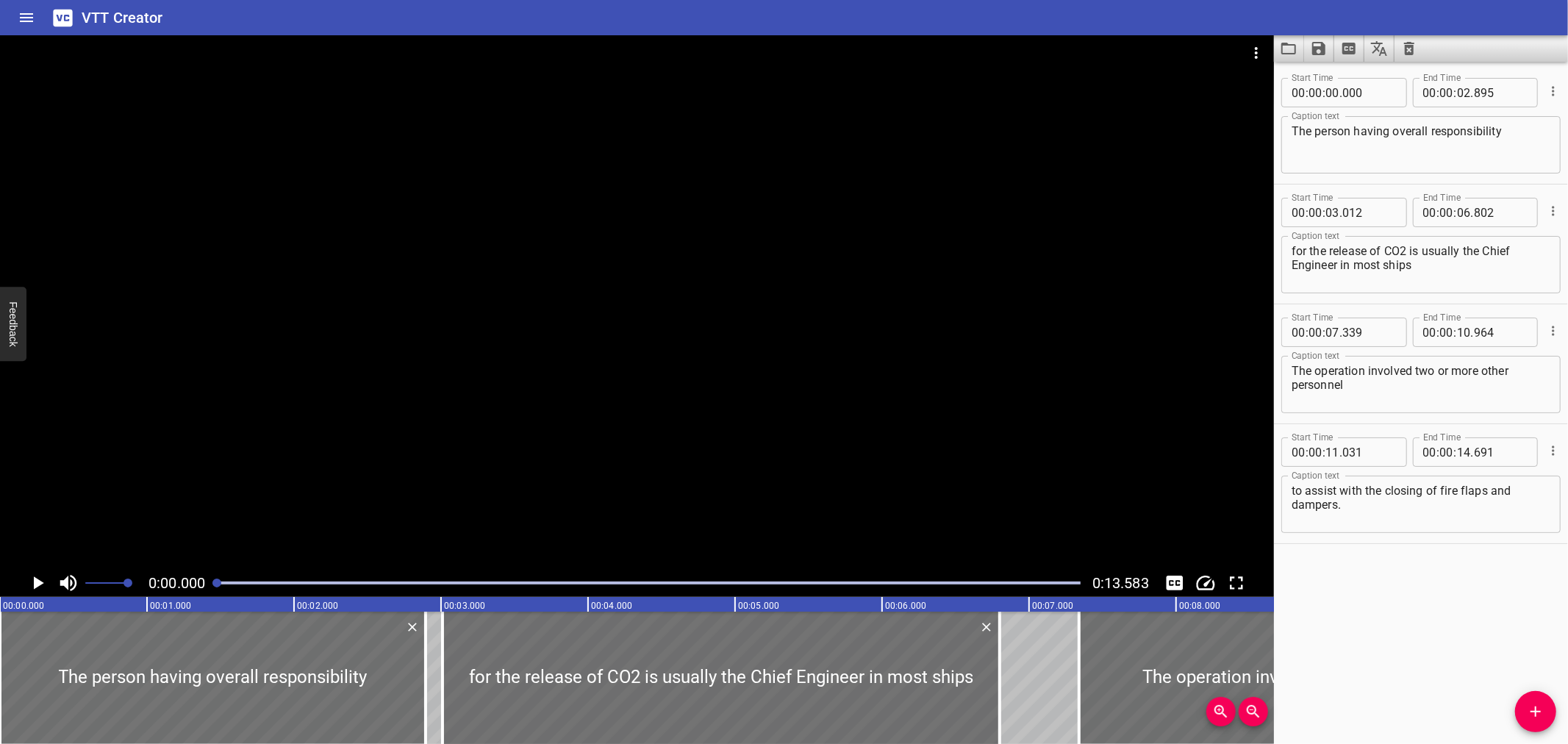
click at [748, 378] on div at bounding box center [637, 302] width 1274 height 534
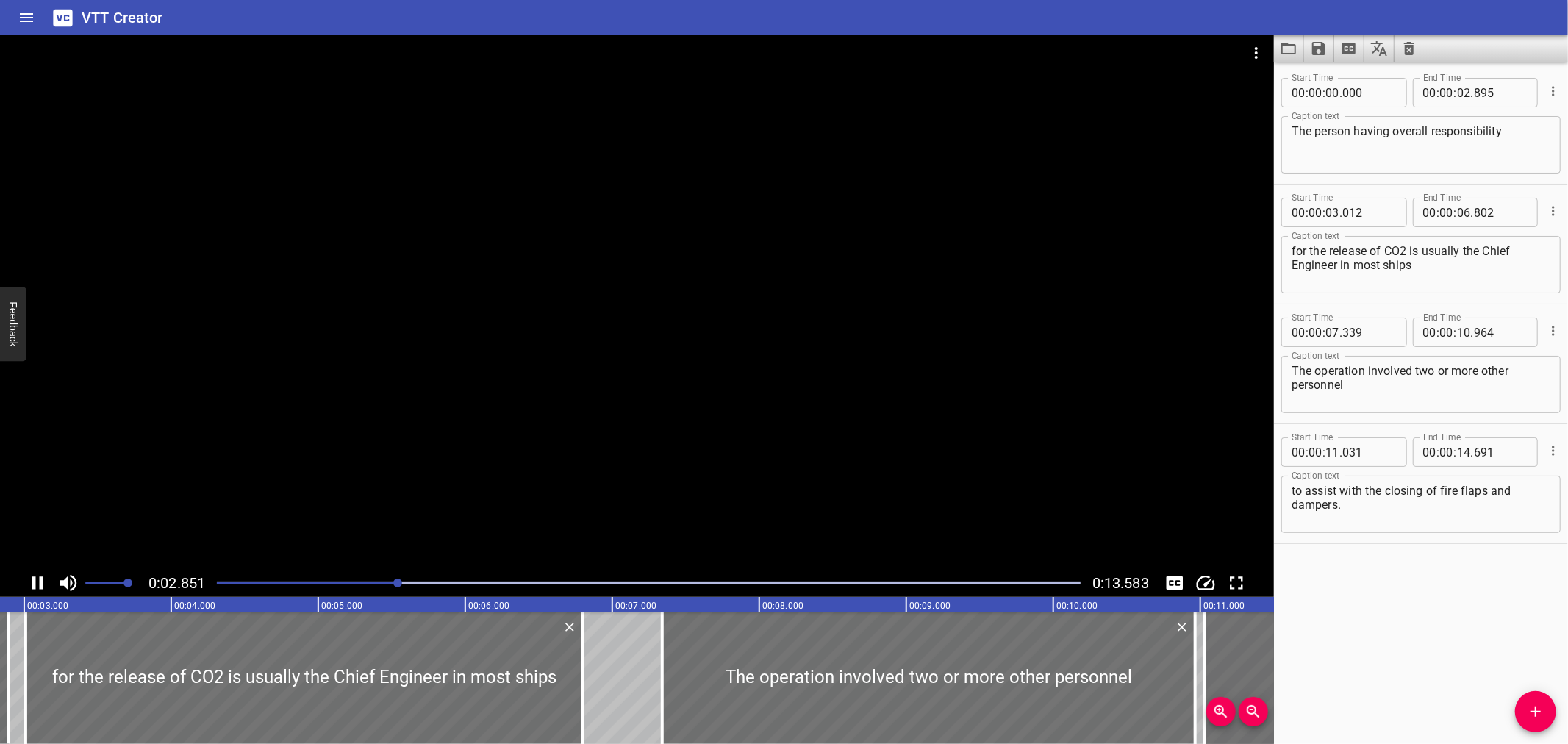
click at [726, 422] on div at bounding box center [637, 302] width 1274 height 534
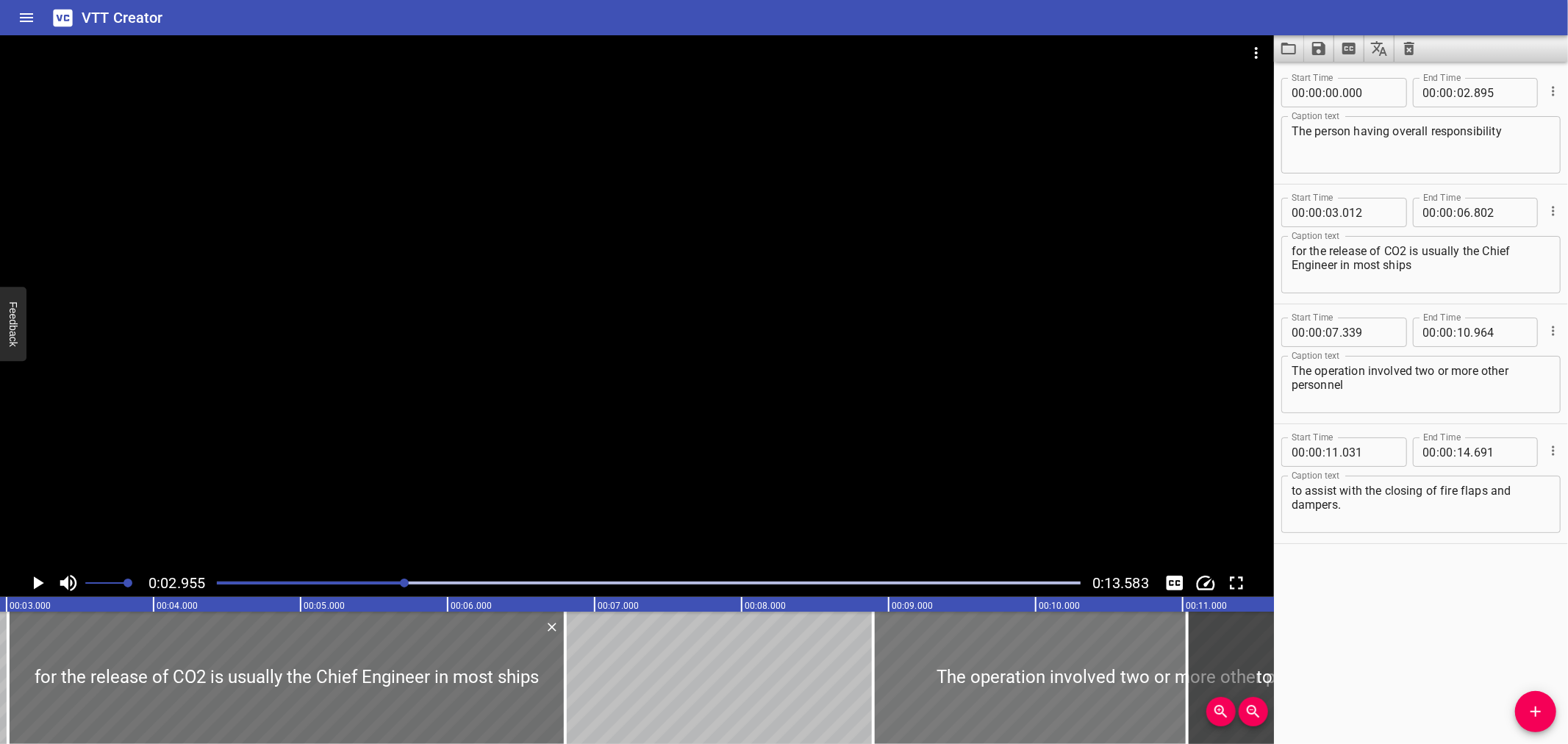
drag, startPoint x: 774, startPoint y: 693, endPoint x: 983, endPoint y: 666, distance: 210.7
click at [994, 669] on div at bounding box center [1139, 677] width 533 height 132
type input "08"
type input "899"
type input "12"
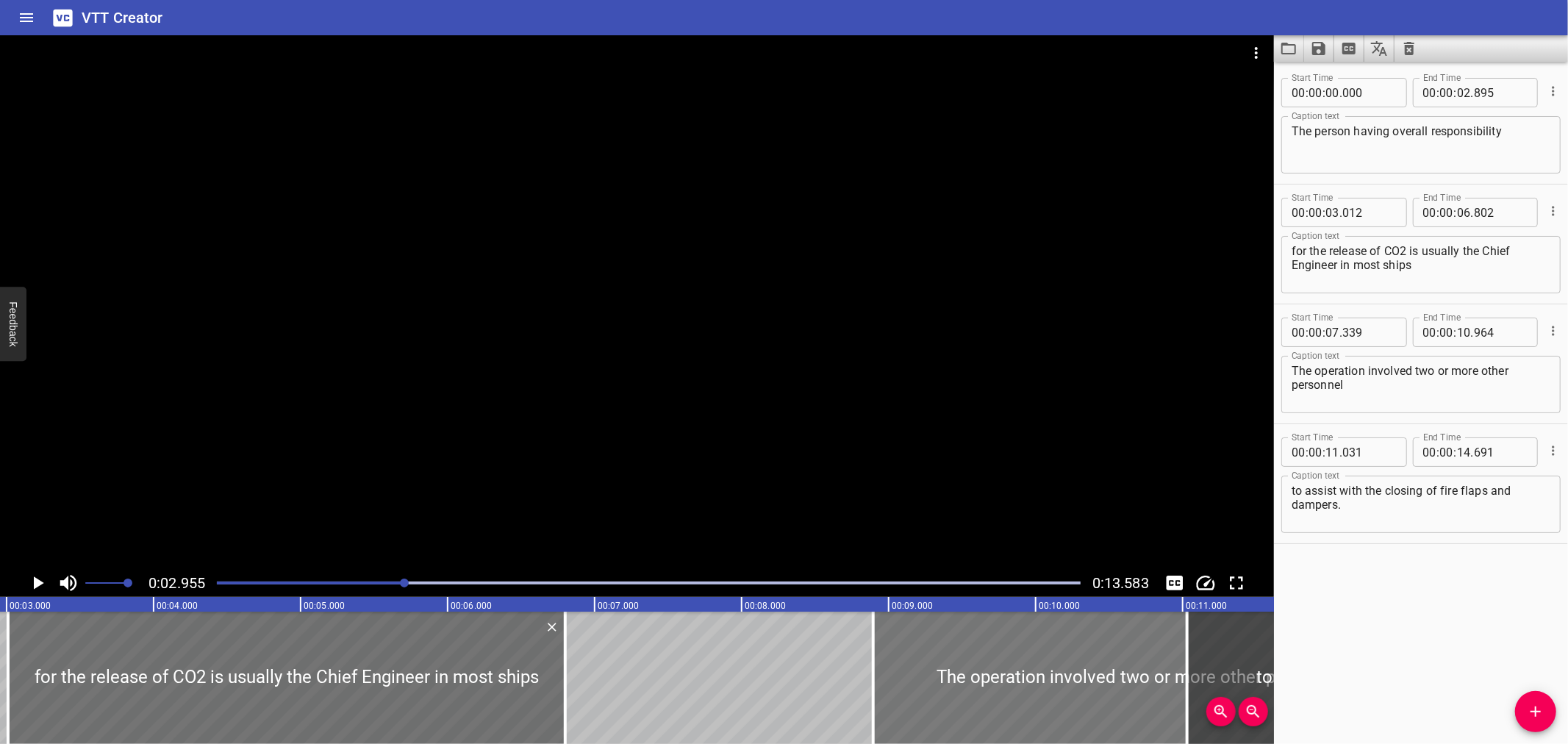
type input "524"
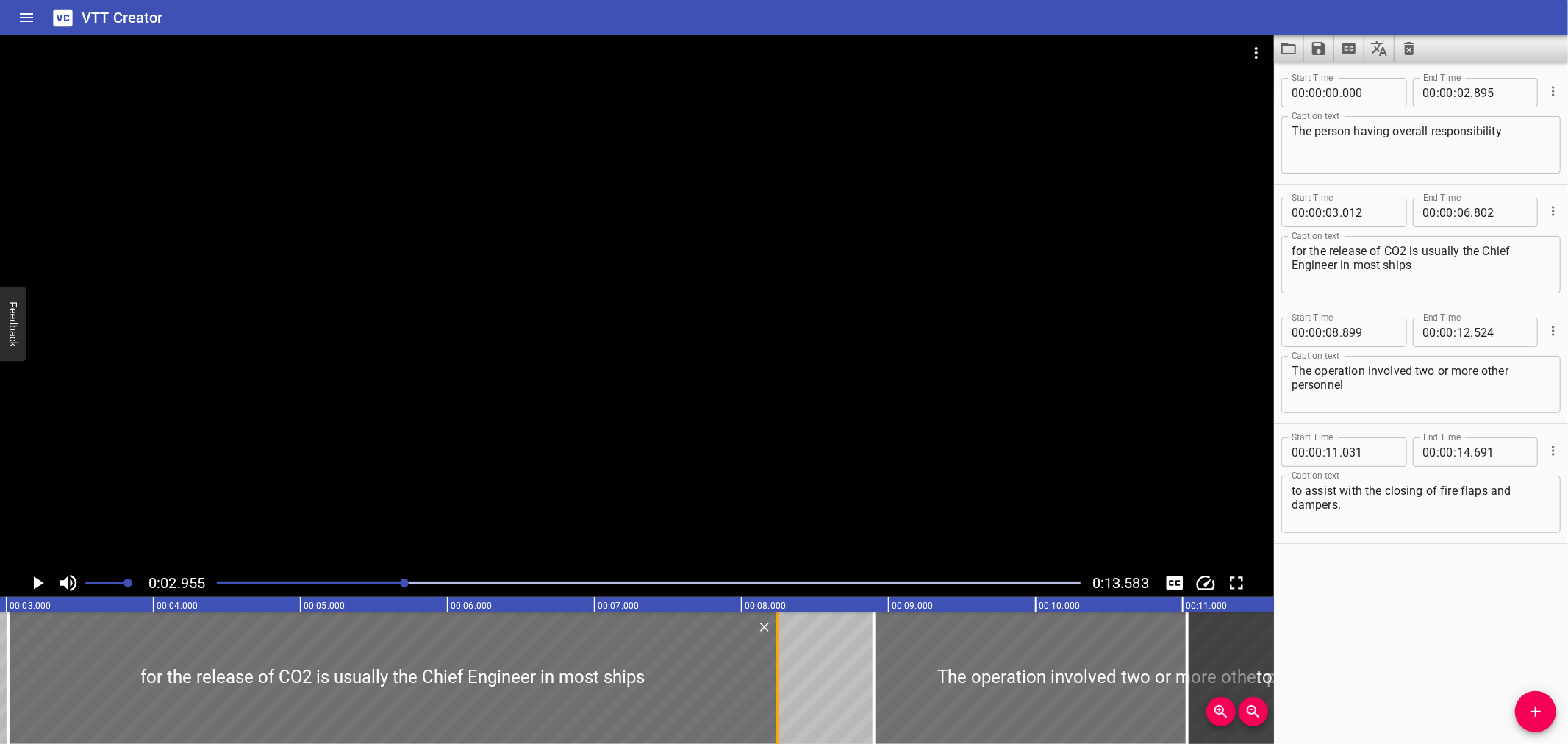
drag, startPoint x: 570, startPoint y: 682, endPoint x: 782, endPoint y: 665, distance: 212.7
click at [782, 665] on div at bounding box center [778, 677] width 14 height 132
type input "08"
type input "247"
click at [801, 413] on div at bounding box center [637, 302] width 1274 height 534
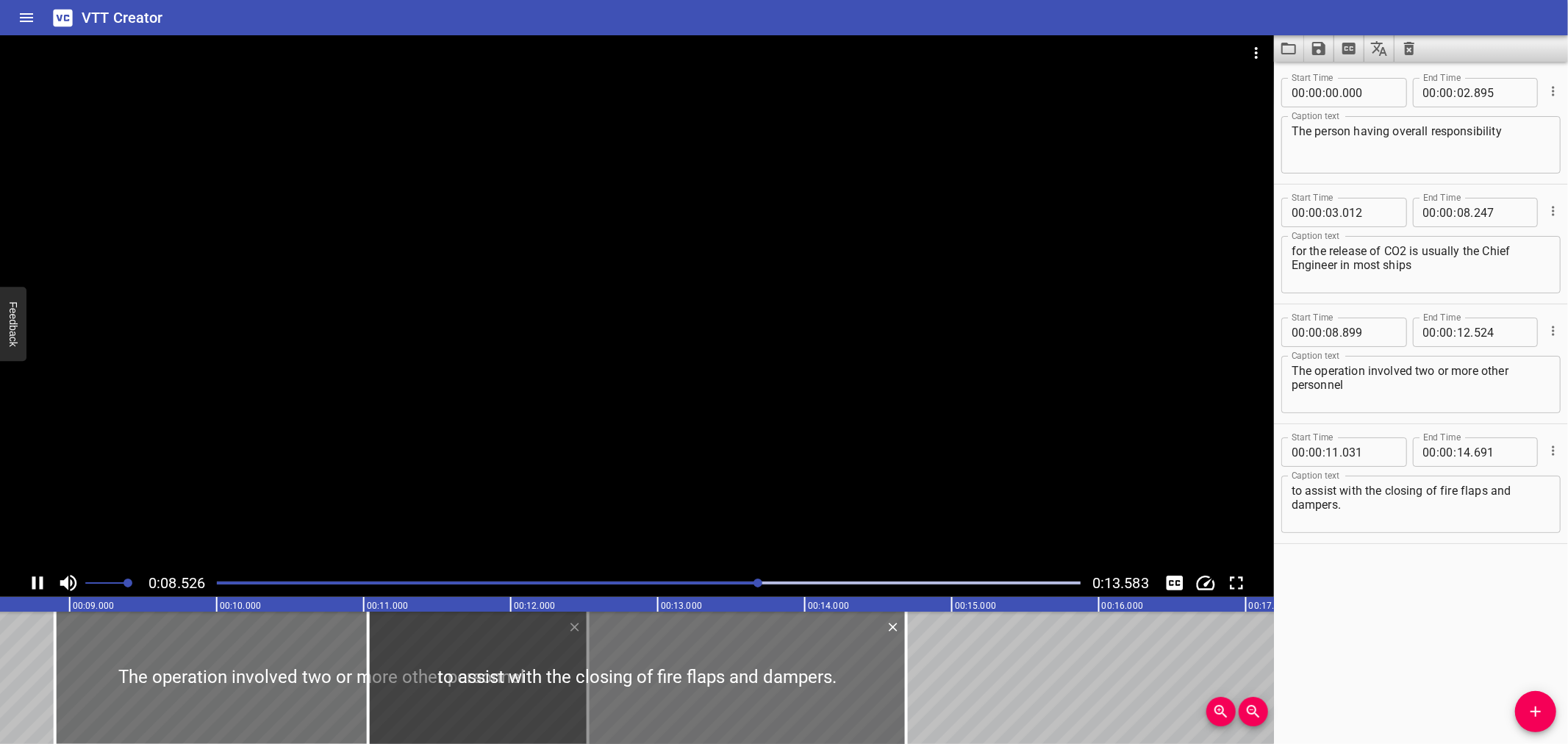
click at [699, 451] on div at bounding box center [637, 302] width 1274 height 534
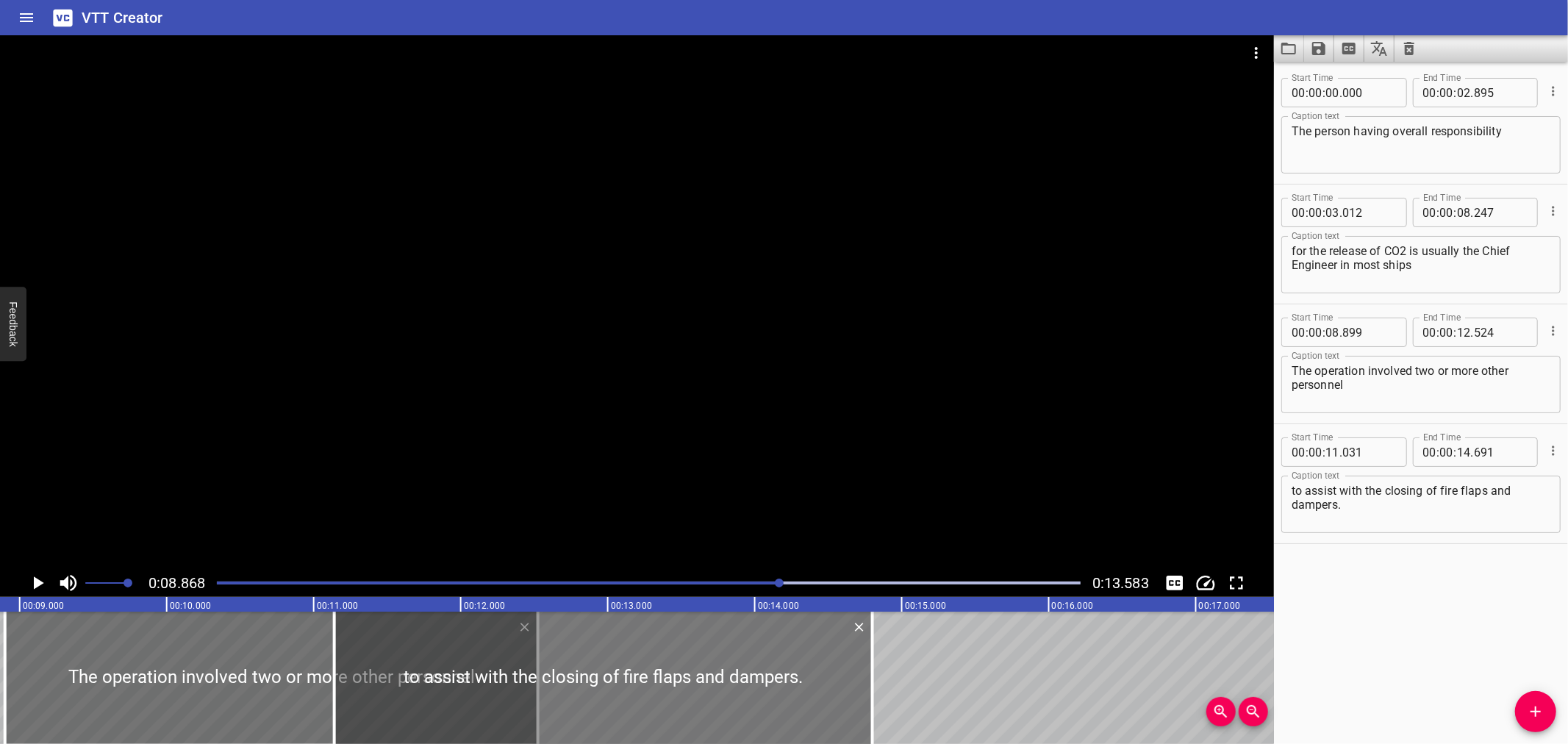
drag, startPoint x: 691, startPoint y: 676, endPoint x: 900, endPoint y: 643, distance: 211.6
click at [873, 639] on div at bounding box center [603, 677] width 539 height 132
type input "12"
type input "701"
type input "16"
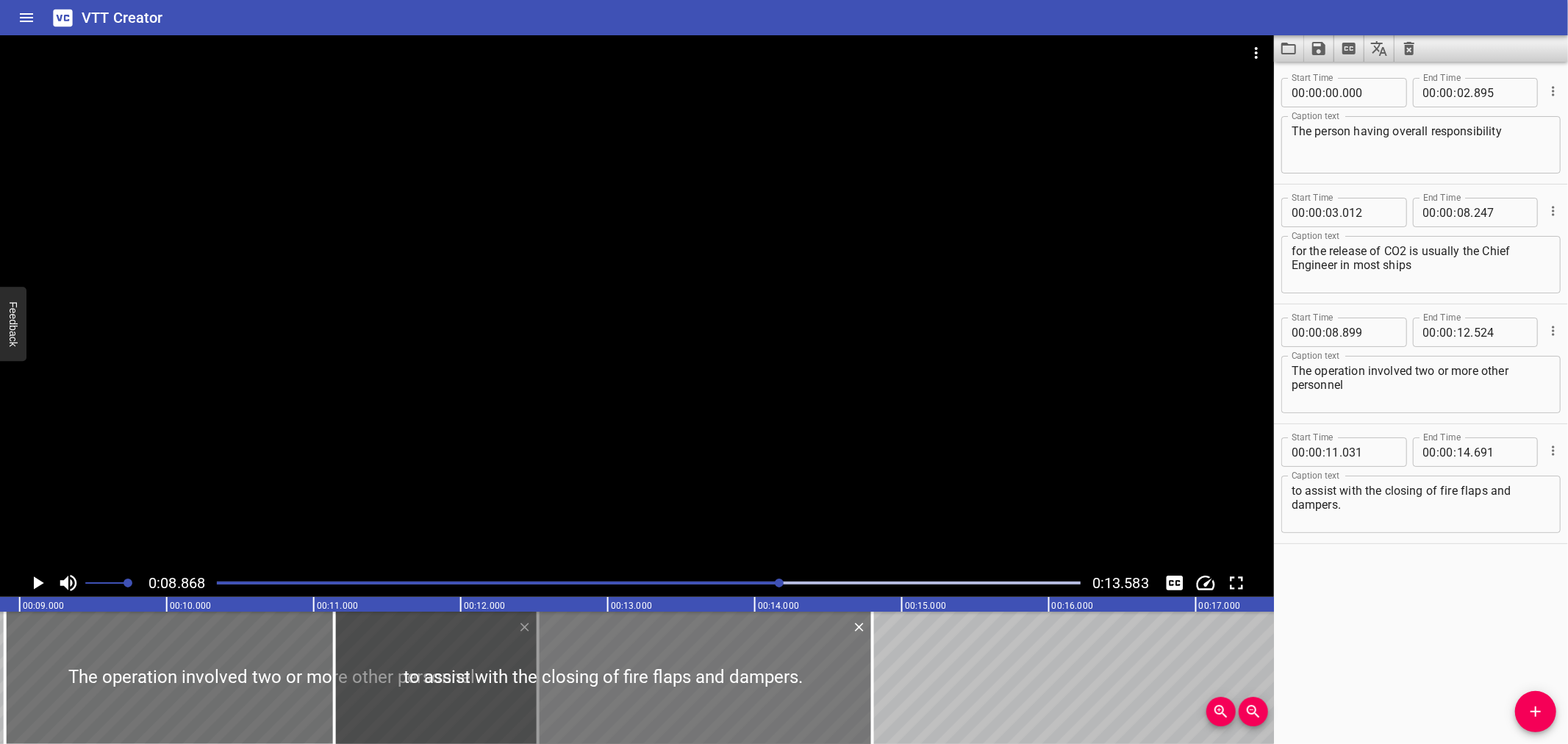
type input "361"
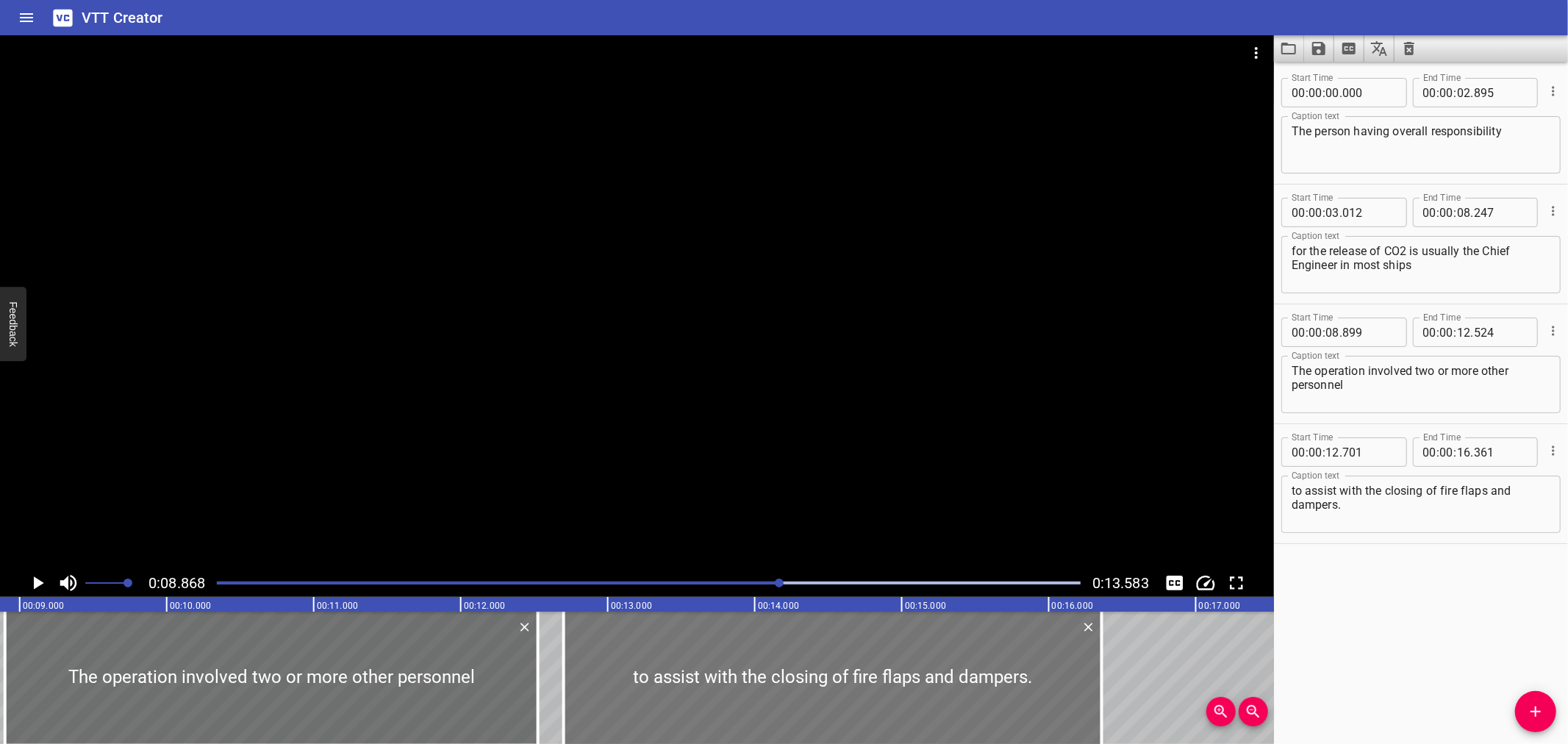
drag, startPoint x: 857, startPoint y: 683, endPoint x: 847, endPoint y: 680, distance: 10.4
click at [851, 681] on div at bounding box center [833, 677] width 539 height 132
type input "13"
type input "456"
type input "17"
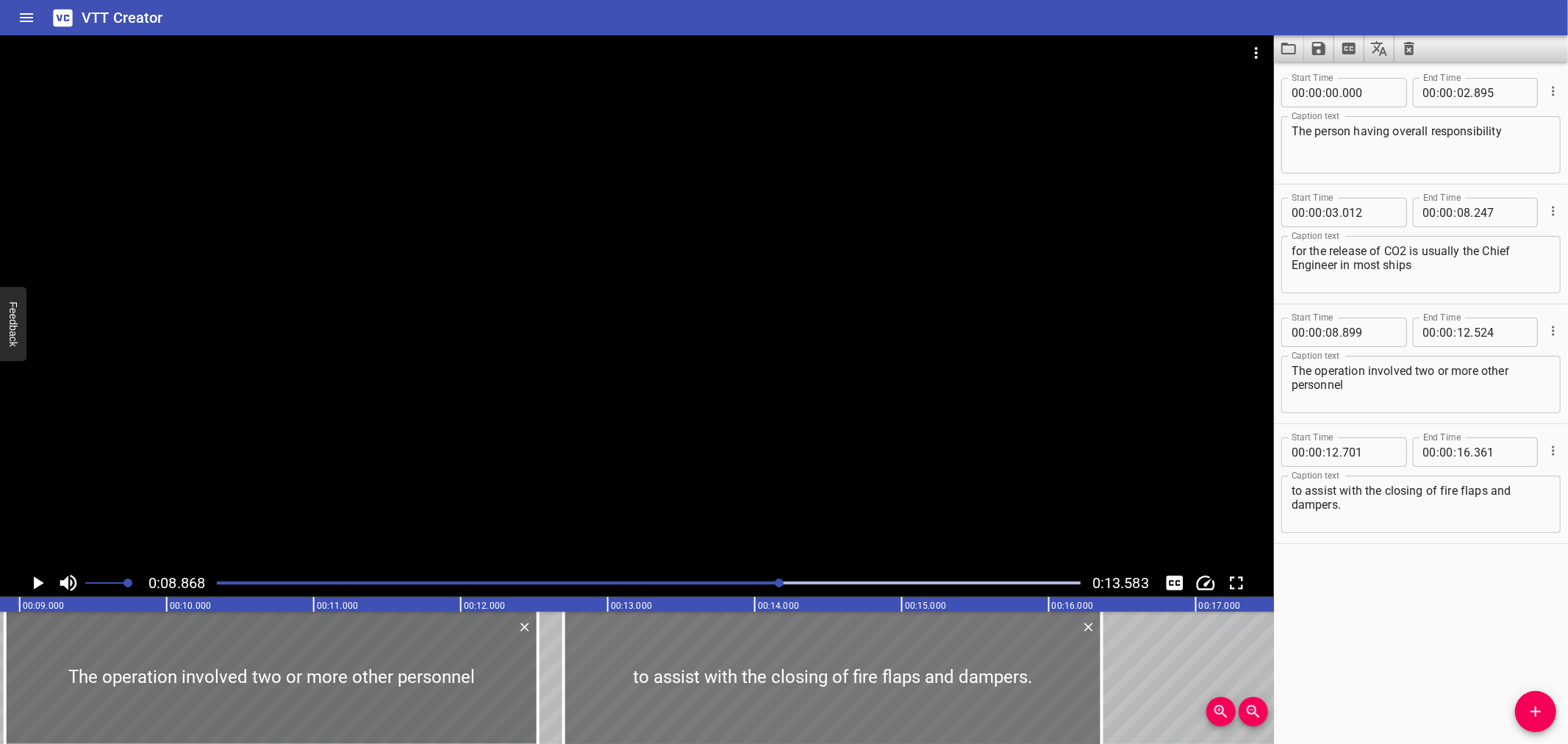
type input "116"
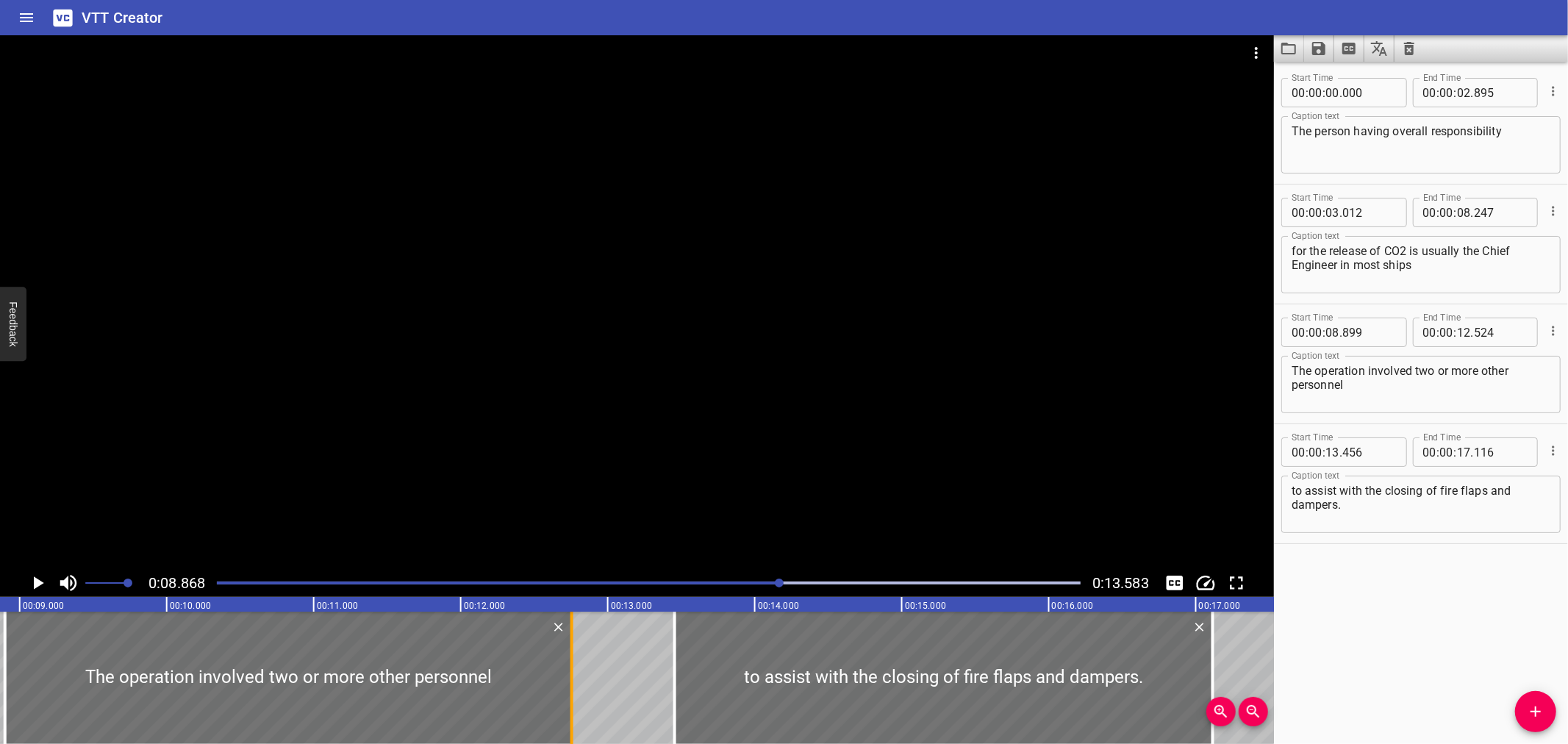
drag, startPoint x: 542, startPoint y: 708, endPoint x: 577, endPoint y: 700, distance: 35.9
click at [577, 700] on div at bounding box center [572, 677] width 14 height 132
type input "764"
click at [740, 480] on div at bounding box center [637, 302] width 1274 height 534
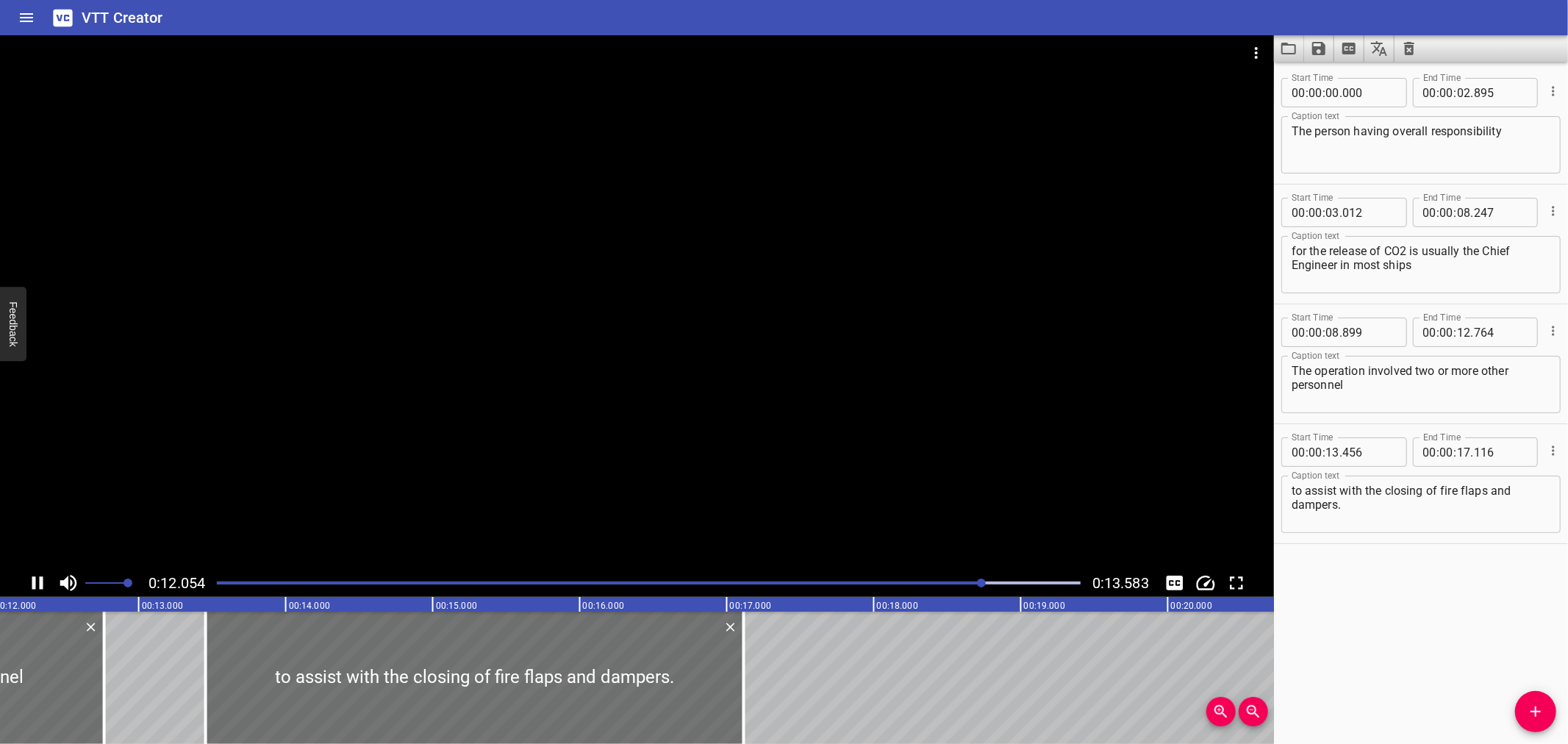
click at [658, 489] on div at bounding box center [637, 302] width 1274 height 534
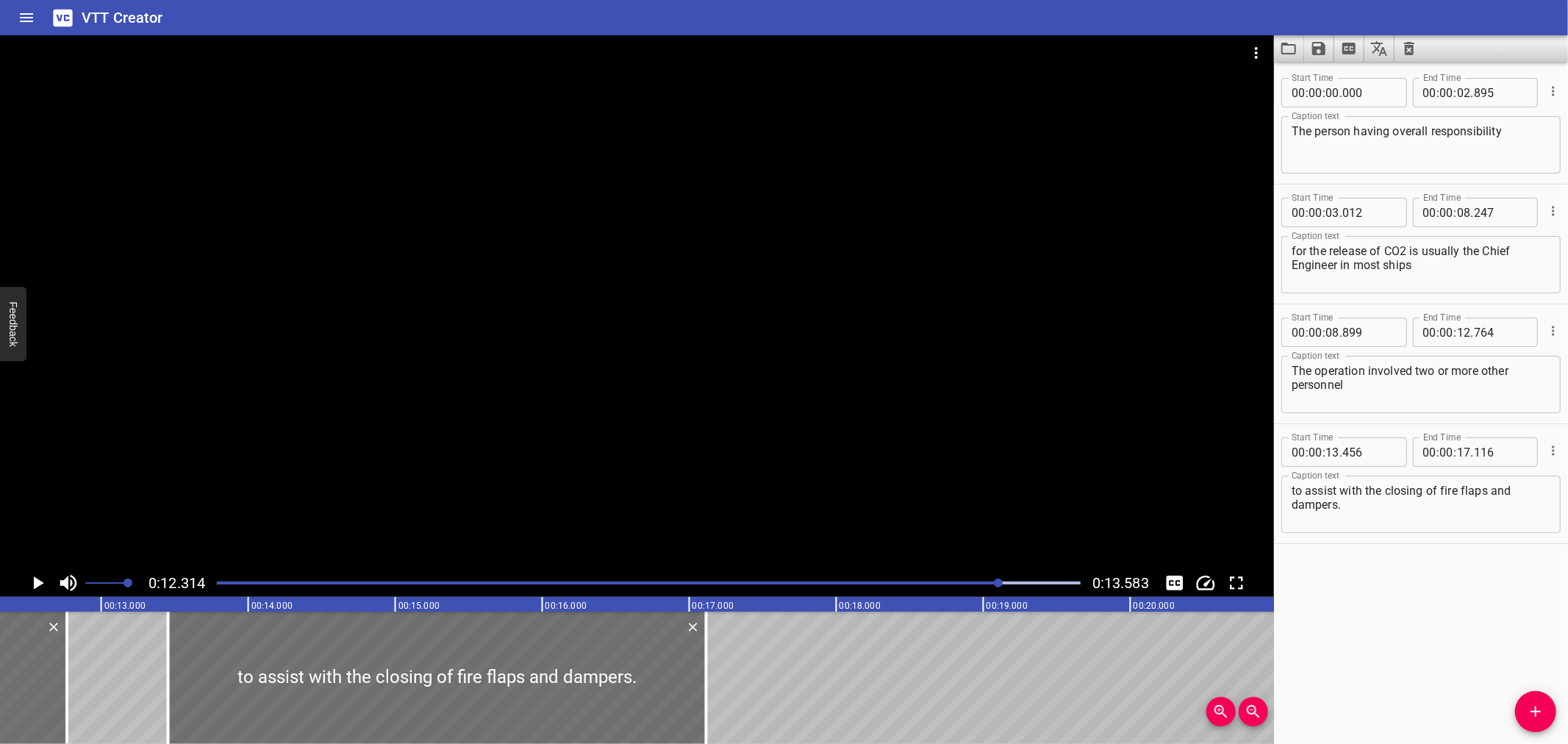
click at [941, 587] on div at bounding box center [648, 583] width 881 height 21
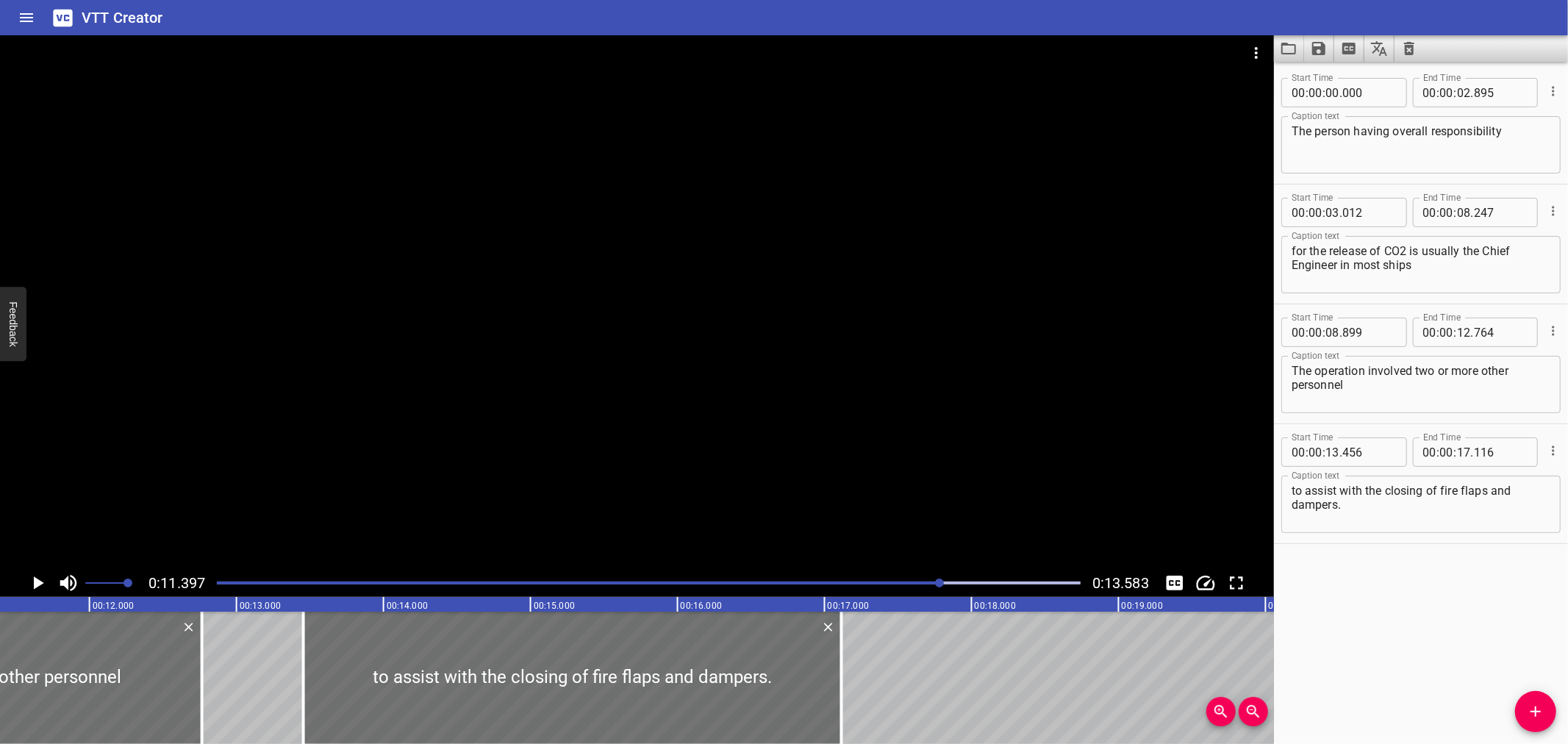
click at [906, 587] on div at bounding box center [648, 583] width 881 height 21
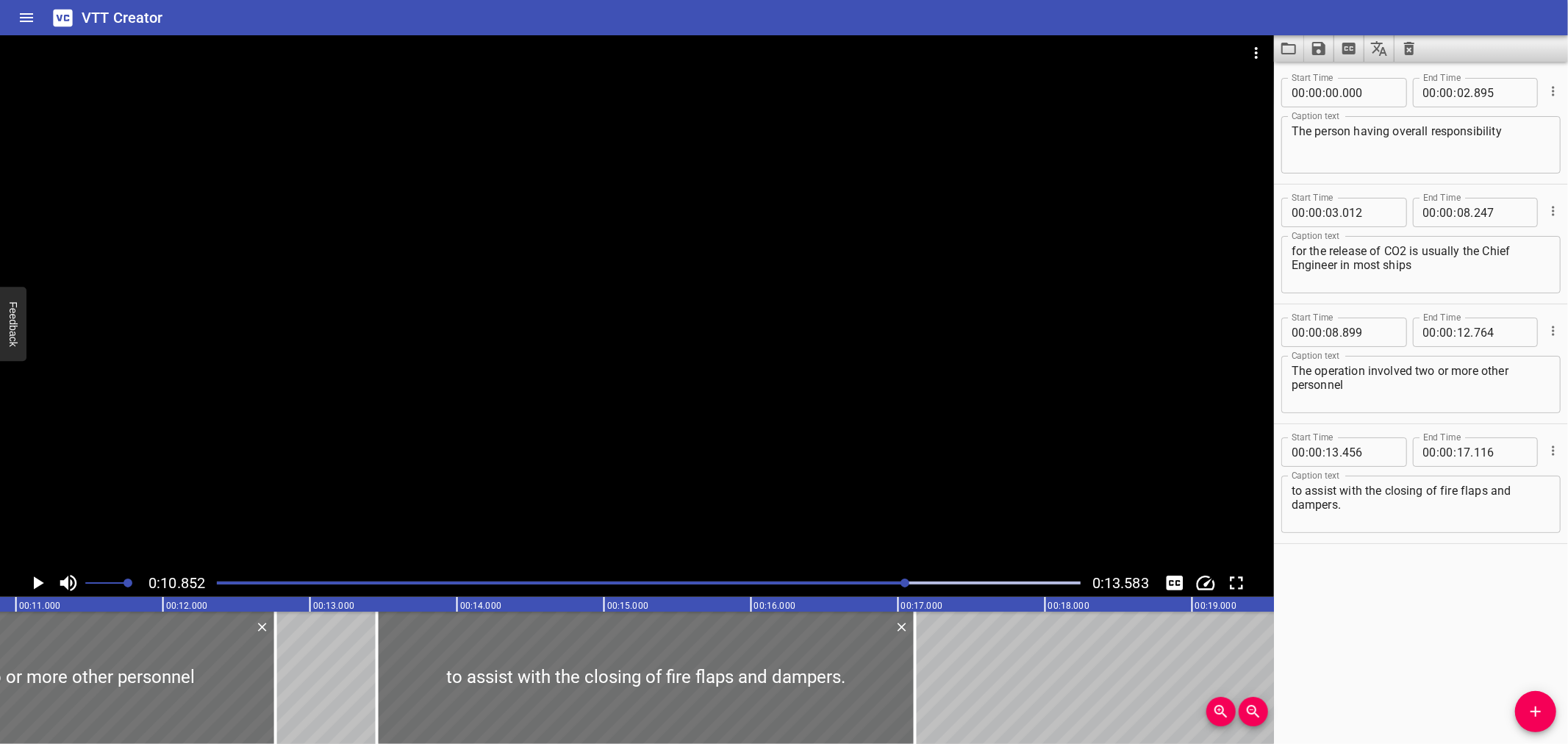
scroll to position [0, 1595]
click at [849, 588] on div at bounding box center [648, 583] width 881 height 21
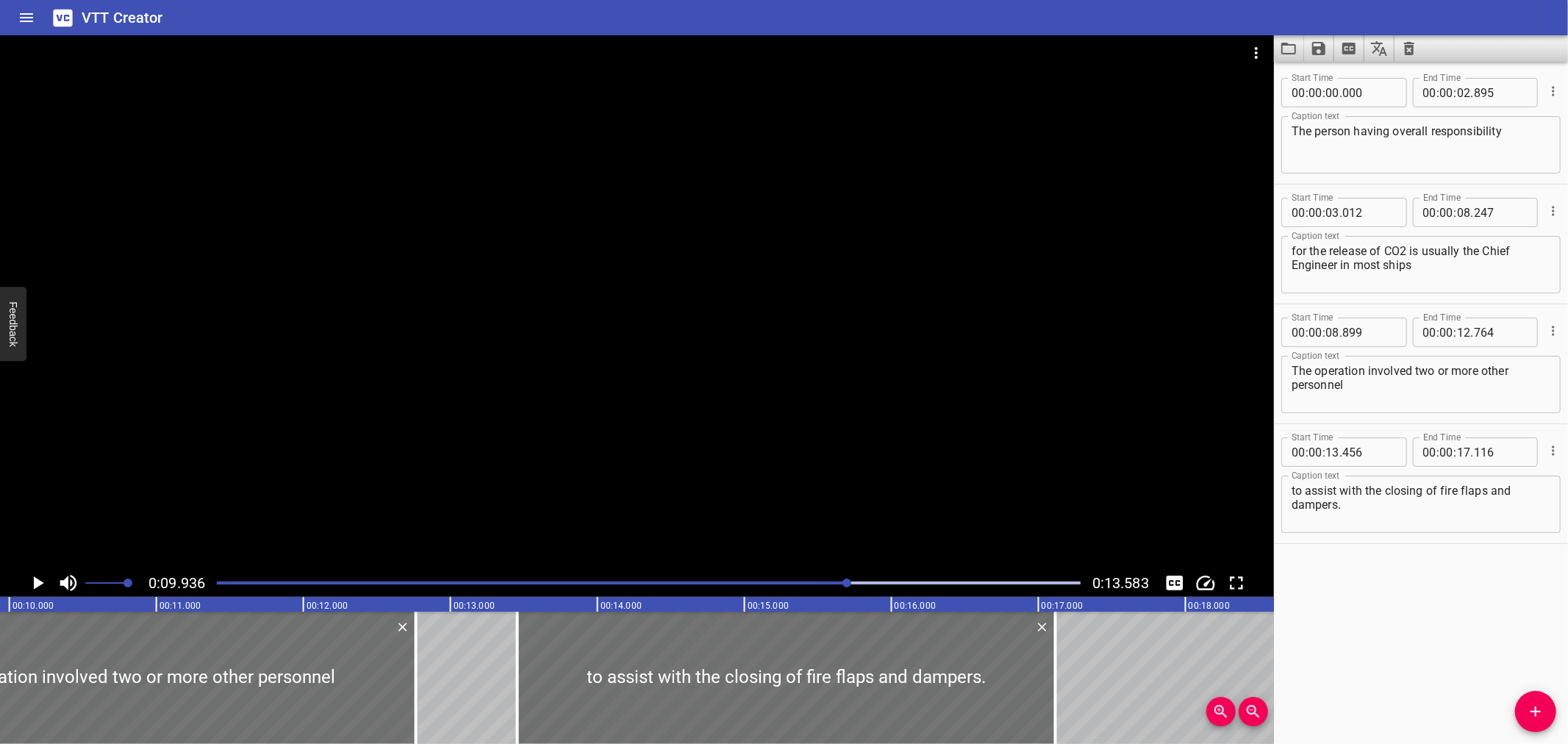
click at [787, 582] on div "Play progress" at bounding box center [417, 583] width 864 height 3
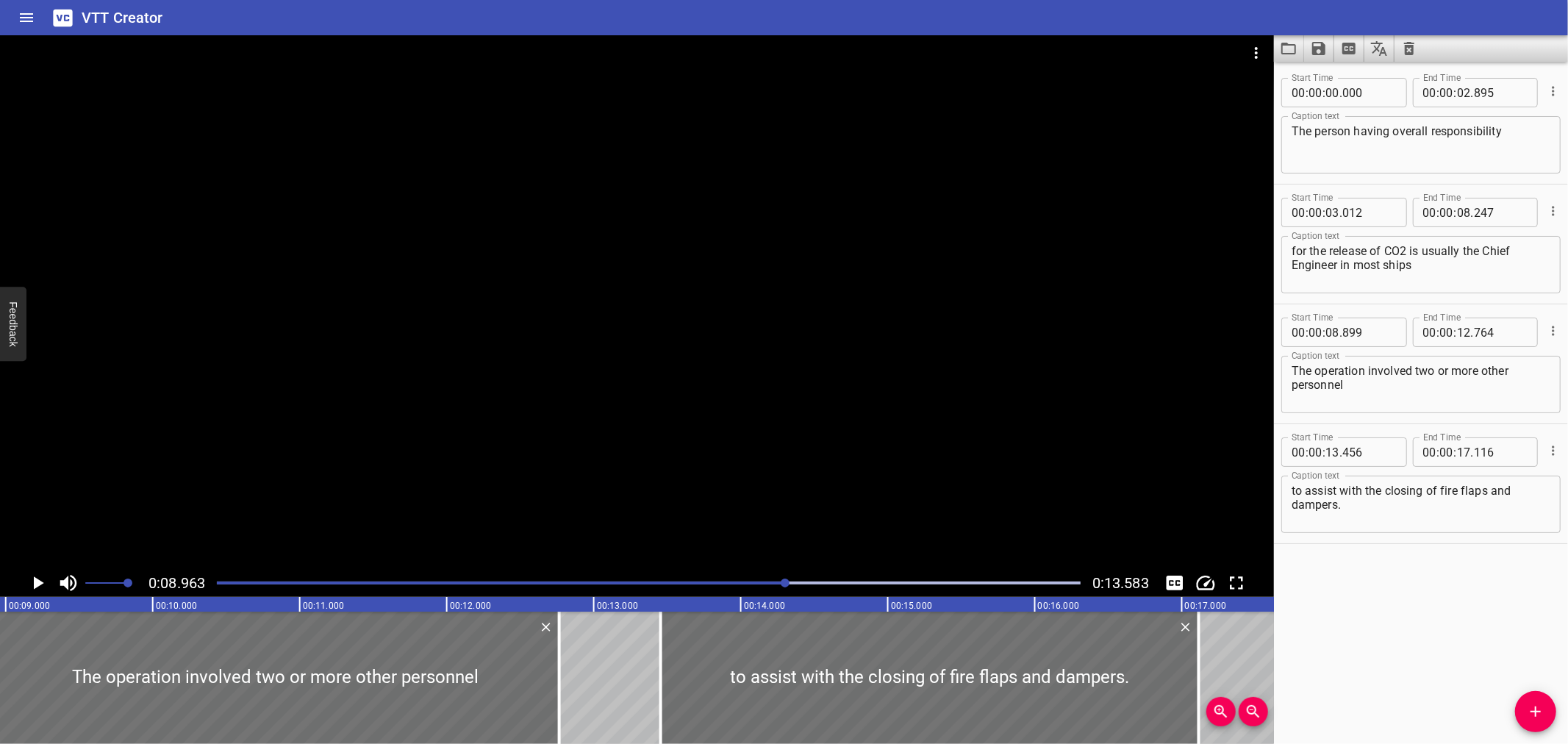
click at [824, 494] on div at bounding box center [637, 302] width 1274 height 534
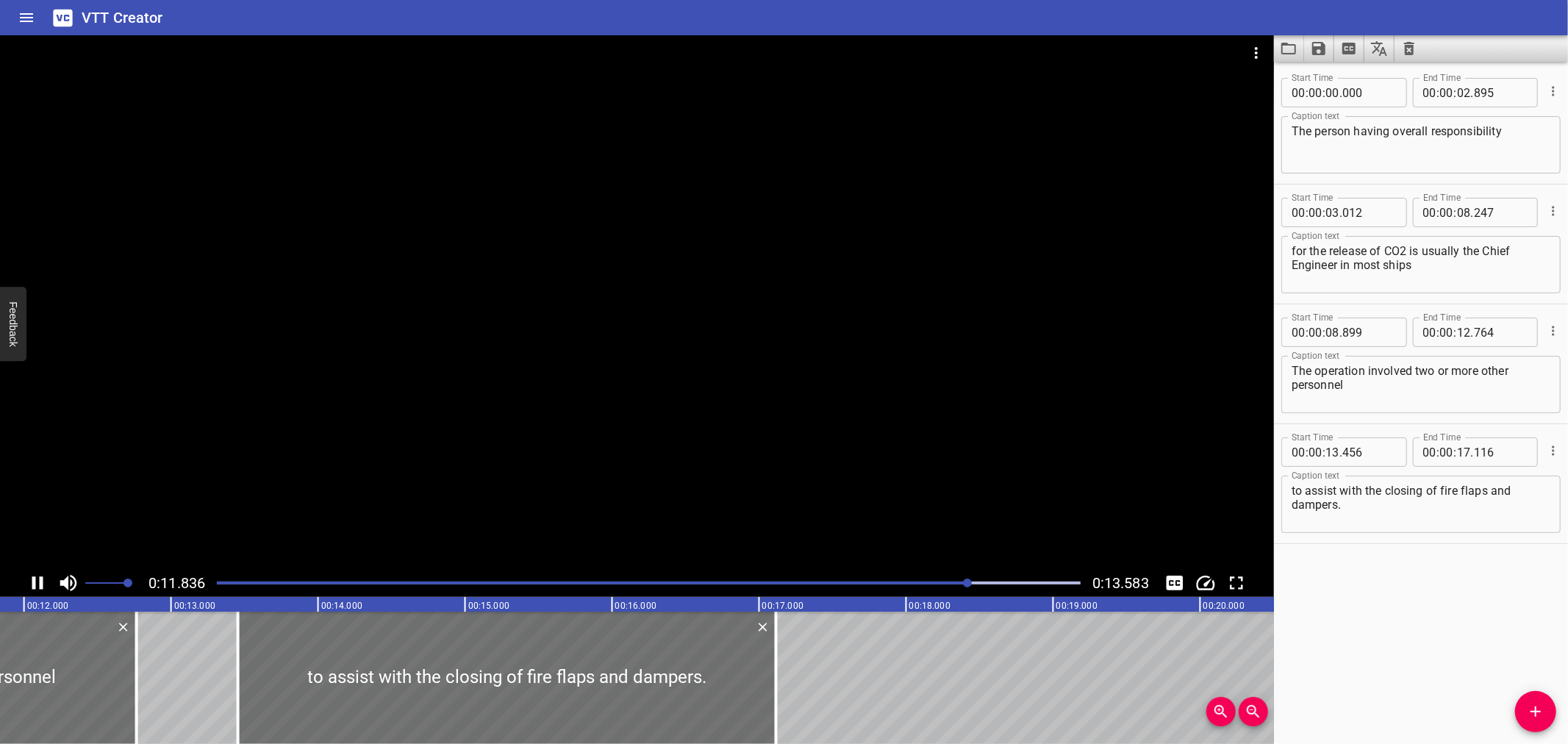
click at [821, 446] on div at bounding box center [637, 302] width 1274 height 534
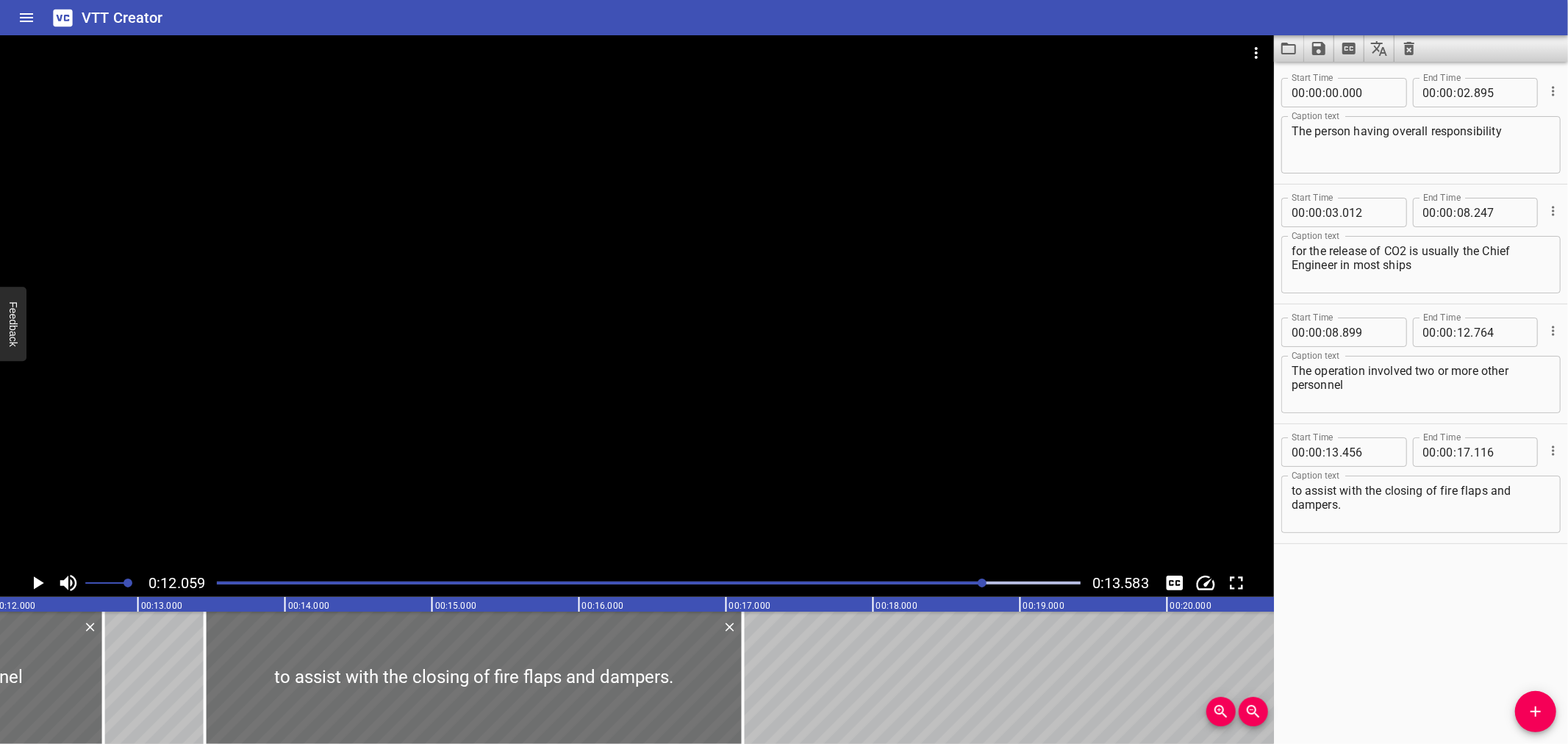
click at [1412, 377] on textarea "The operation involved two or more other personnel" at bounding box center [1421, 385] width 259 height 42
click at [1412, 370] on textarea "The operation involved two or more other personnel" at bounding box center [1421, 385] width 259 height 42
click at [831, 459] on div at bounding box center [637, 302] width 1274 height 534
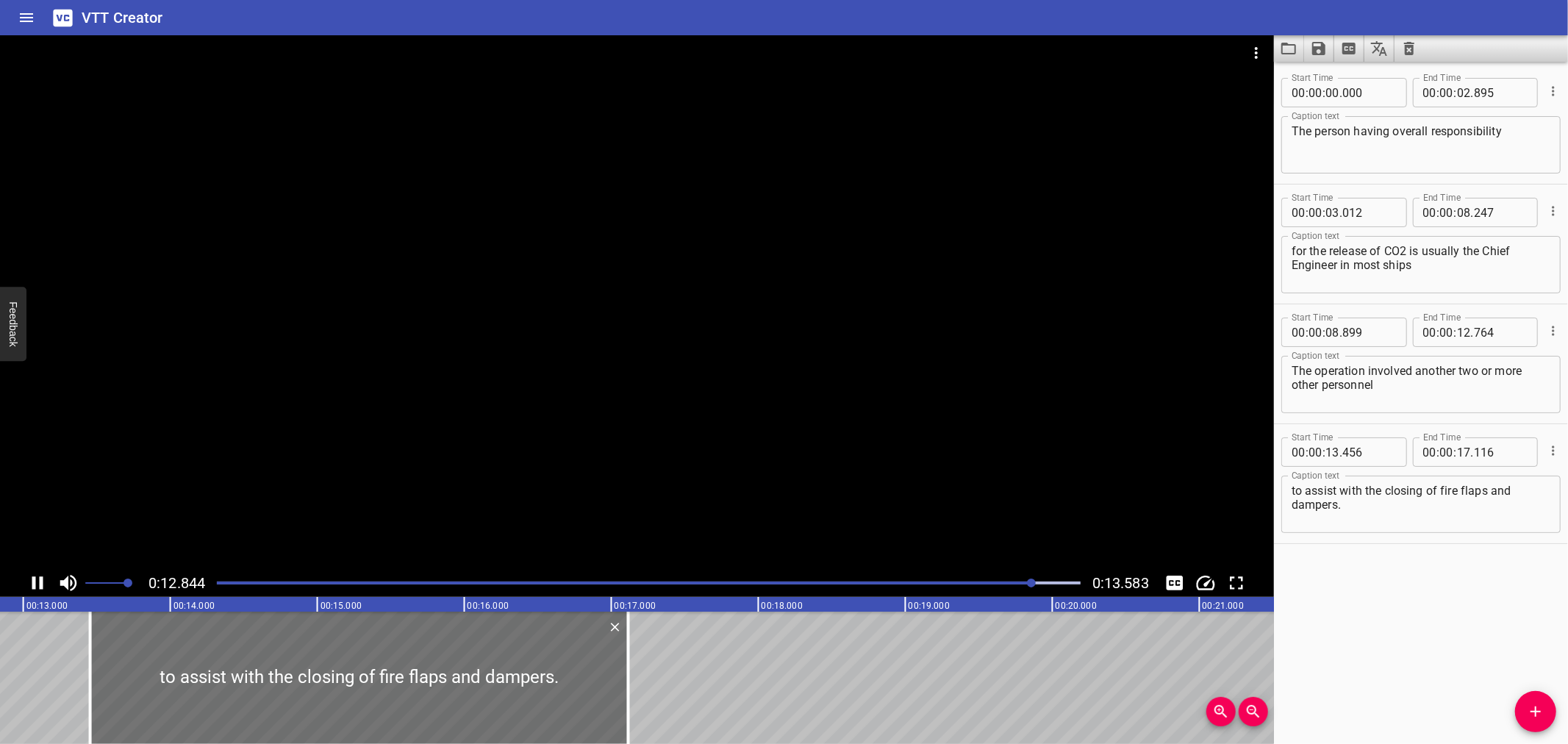
drag, startPoint x: 792, startPoint y: 506, endPoint x: 1094, endPoint y: 487, distance: 302.6
click at [797, 504] on div at bounding box center [637, 302] width 1274 height 534
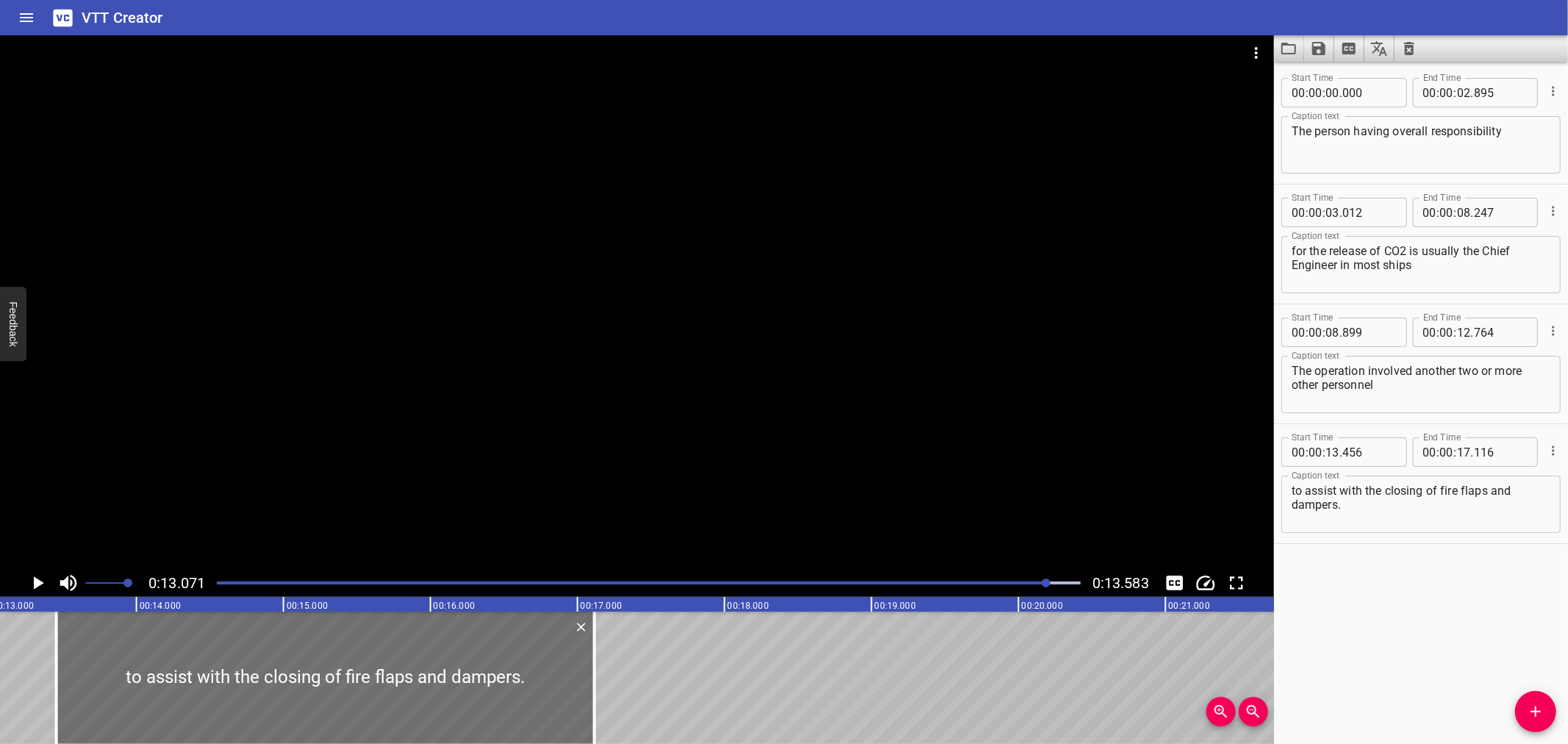
click at [1296, 383] on textarea "The operation involved another two or more other personnel" at bounding box center [1421, 385] width 259 height 42
click at [581, 628] on icon "Delete" at bounding box center [582, 628] width 9 height 9
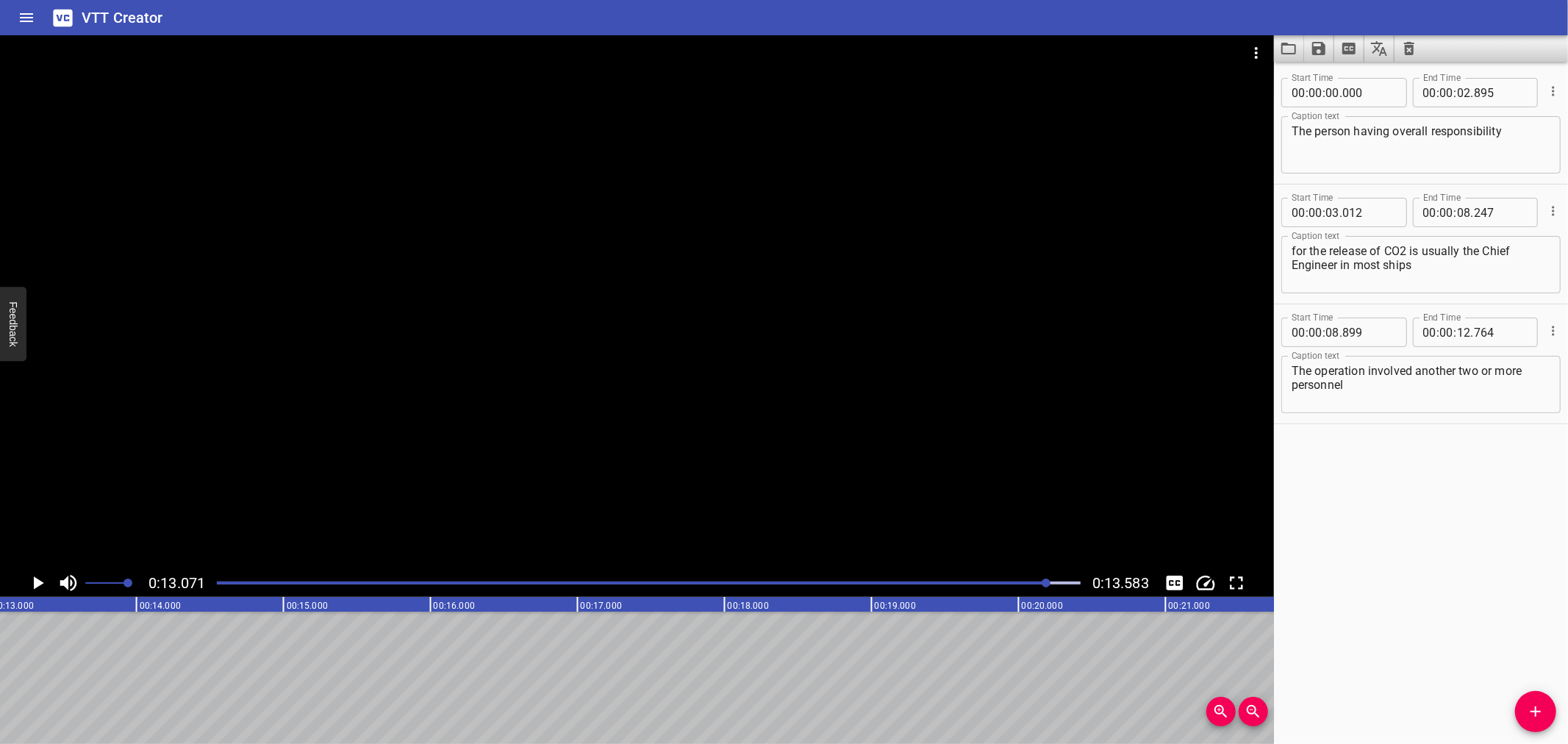
click at [968, 578] on div at bounding box center [648, 583] width 881 height 21
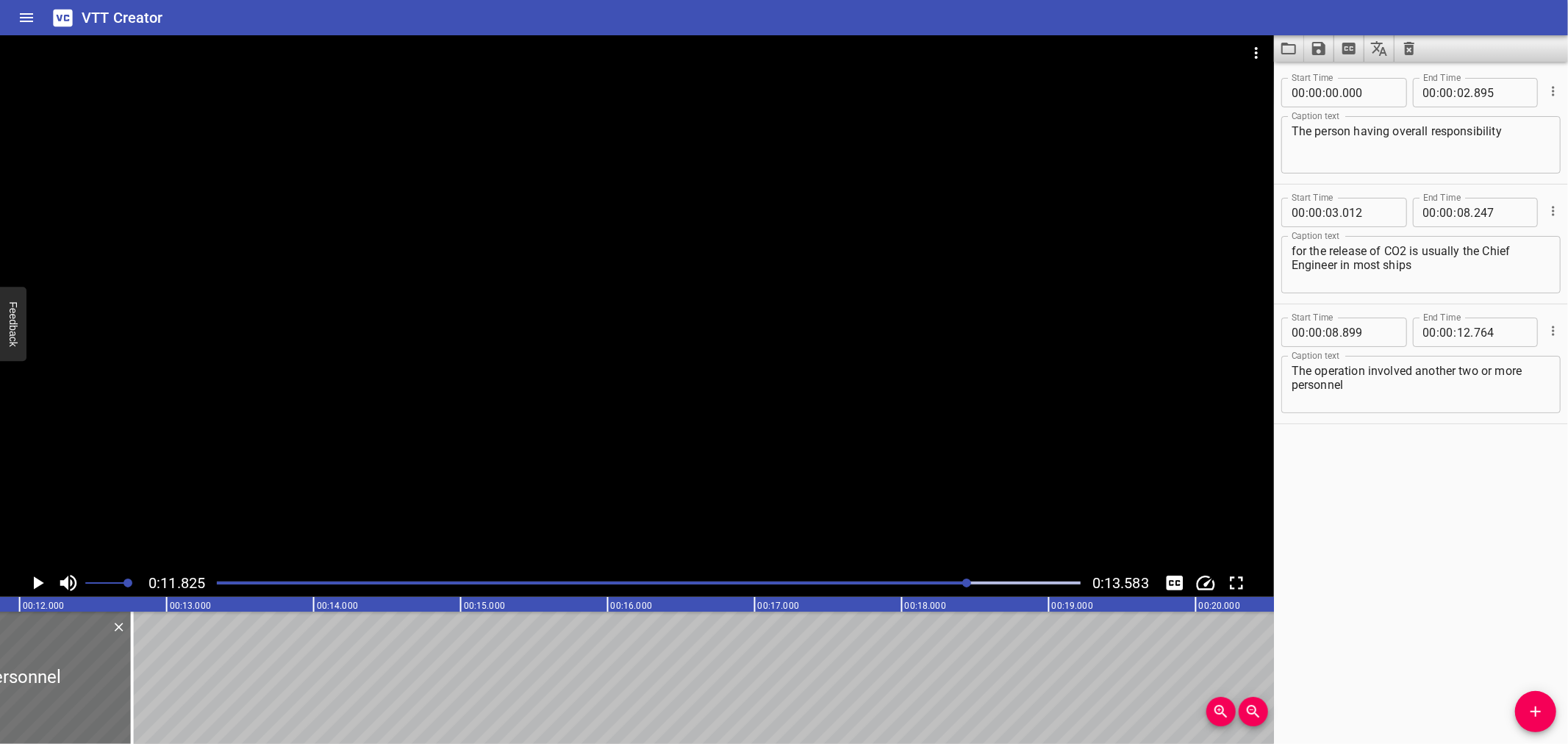
scroll to position [0, 1739]
click at [1365, 385] on textarea "The operation involved another two or more personnel" at bounding box center [1421, 385] width 259 height 42
paste textarea "s another two or more personnel.”"
type textarea "The operation involves another two or more personnel."
click at [237, 584] on div "Play progress" at bounding box center [537, 583] width 864 height 3
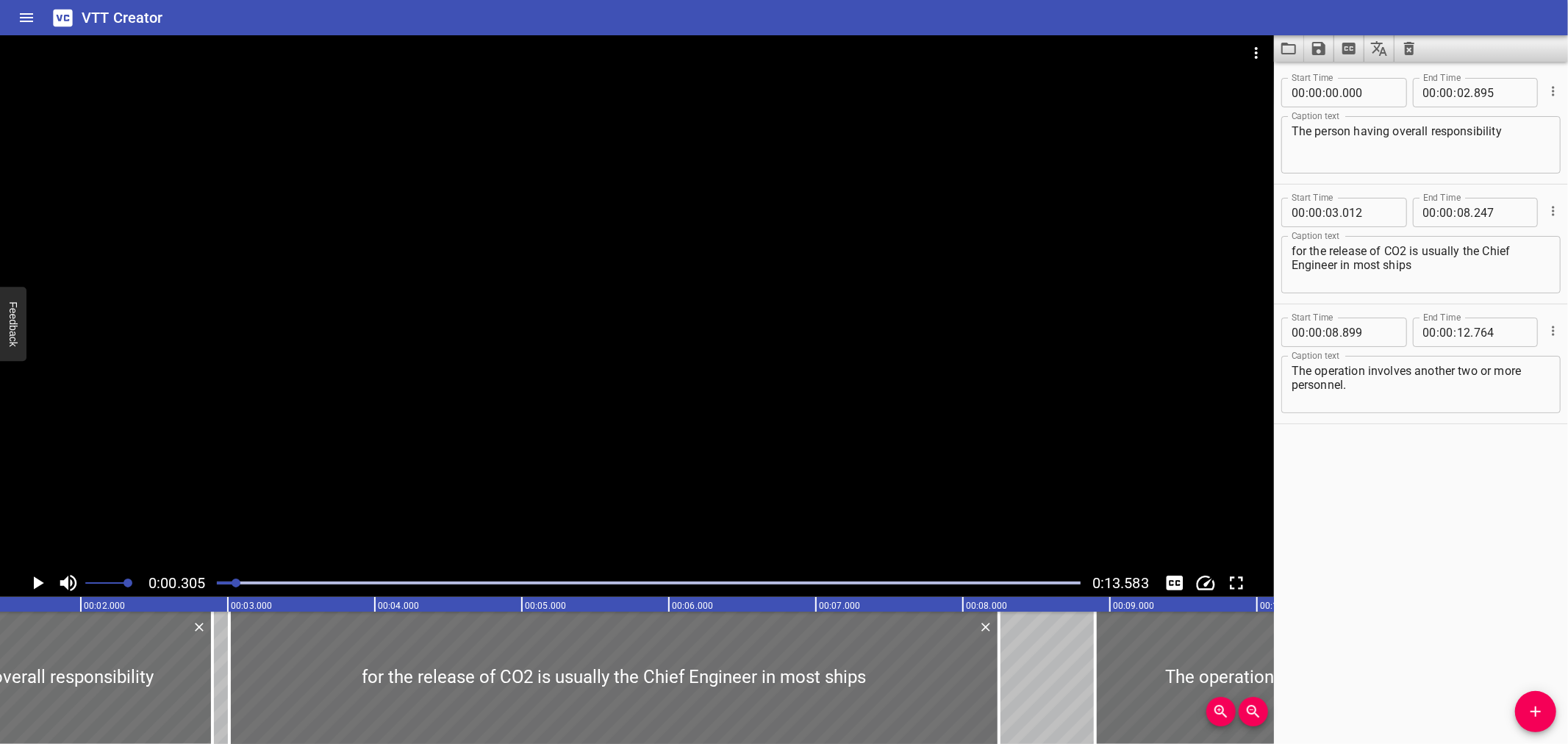
click at [506, 414] on div at bounding box center [637, 302] width 1274 height 534
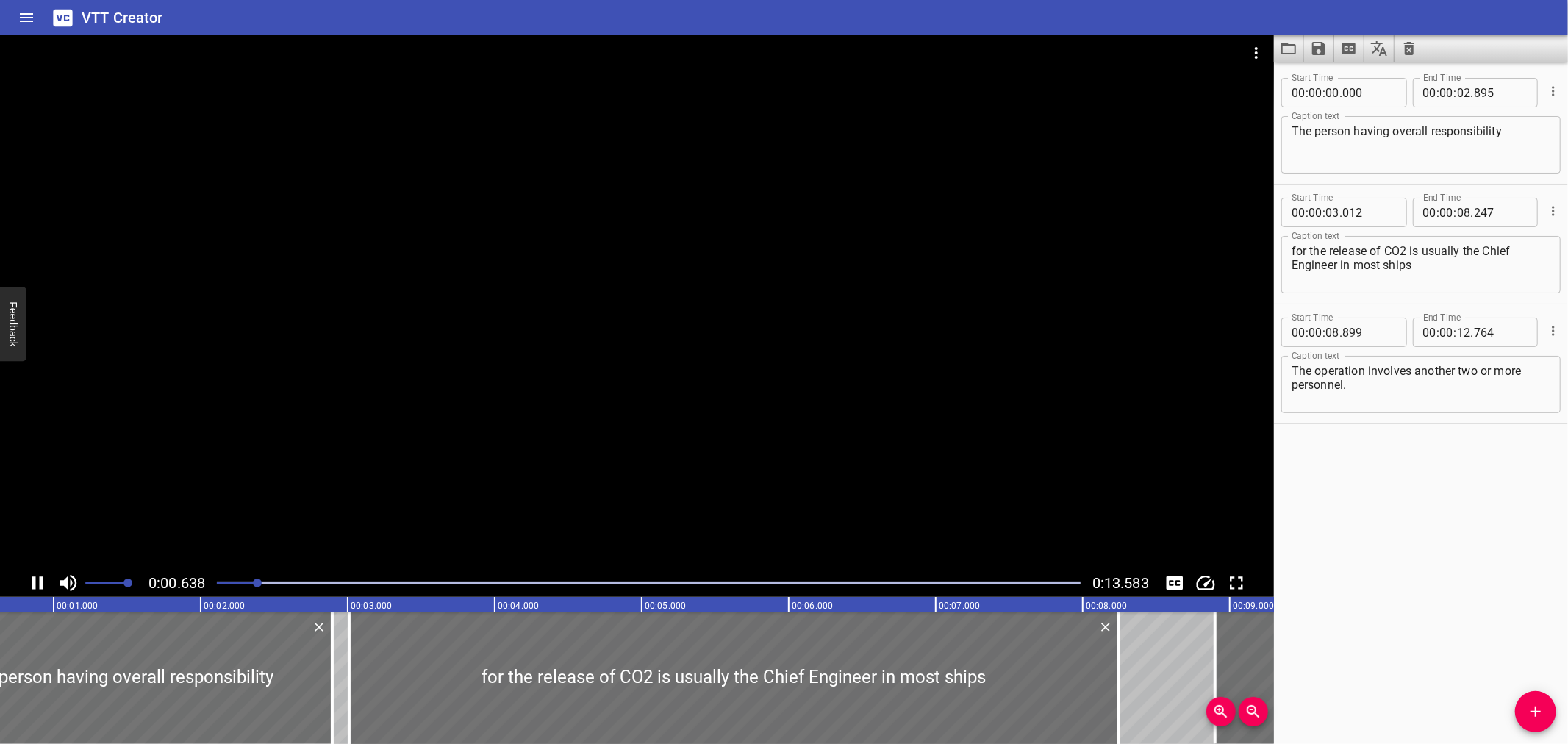
drag, startPoint x: 729, startPoint y: 412, endPoint x: 713, endPoint y: 715, distance: 303.4
click at [729, 414] on div at bounding box center [637, 302] width 1274 height 534
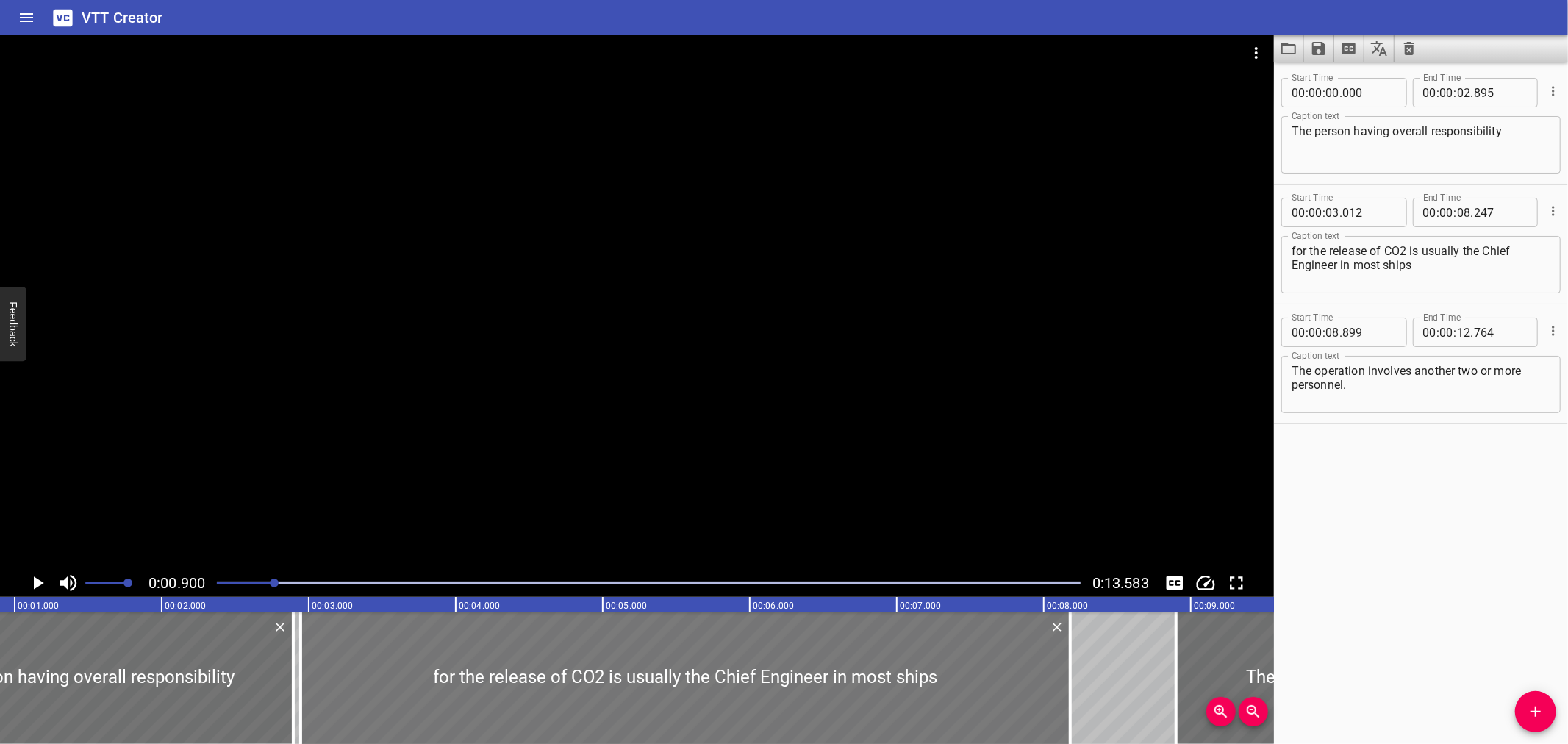
drag, startPoint x: 746, startPoint y: 716, endPoint x: 736, endPoint y: 720, distance: 10.8
click at [736, 720] on div at bounding box center [685, 677] width 770 height 132
type input "02"
type input "947"
type input "182"
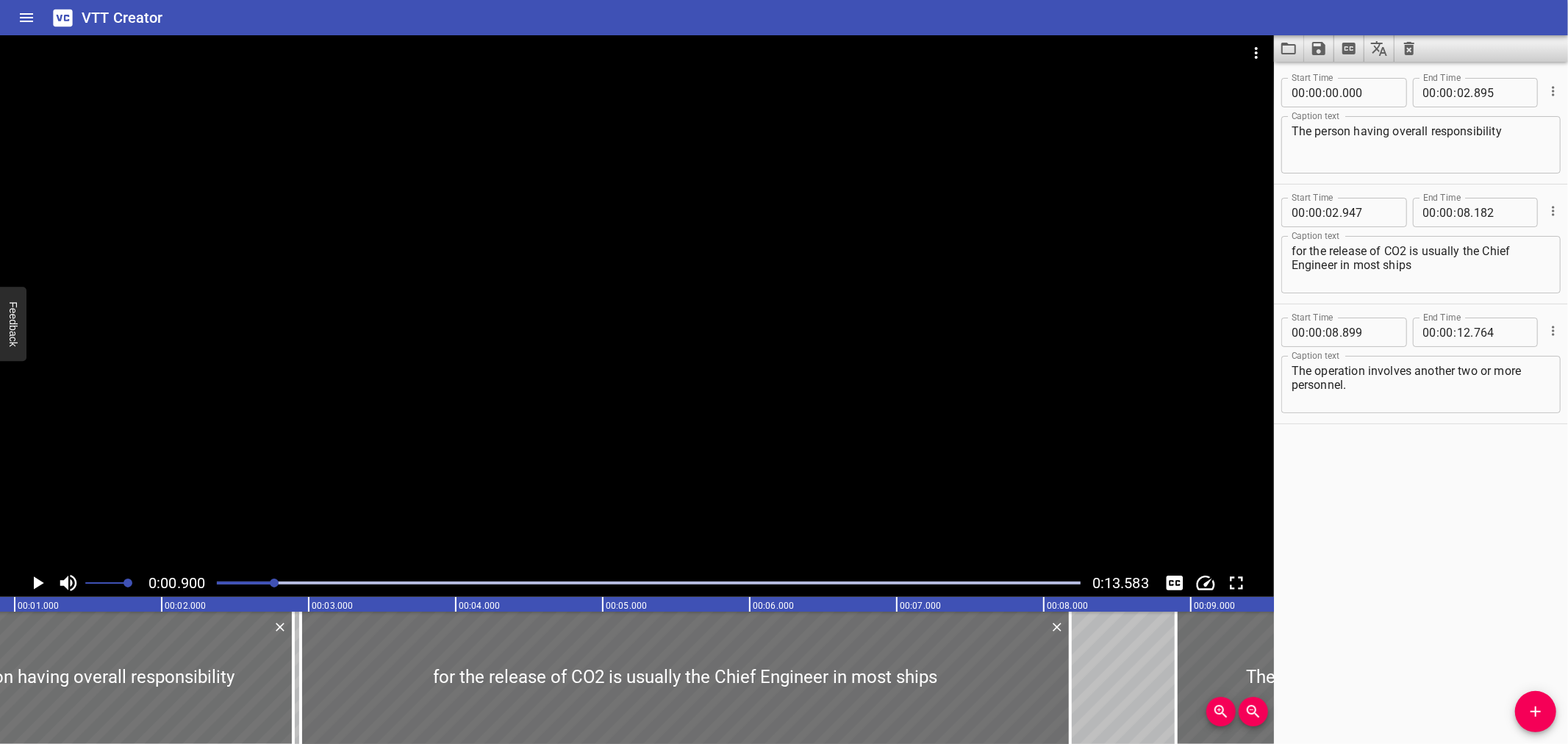
click at [720, 449] on div at bounding box center [637, 302] width 1274 height 534
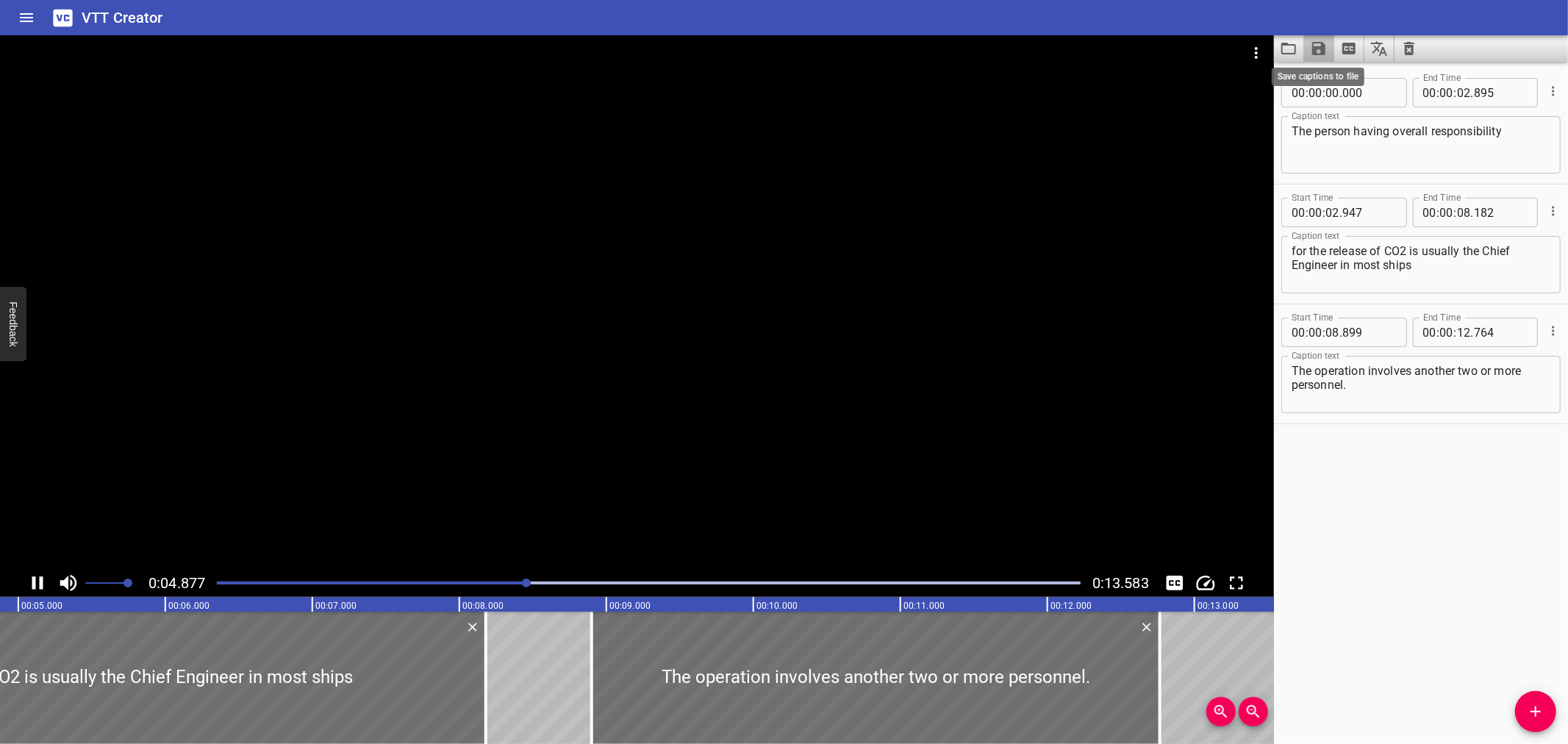
click at [1324, 49] on icon "Save captions to file" at bounding box center [1319, 49] width 13 height 13
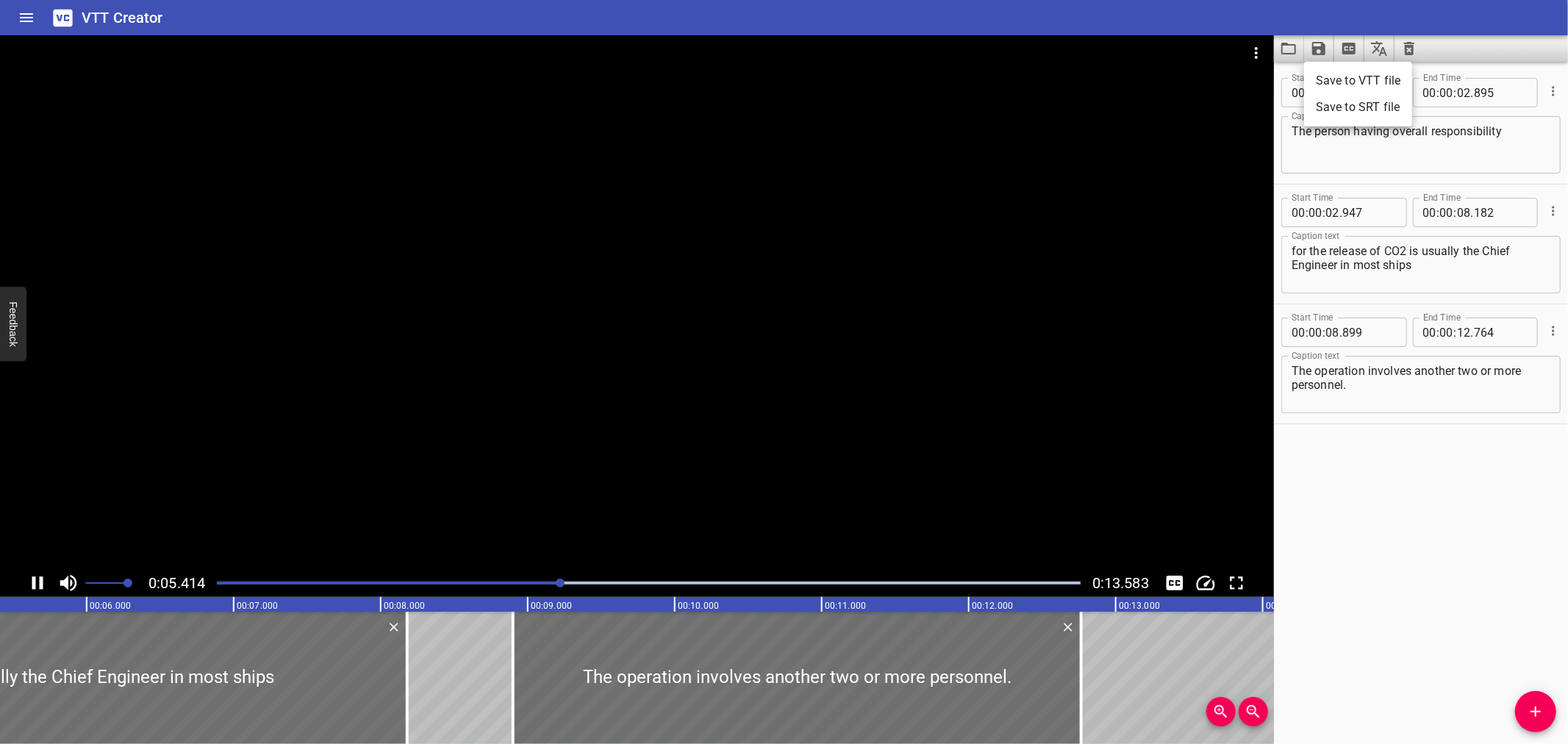
click at [1349, 79] on li "Save to VTT file" at bounding box center [1359, 80] width 108 height 26
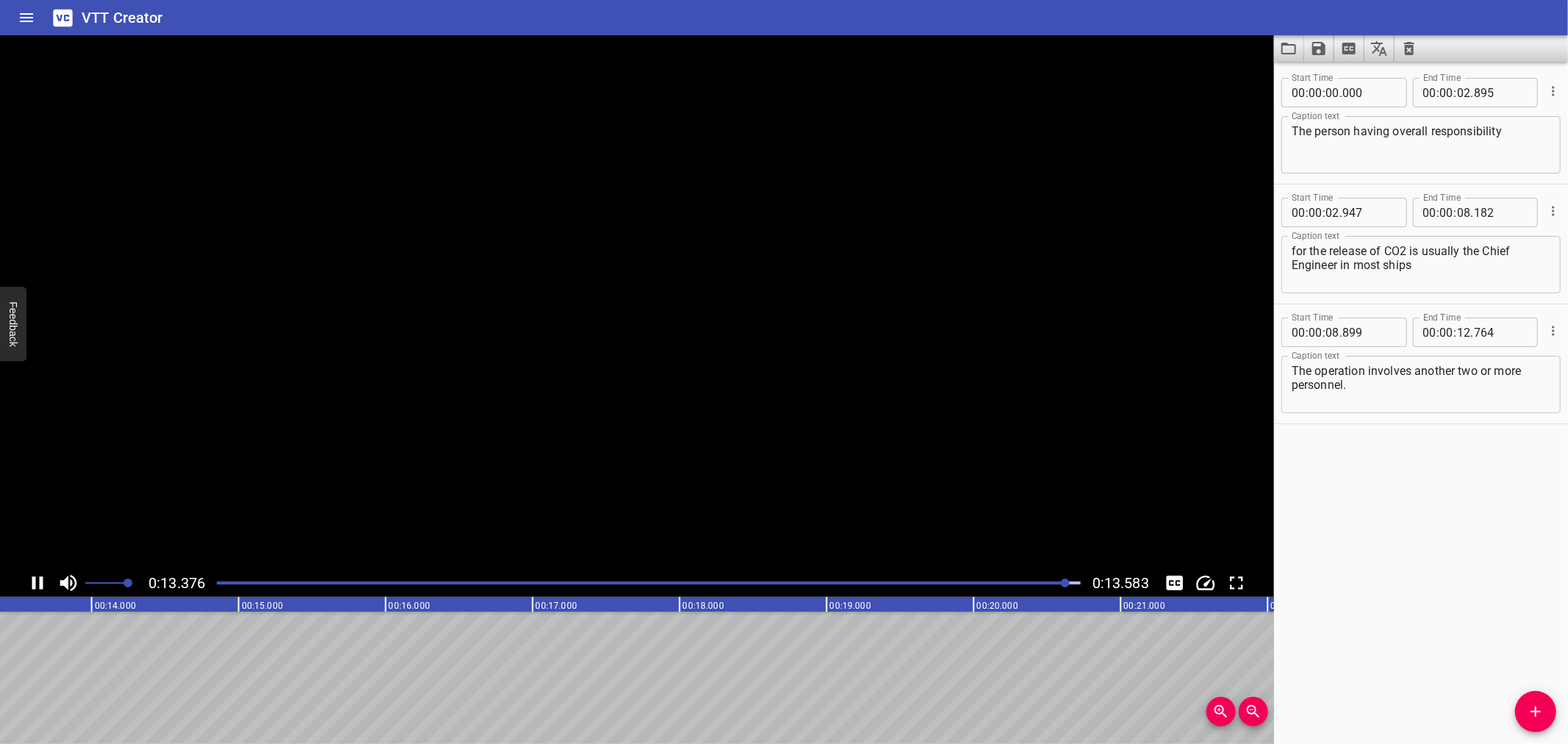
scroll to position [0, 1997]
click at [1261, 51] on icon "Video Options" at bounding box center [1257, 53] width 18 height 18
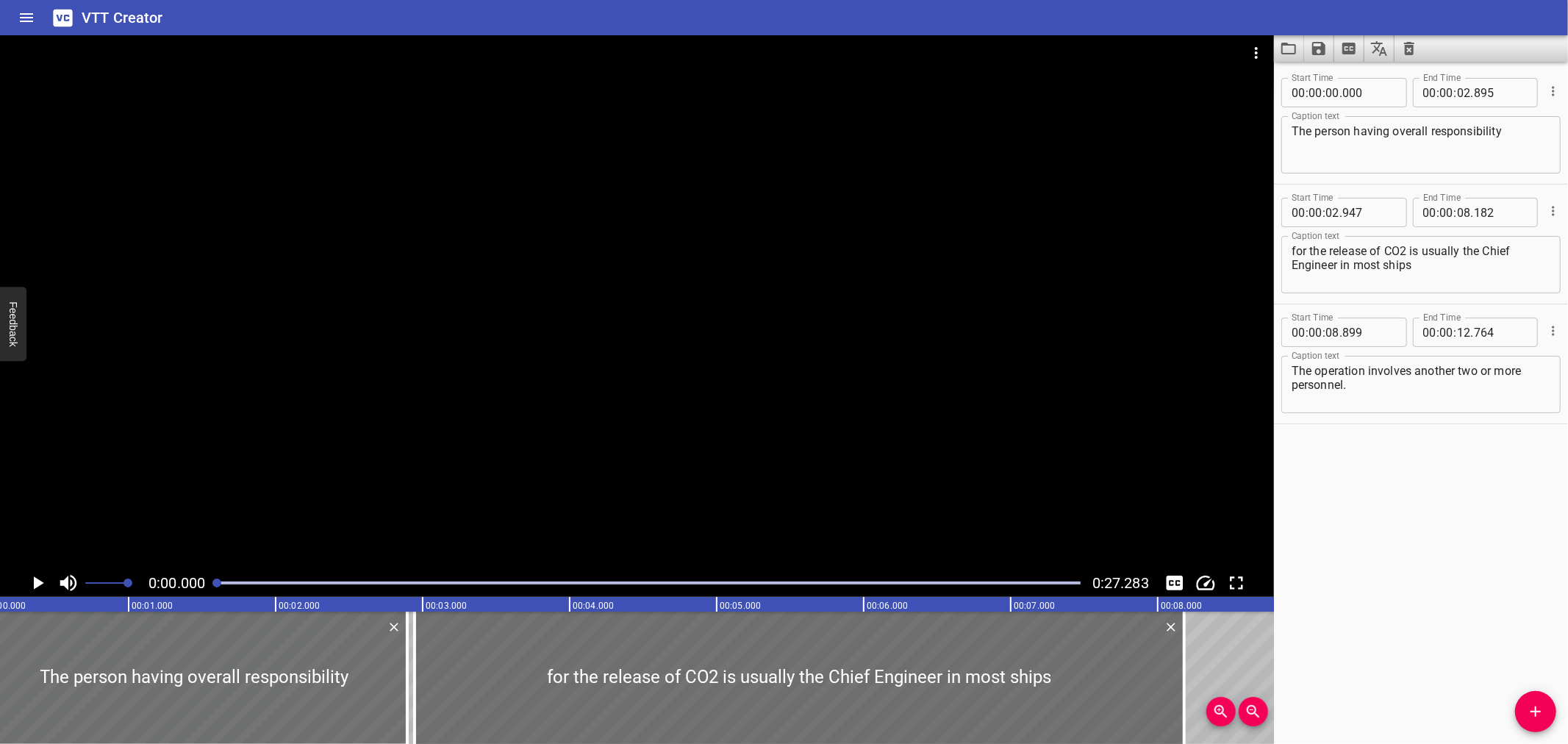
scroll to position [0, 0]
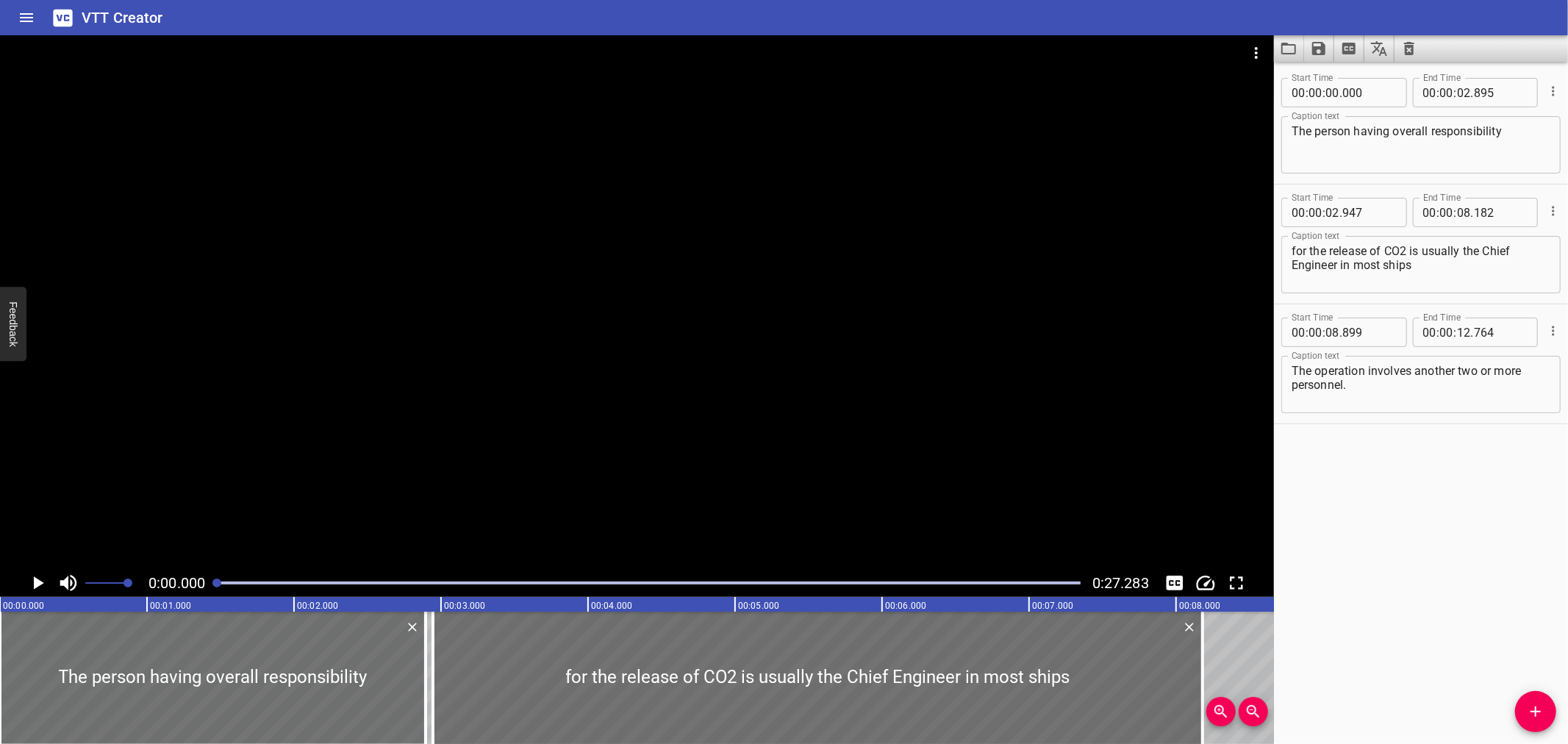
click at [1298, 32] on div "VTT Creator" at bounding box center [784, 17] width 1568 height 35
click at [1297, 41] on button "Load captions from file" at bounding box center [1289, 48] width 31 height 26
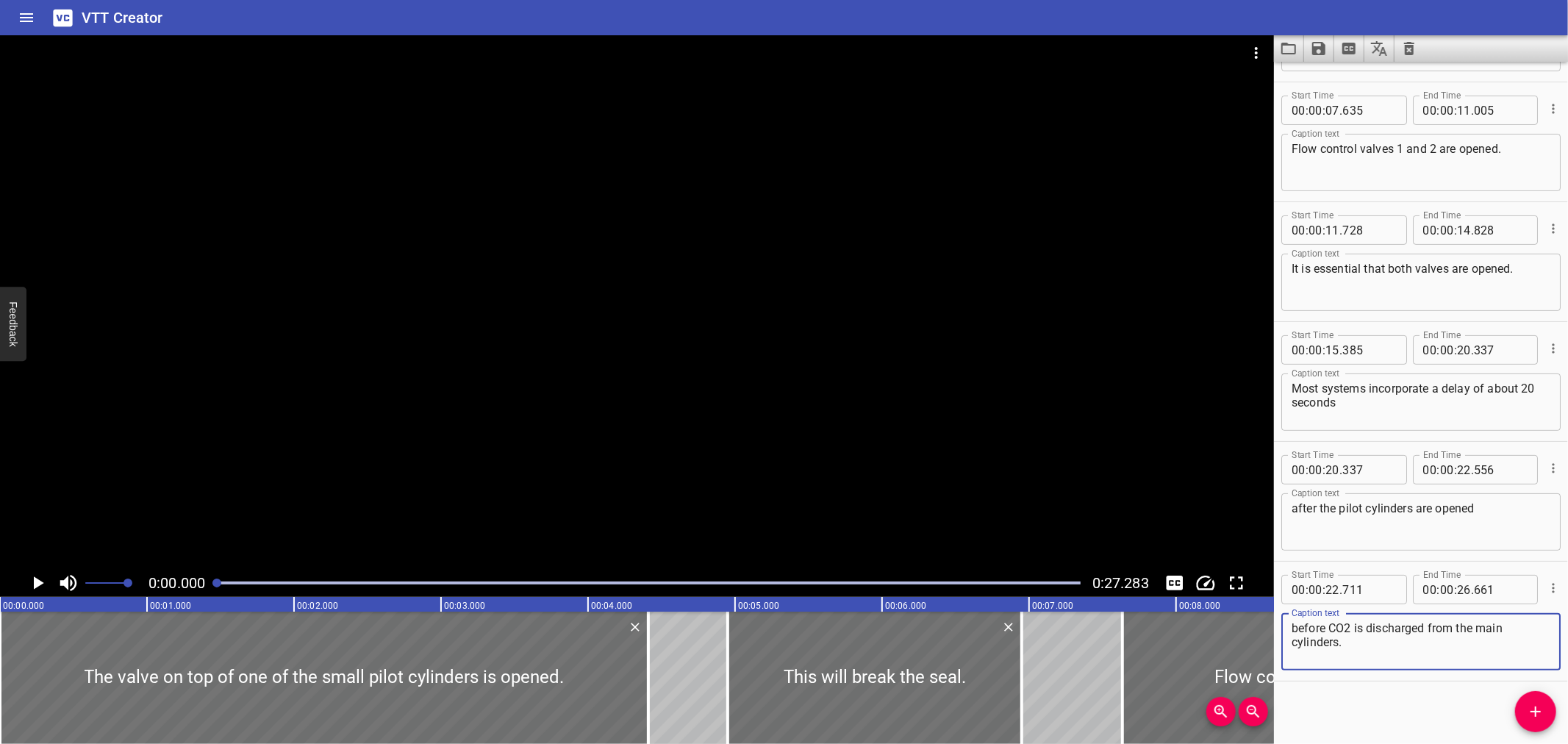
scroll to position [225, 0]
click at [649, 324] on div at bounding box center [637, 302] width 1274 height 534
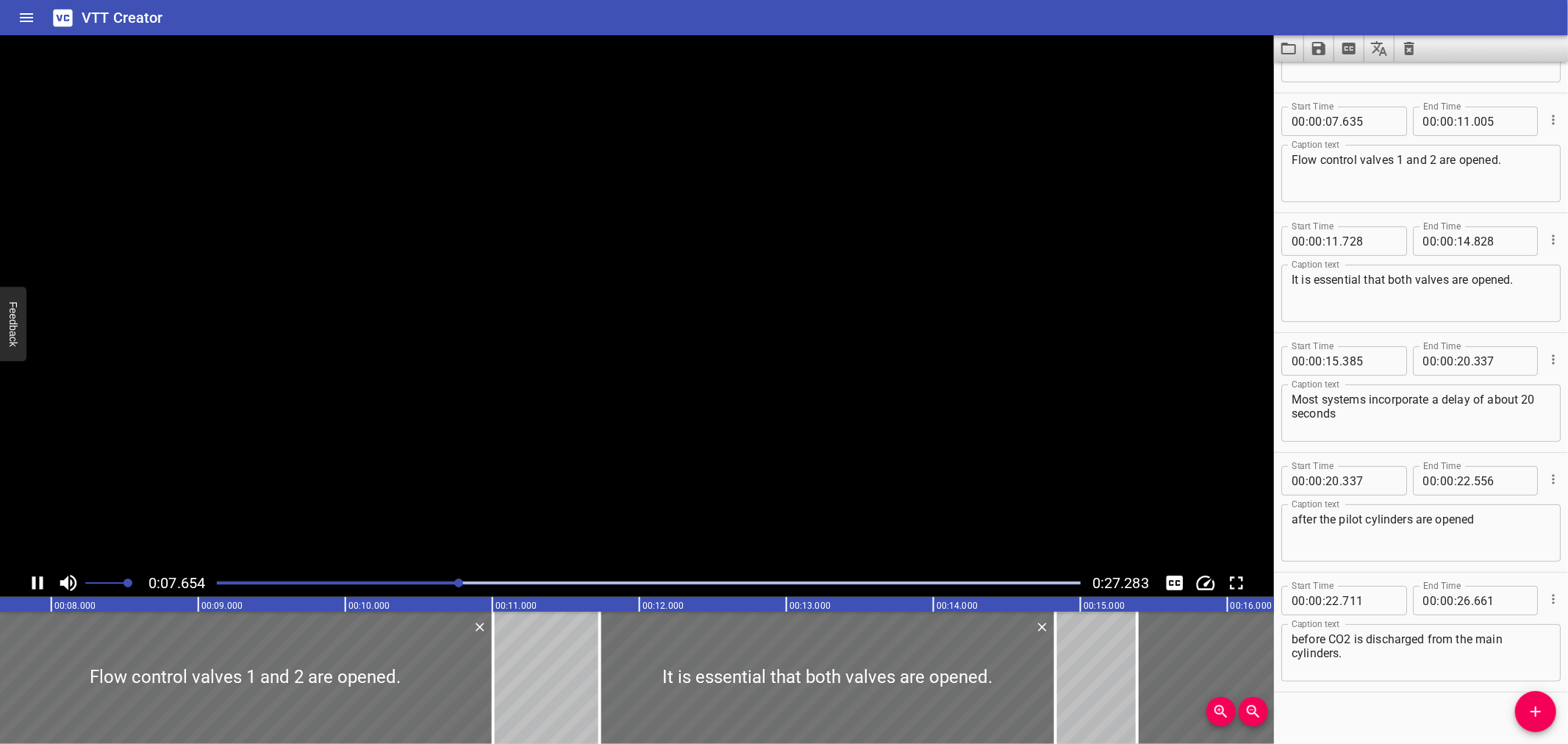
scroll to position [224, 0]
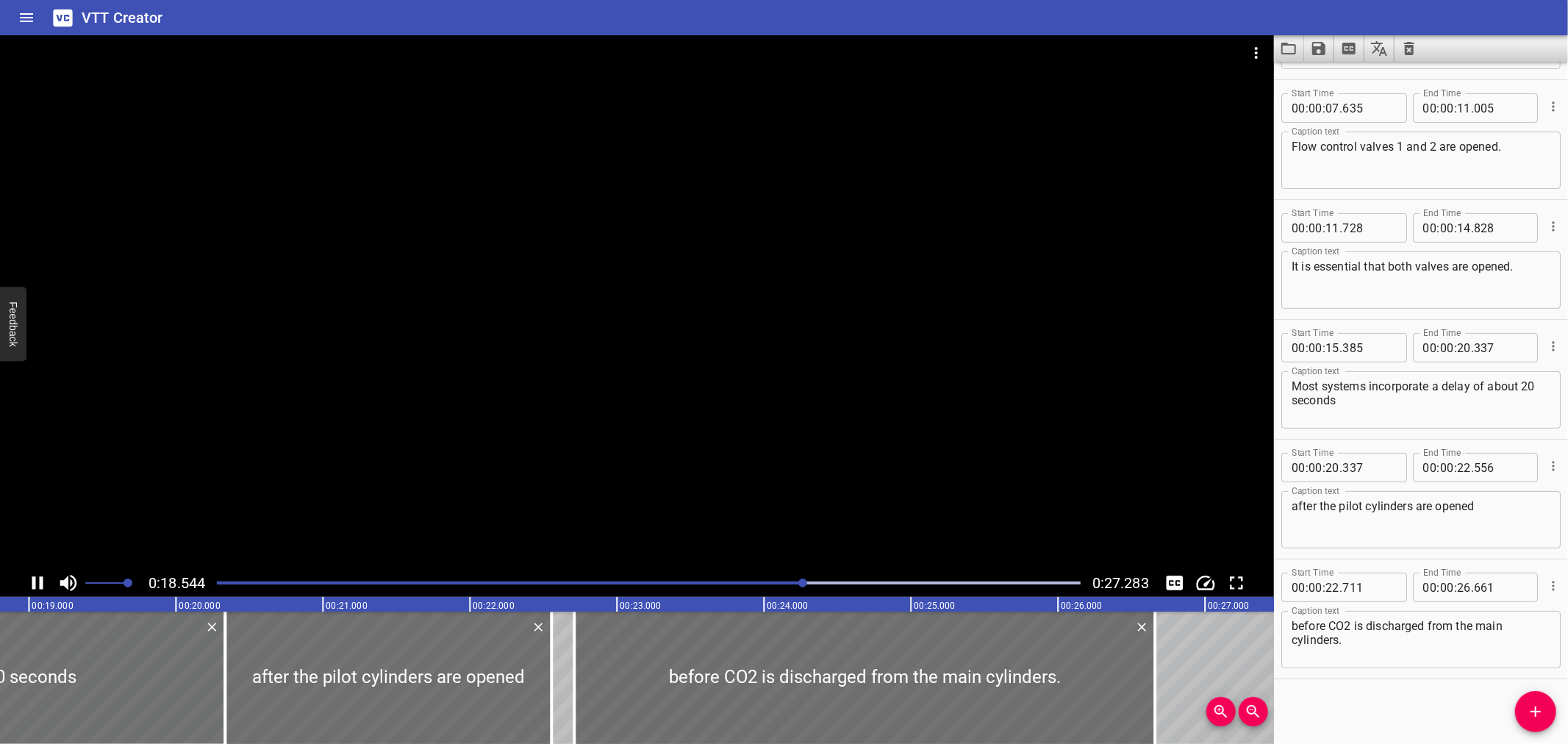
click at [519, 433] on div at bounding box center [637, 302] width 1274 height 534
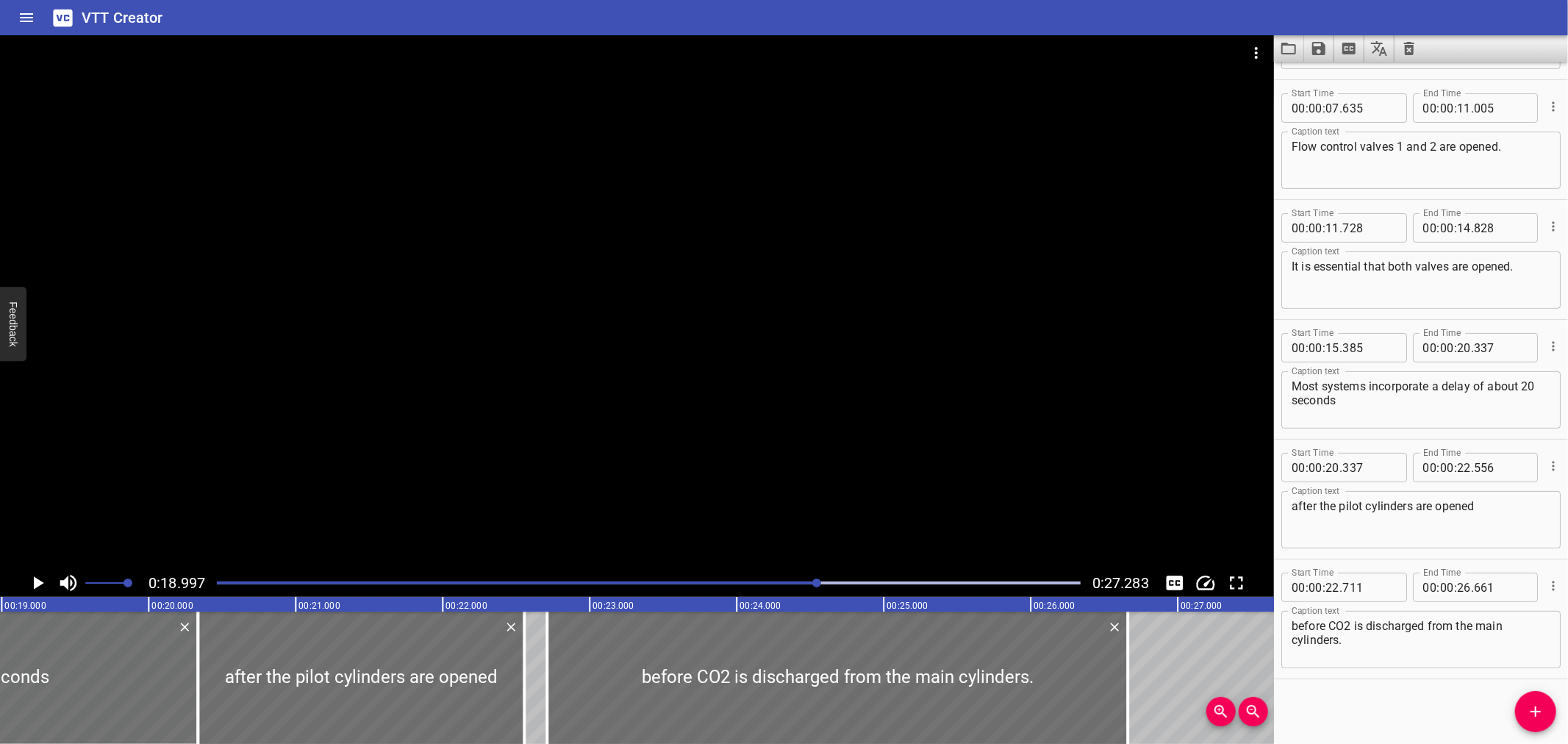
click at [533, 419] on div at bounding box center [637, 302] width 1274 height 534
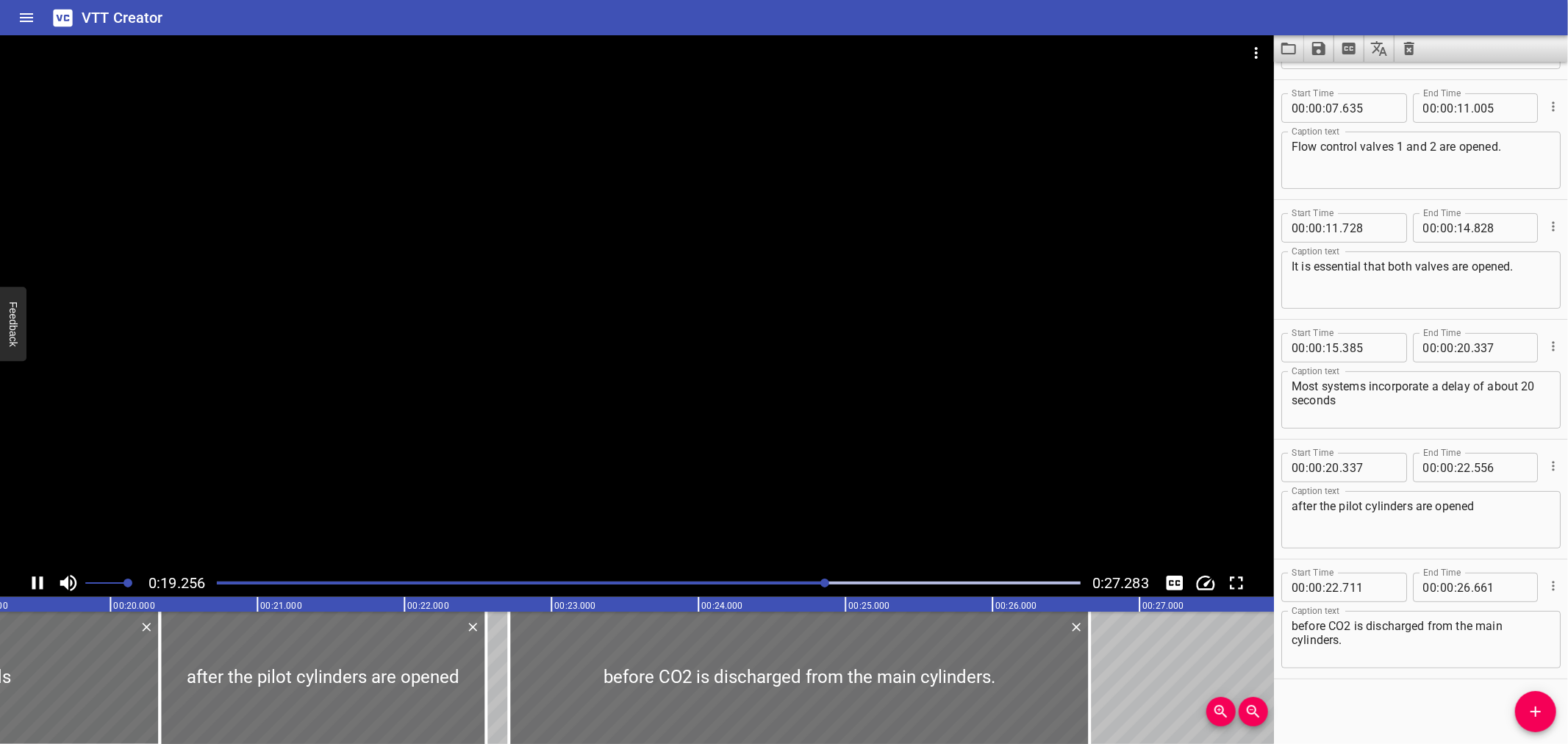
click at [534, 417] on div at bounding box center [637, 302] width 1274 height 534
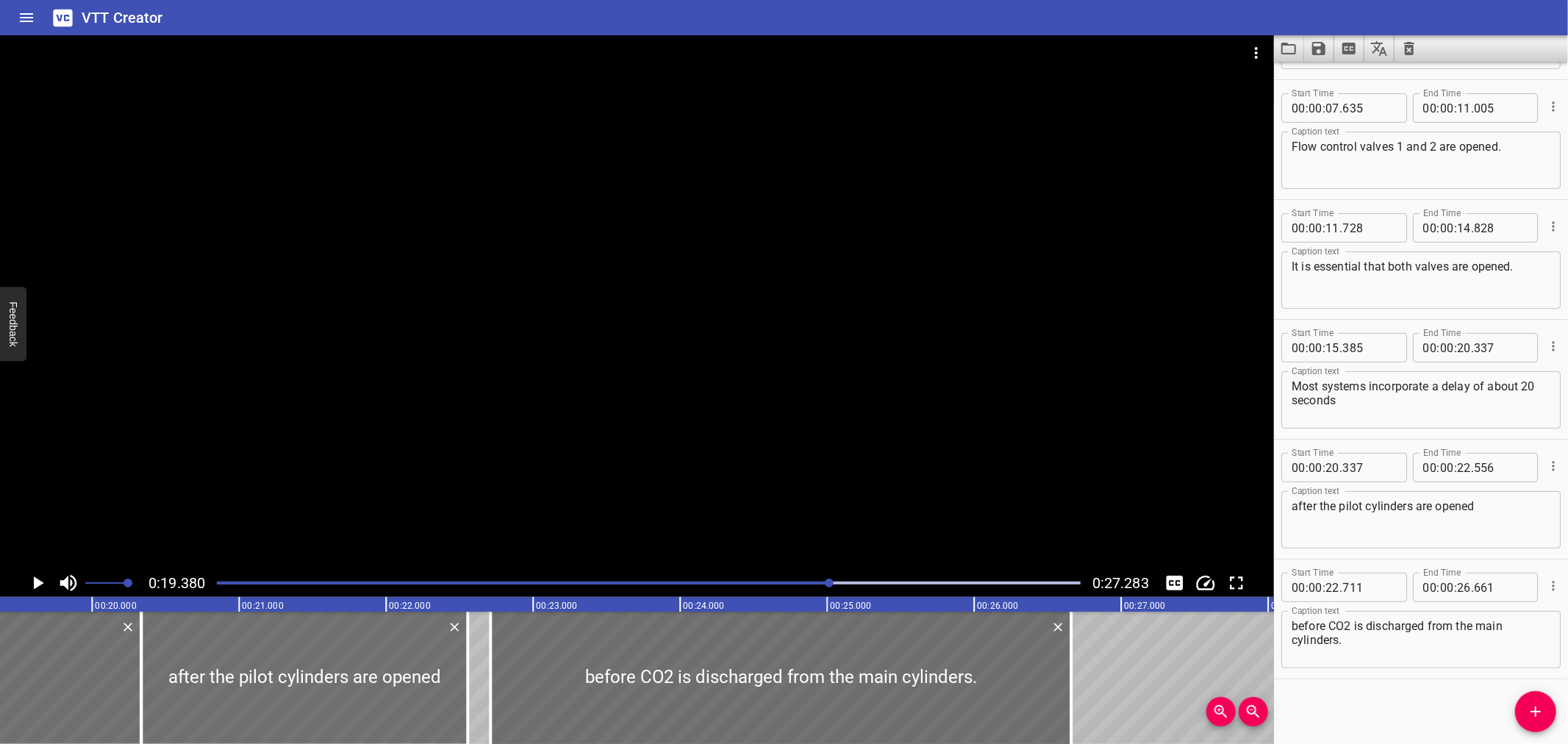
click at [794, 582] on div "Play progress" at bounding box center [398, 583] width 864 height 3
click at [821, 545] on div at bounding box center [637, 302] width 1274 height 534
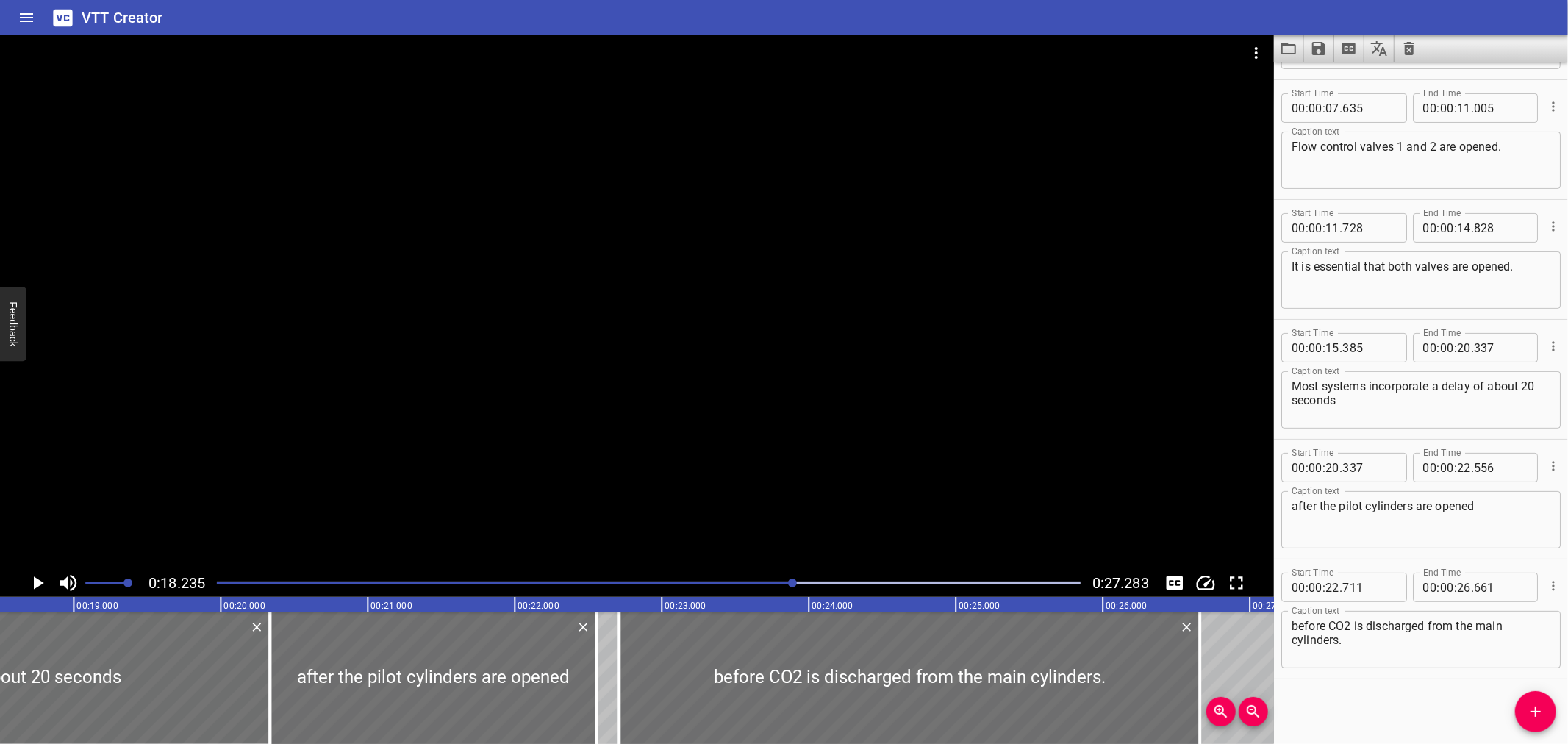
scroll to position [0, 2680]
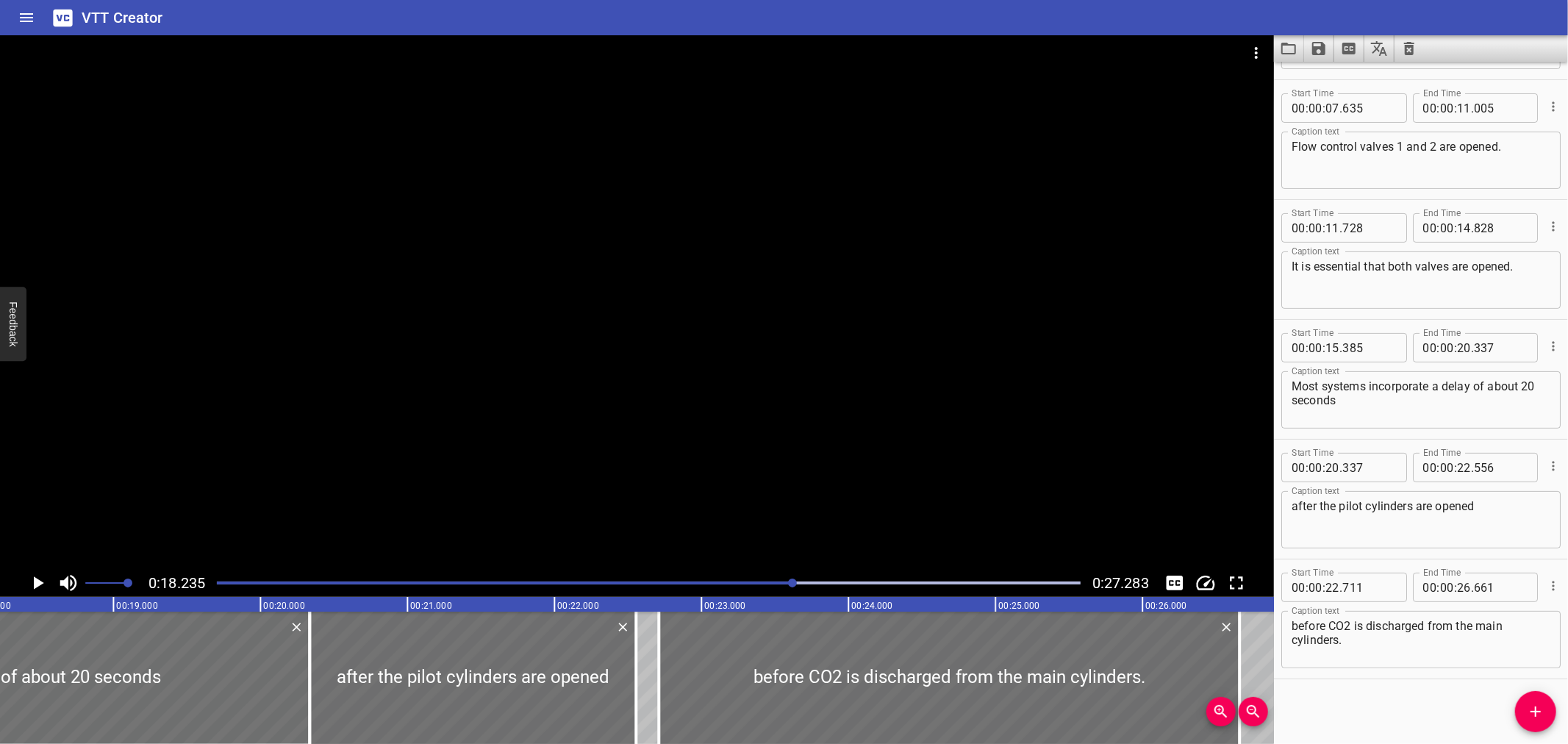
click at [819, 542] on div at bounding box center [637, 302] width 1274 height 534
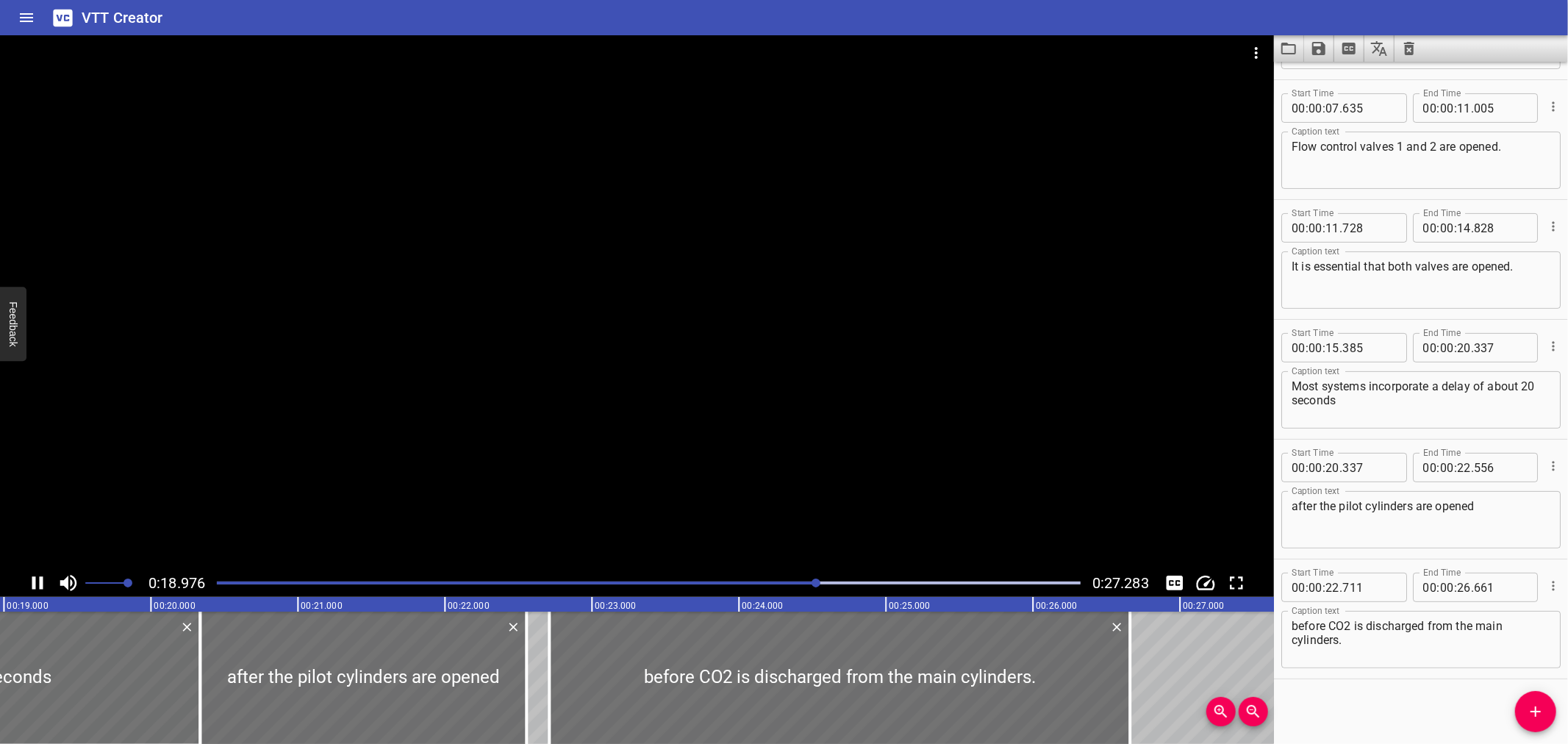
click at [816, 511] on div at bounding box center [637, 302] width 1274 height 534
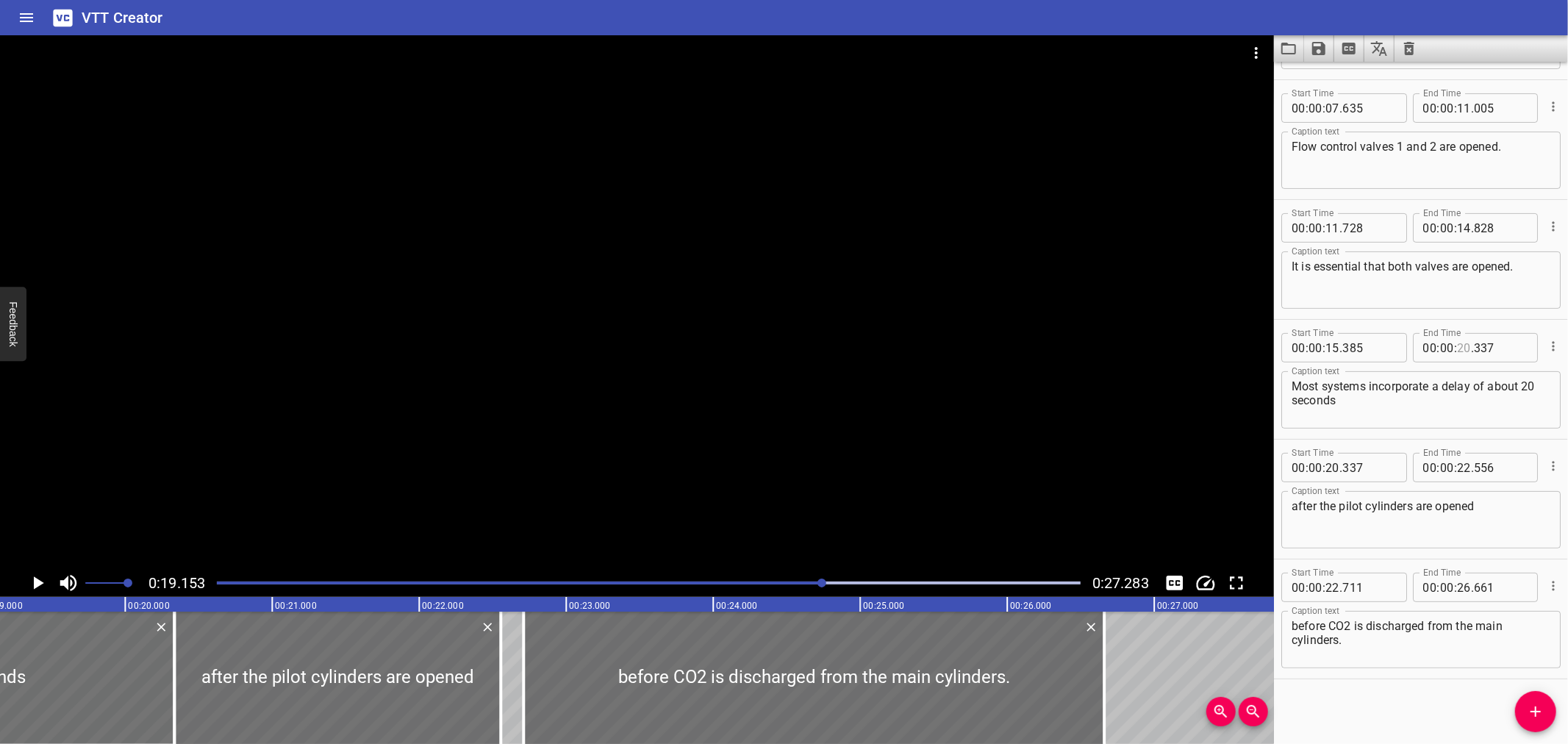
click at [1457, 353] on input "number" at bounding box center [1465, 347] width 14 height 30
type input "19"
type input "153"
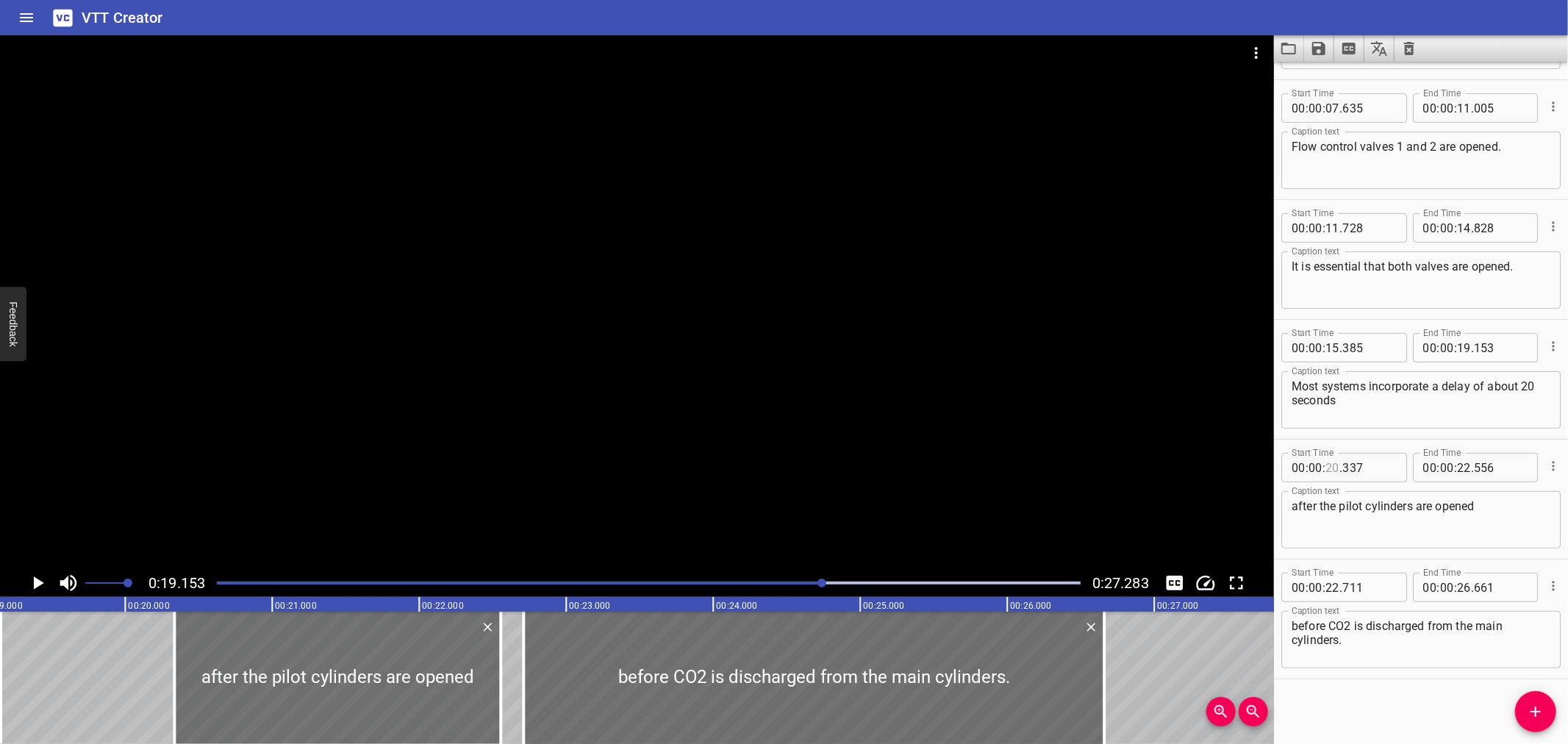
click at [1329, 470] on input "number" at bounding box center [1332, 468] width 14 height 30
type input "19"
type input "153"
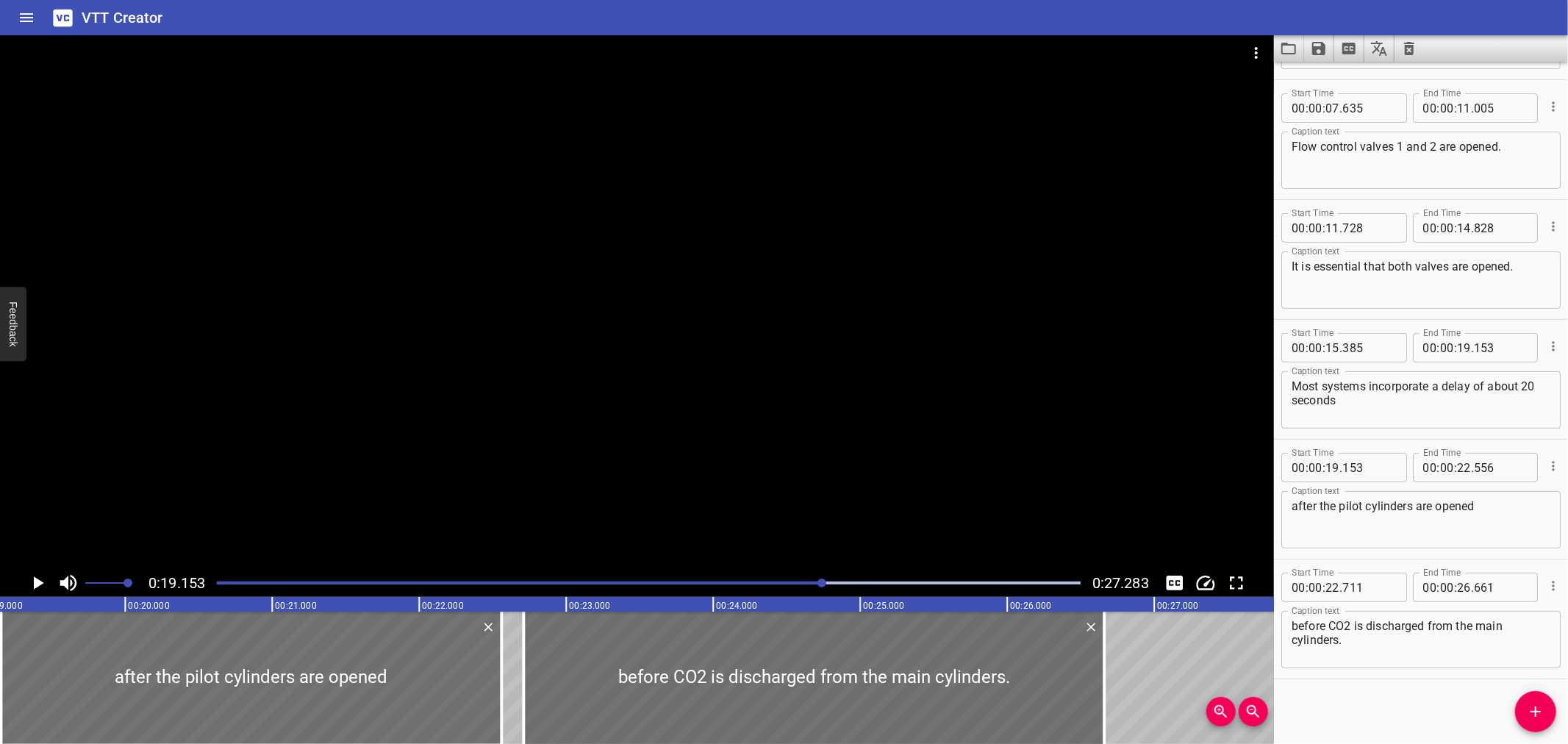
click at [477, 389] on div at bounding box center [637, 302] width 1274 height 534
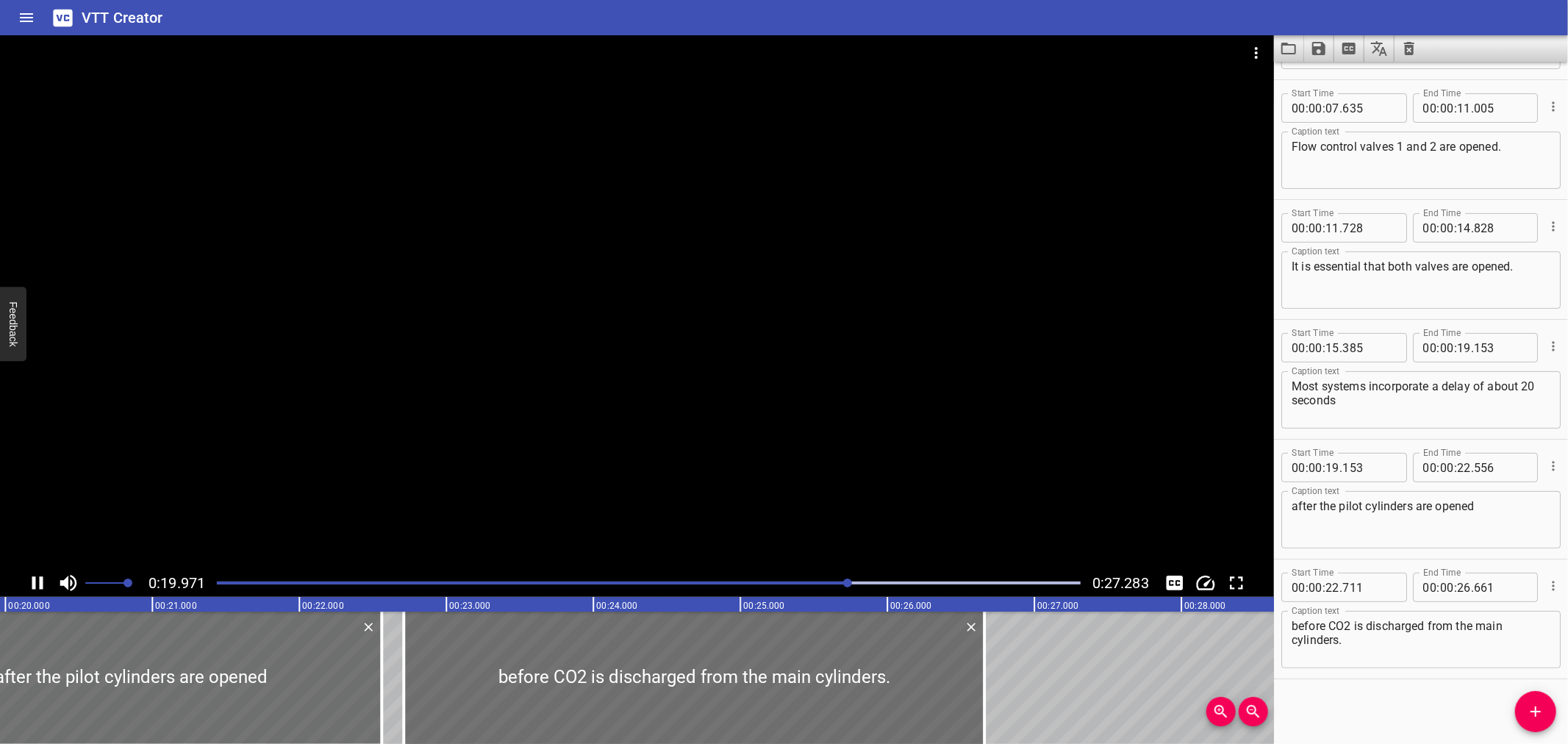
scroll to position [0, 2963]
click at [447, 474] on div at bounding box center [637, 302] width 1274 height 534
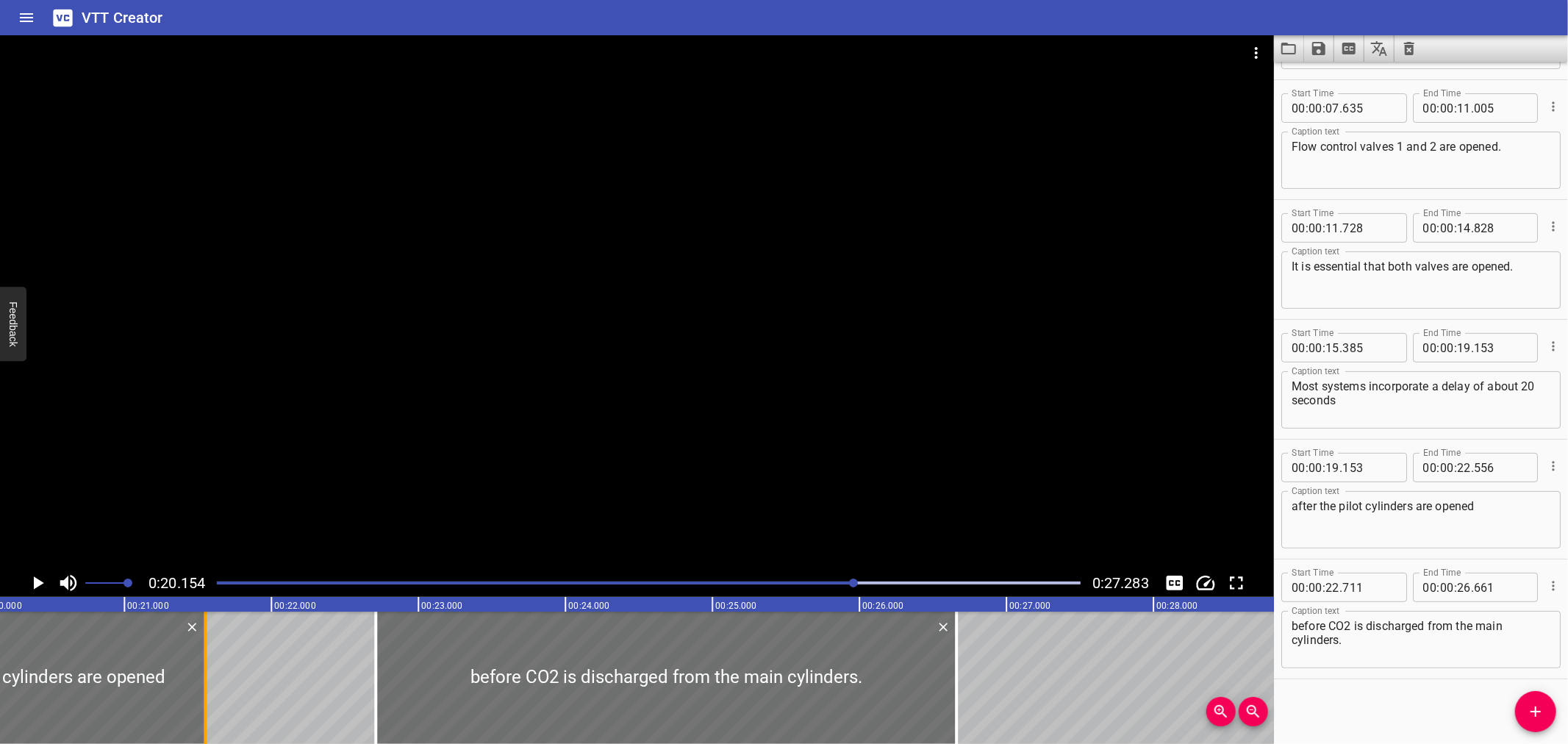
drag, startPoint x: 355, startPoint y: 715, endPoint x: 207, endPoint y: 704, distance: 148.4
click at [207, 704] on div at bounding box center [205, 677] width 14 height 132
type input "21"
type input "546"
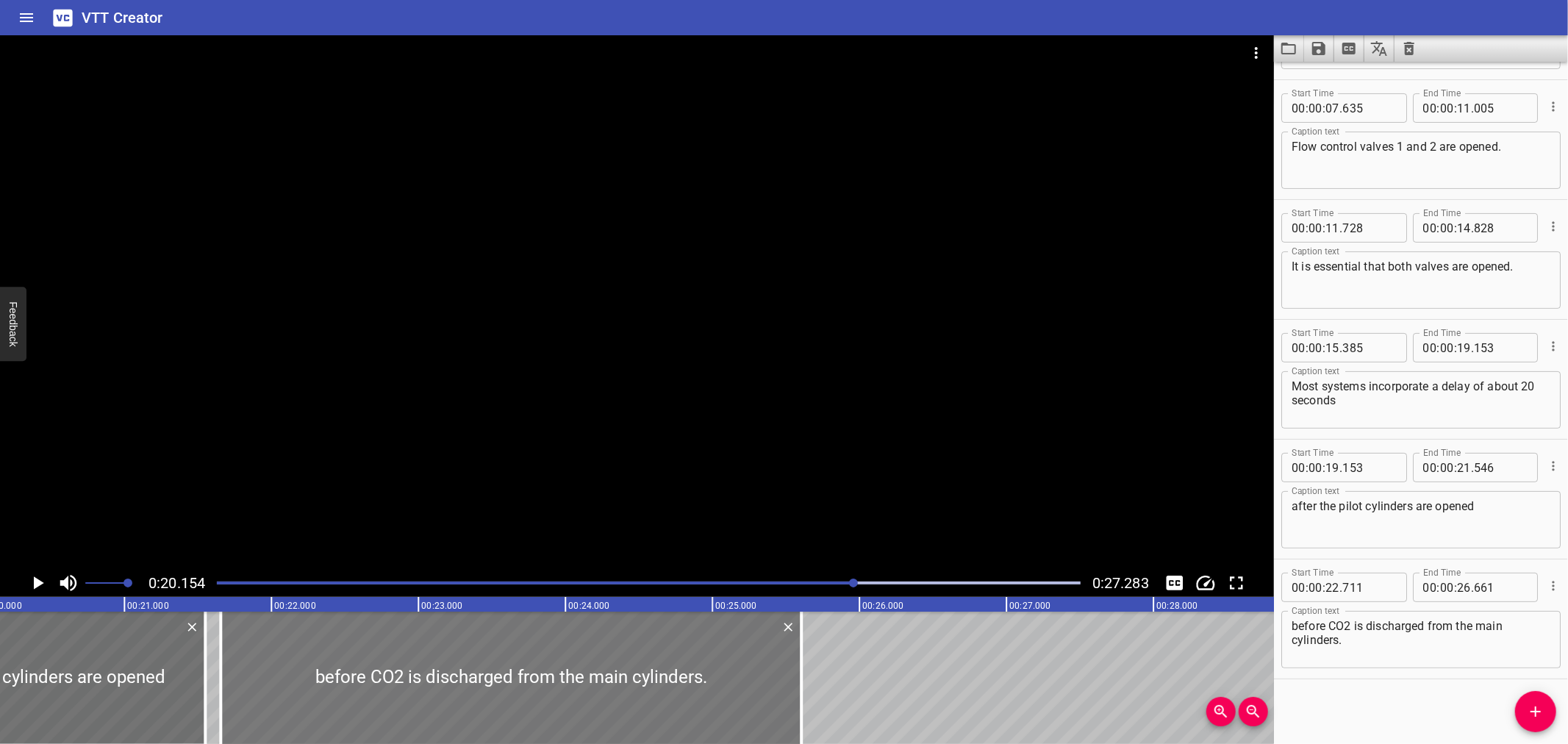
drag, startPoint x: 692, startPoint y: 703, endPoint x: 538, endPoint y: 692, distance: 154.4
click at [538, 692] on div at bounding box center [511, 677] width 581 height 132
type input "21"
type input "656"
type input "25"
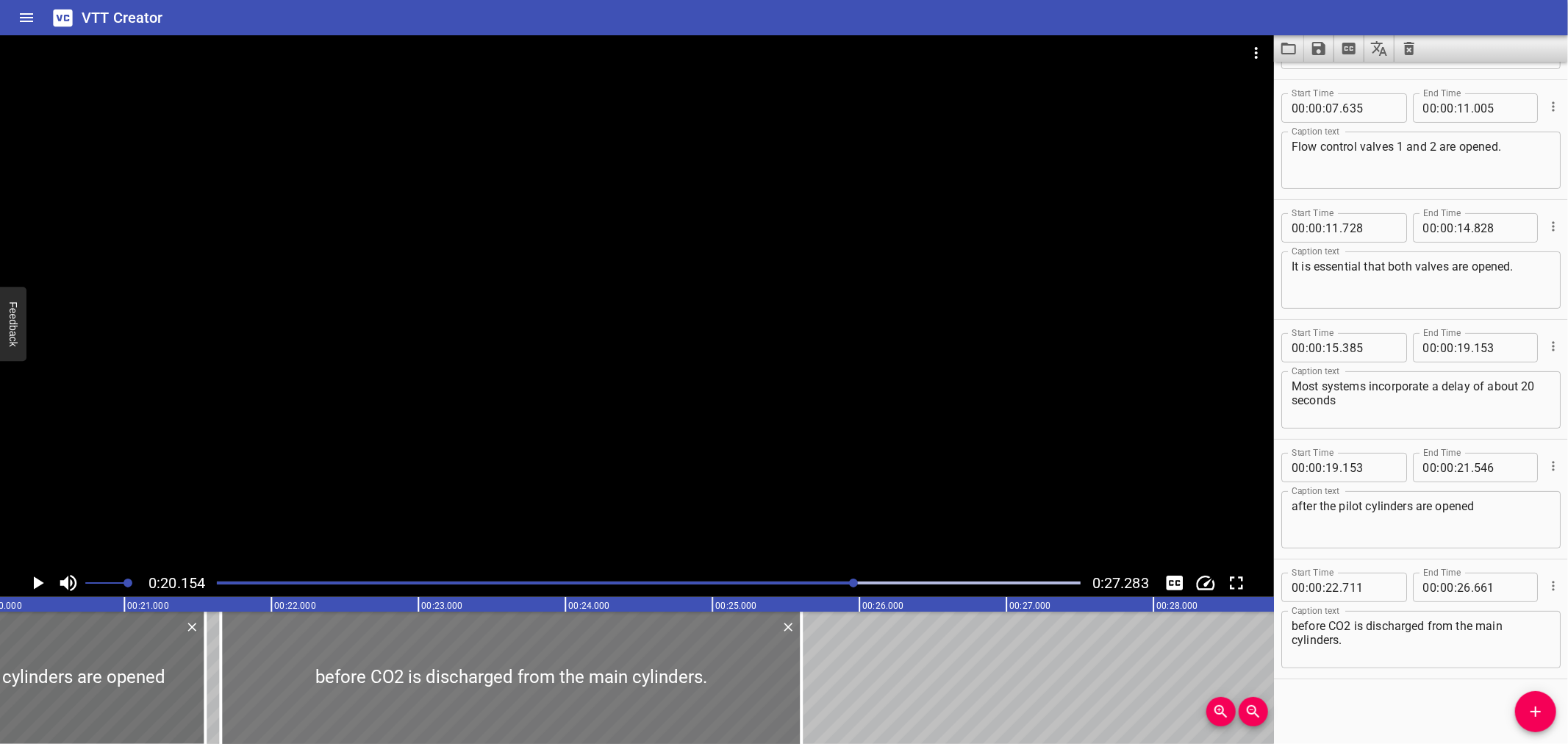
type input "606"
click at [792, 416] on div at bounding box center [637, 302] width 1274 height 534
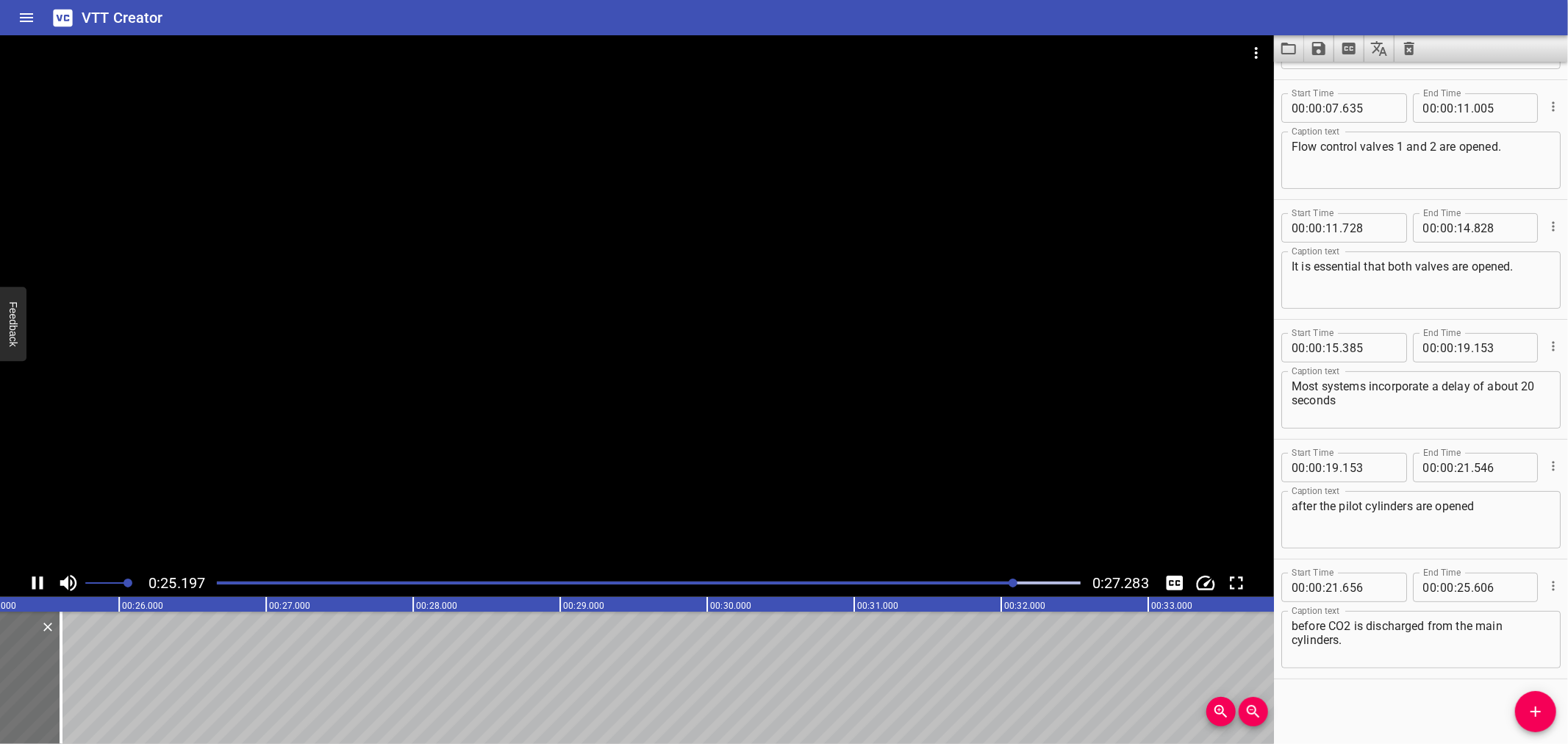
click at [1313, 49] on icon "Save captions to file" at bounding box center [1319, 49] width 13 height 13
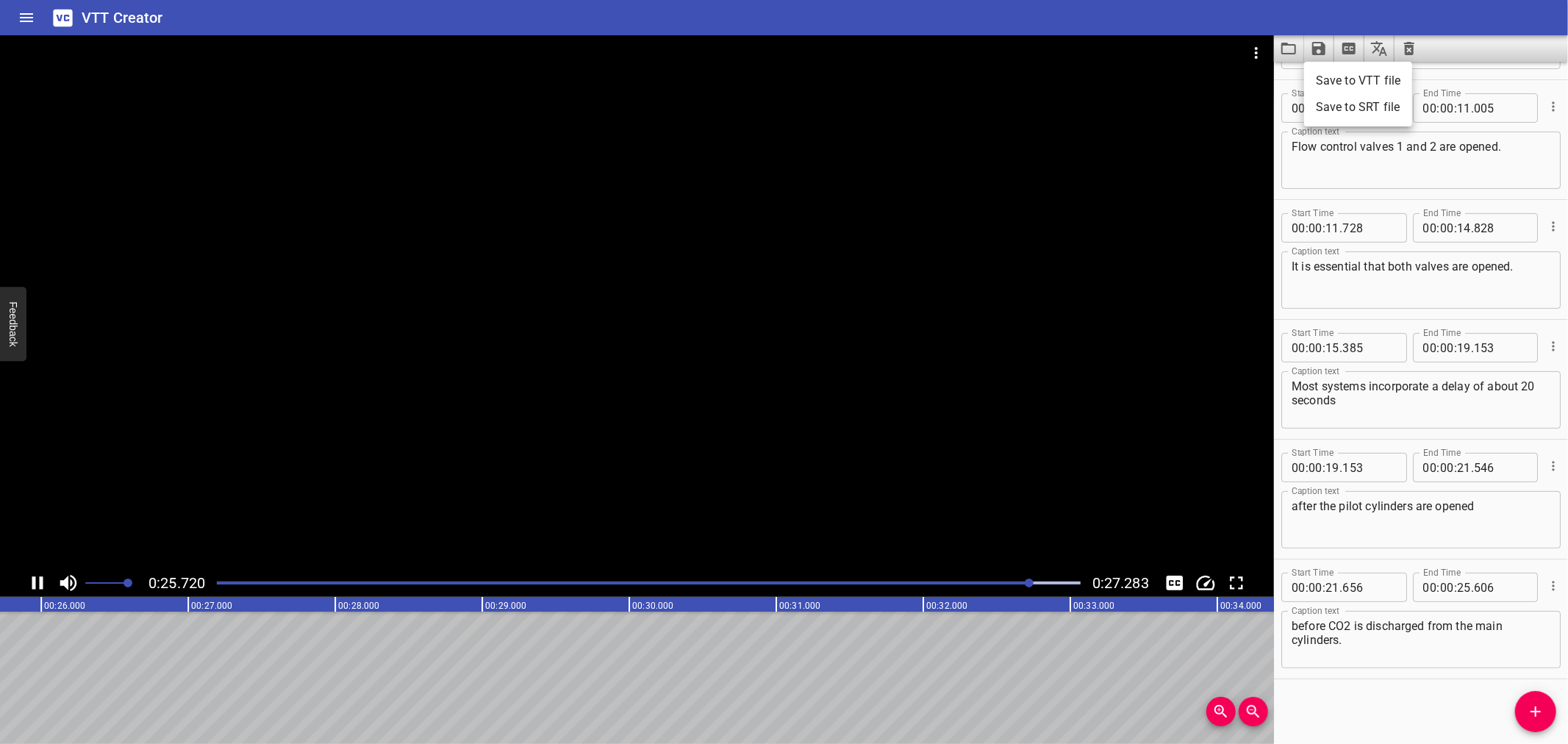
click at [1345, 75] on li "Save to VTT file" at bounding box center [1359, 80] width 108 height 26
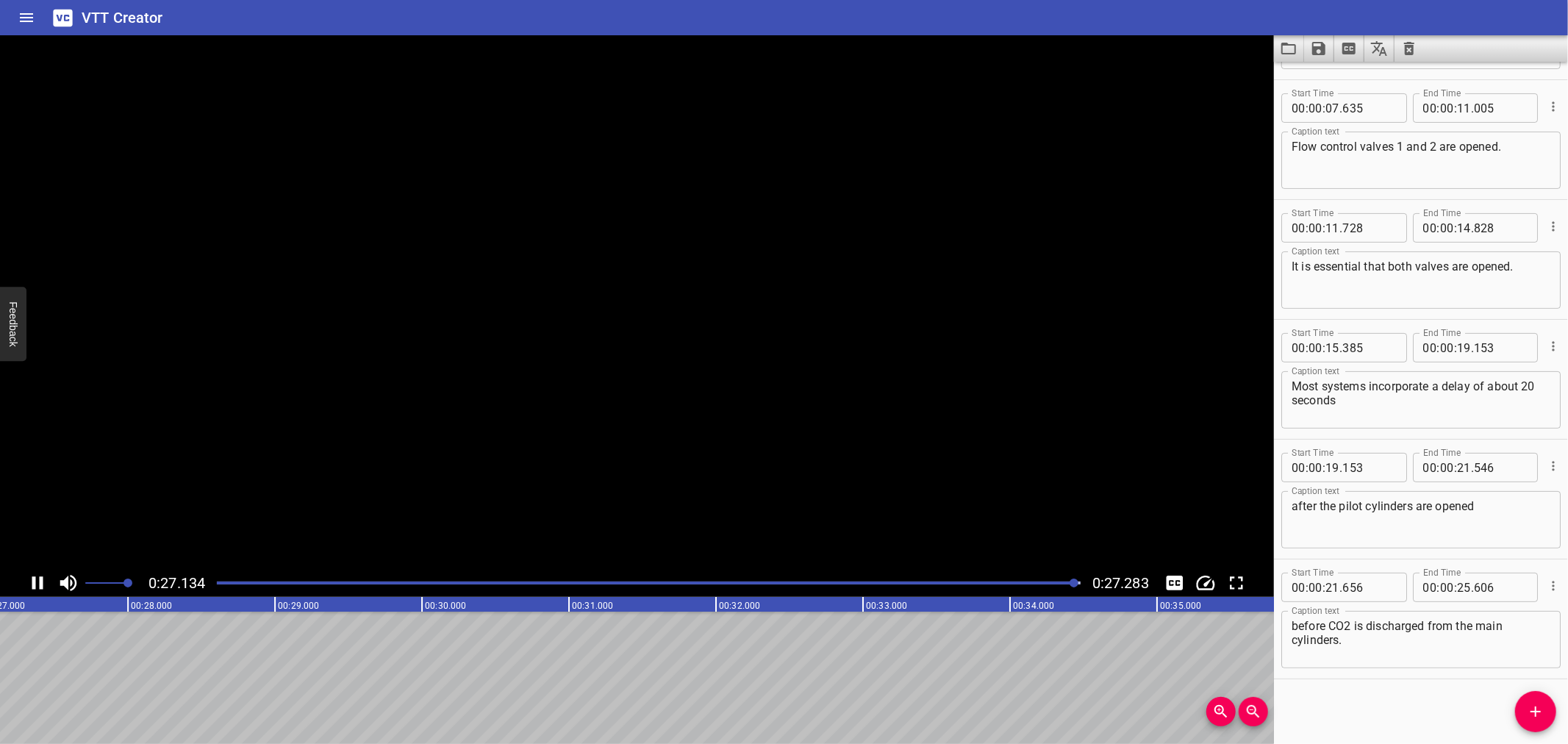
scroll to position [0, 4011]
